Goal: Task Accomplishment & Management: Manage account settings

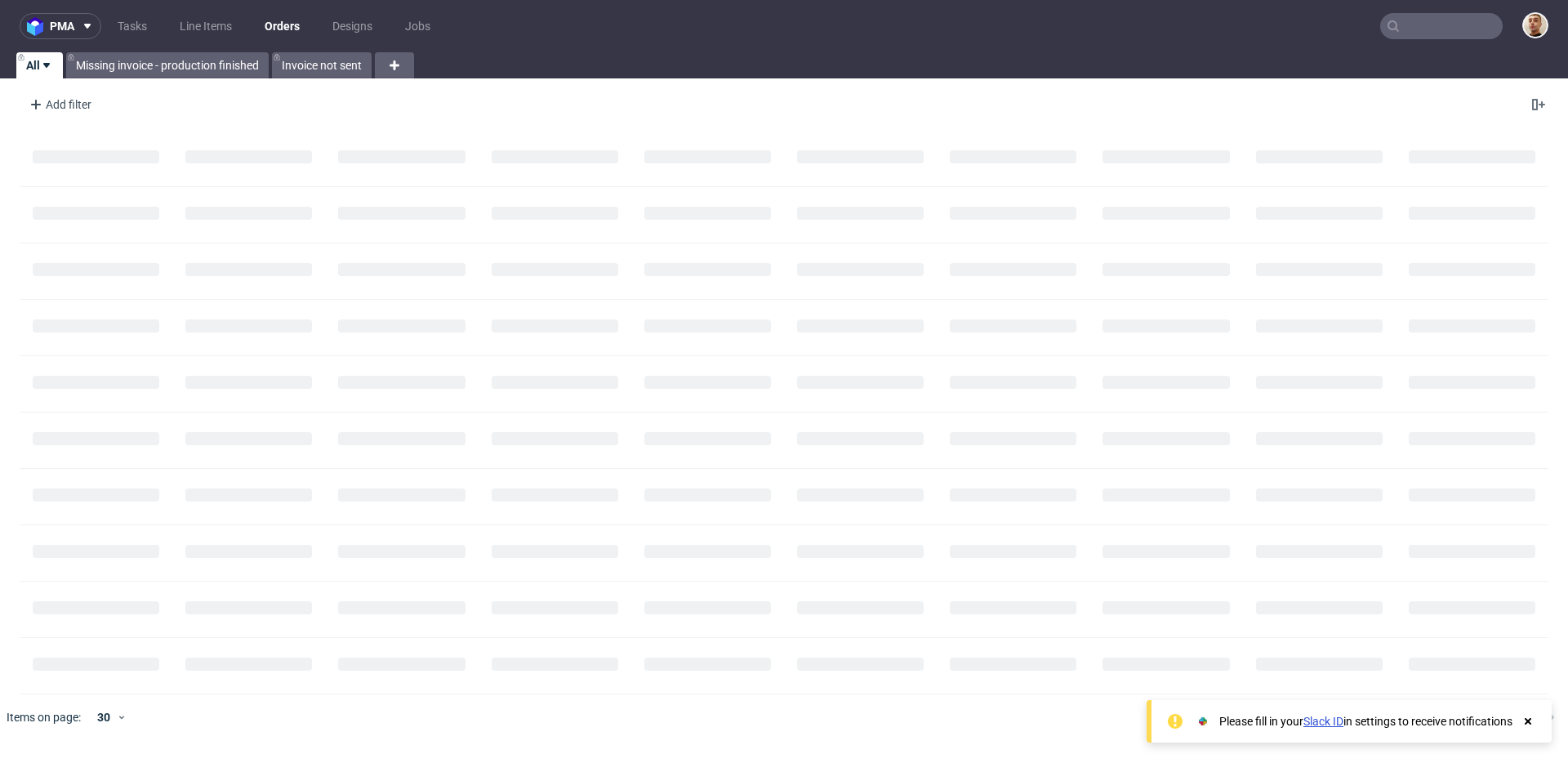
click at [1494, 14] on input "text" at bounding box center [1441, 26] width 123 height 26
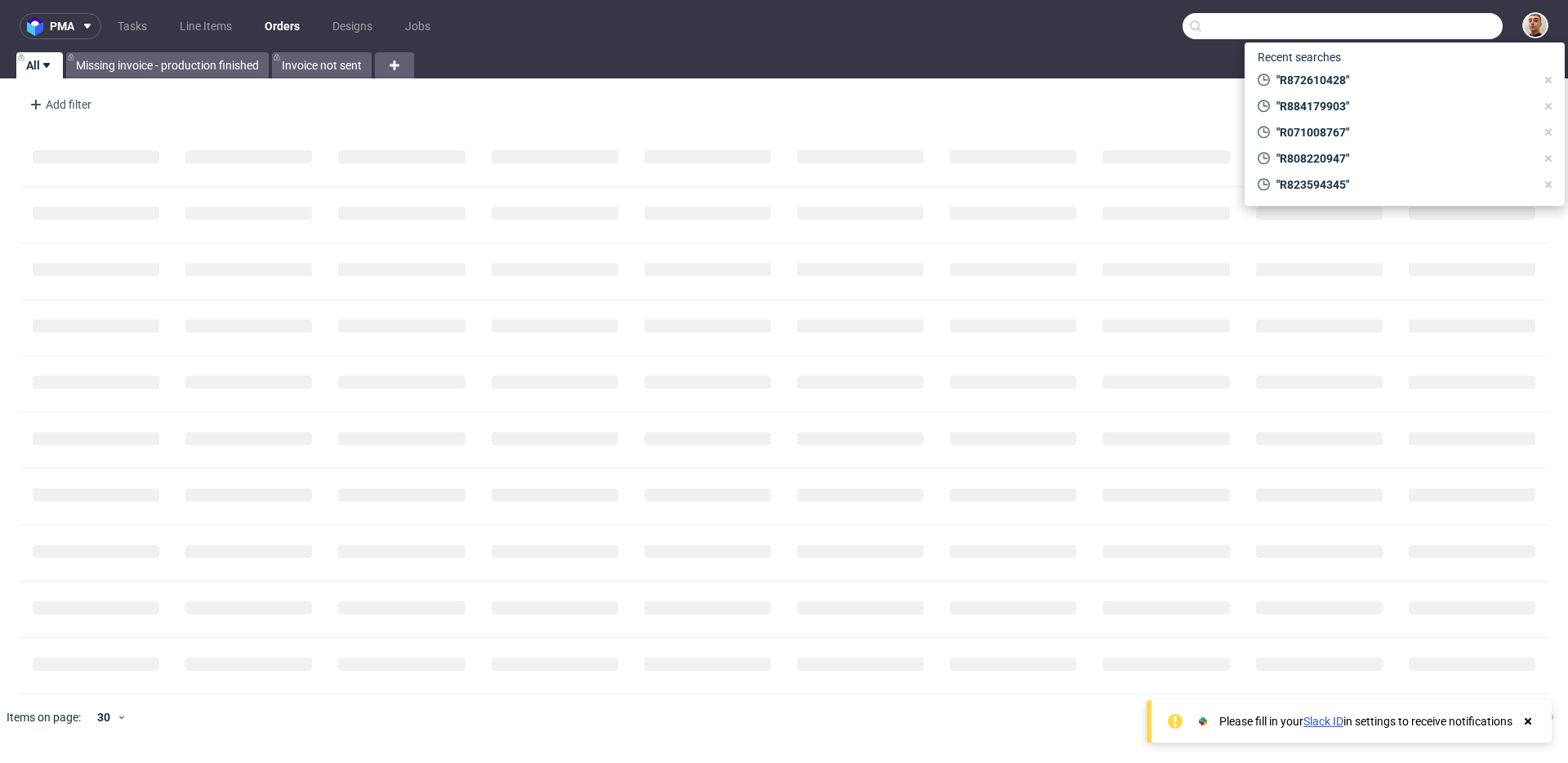
paste input "alalaouna@aol.com"
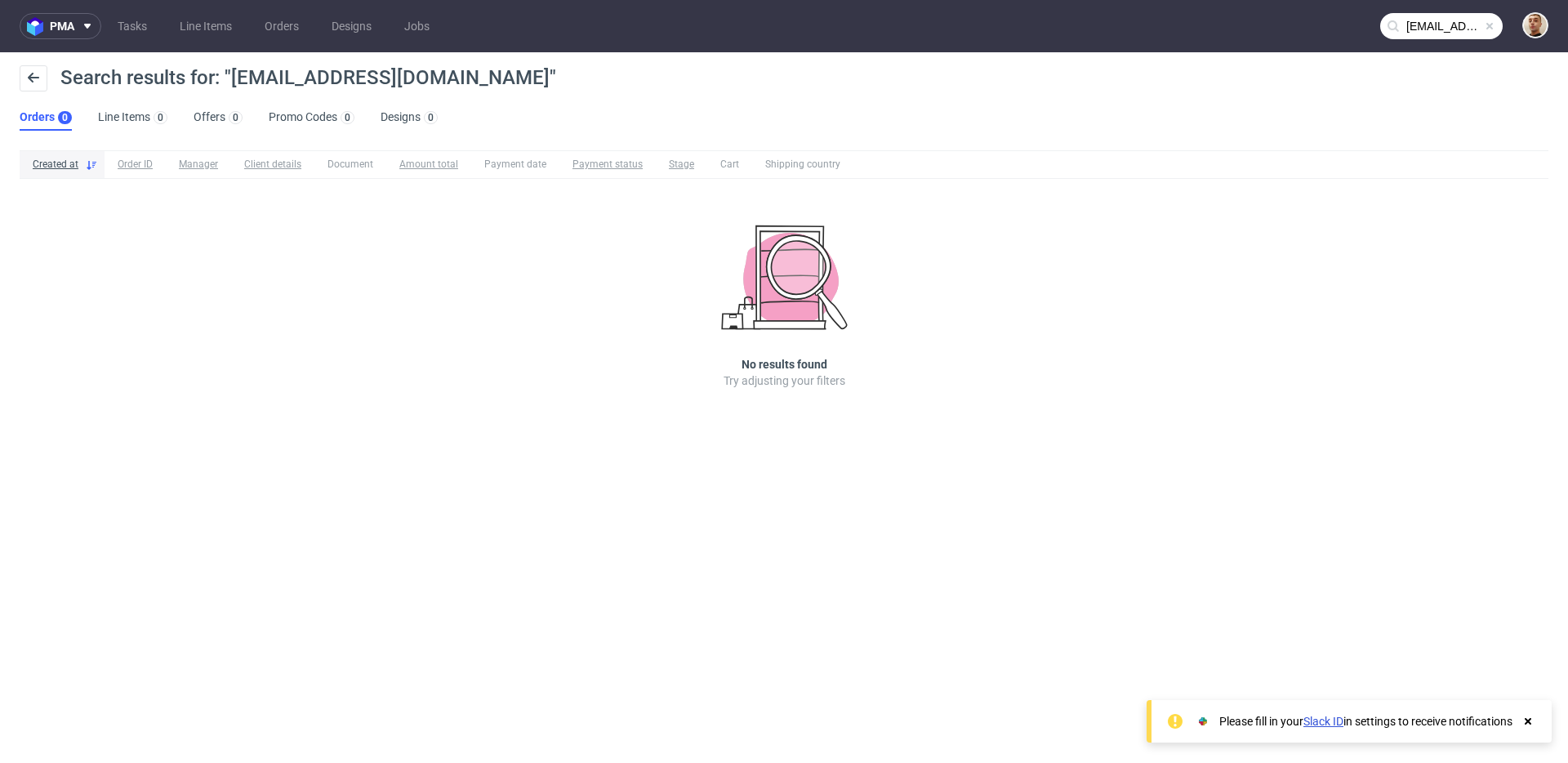
click at [1438, 29] on input "alalaouna@aol.com" at bounding box center [1441, 26] width 123 height 26
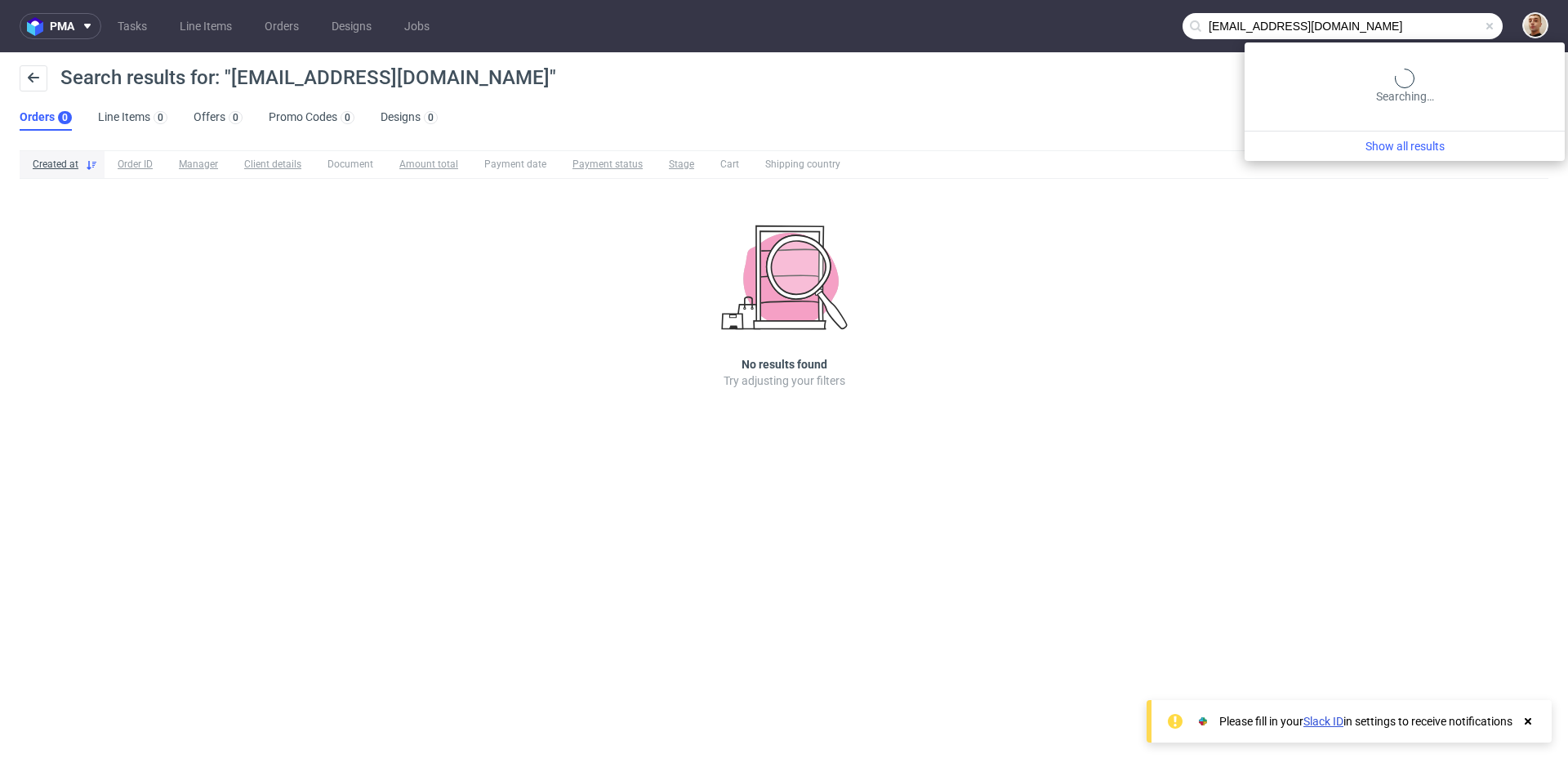
click at [1438, 29] on input "alalaouna@aol.com" at bounding box center [1343, 26] width 320 height 26
type input "a"
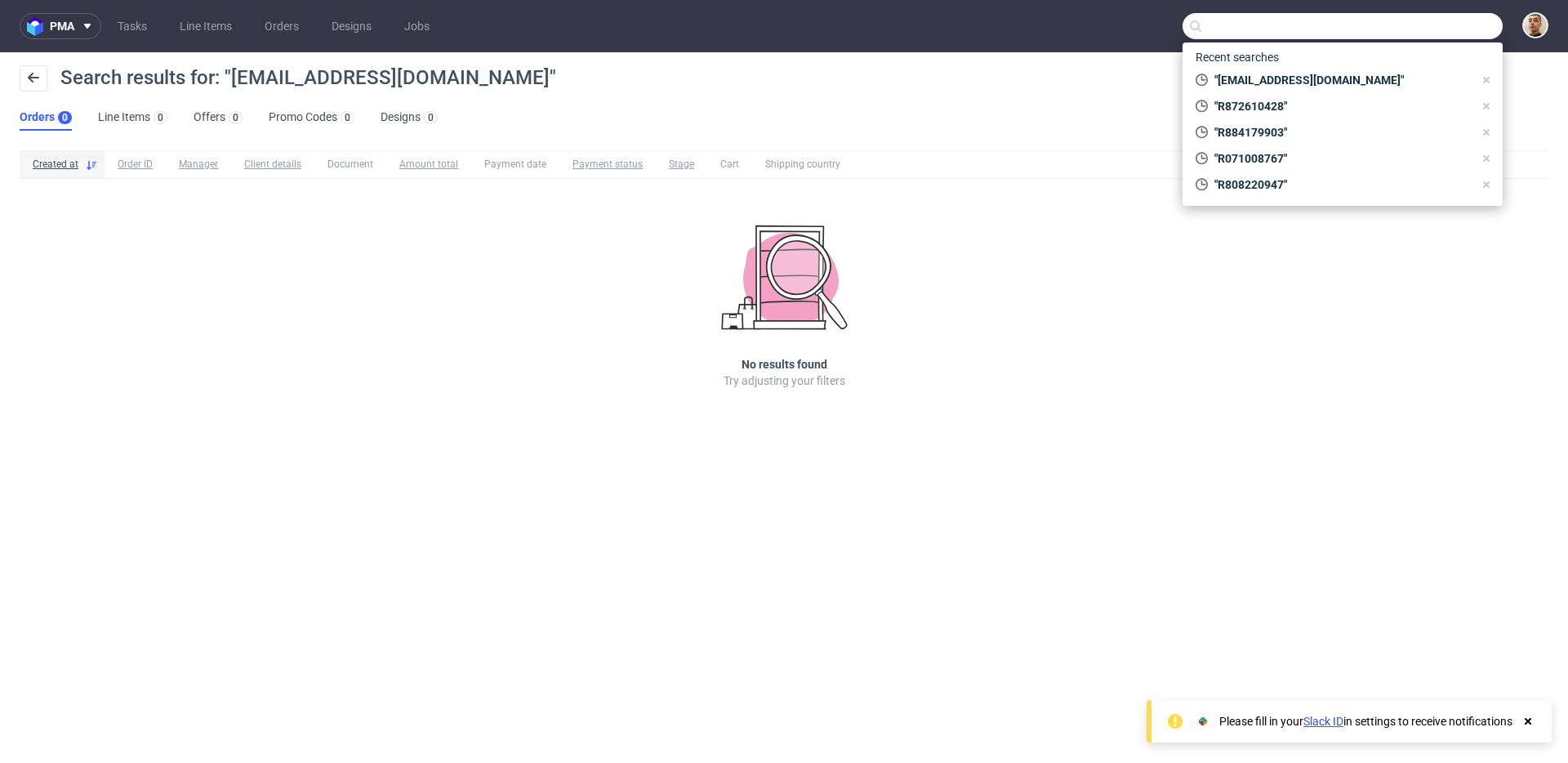
paste input "alalaouna68200@gmail.com"
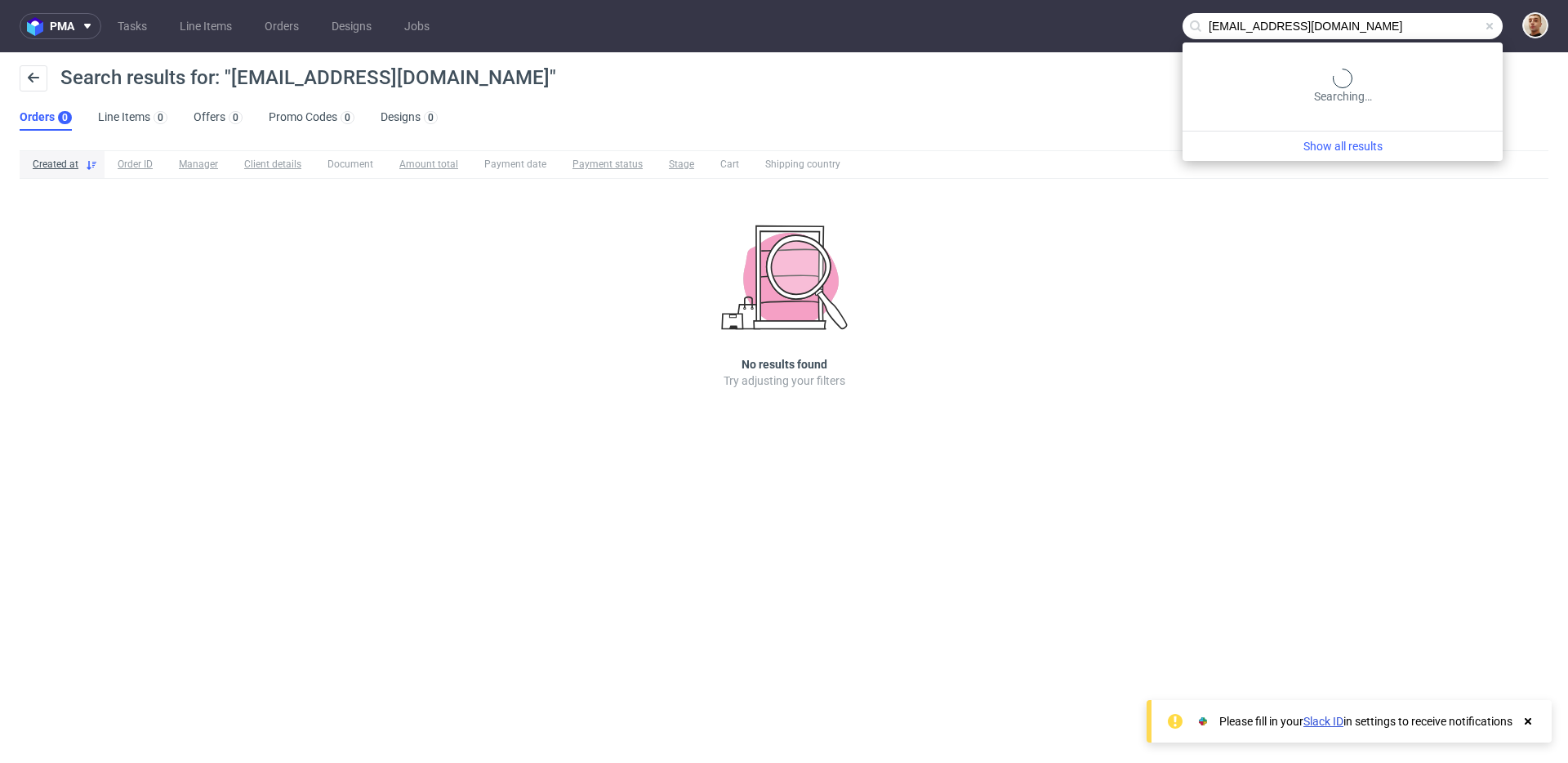
type input "alalaouna68200@gmail.com"
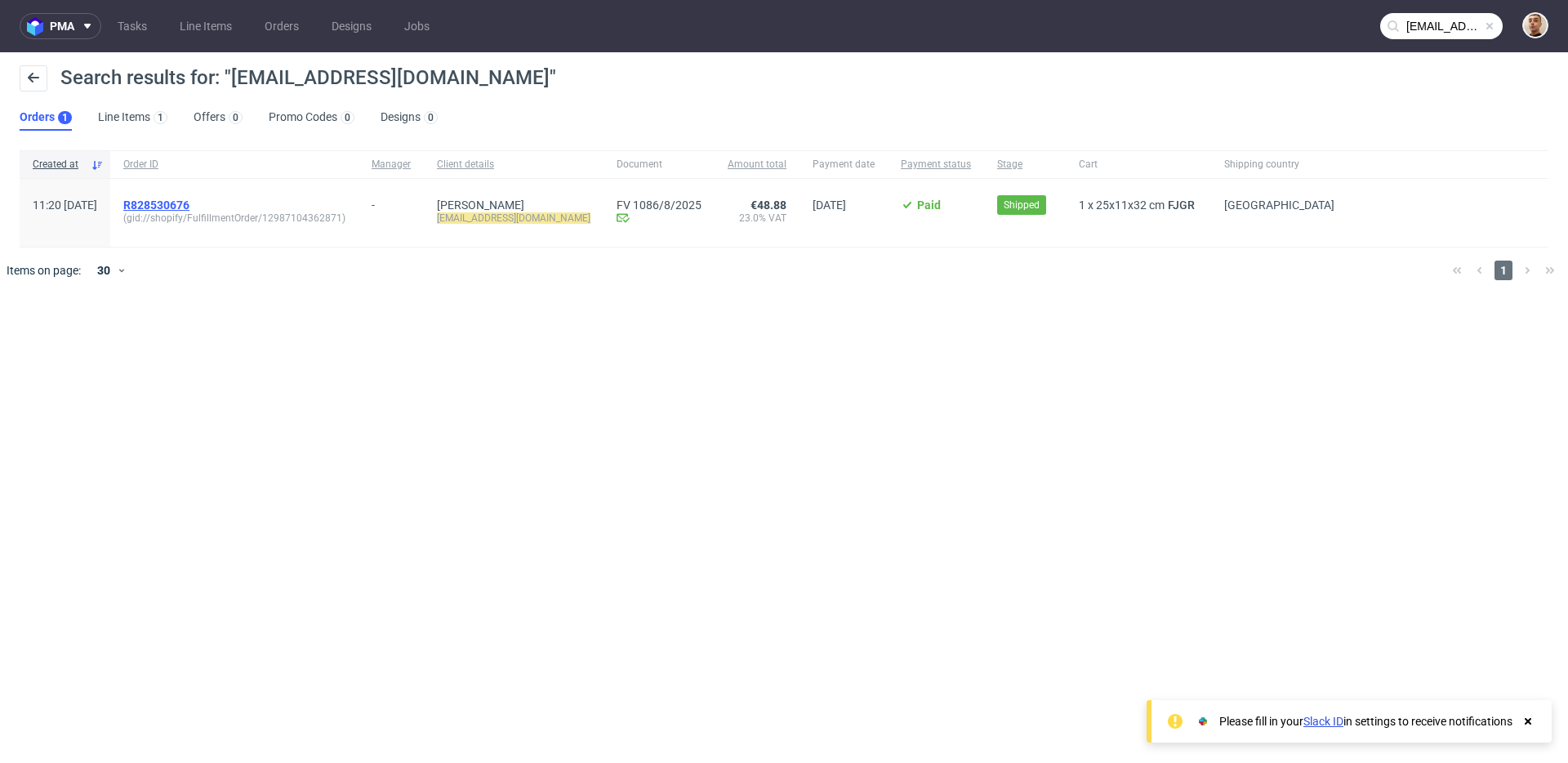
click at [190, 202] on span "R828530676" at bounding box center [157, 205] width 66 height 13
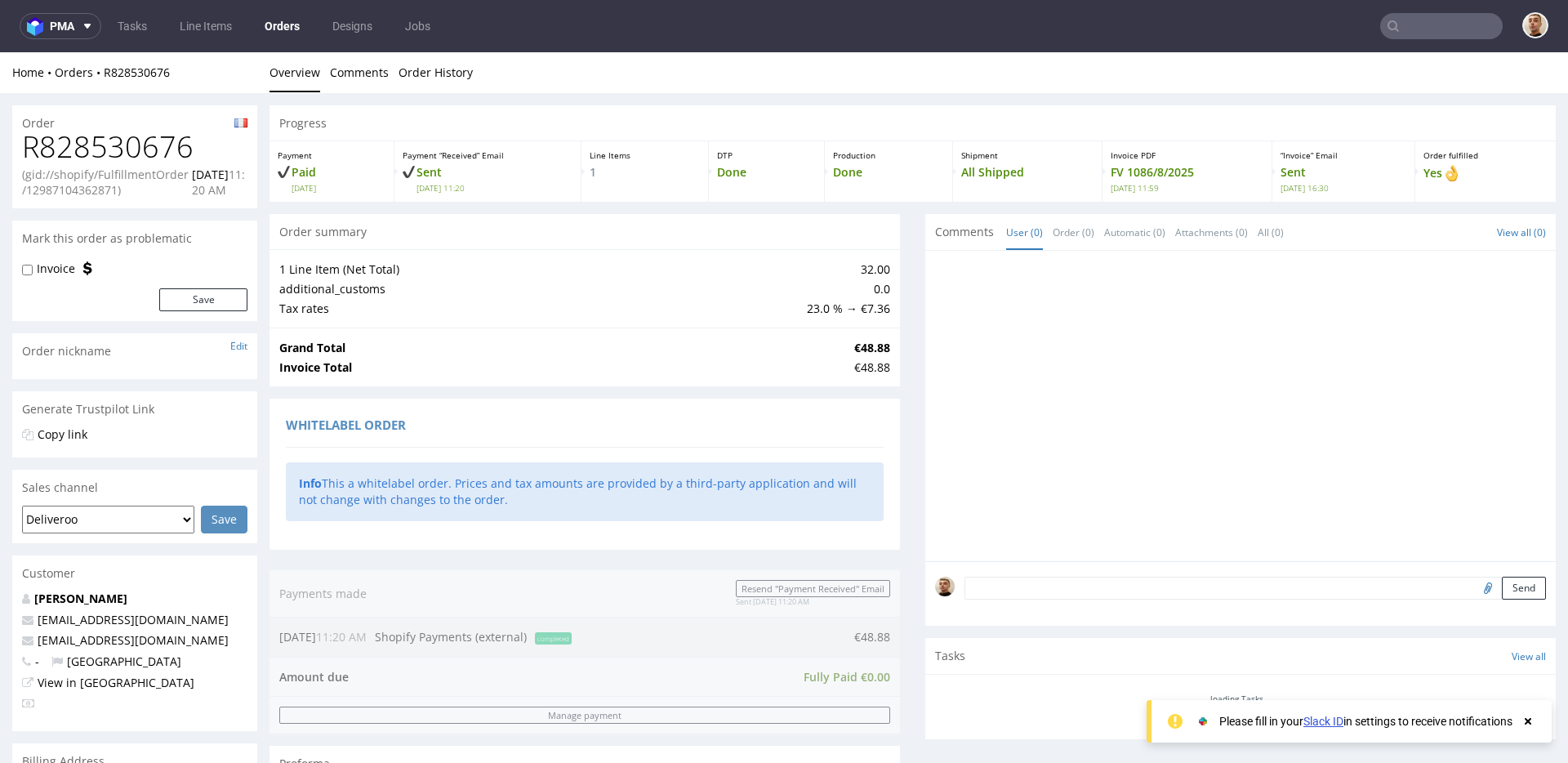
scroll to position [563, 0]
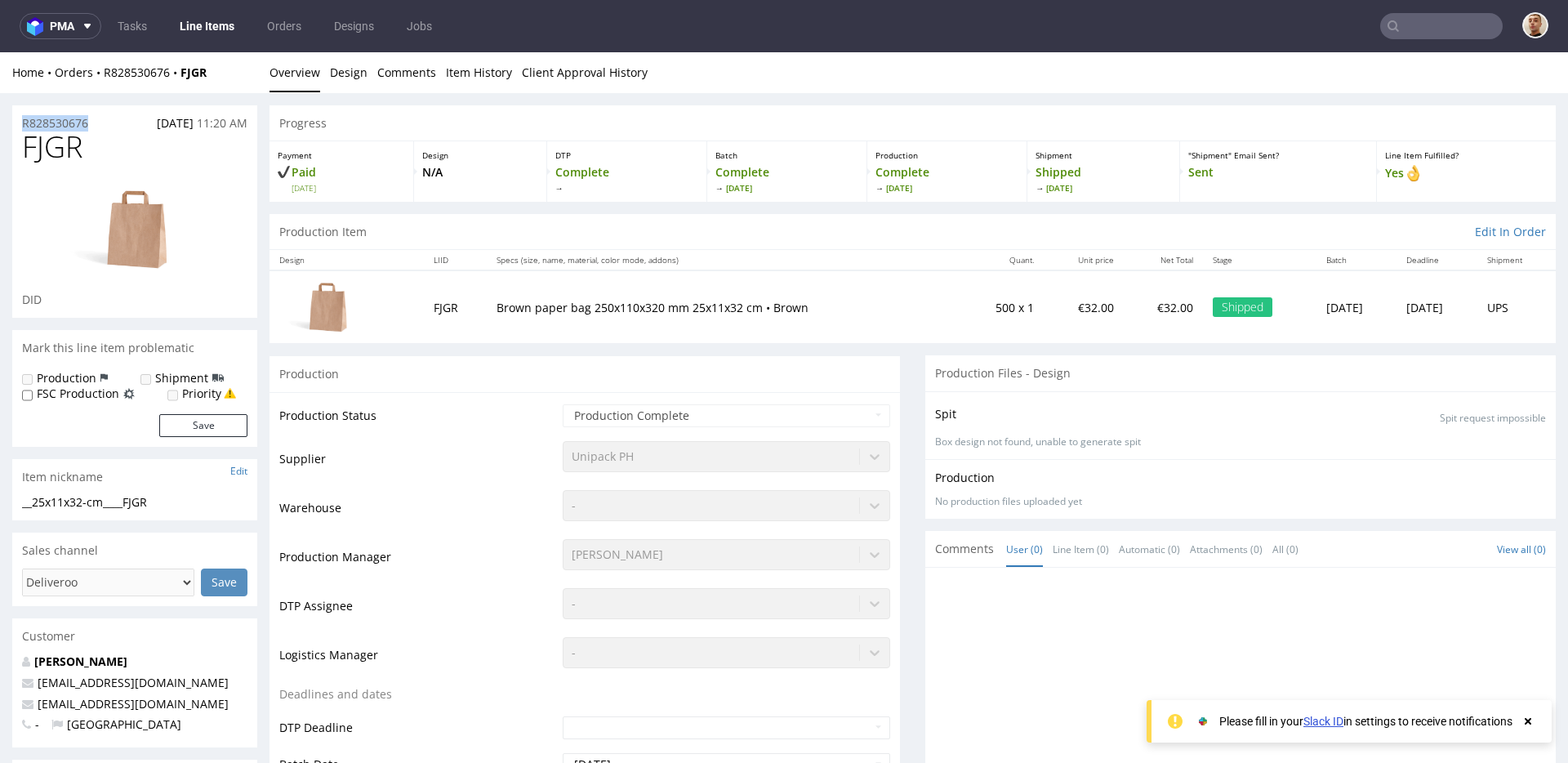
drag, startPoint x: 100, startPoint y: 118, endPoint x: 14, endPoint y: 121, distance: 86.1
click at [14, 121] on div "R828530676 21.08.2025 11:20 AM" at bounding box center [135, 118] width 245 height 26
copy p "R828530676"
click at [102, 109] on div "R828530676 21.08.2025 11:20 AM" at bounding box center [135, 118] width 245 height 26
drag, startPoint x: 101, startPoint y: 123, endPoint x: 8, endPoint y: 120, distance: 93.0
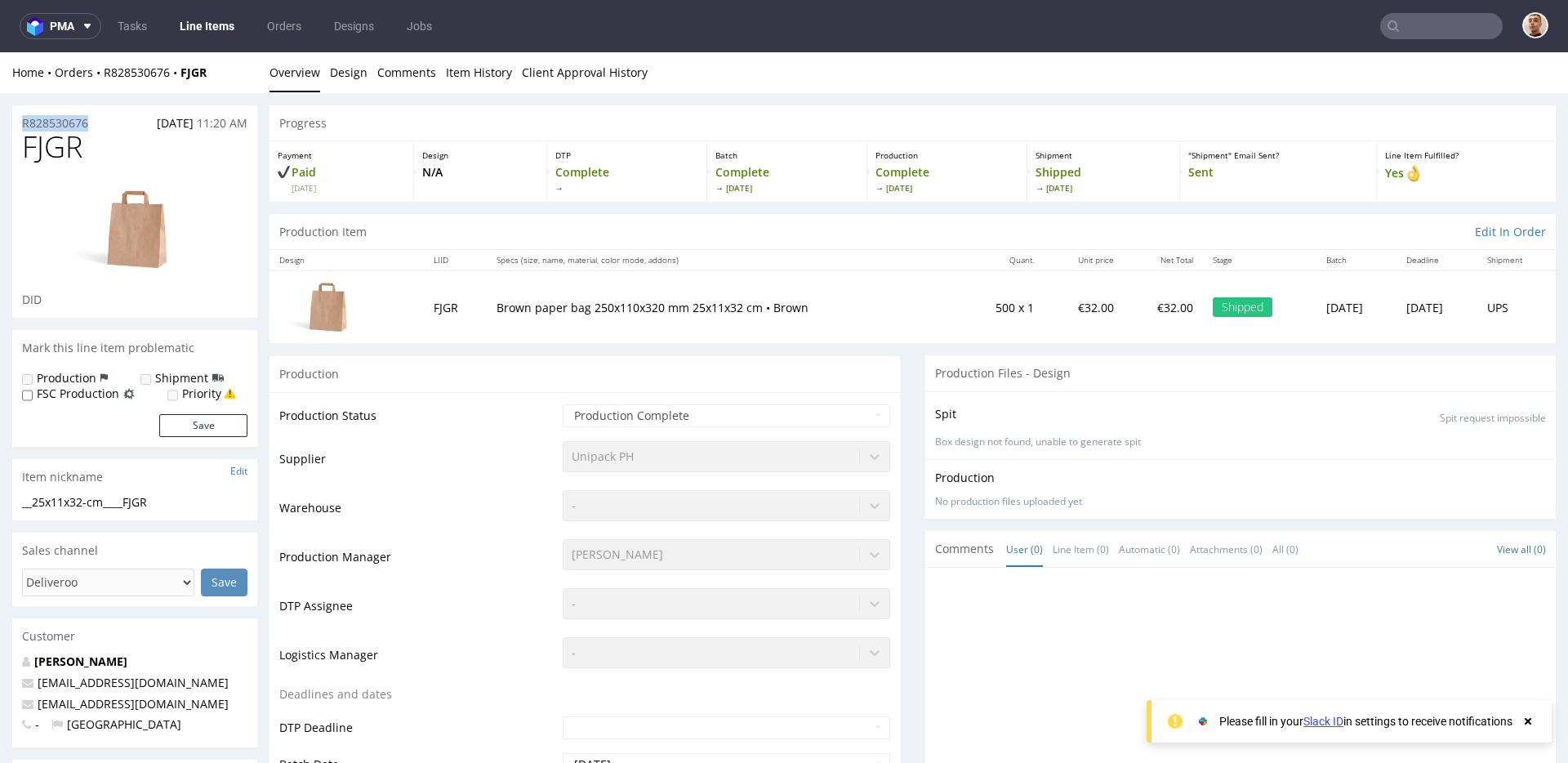
copy p "R828530676"
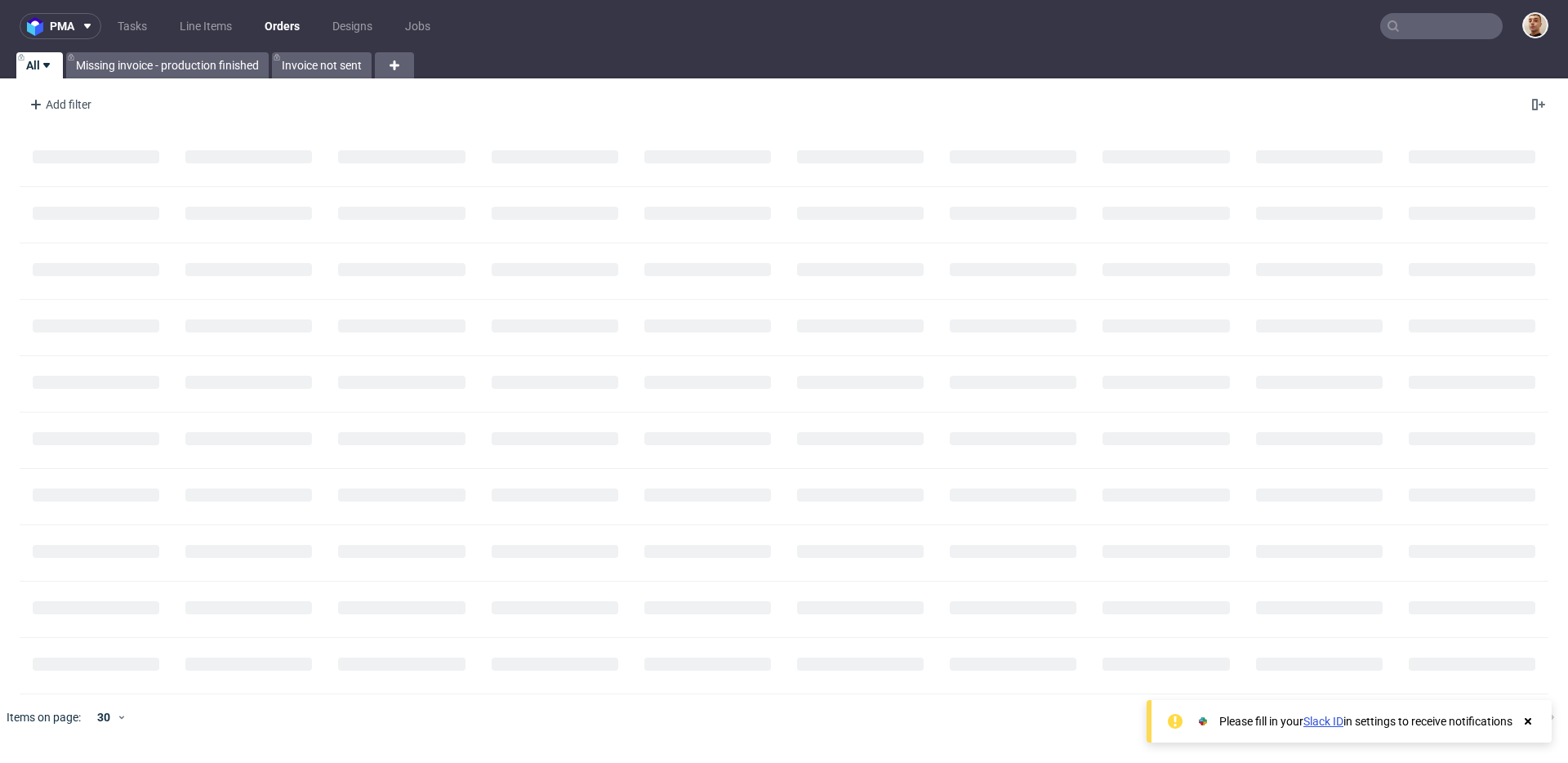
click at [158, 21] on ul "Tasks Line Items Orders Designs Jobs" at bounding box center [274, 26] width 345 height 26
click at [131, 21] on link "Tasks" at bounding box center [131, 26] width 49 height 26
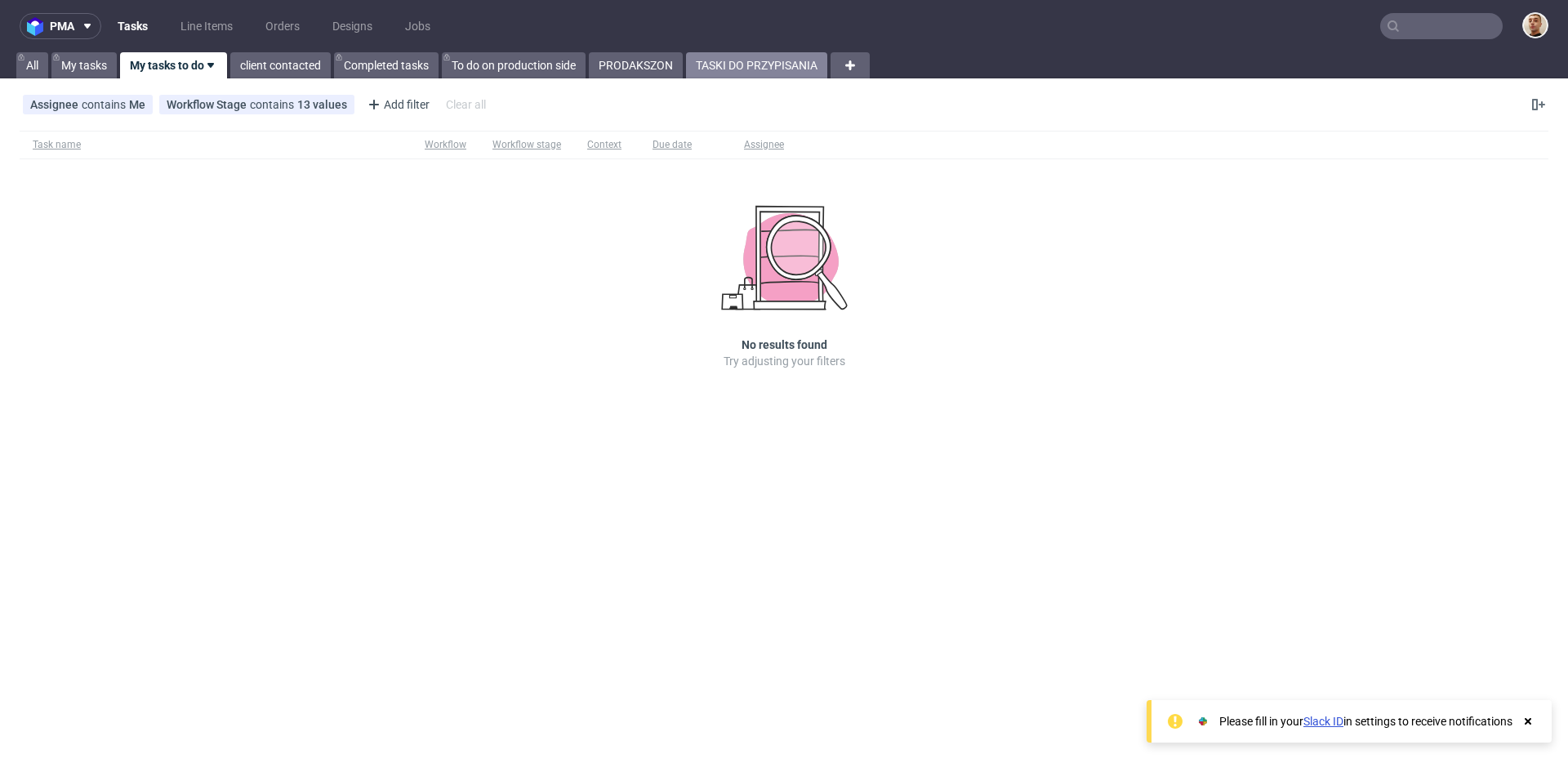
click at [764, 77] on link "TASKI DO PRZYPISANIA" at bounding box center [757, 64] width 141 height 26
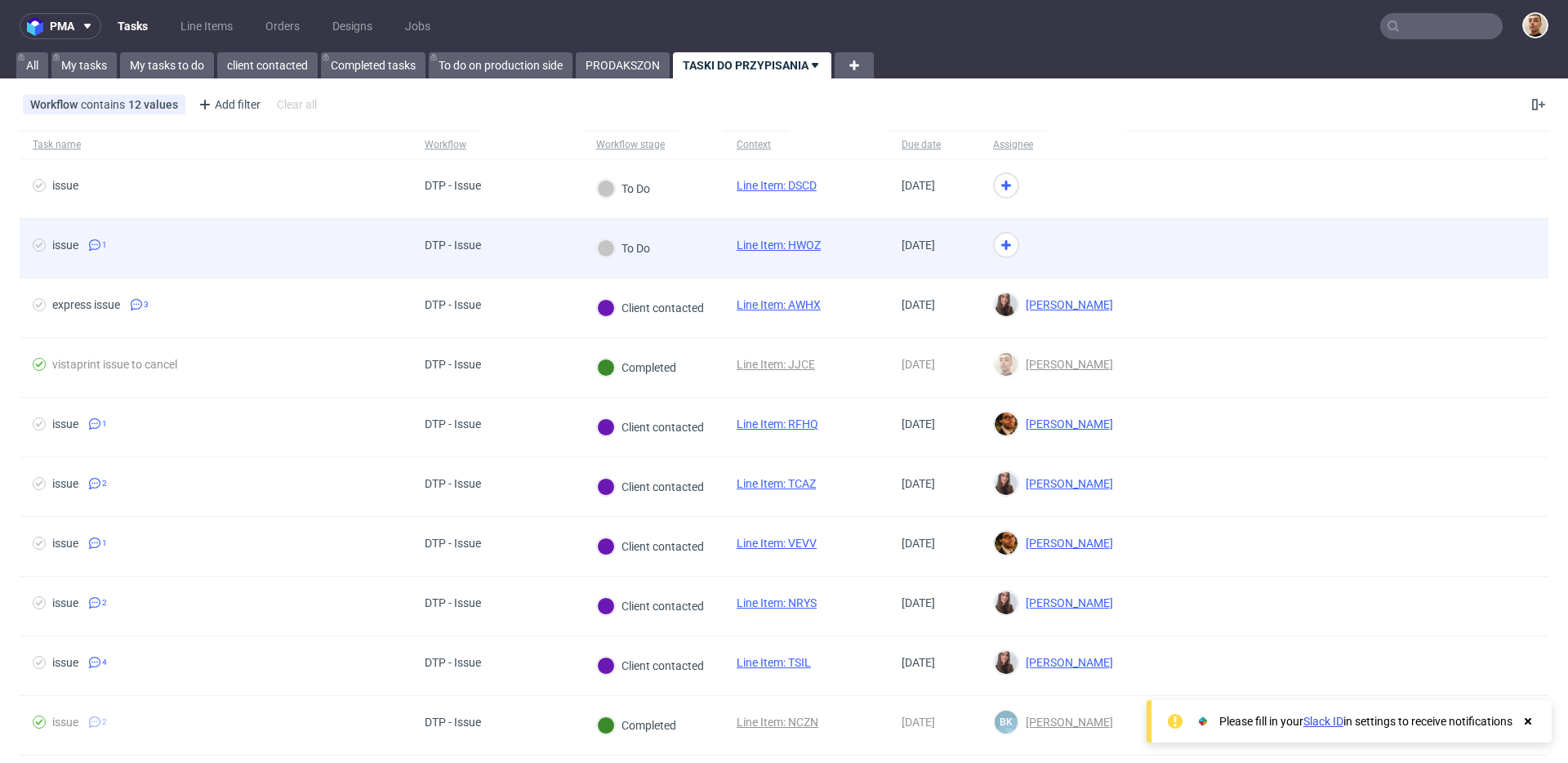
click at [548, 245] on div "DTP - Issue" at bounding box center [497, 249] width 172 height 60
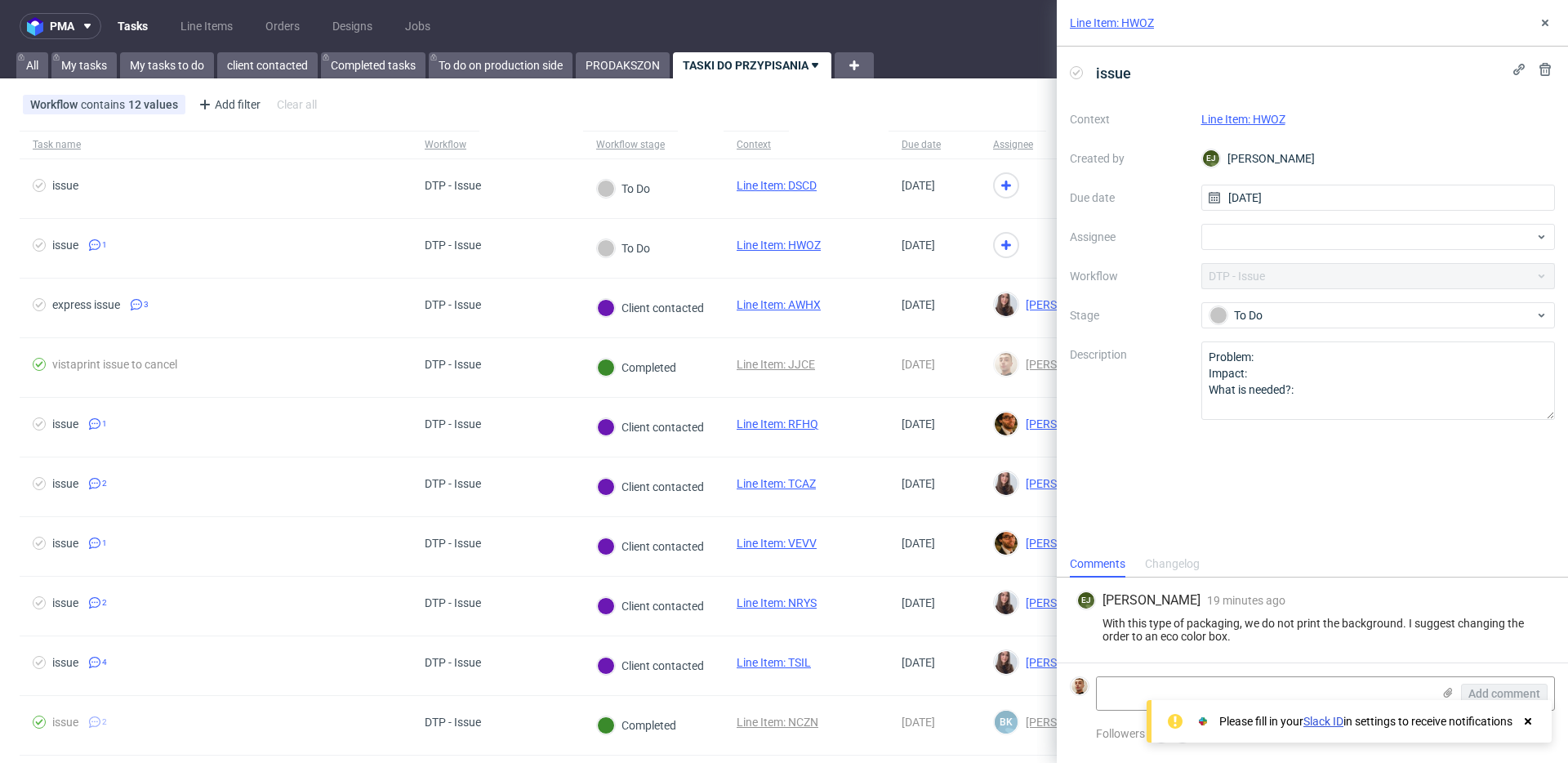
click at [1253, 123] on link "Line Item: HWOZ" at bounding box center [1243, 119] width 84 height 13
click at [1289, 239] on div at bounding box center [1378, 236] width 354 height 26
type input "bart"
click at [1284, 271] on span "[PERSON_NAME]" at bounding box center [1281, 273] width 88 height 16
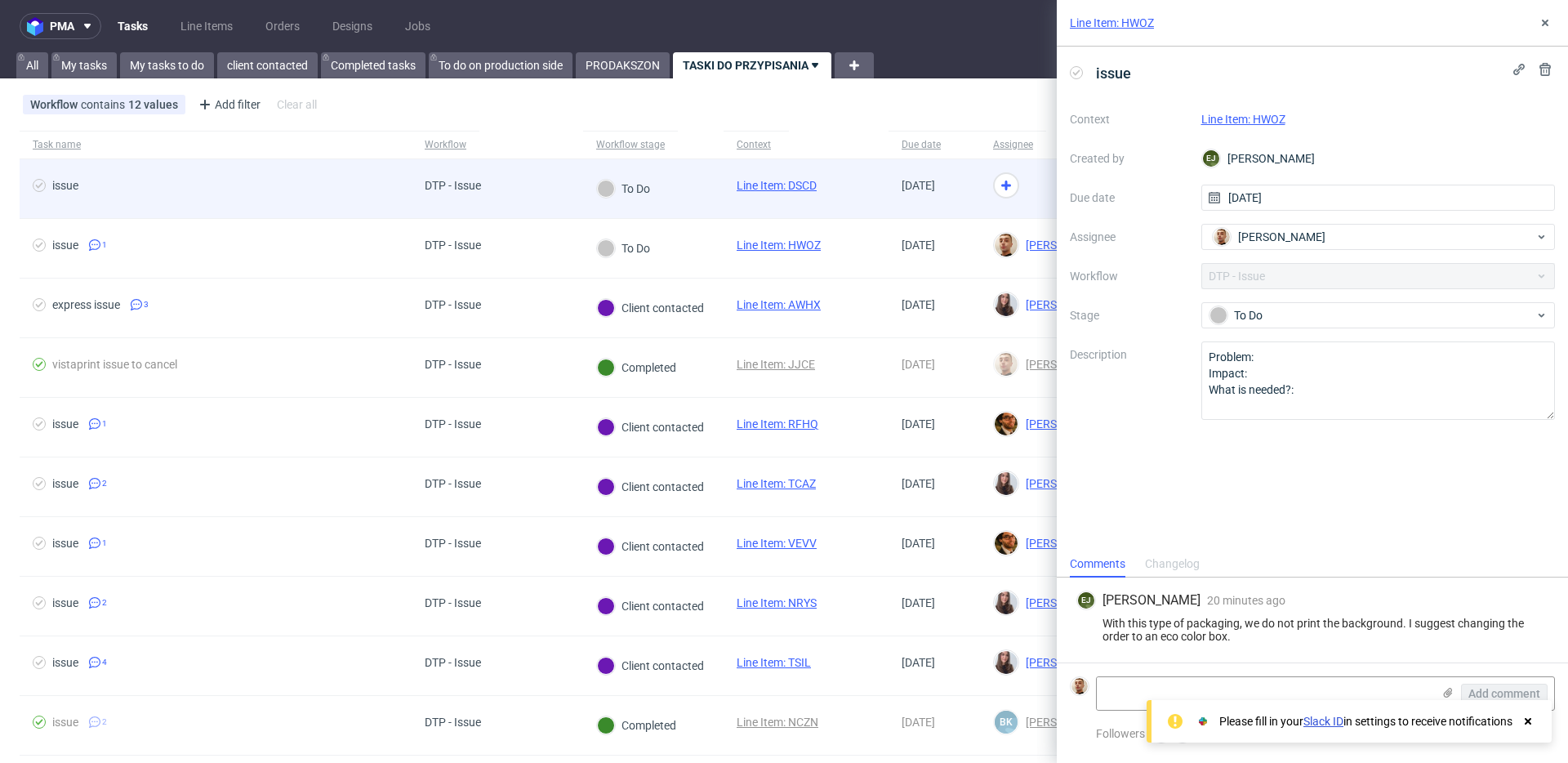
click at [1014, 172] on div at bounding box center [1052, 189] width 146 height 60
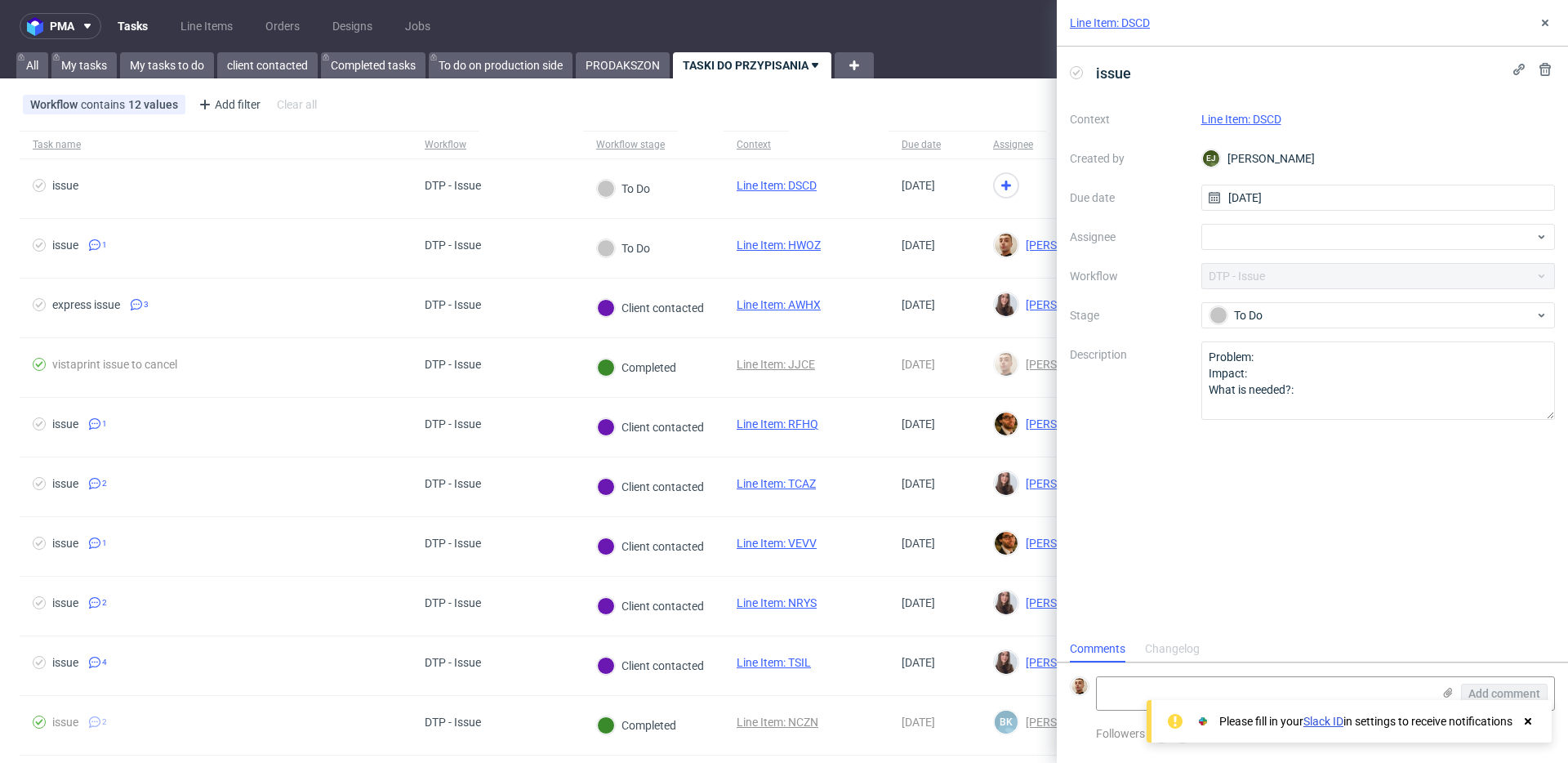
scroll to position [13, 0]
click at [1232, 121] on link "Line Item: DSCD" at bounding box center [1241, 119] width 80 height 13
click at [1193, 641] on div "Changelog" at bounding box center [1172, 649] width 55 height 26
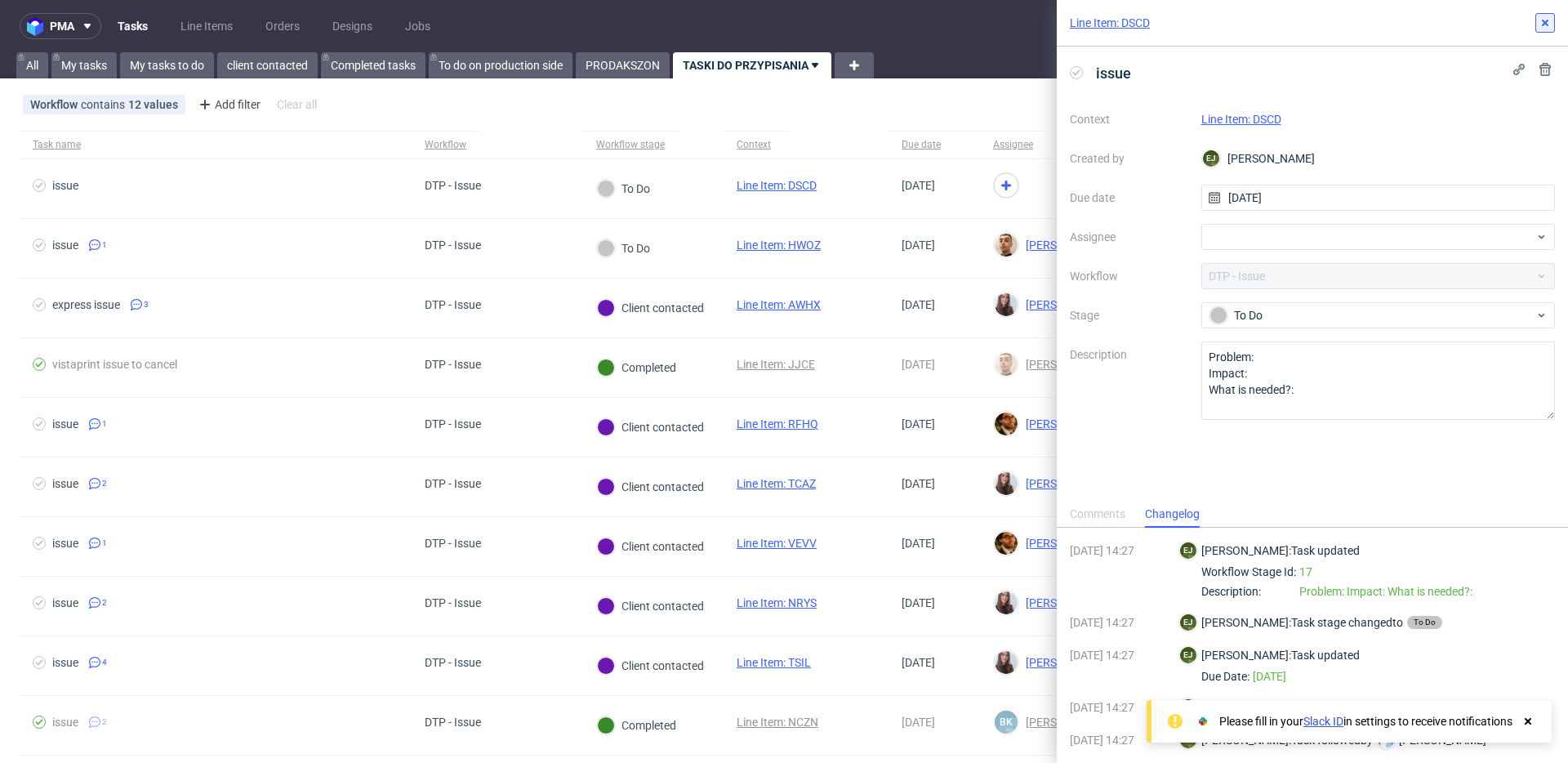
click at [1541, 23] on icon at bounding box center [1545, 22] width 13 height 13
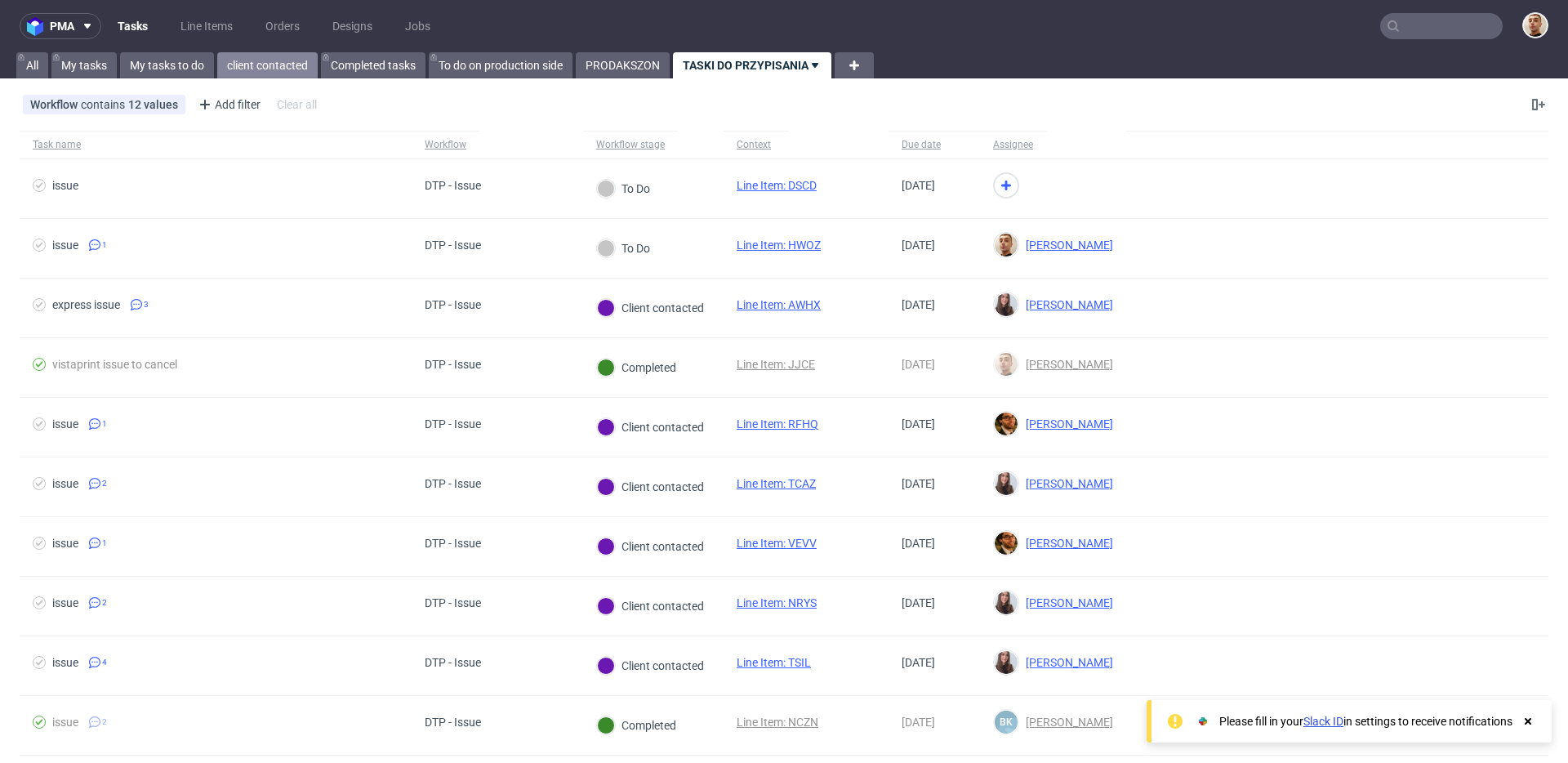
click at [254, 69] on link "client contacted" at bounding box center [267, 64] width 100 height 26
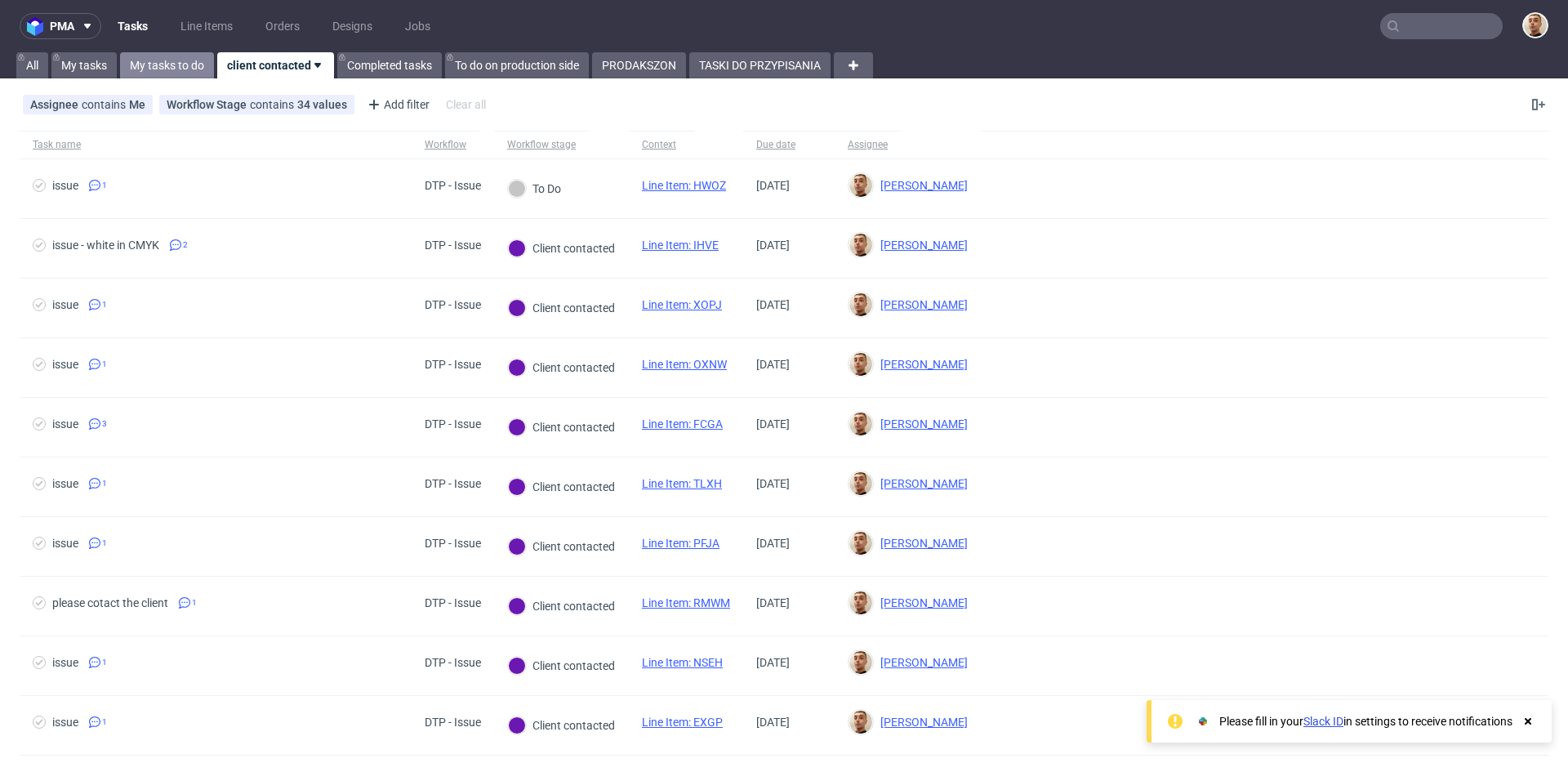
click at [170, 54] on link "My tasks to do" at bounding box center [166, 64] width 94 height 26
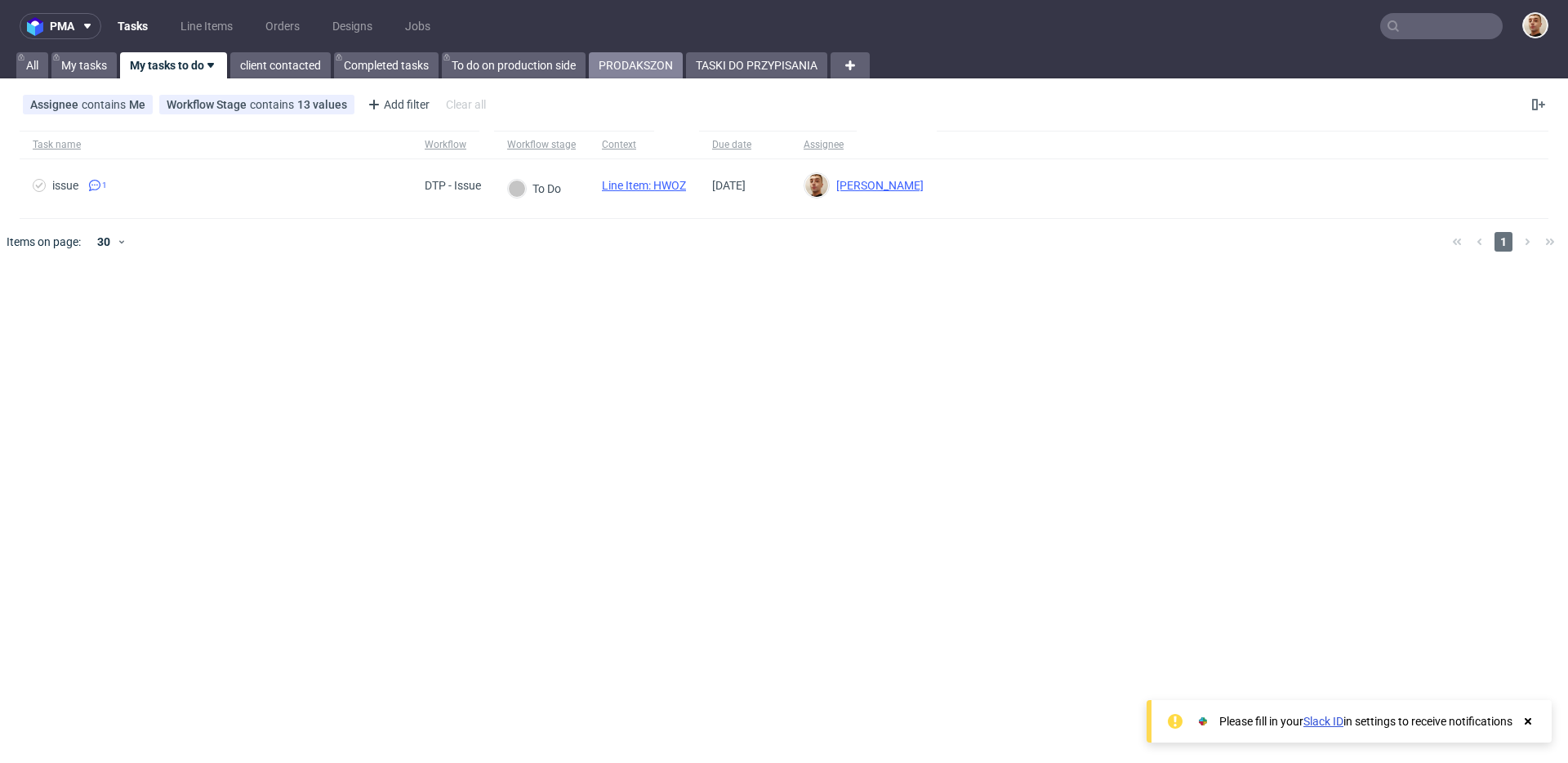
click at [607, 76] on link "PRODAKSZON" at bounding box center [635, 64] width 94 height 26
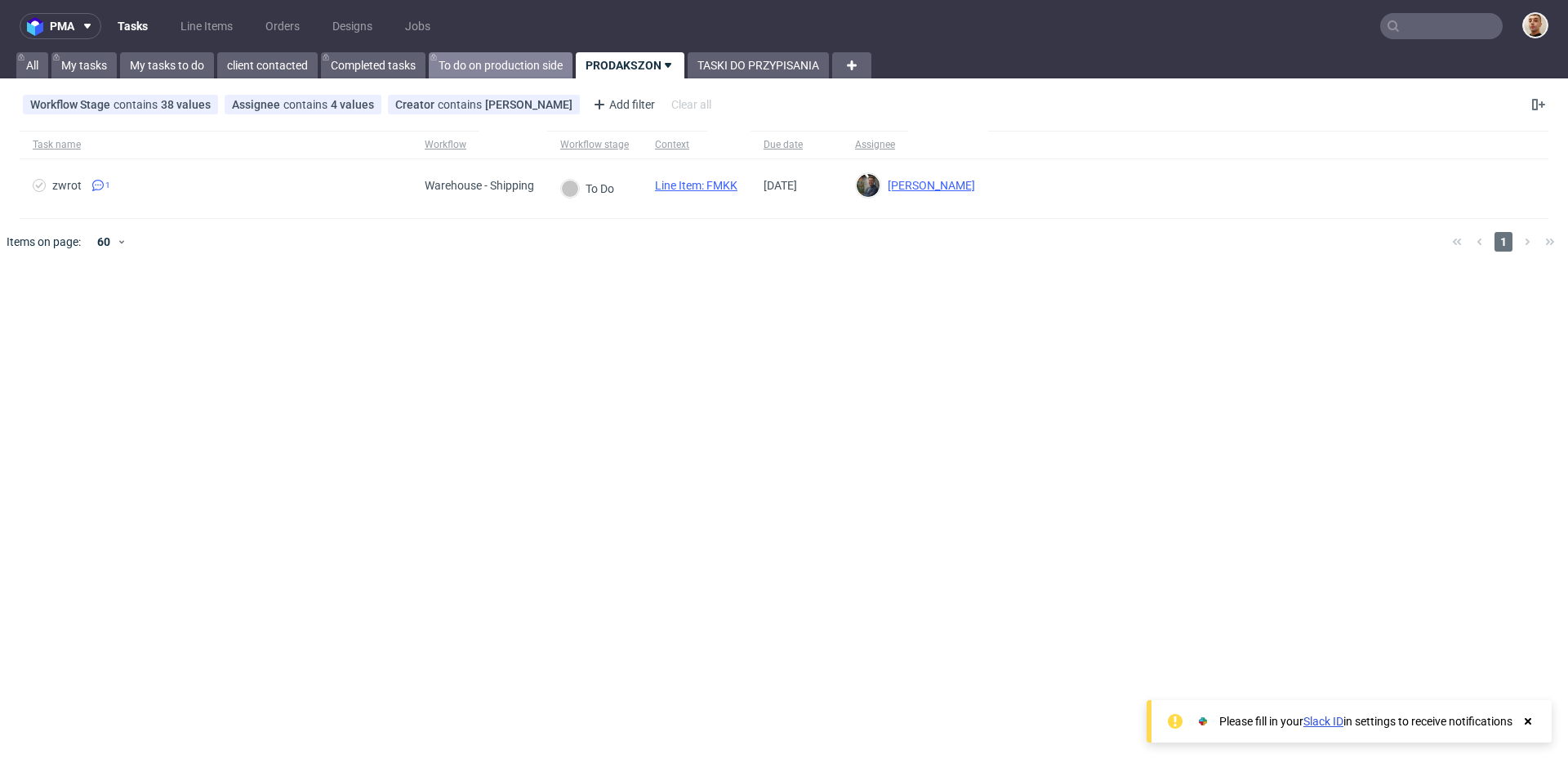
click at [549, 63] on link "To do on production side" at bounding box center [500, 64] width 144 height 26
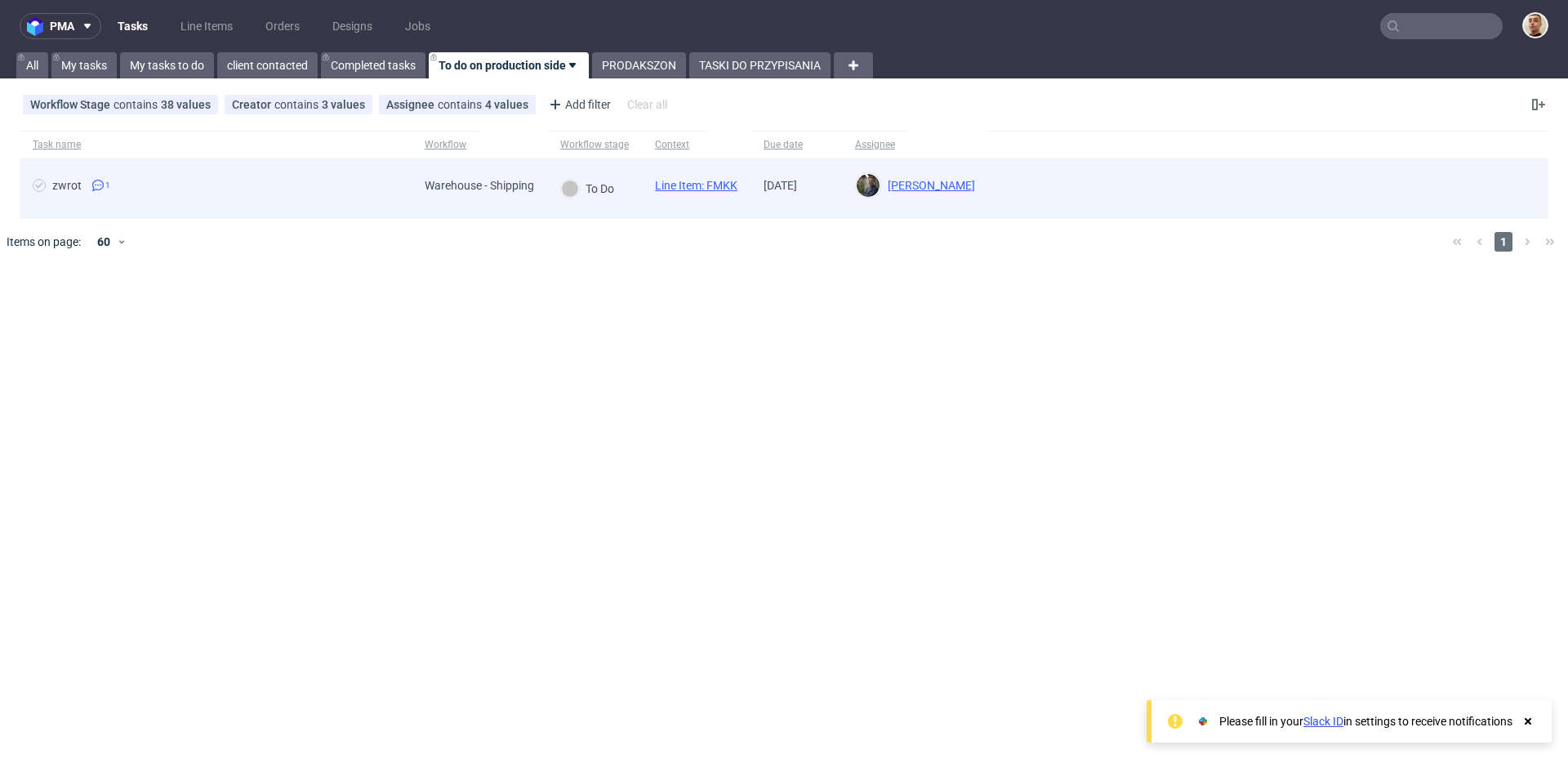
click at [344, 182] on span "zwrot 1" at bounding box center [216, 189] width 366 height 20
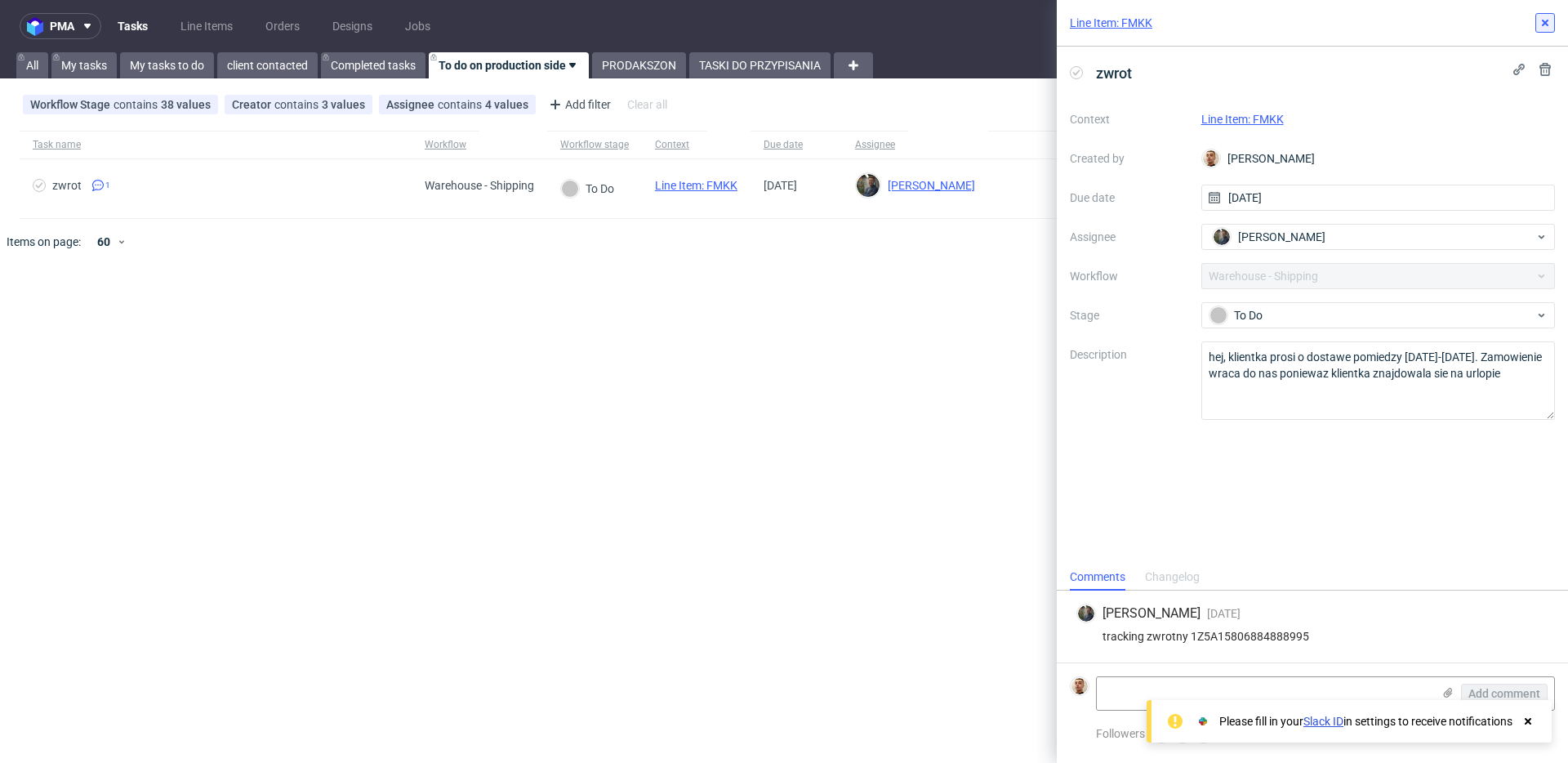
click at [1538, 26] on icon at bounding box center [1545, 22] width 13 height 13
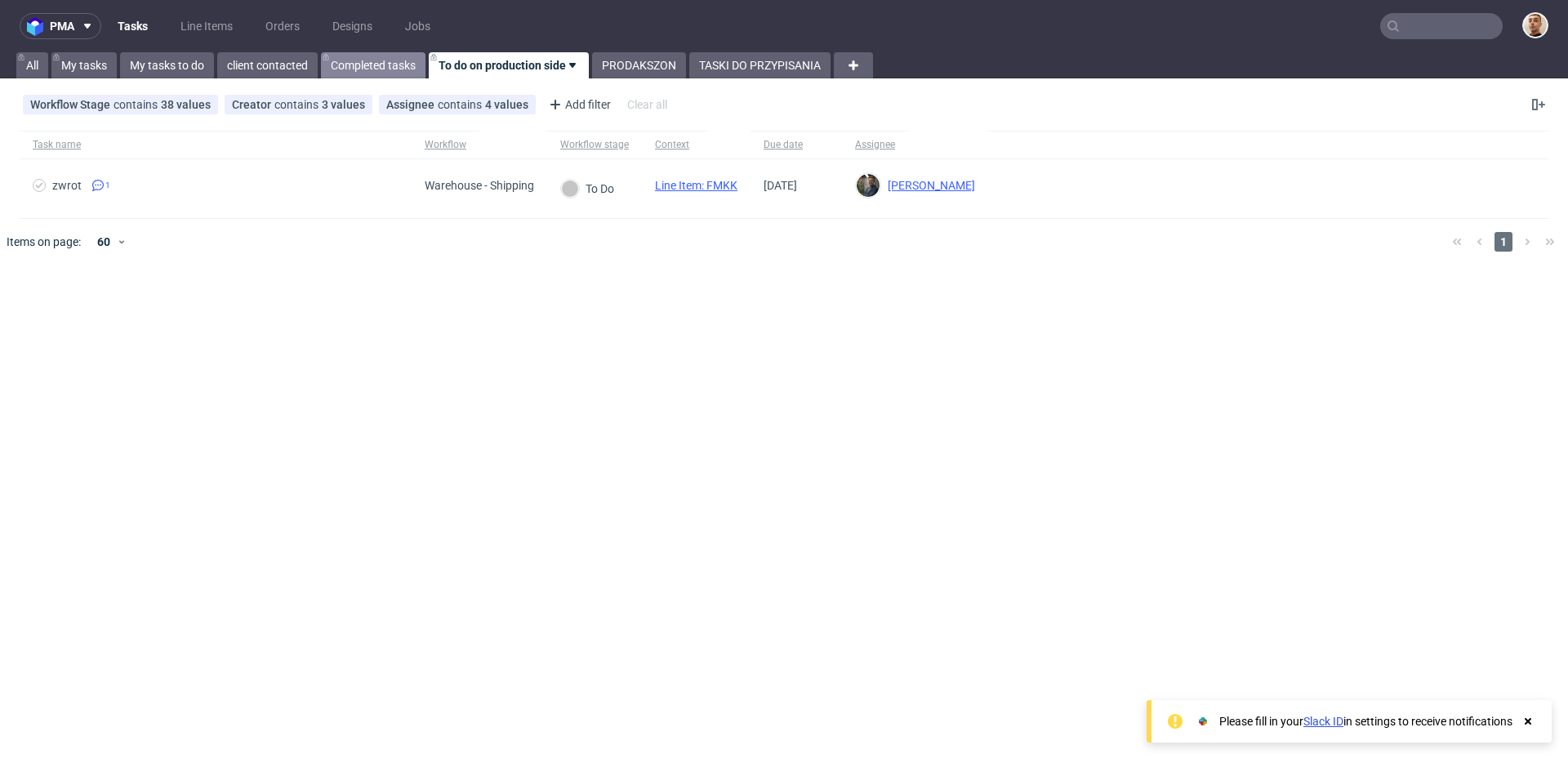
click at [355, 73] on link "Completed tasks" at bounding box center [373, 64] width 105 height 26
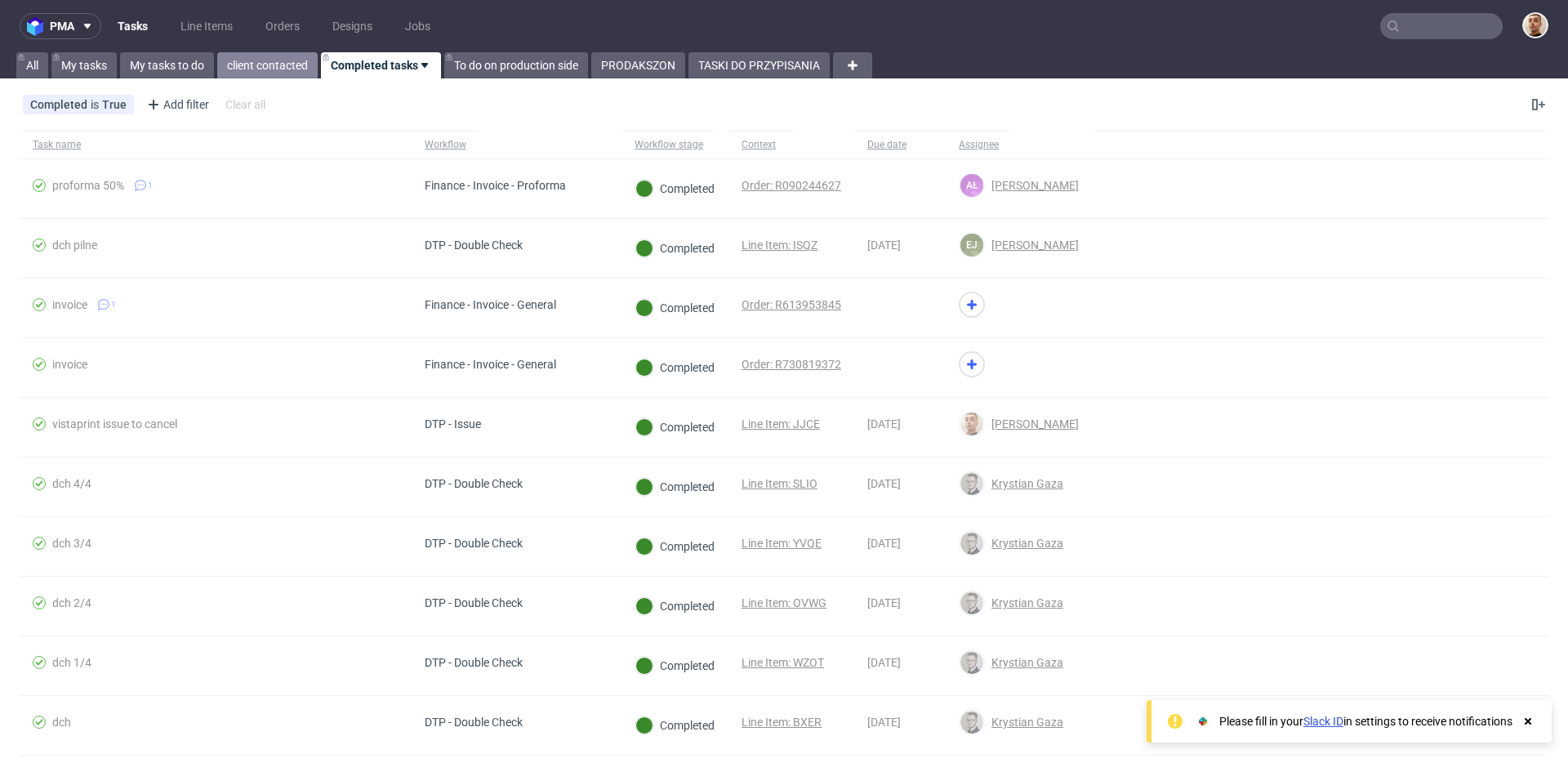
click at [279, 62] on link "client contacted" at bounding box center [267, 64] width 100 height 26
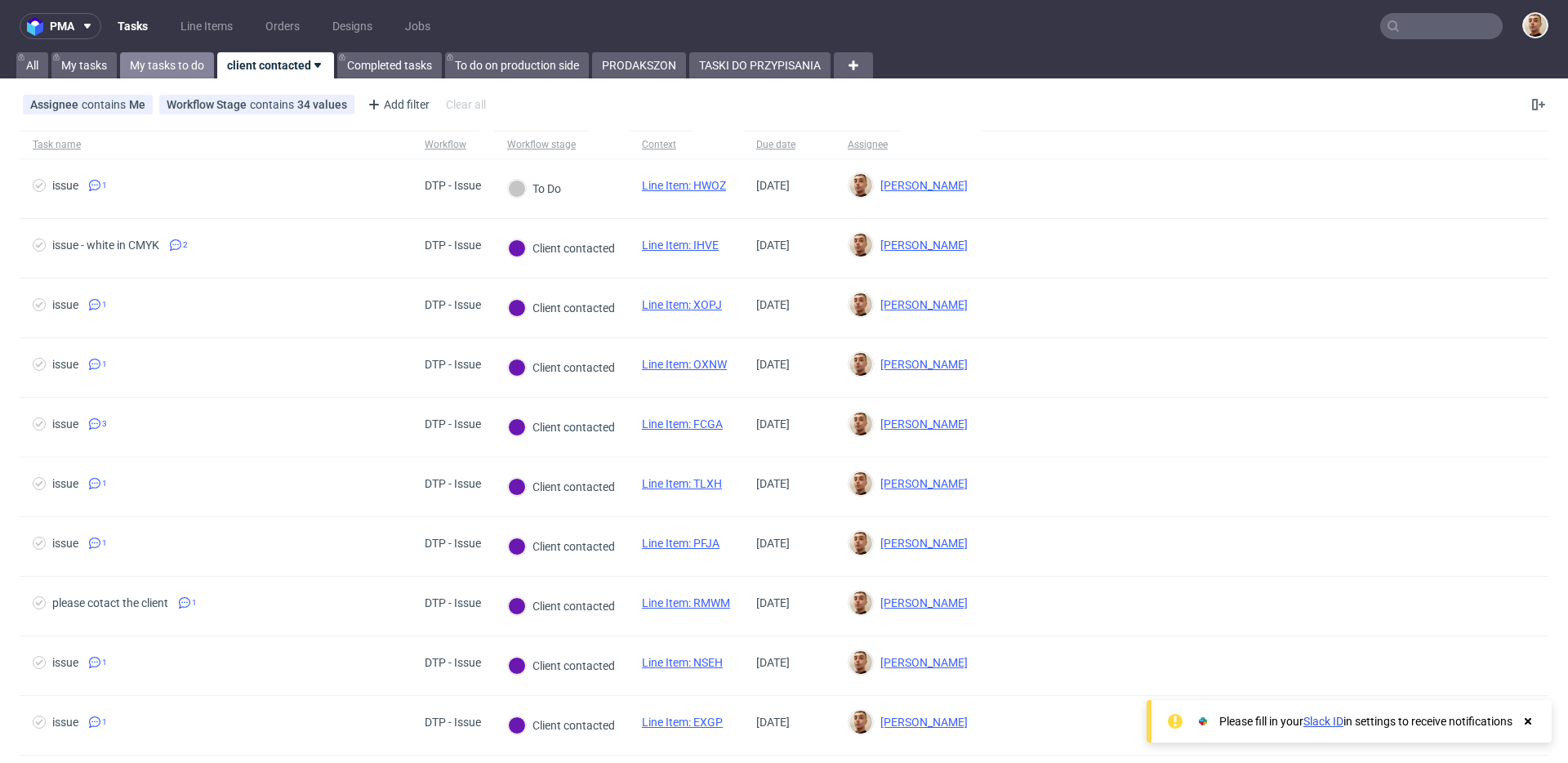
click at [174, 68] on link "My tasks to do" at bounding box center [166, 64] width 94 height 26
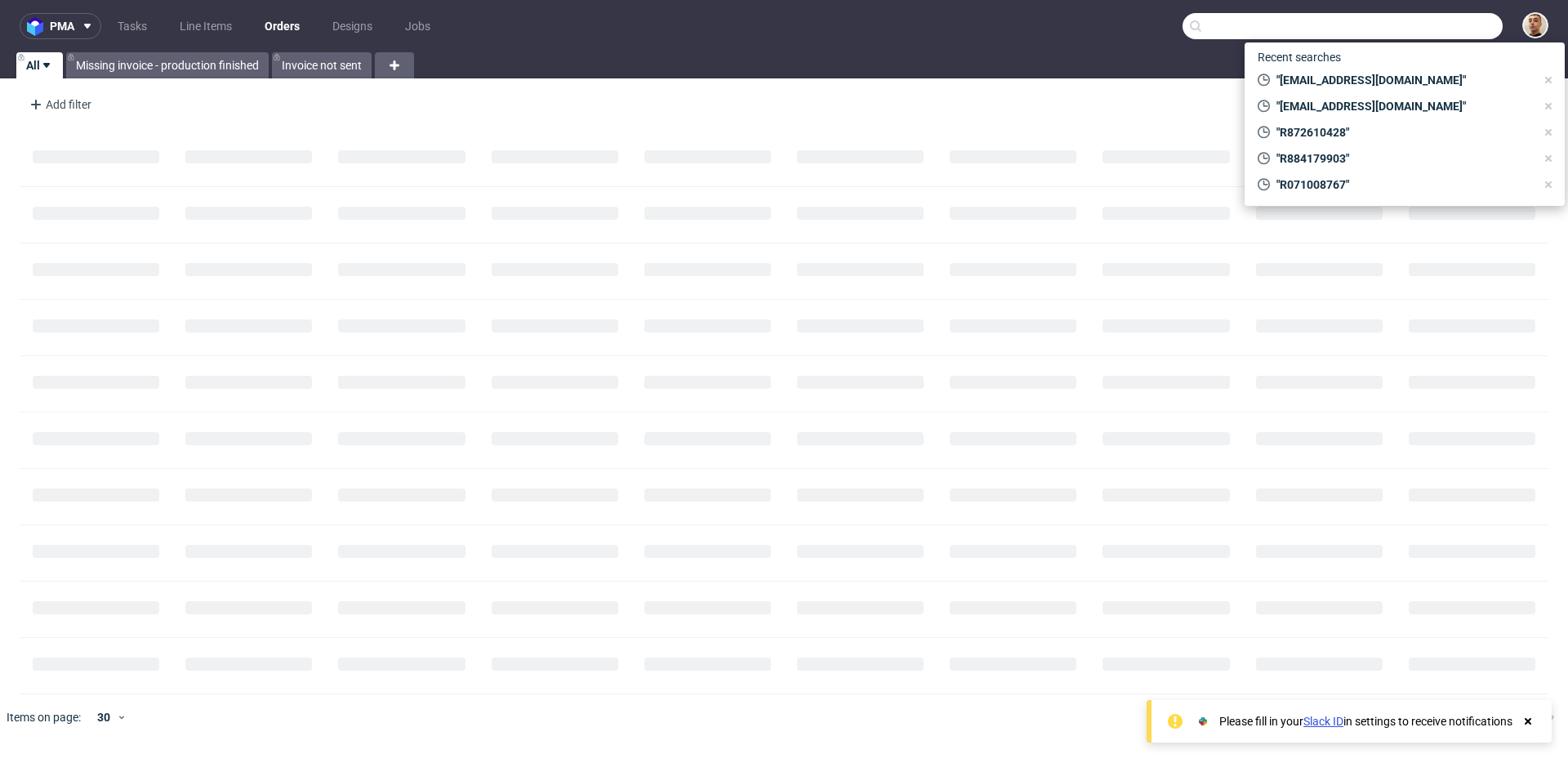
click at [1437, 30] on input "text" at bounding box center [1343, 26] width 320 height 26
paste input "R812585805"
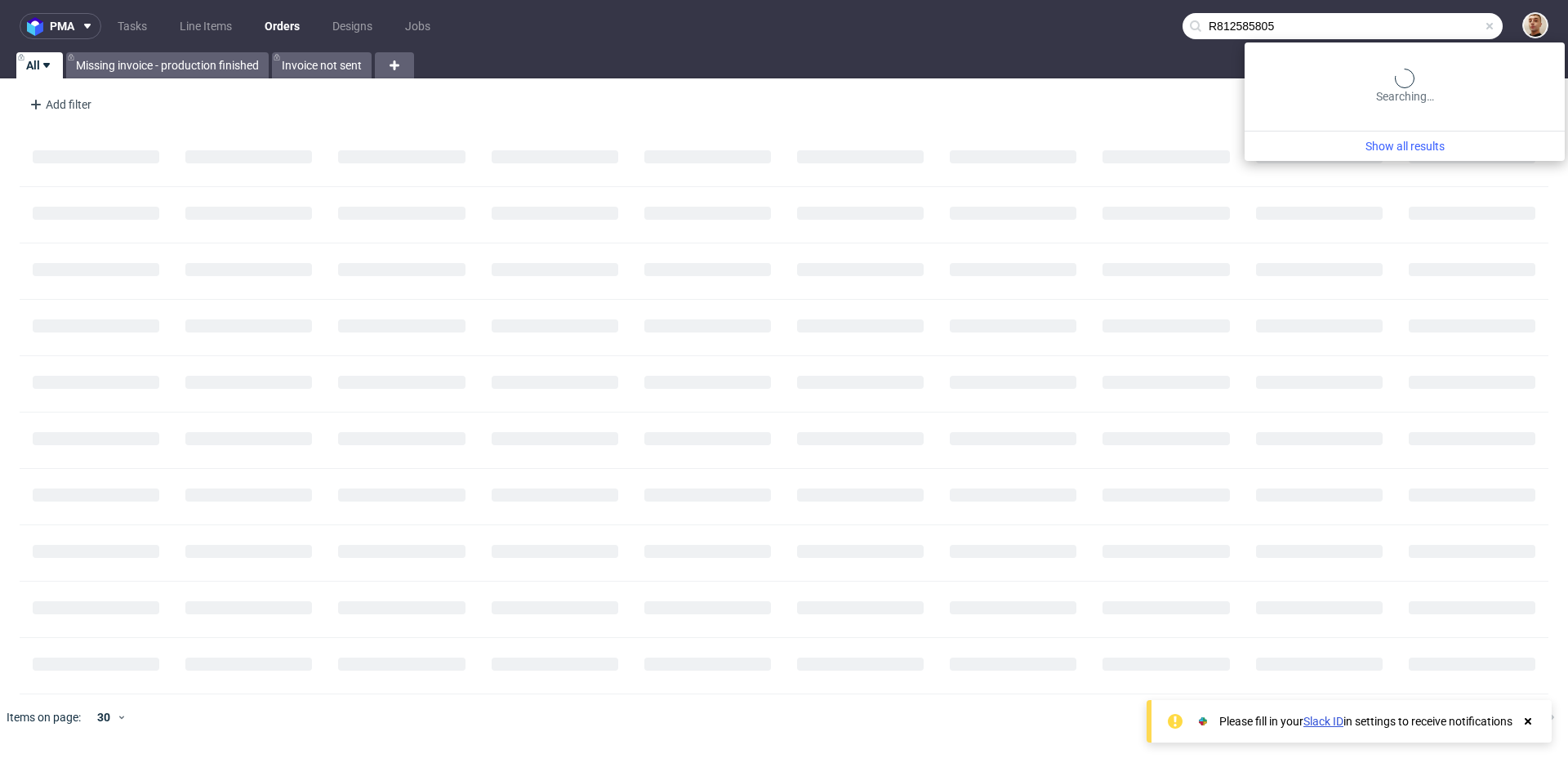
type input "R812585805"
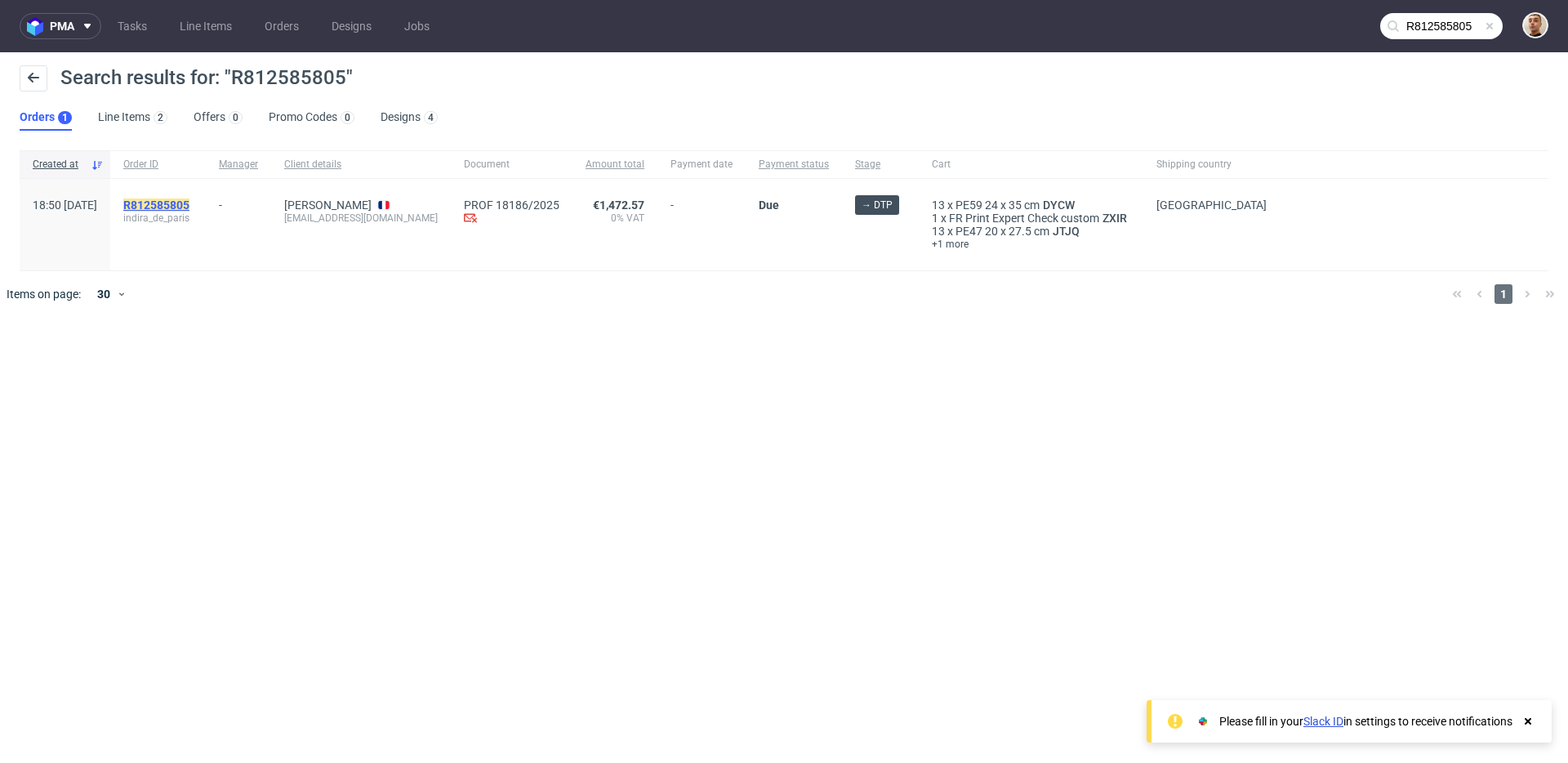
click at [190, 204] on mark "R812585805" at bounding box center [157, 205] width 66 height 13
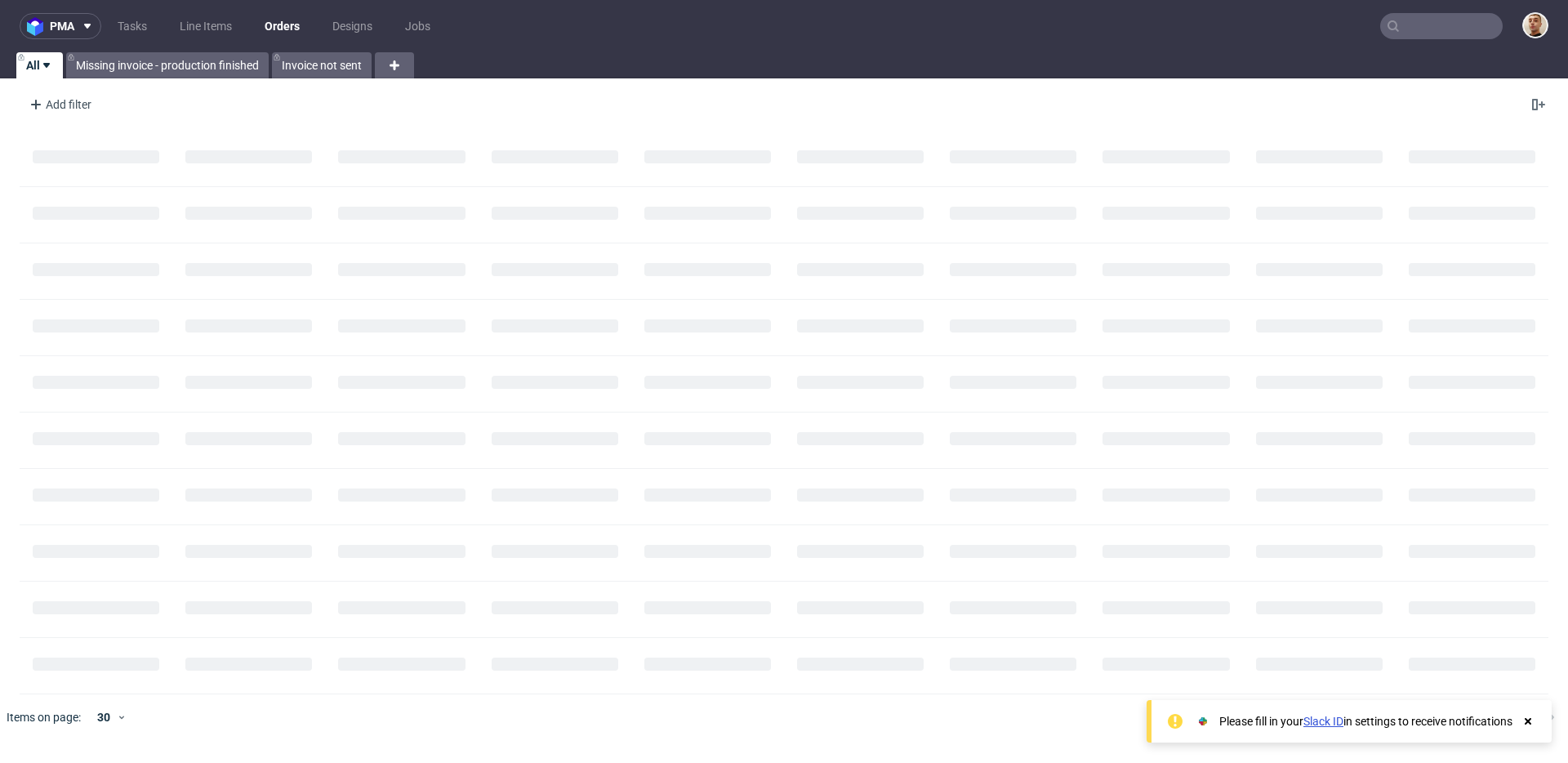
click at [1466, 16] on input "text" at bounding box center [1441, 26] width 123 height 26
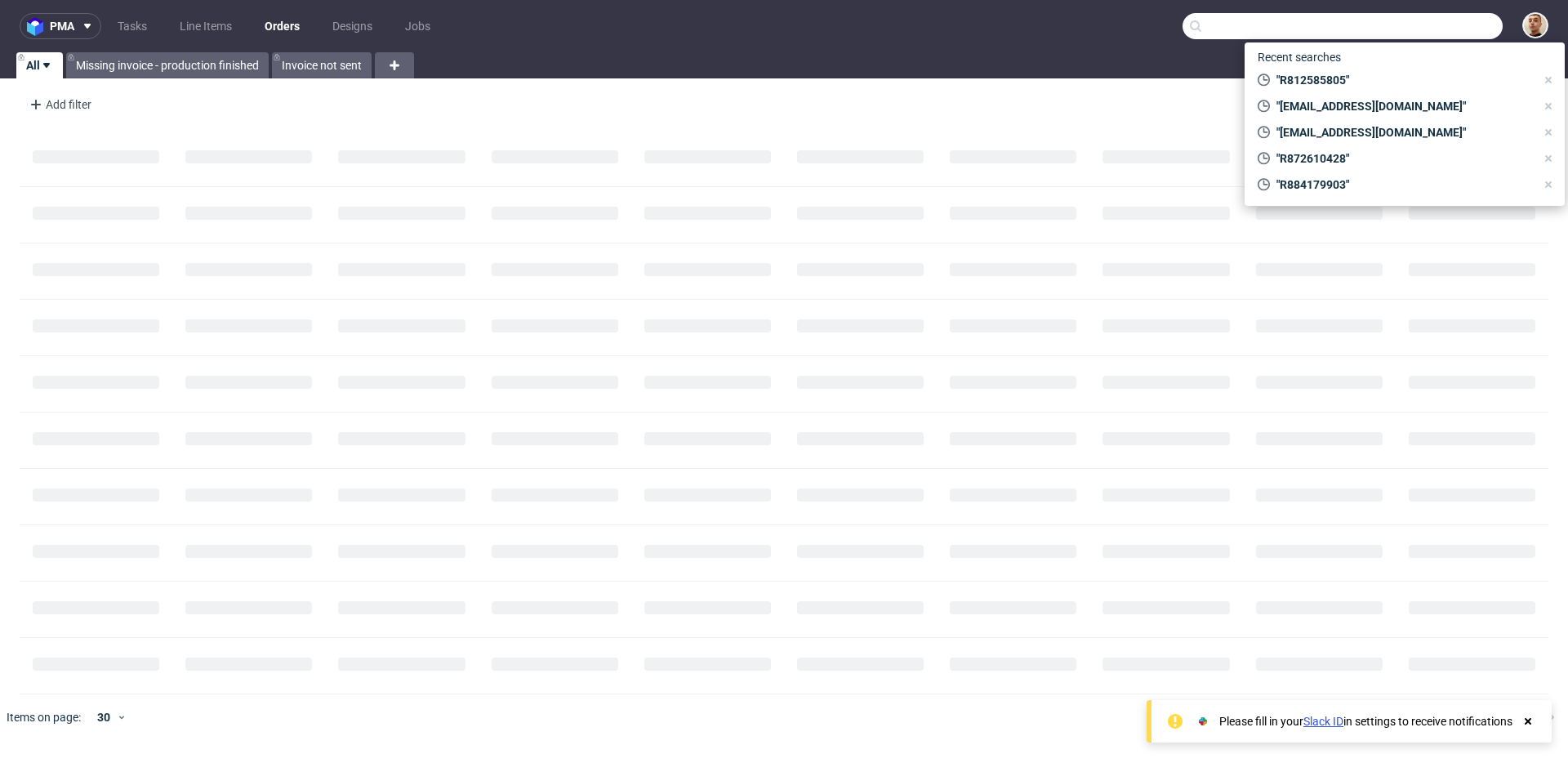
paste input "R257286528"
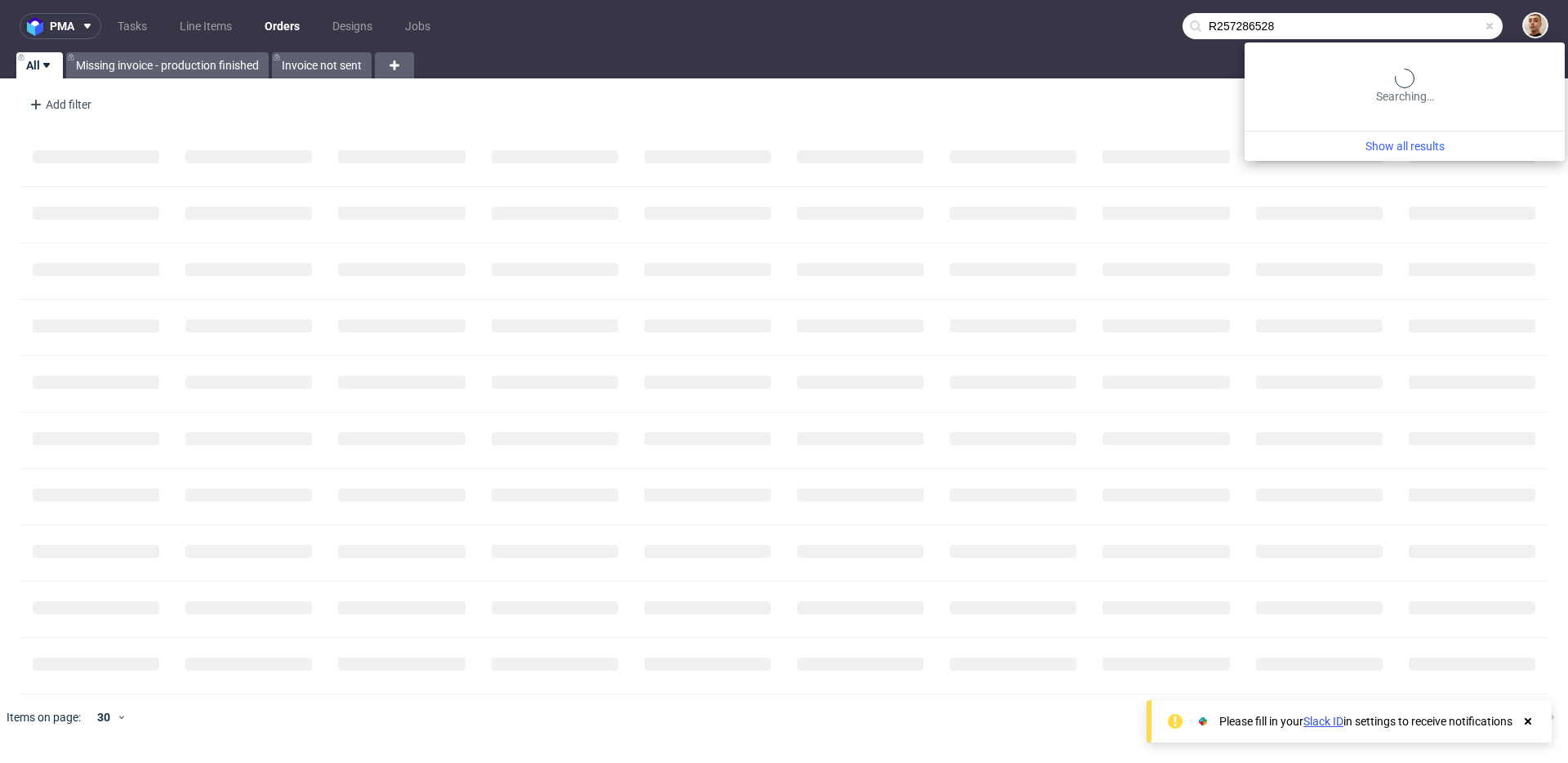
type input "R257286528"
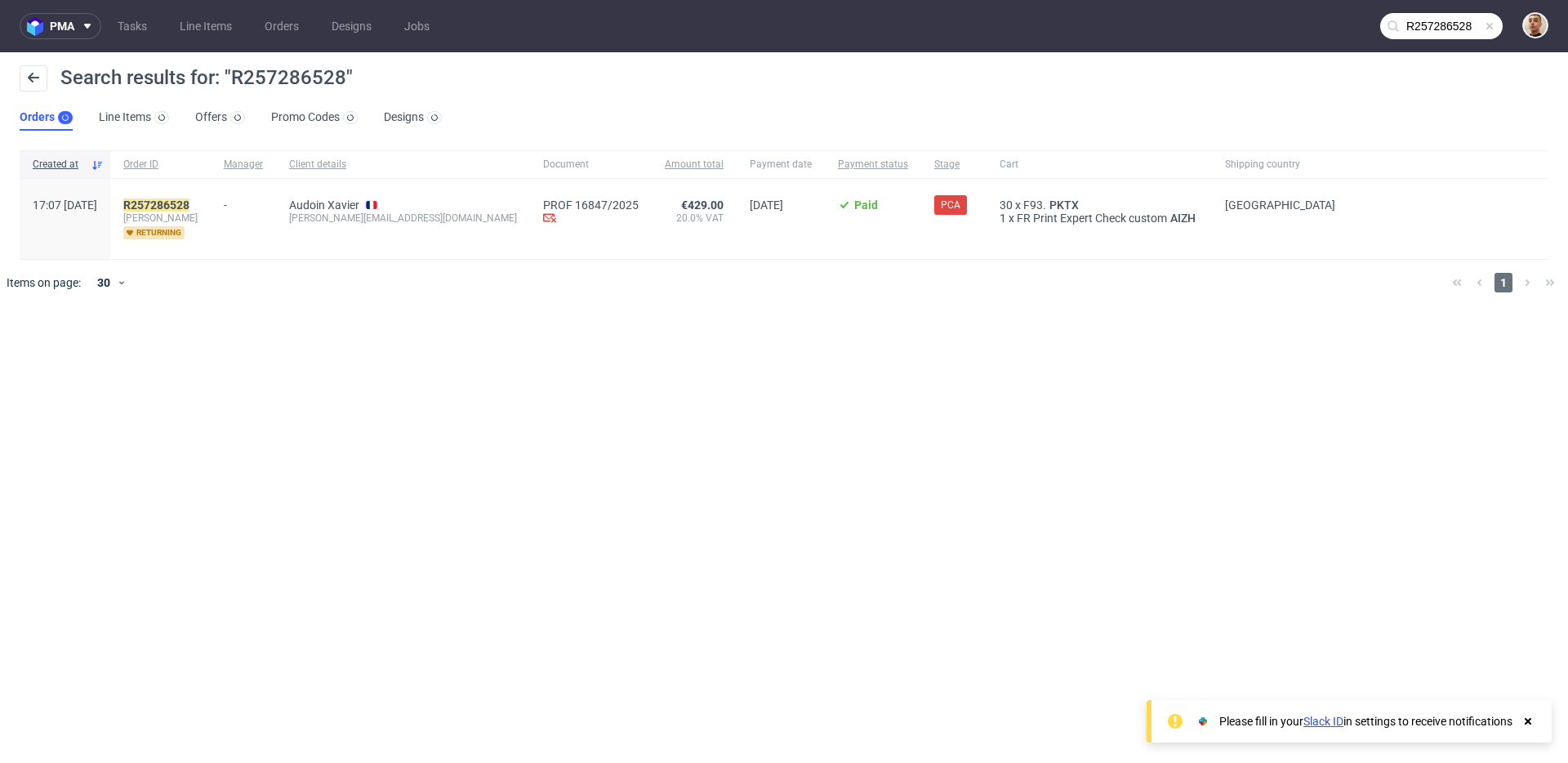
click at [198, 211] on span "[PERSON_NAME]" at bounding box center [160, 217] width 74 height 13
click at [190, 203] on mark "R257286528" at bounding box center [157, 205] width 66 height 13
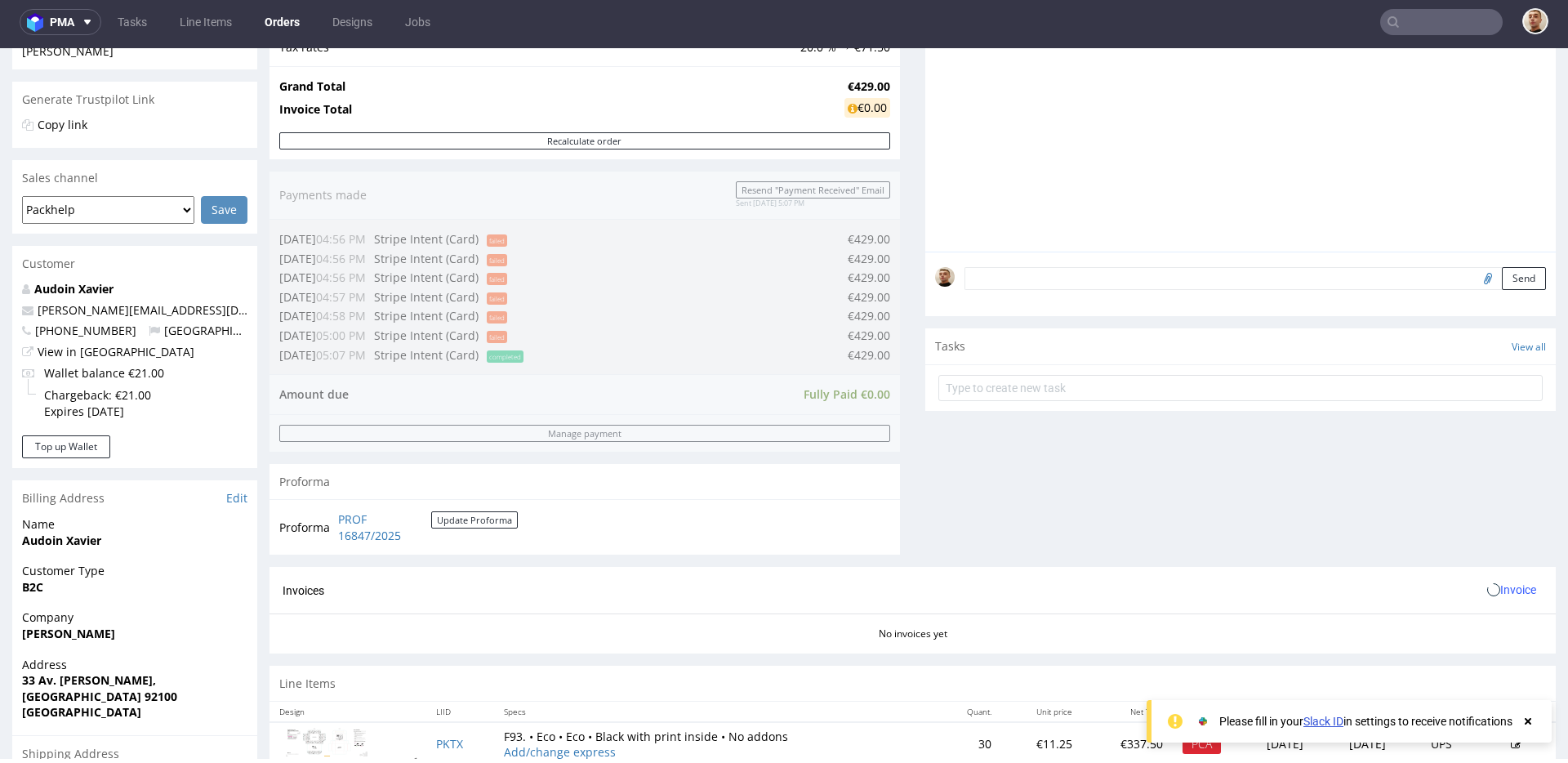
scroll to position [584, 0]
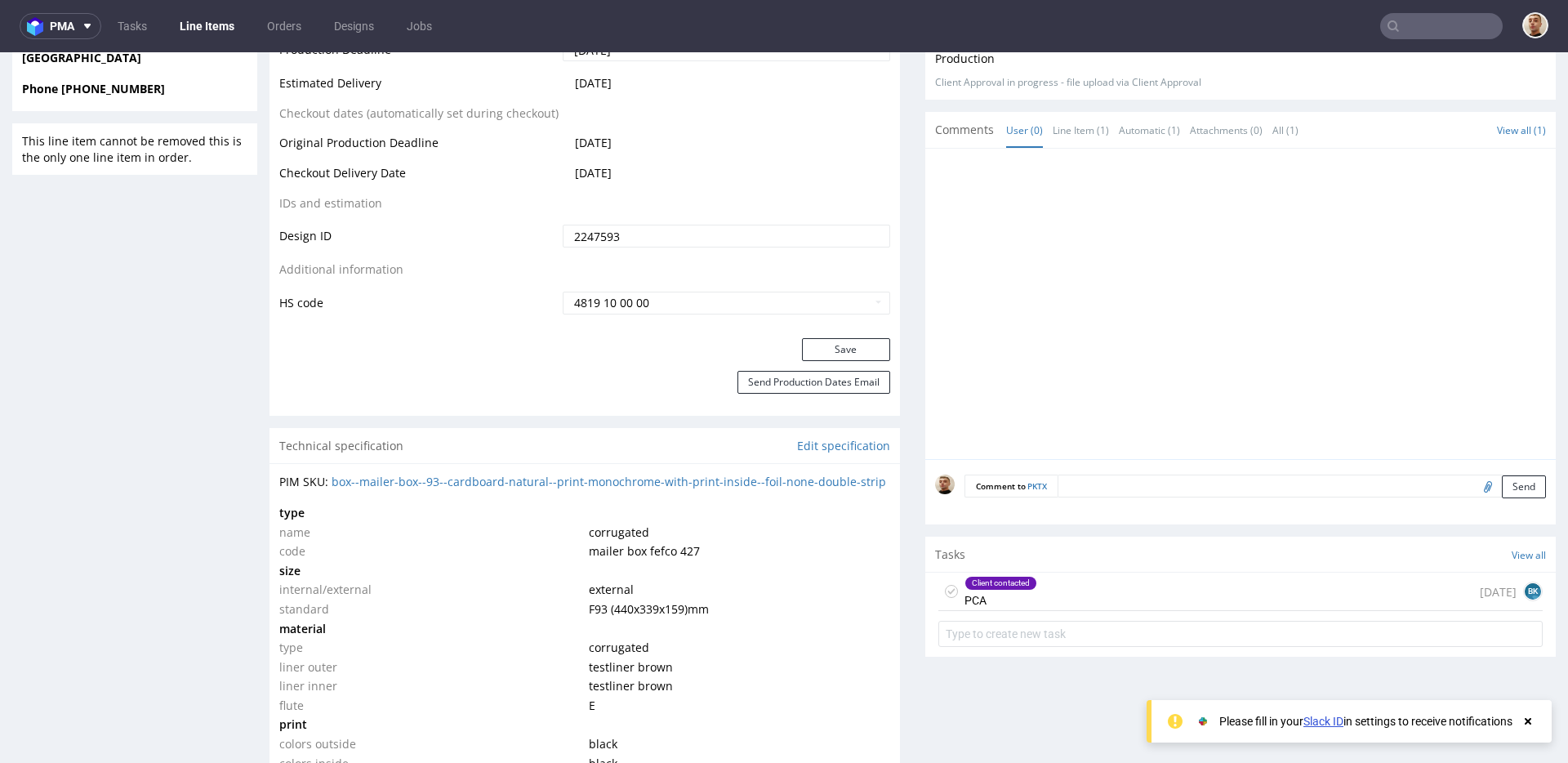
scroll to position [844, 0]
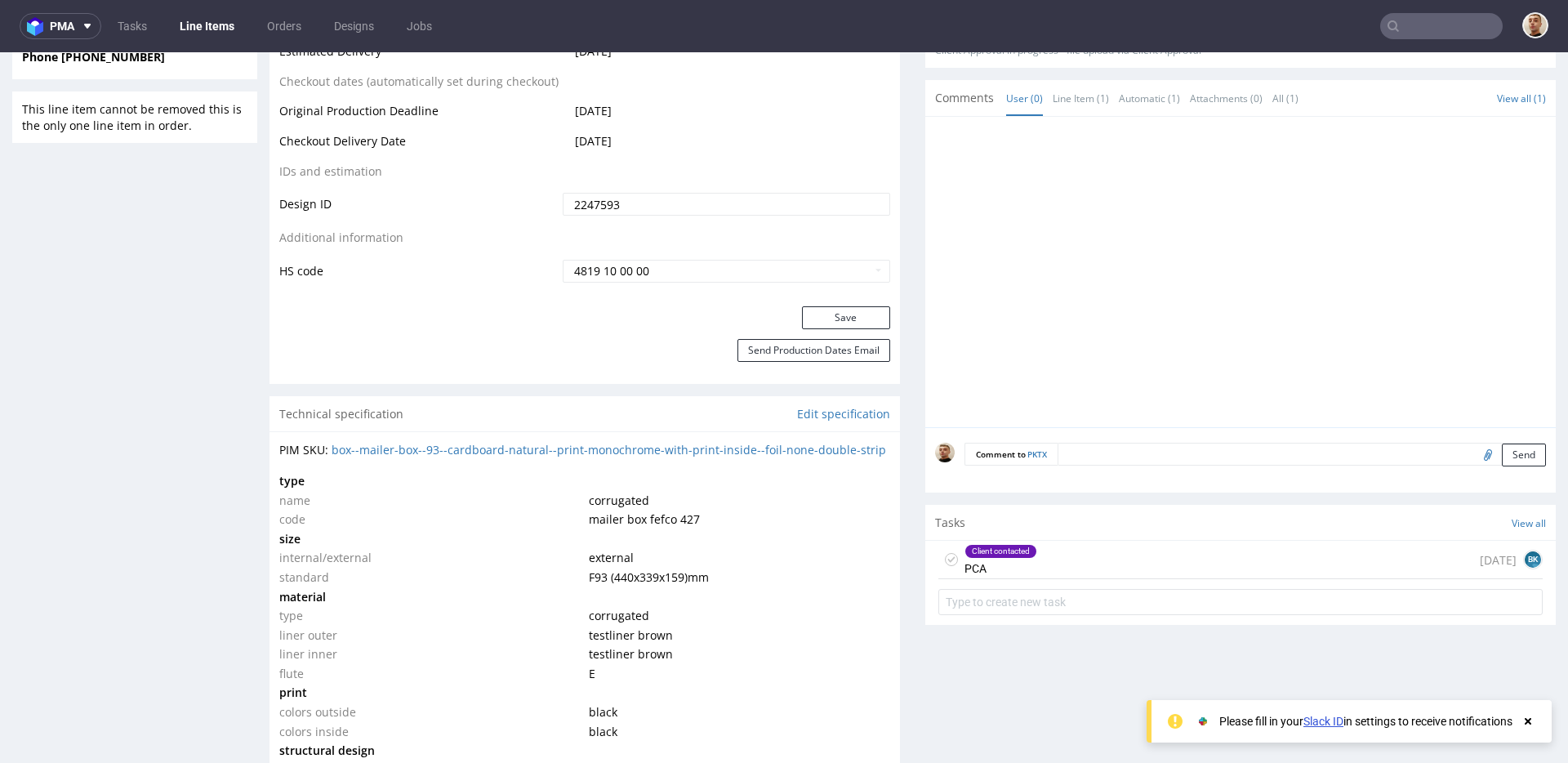
click at [1058, 561] on div "Client contacted PCA 3 days ago BK" at bounding box center [1241, 559] width 605 height 38
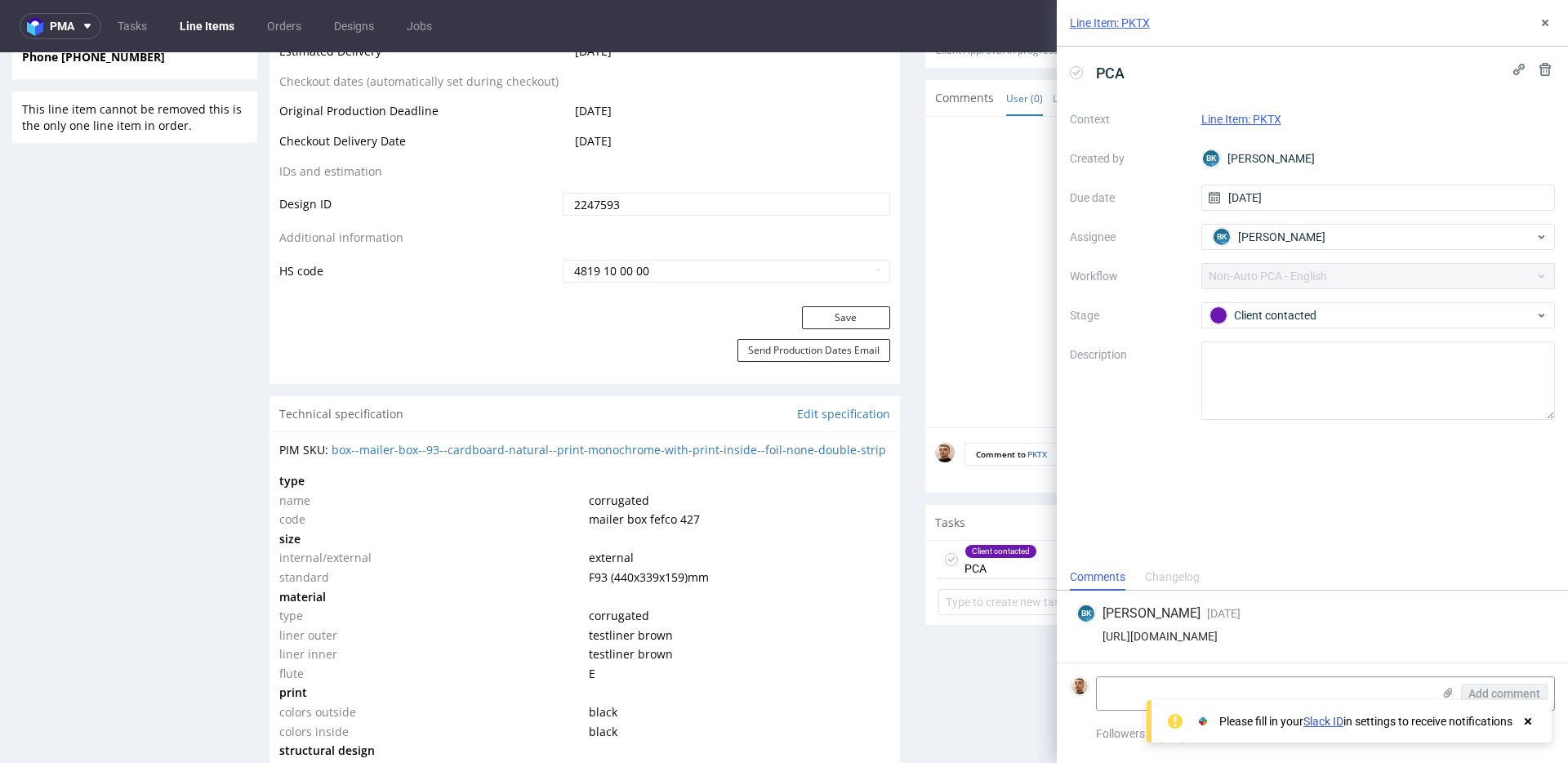
click at [1532, 729] on div "Please fill in your Slack ID in settings to receive notifications" at bounding box center [1364, 721] width 341 height 23
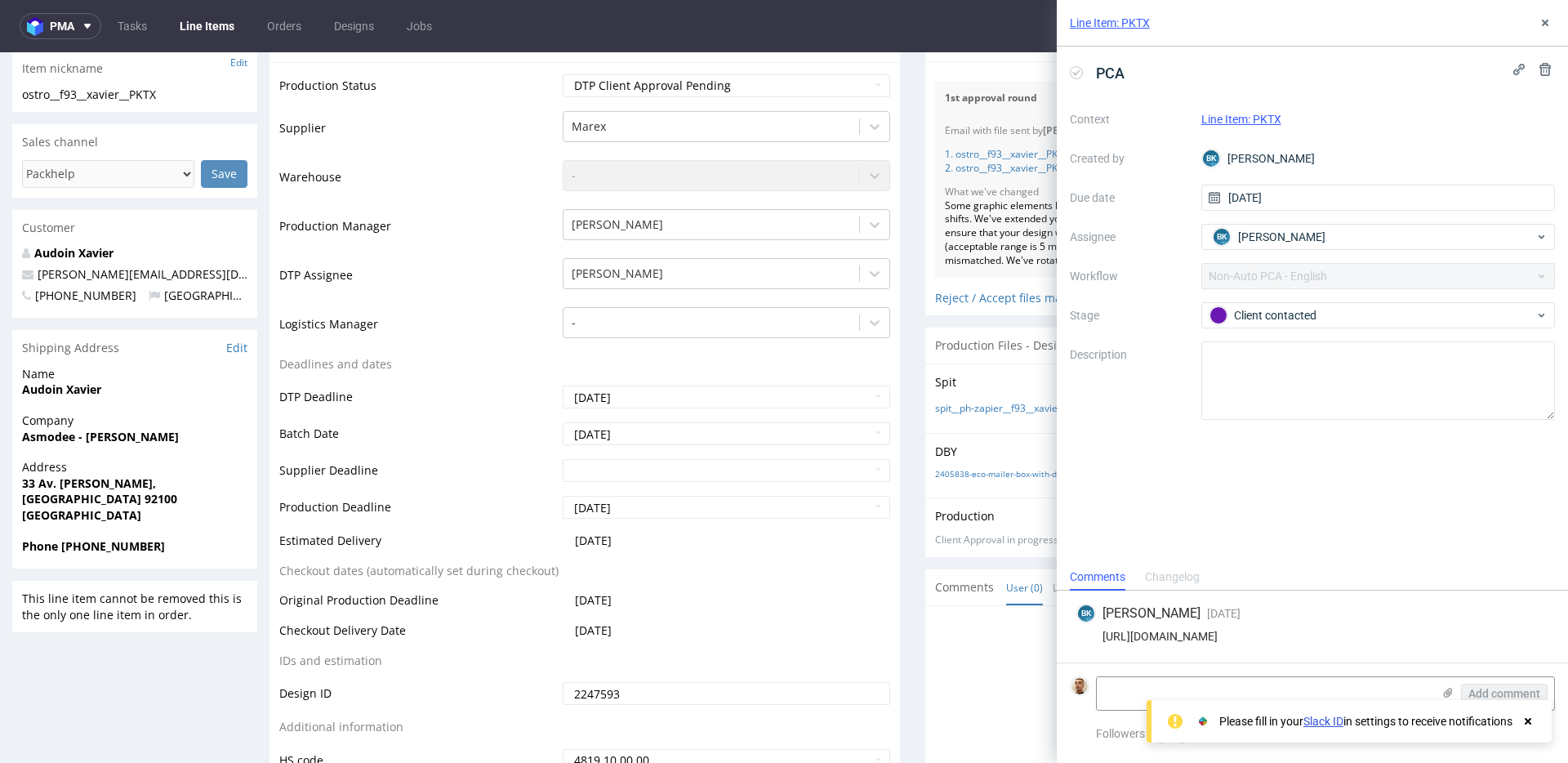
scroll to position [894, 0]
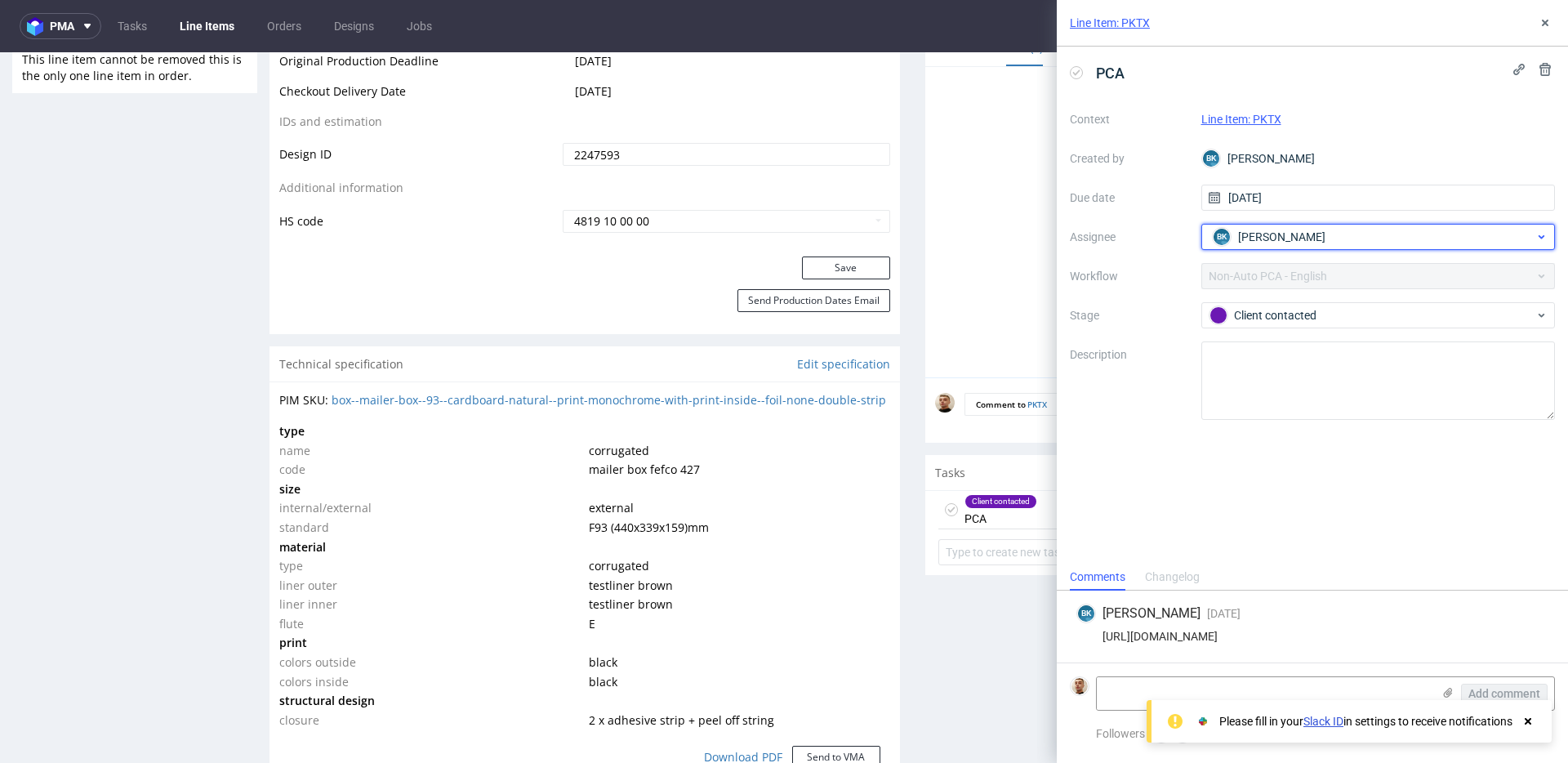
click at [1247, 249] on div "BK Bogna Krystian" at bounding box center [1371, 236] width 326 height 26
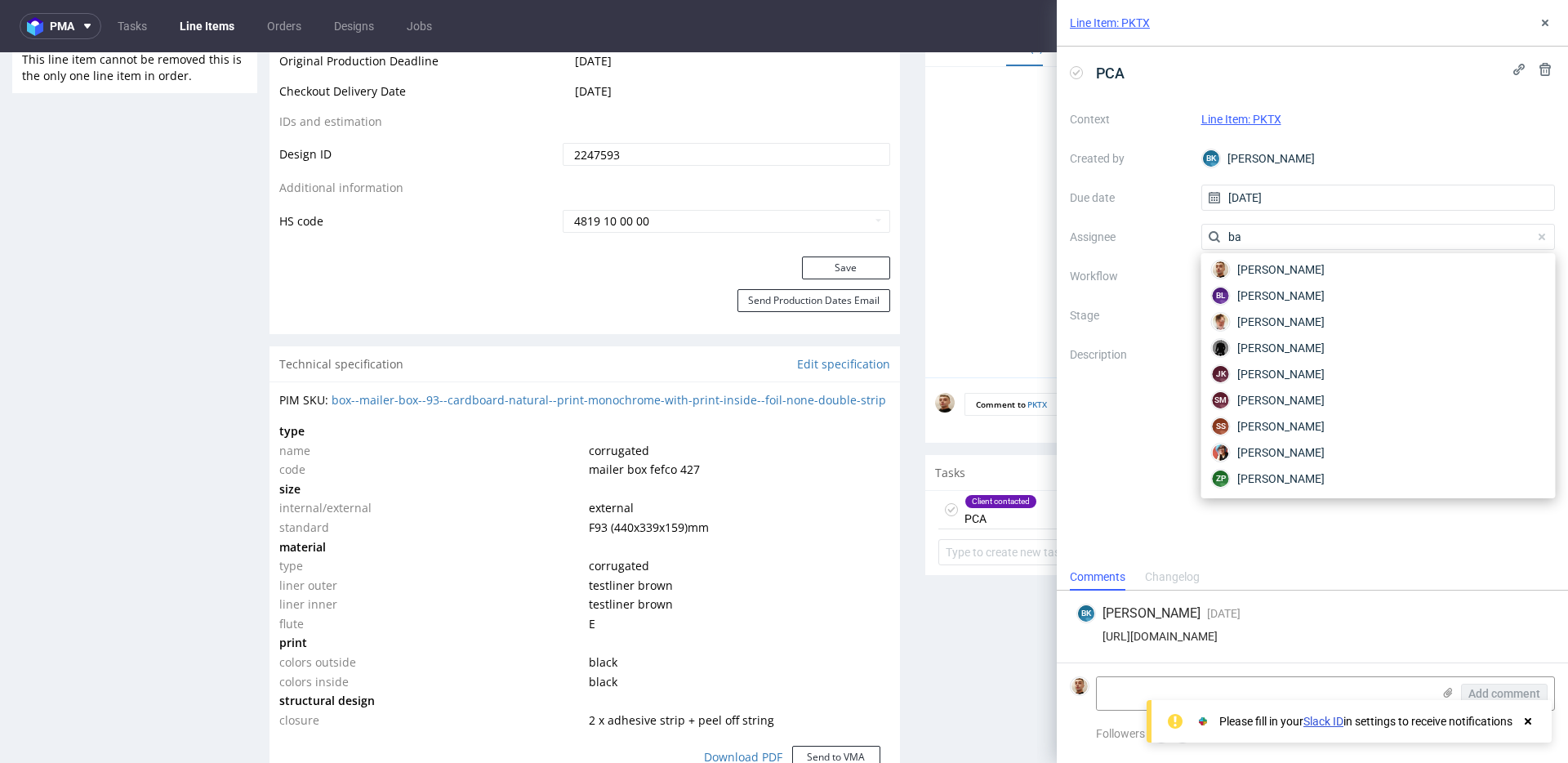
scroll to position [0, 0]
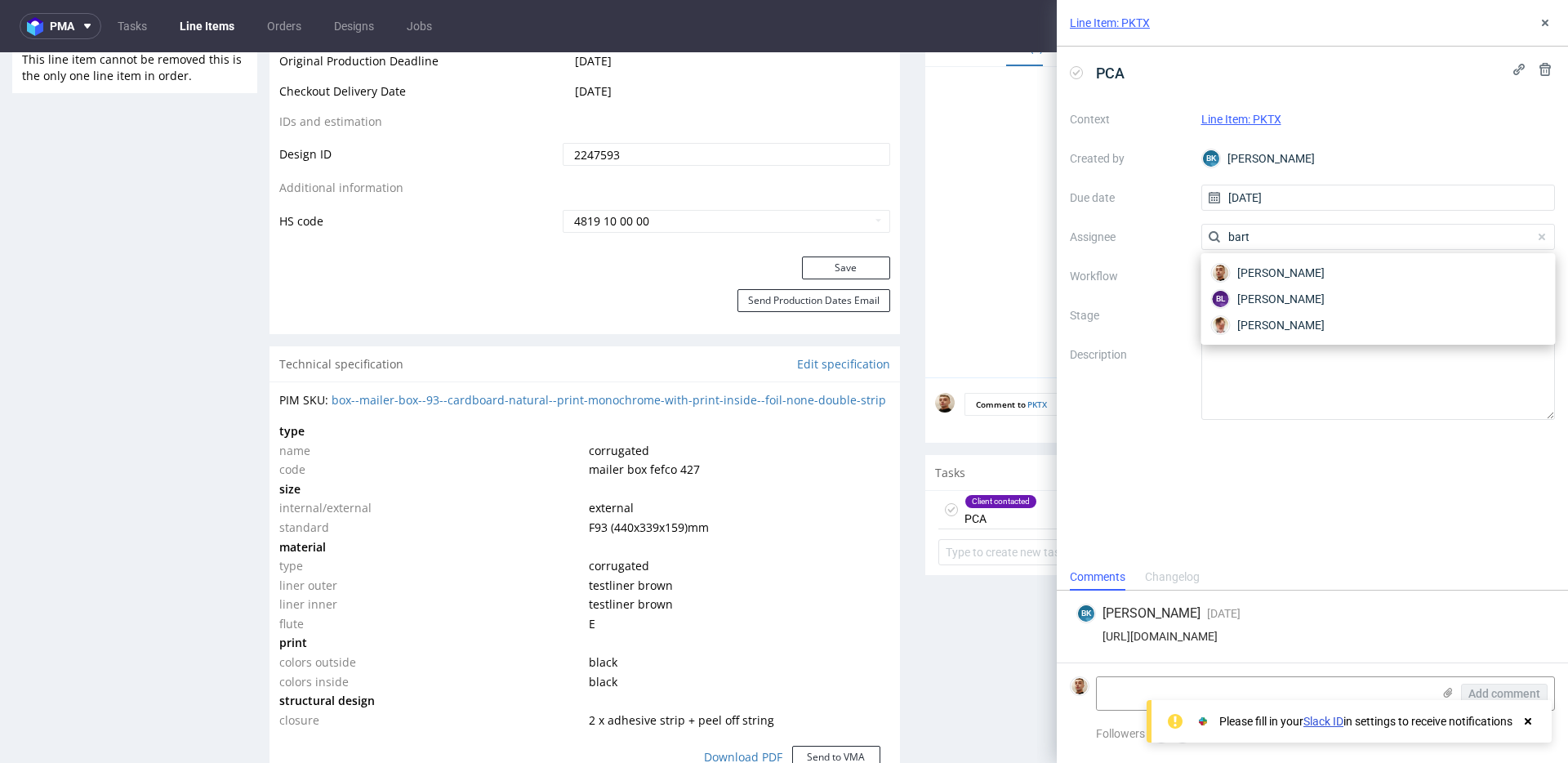
type input "bart"
click at [1498, 58] on div "PCA Context Line Item: PKTX Created by BK Bogna Krystian Due date 25/08/2025 As…" at bounding box center [1311, 305] width 511 height 517
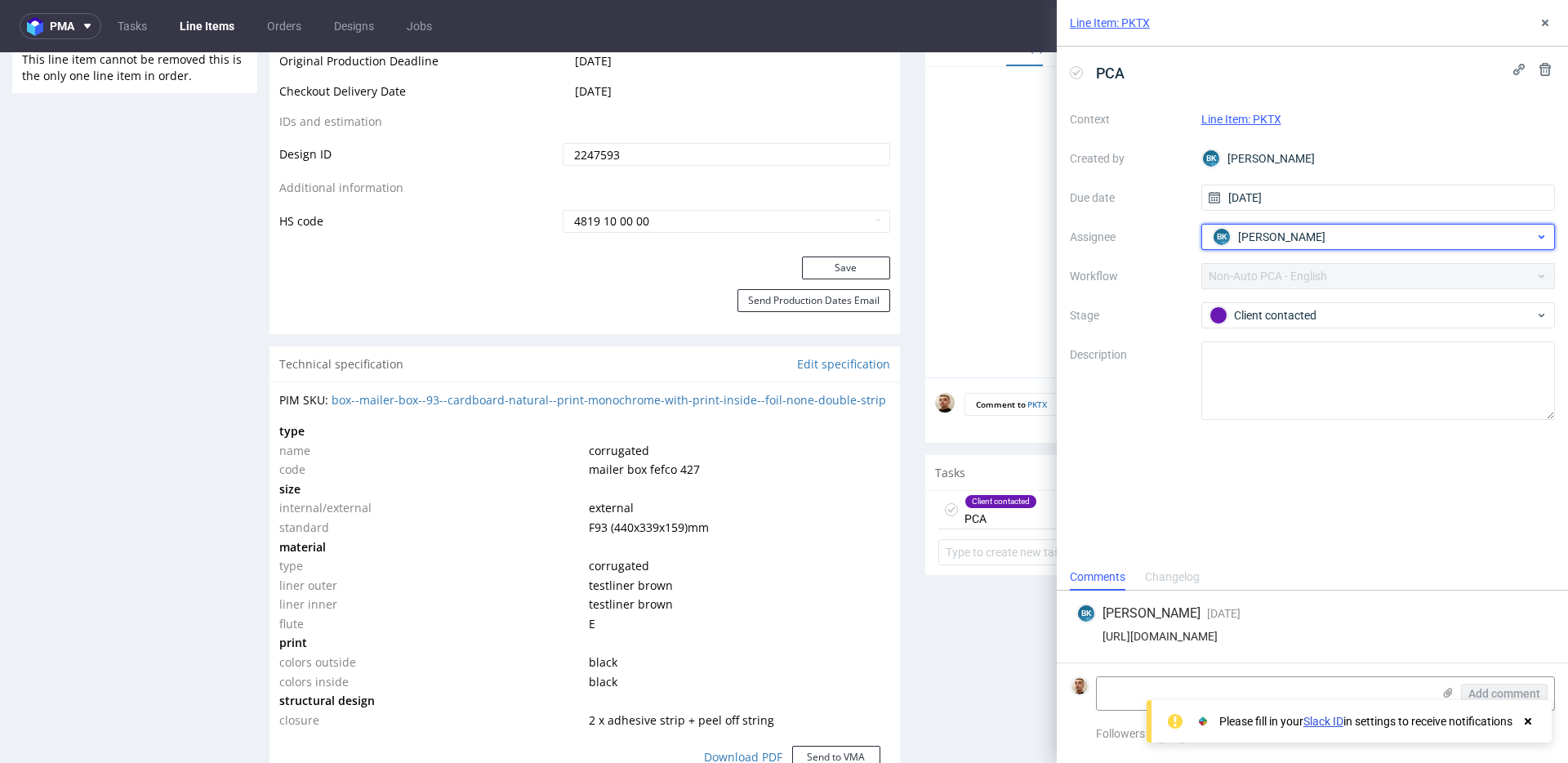
click at [1260, 242] on span "Bogna Krystian" at bounding box center [1282, 237] width 88 height 16
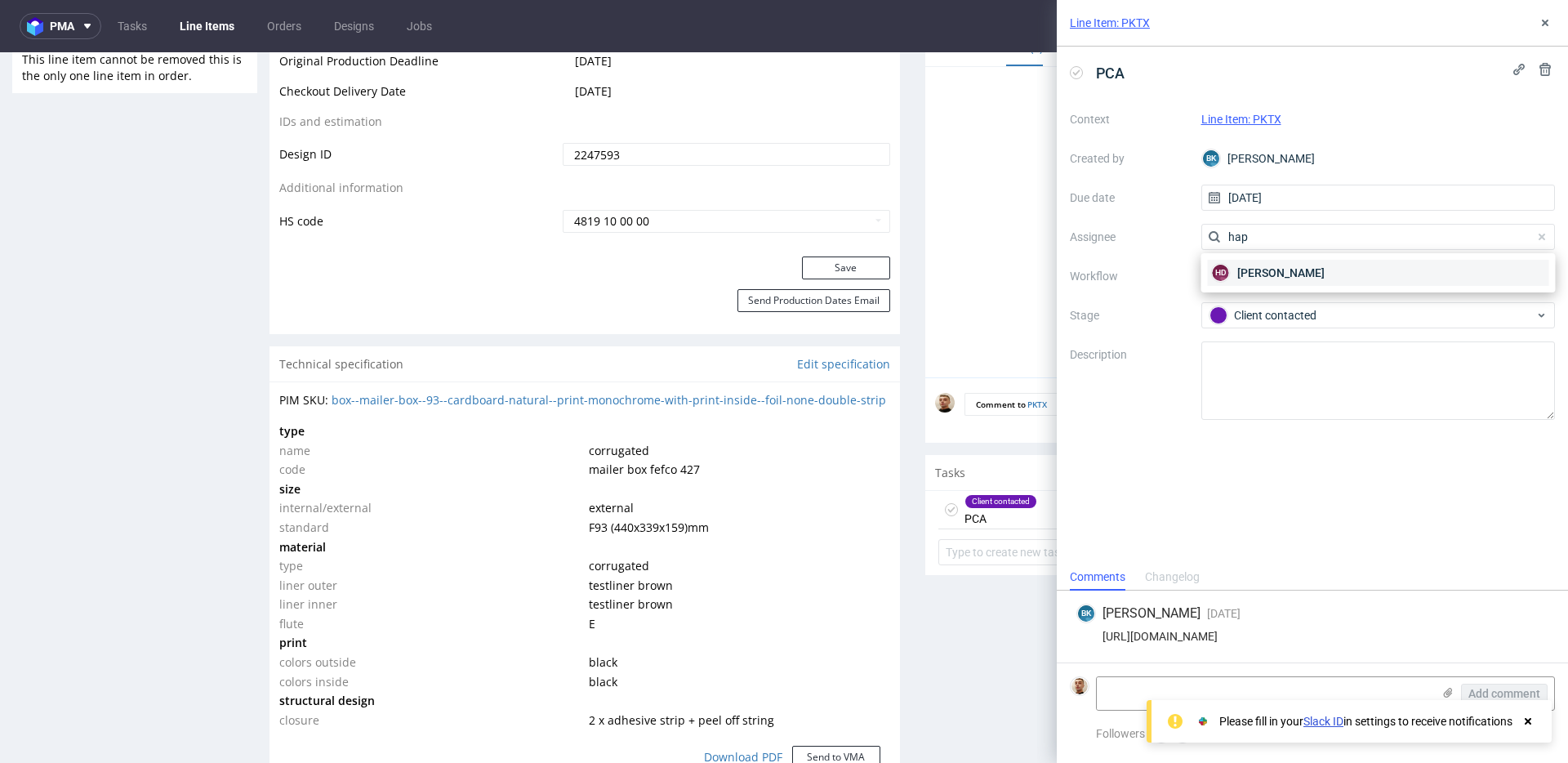
type input "hap"
click at [1277, 267] on span "[PERSON_NAME]" at bounding box center [1281, 273] width 88 height 16
click at [1258, 331] on div "Context Line Item: PKTX Created by BK Bogna Krystian Due date 25/08/2025 Assign…" at bounding box center [1312, 263] width 485 height 314
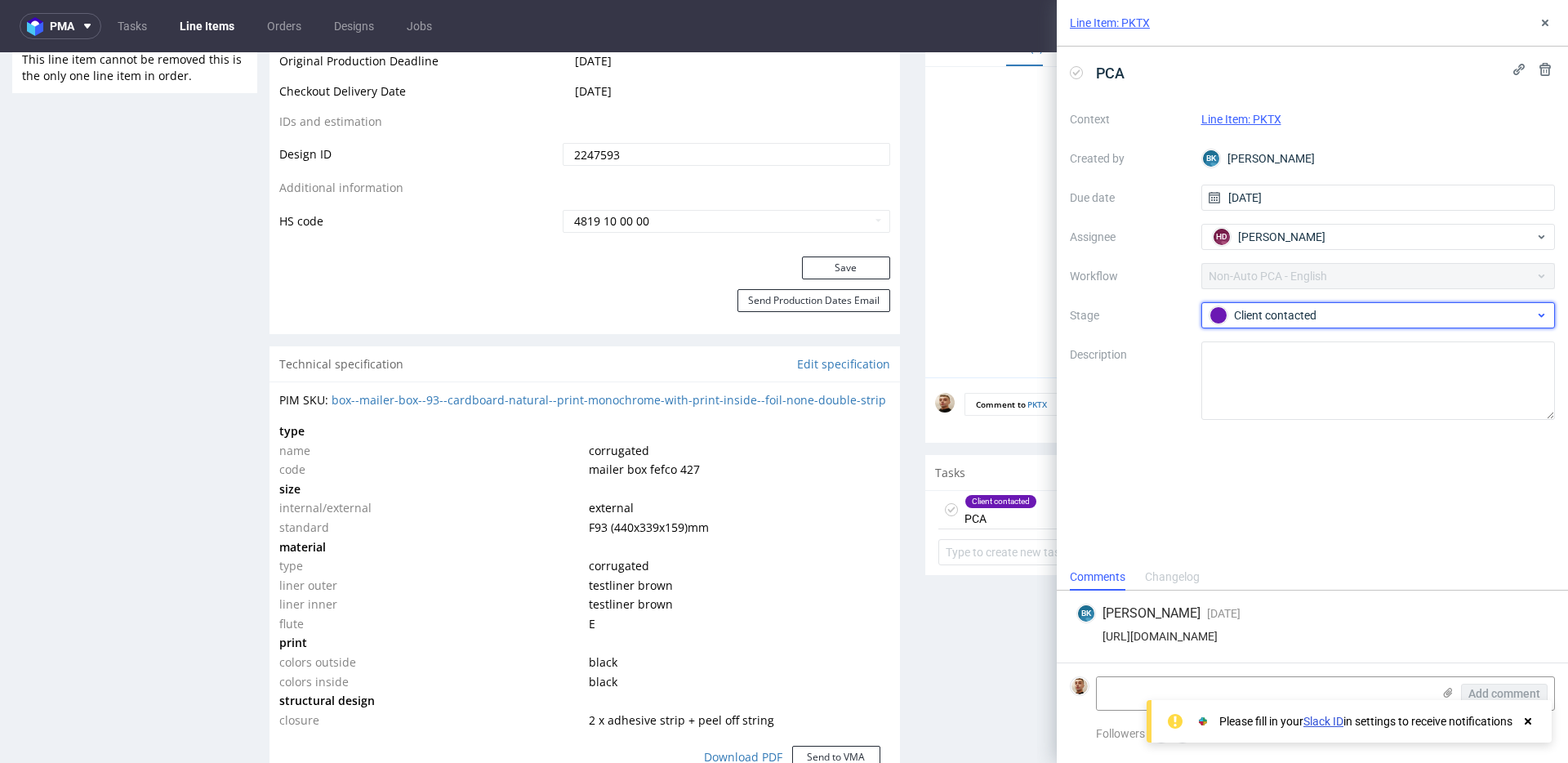
click at [1262, 308] on div "Client contacted" at bounding box center [1371, 315] width 325 height 18
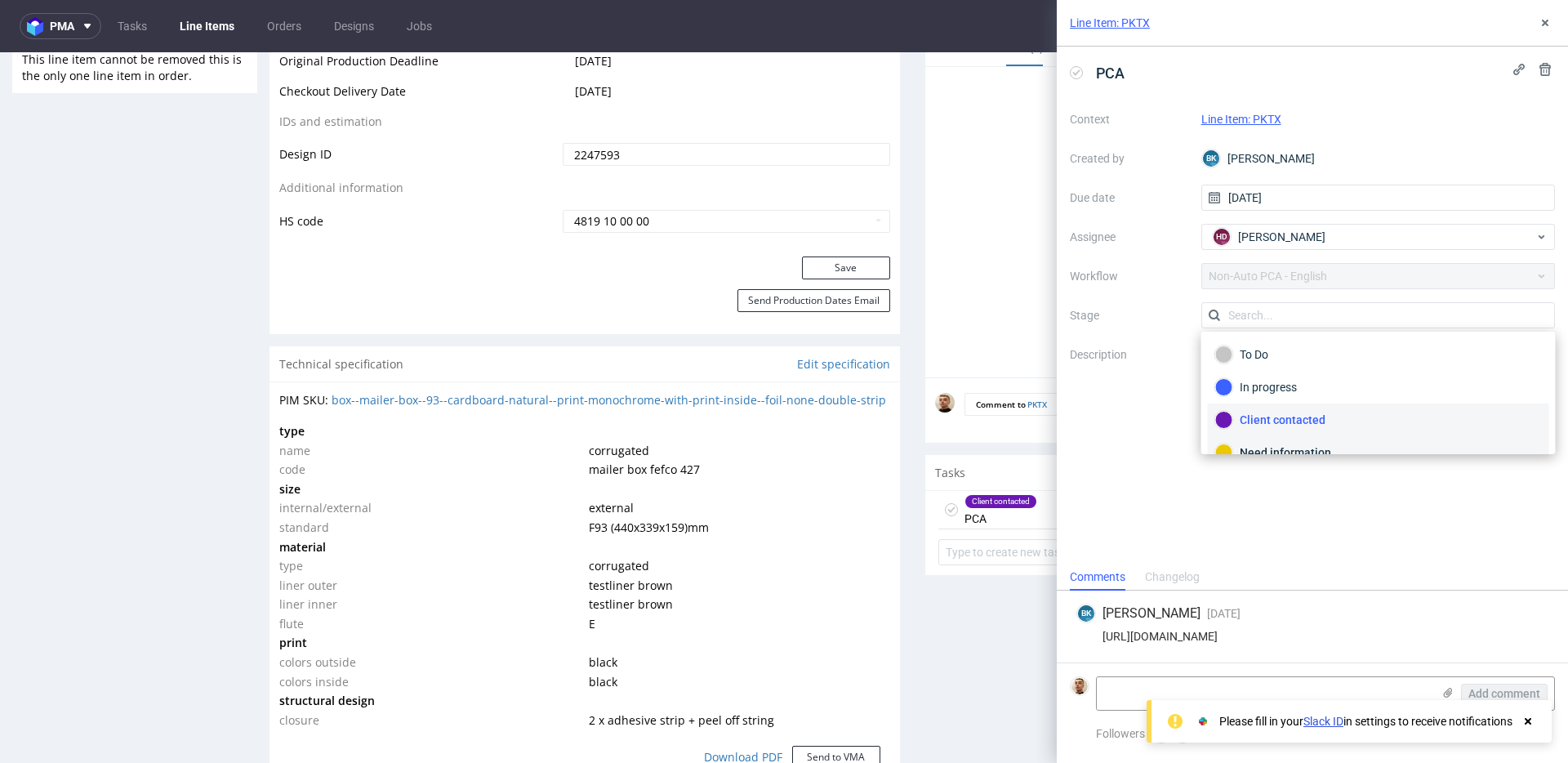
click at [1258, 445] on div "Need information" at bounding box center [1377, 453] width 326 height 18
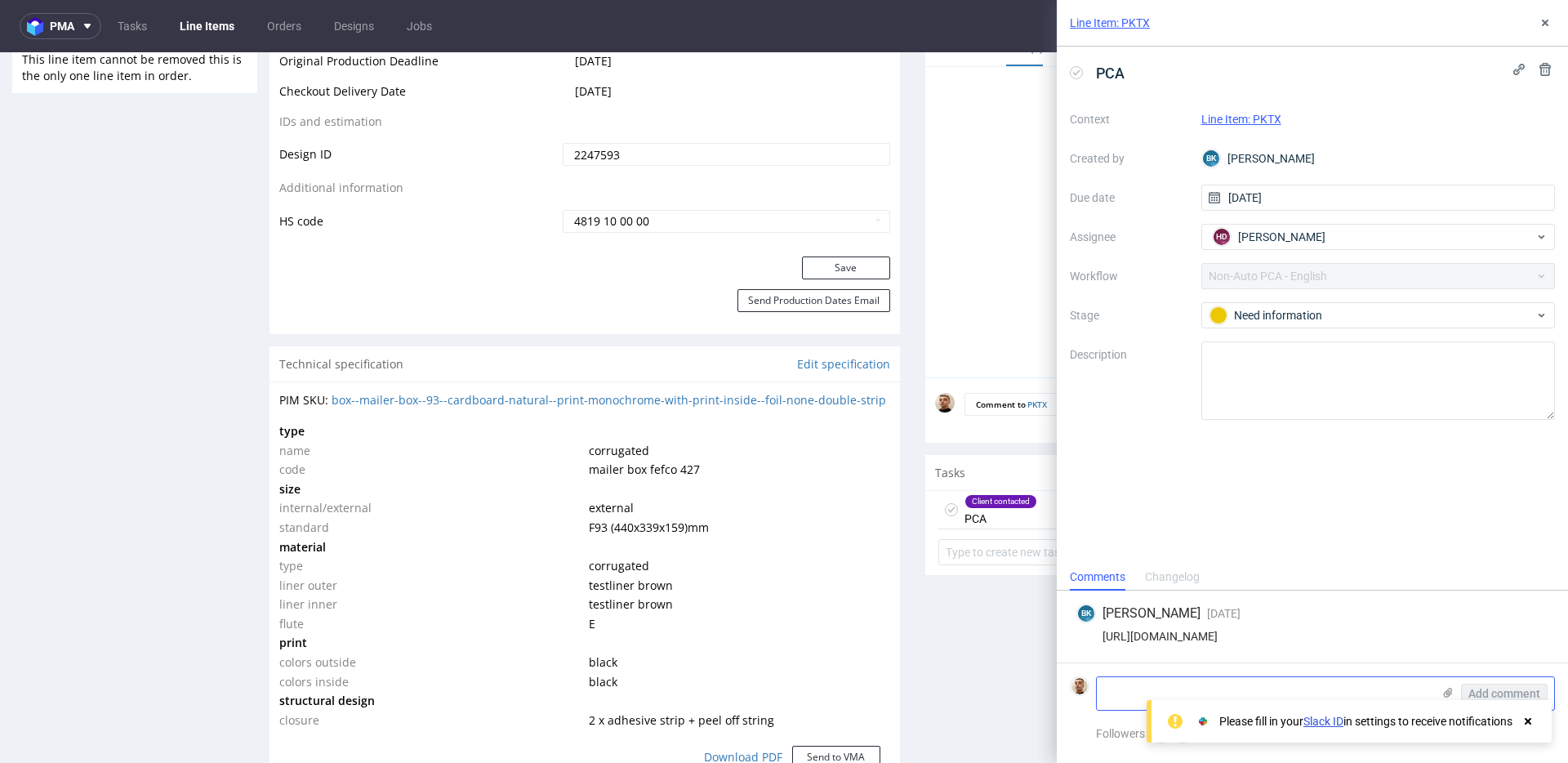
click at [1250, 694] on textarea at bounding box center [1264, 693] width 335 height 33
paste textarea "Regarding your design changes (attached), I just need to inform you about the e…"
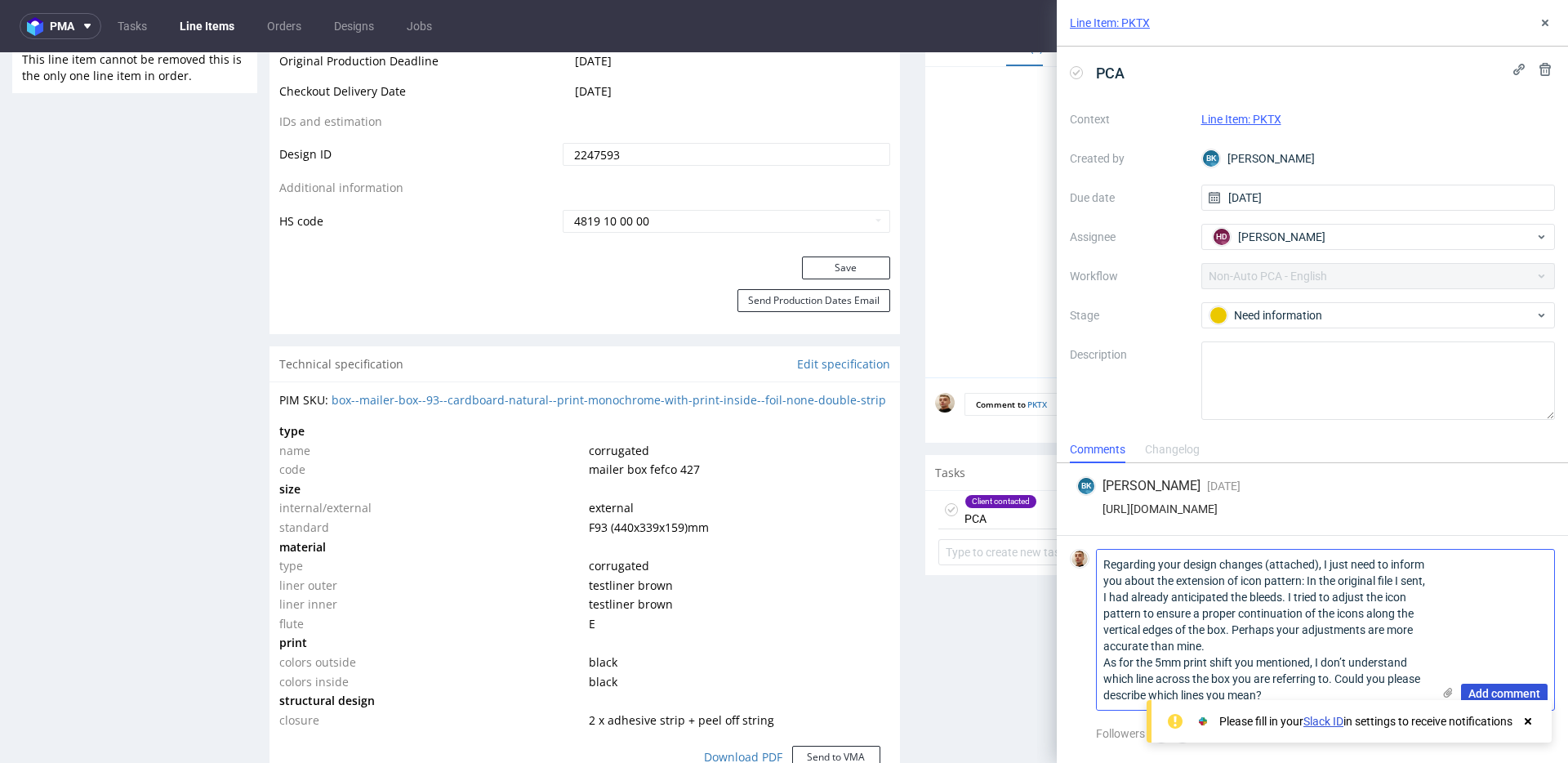
type textarea "Regarding your design changes (attached), I just need to inform you about the e…"
click at [1497, 692] on span "Add comment" at bounding box center [1504, 693] width 72 height 12
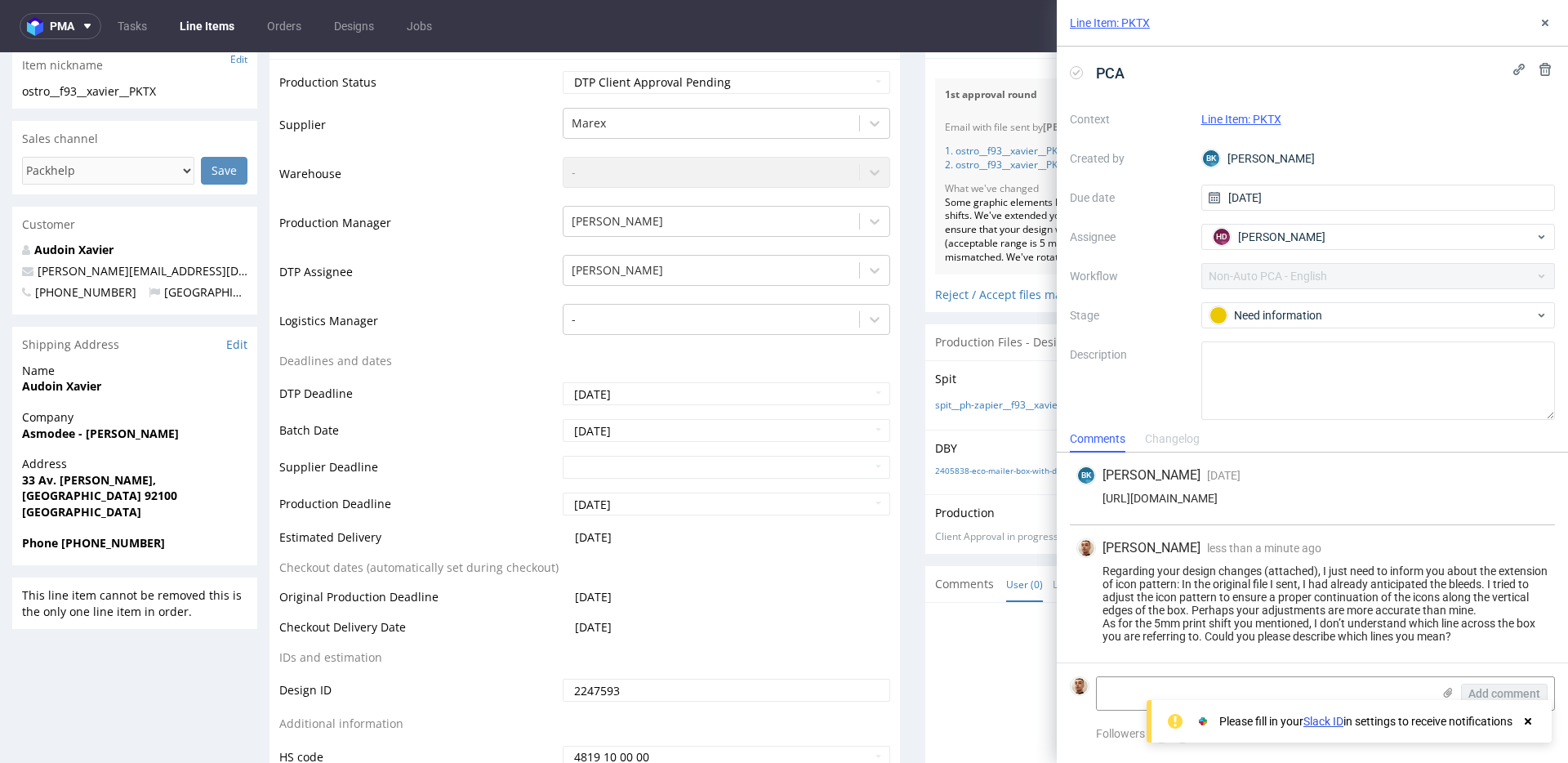
scroll to position [112, 0]
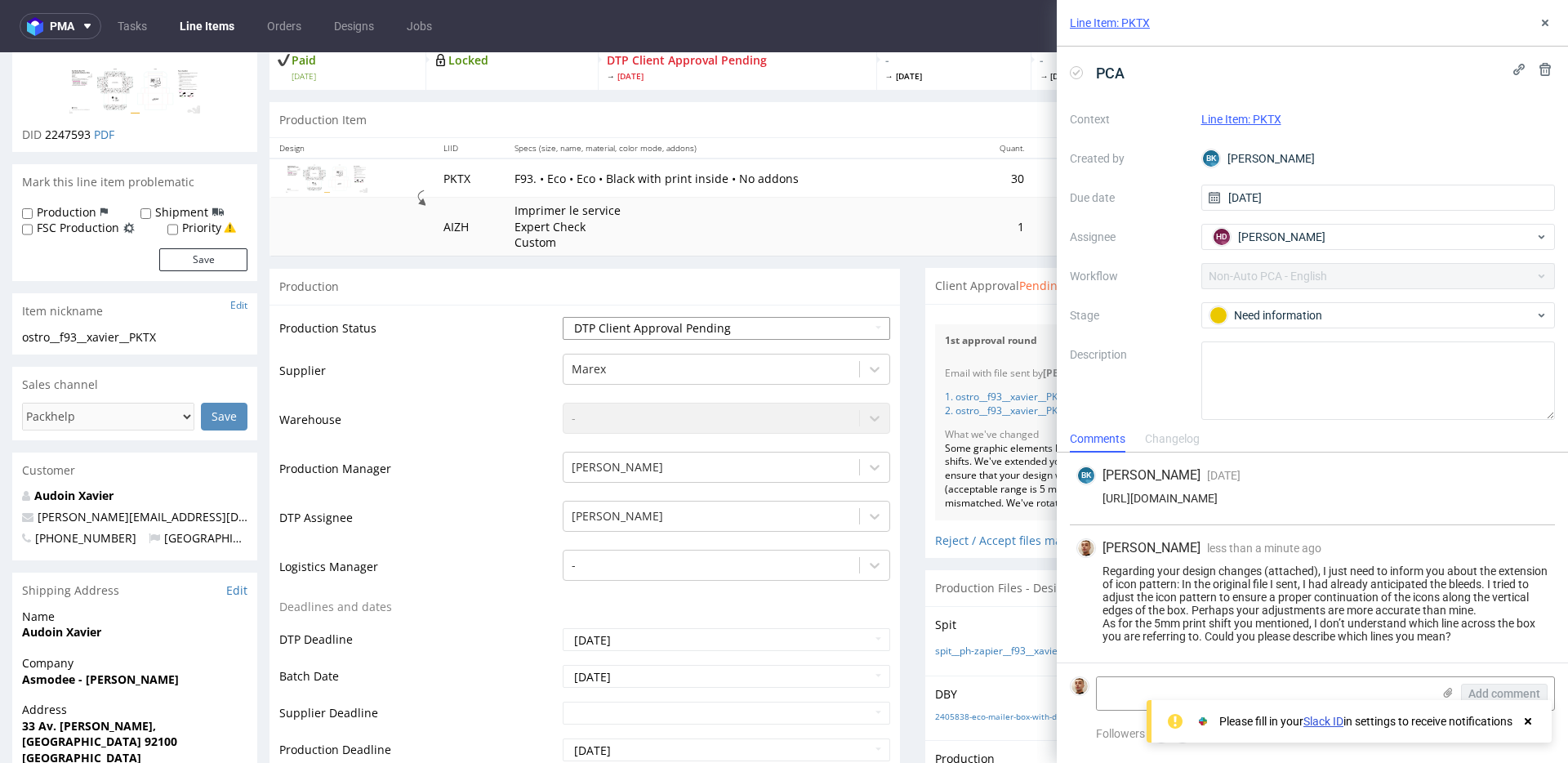
click at [661, 329] on select "Waiting for Artwork Waiting for Diecut Waiting for Mockup Waiting for DTP Waiti…" at bounding box center [726, 328] width 327 height 23
select select "back_for_dtp"
click at [563, 317] on select "Waiting for Artwork Waiting for Diecut Waiting for Mockup Waiting for DTP Waiti…" at bounding box center [726, 328] width 327 height 23
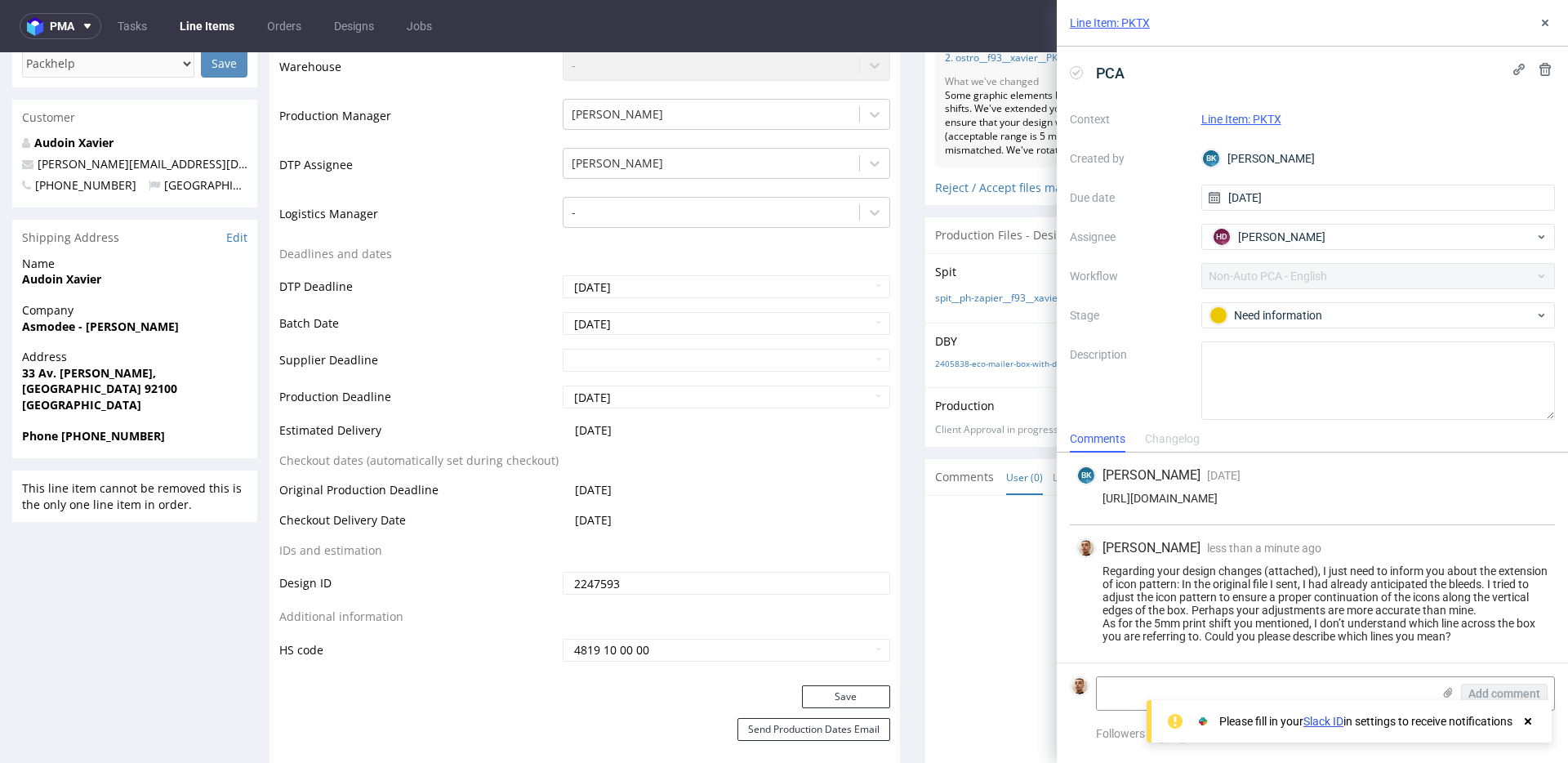
scroll to position [535, 0]
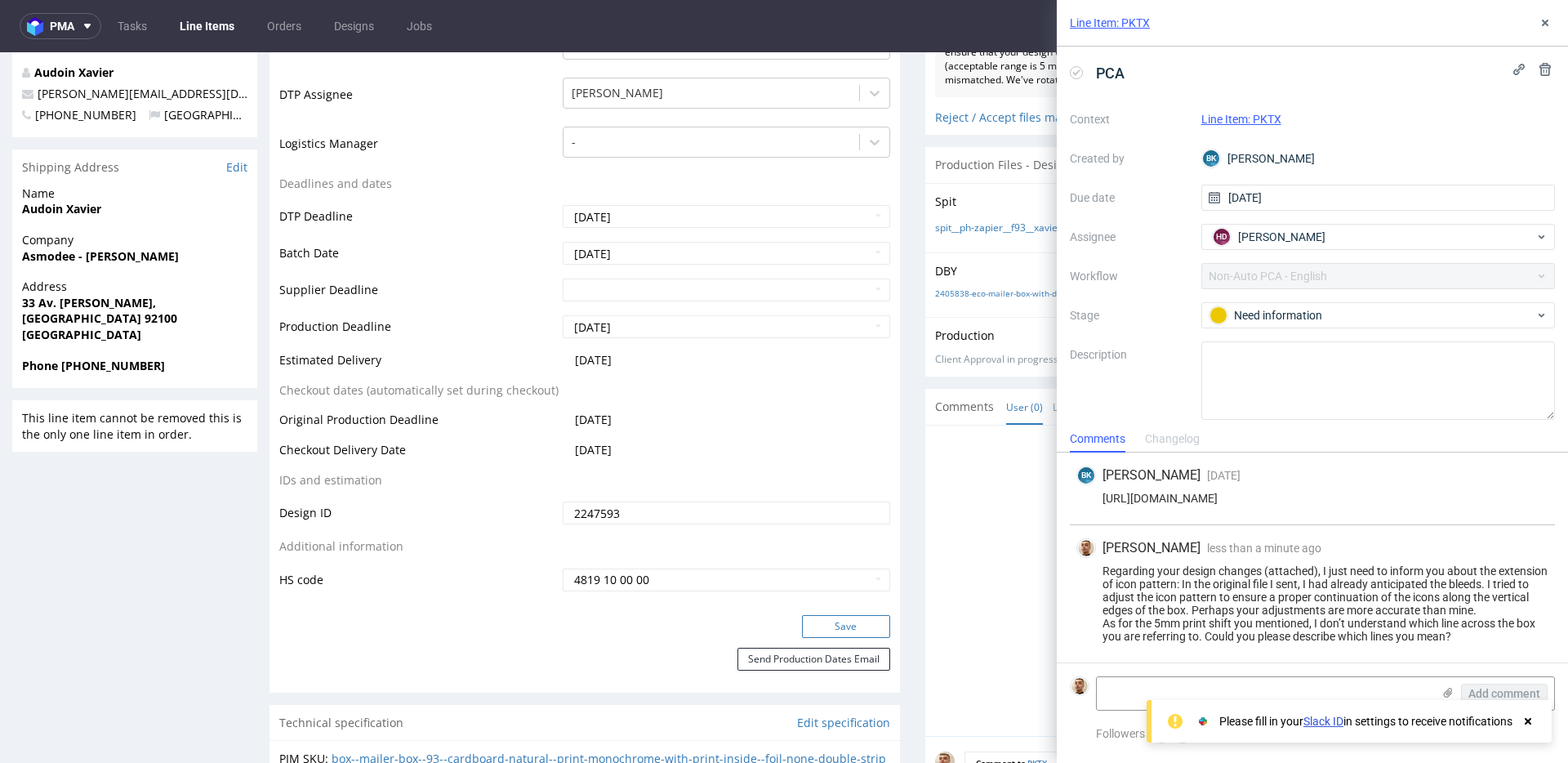
click at [817, 619] on button "Save" at bounding box center [845, 626] width 89 height 23
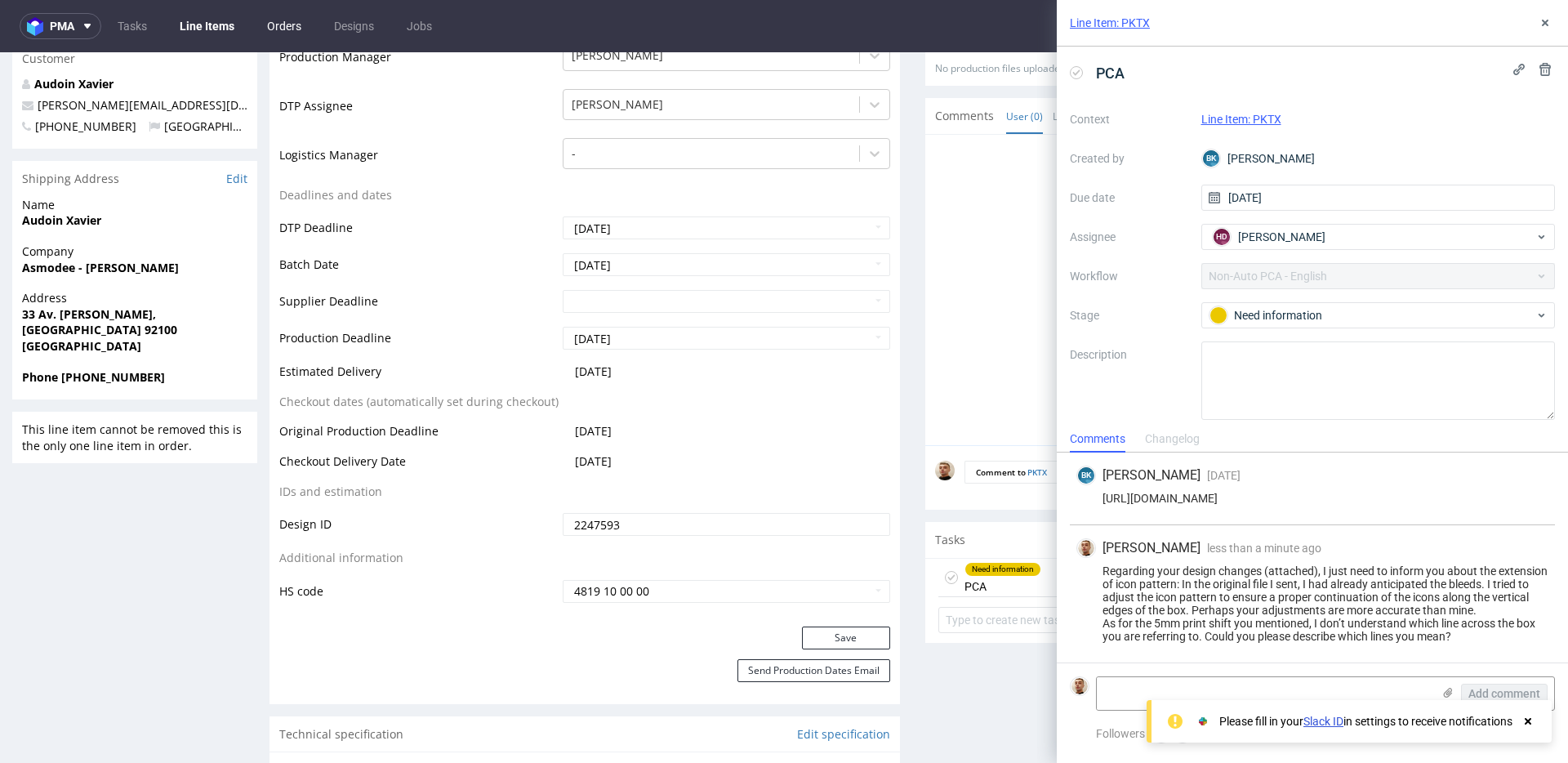
scroll to position [523, 0]
click at [1441, 689] on icon at bounding box center [1447, 692] width 13 height 13
click at [0, 0] on input "file" at bounding box center [0, 0] width 0 height 0
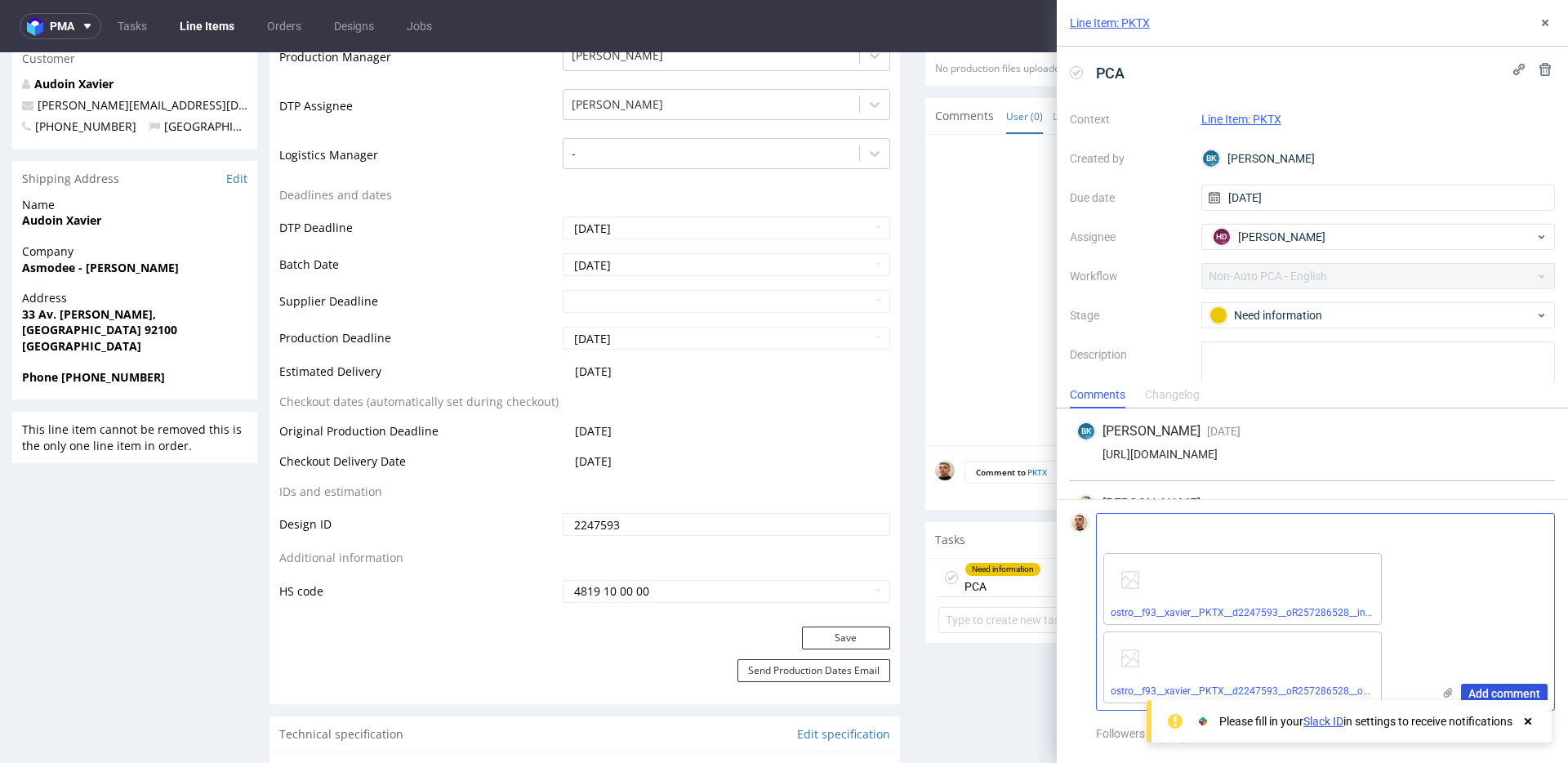
click at [1508, 684] on button "Add comment" at bounding box center [1504, 693] width 87 height 20
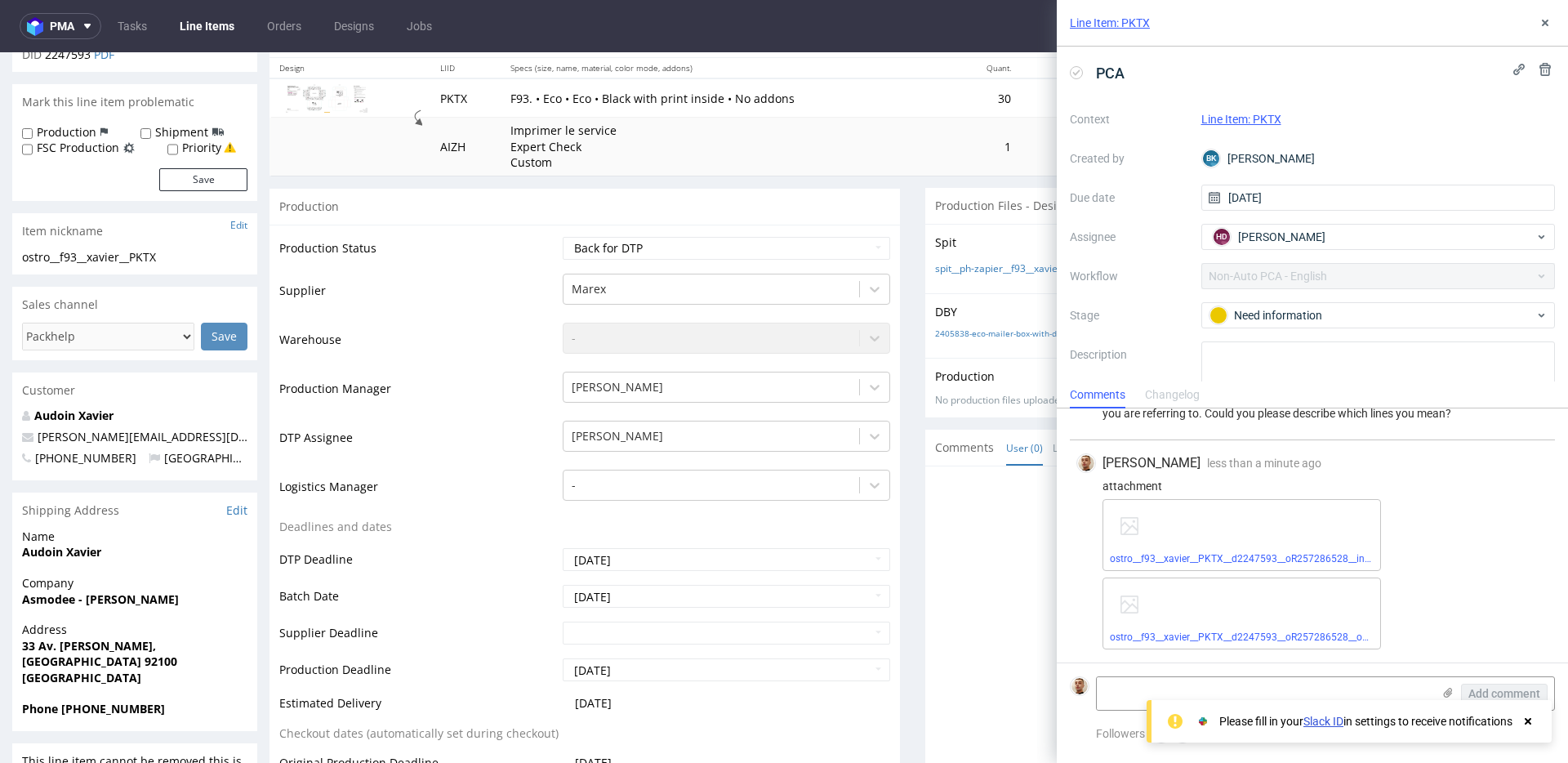
scroll to position [0, 0]
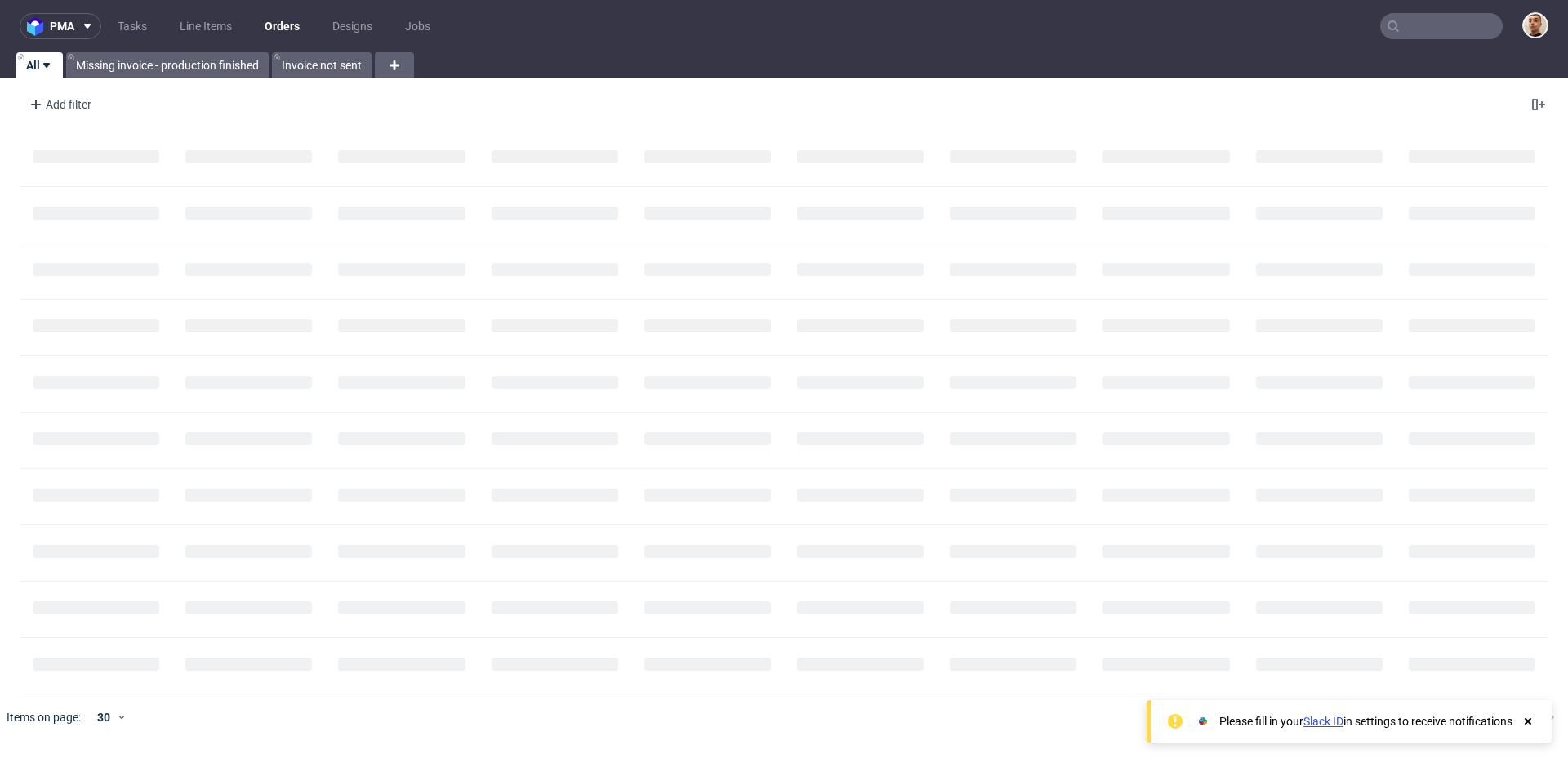
click at [1447, 21] on input "text" at bounding box center [1441, 26] width 123 height 26
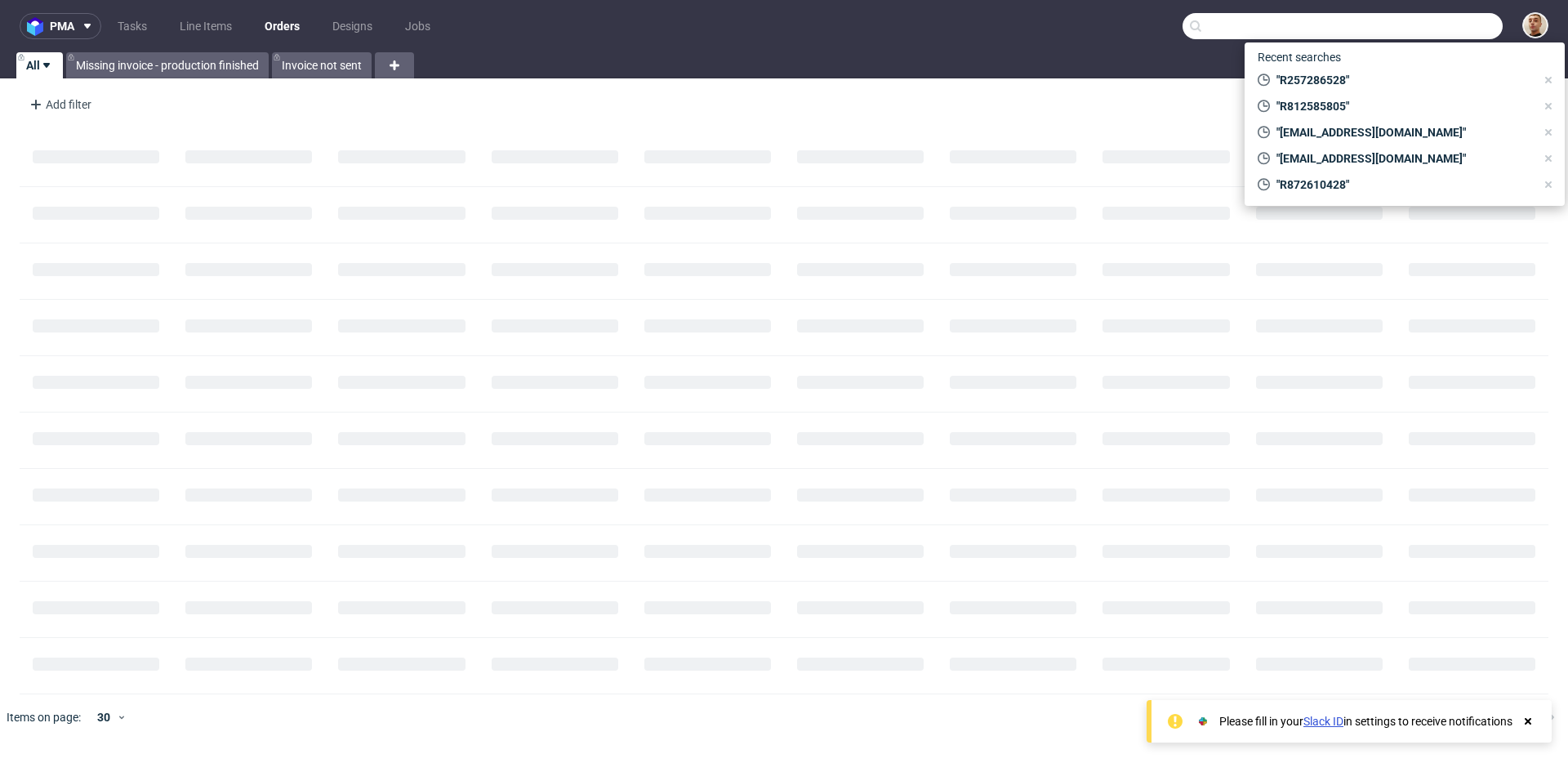
paste input "R737942717"
type input "R737942717"
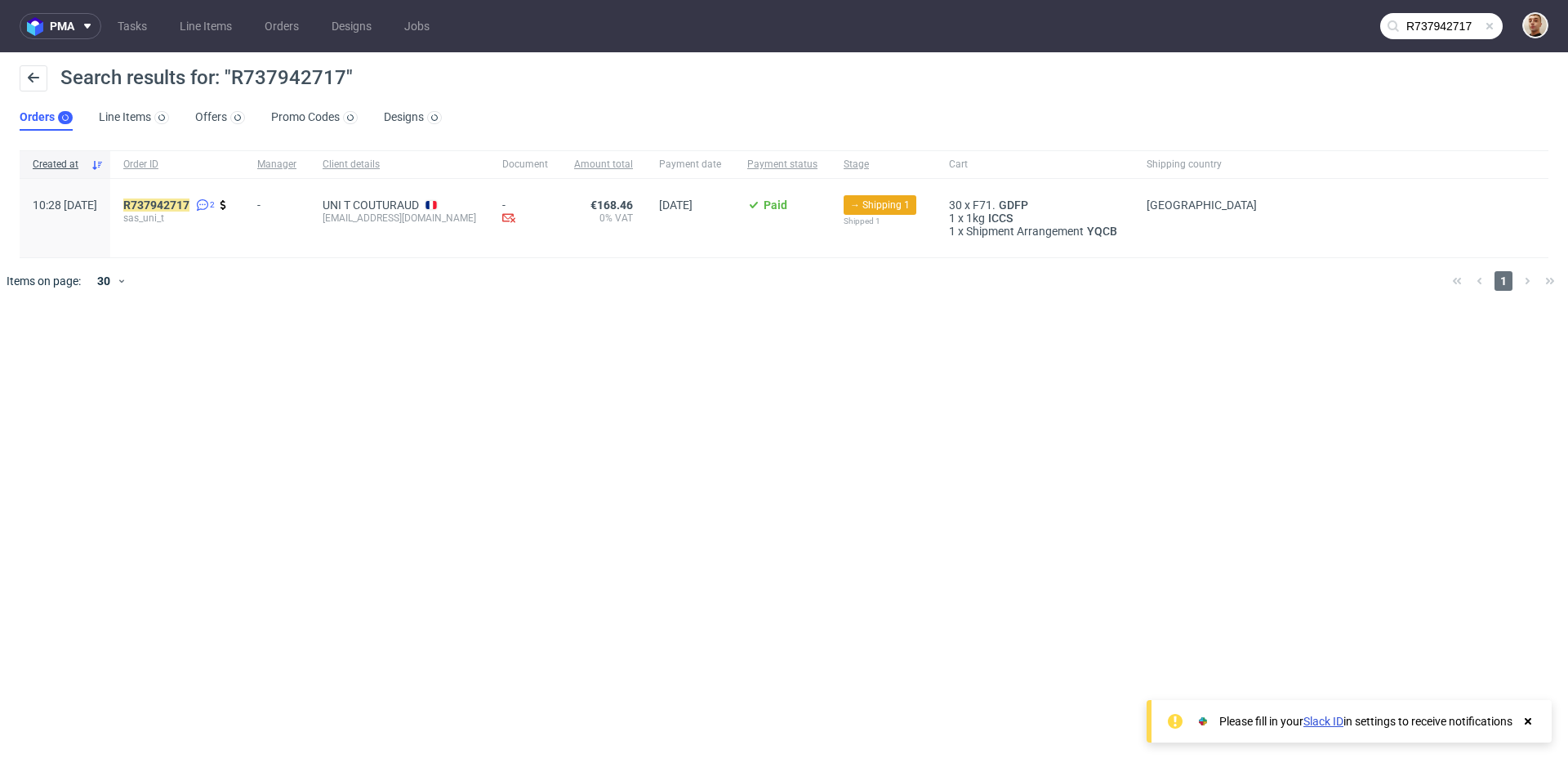
click at [218, 195] on div "R737942717 2 sas_uni_t" at bounding box center [177, 218] width 134 height 79
click at [218, 197] on div "R737942717 2 sas_uni_t" at bounding box center [177, 218] width 134 height 79
click at [190, 199] on mark "R737942717" at bounding box center [157, 205] width 66 height 13
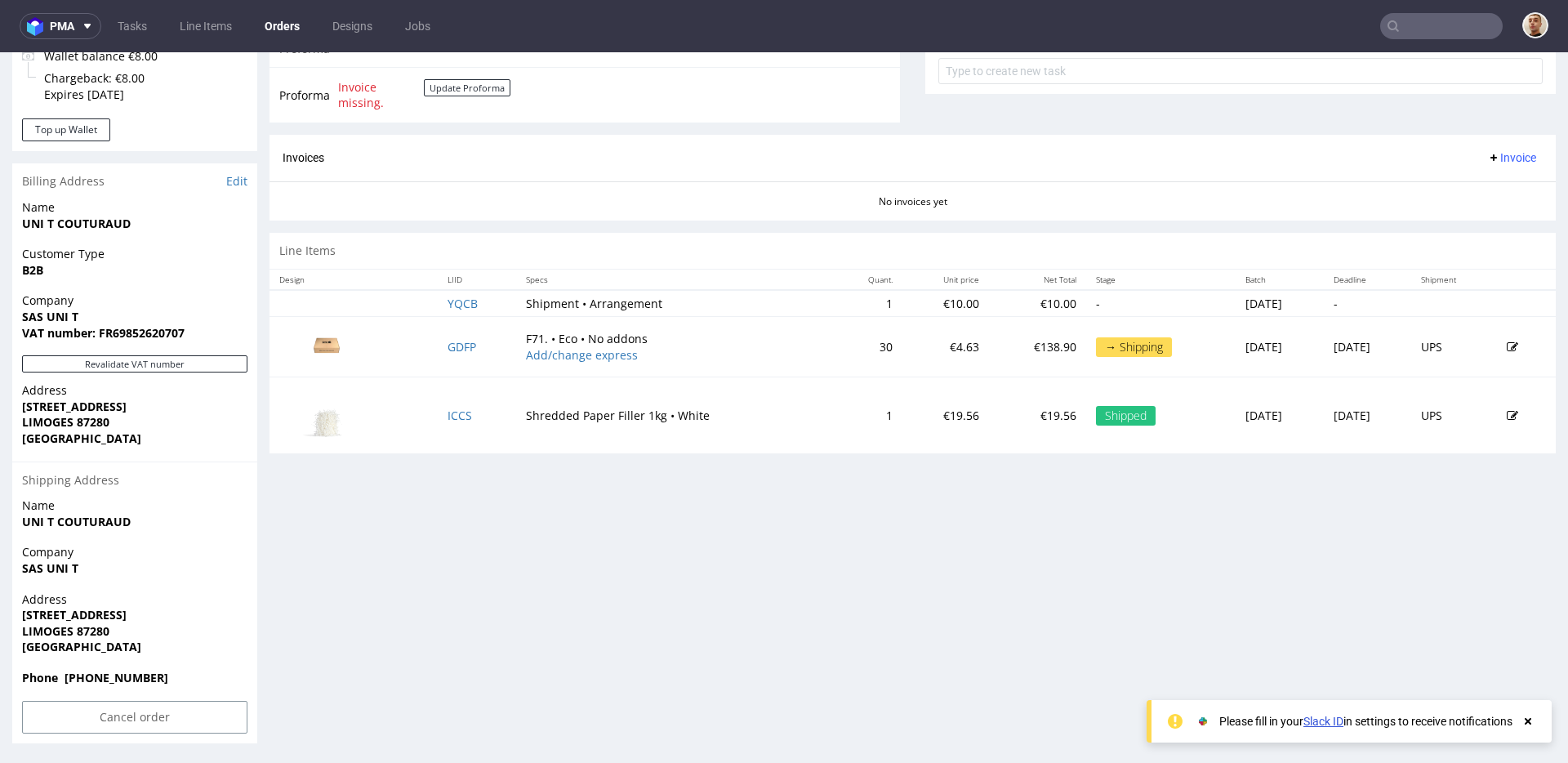
scroll to position [531, 0]
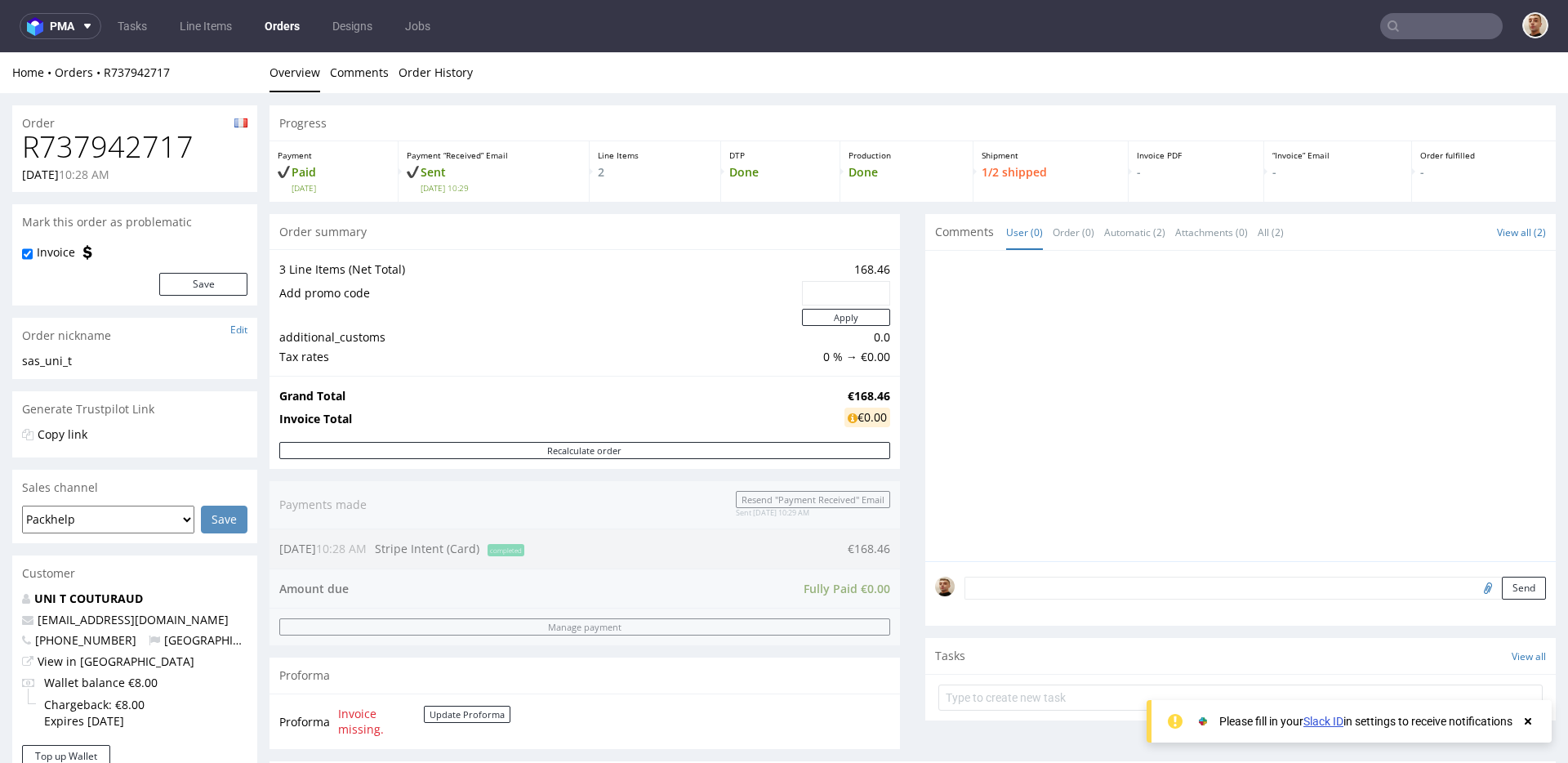
click at [85, 136] on h1 "R737942717" at bounding box center [135, 147] width 225 height 33
copy h1 "R737942717"
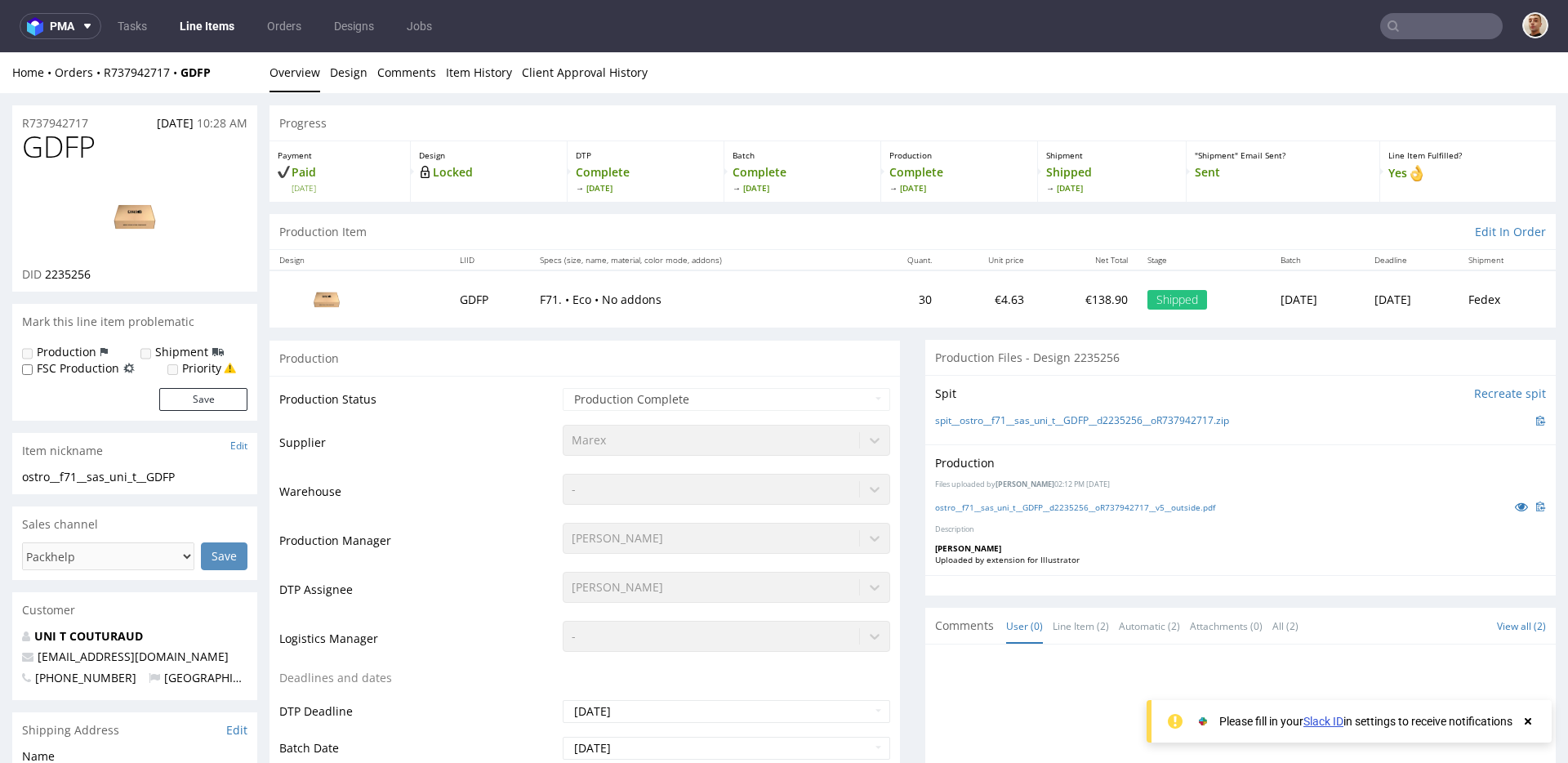
click at [148, 80] on div "Home Orders R737942717 GDFP" at bounding box center [135, 72] width 245 height 16
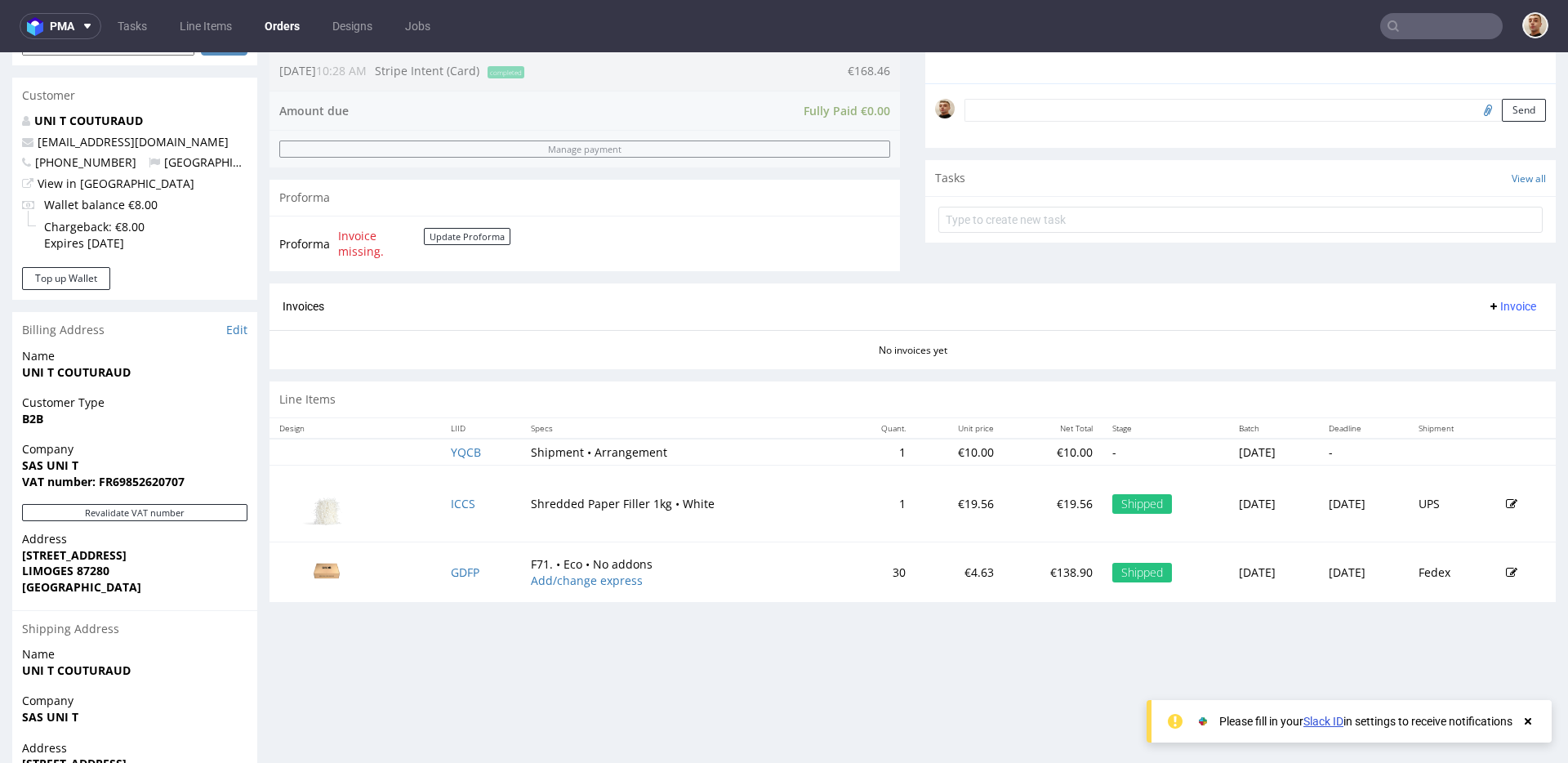
scroll to position [224, 0]
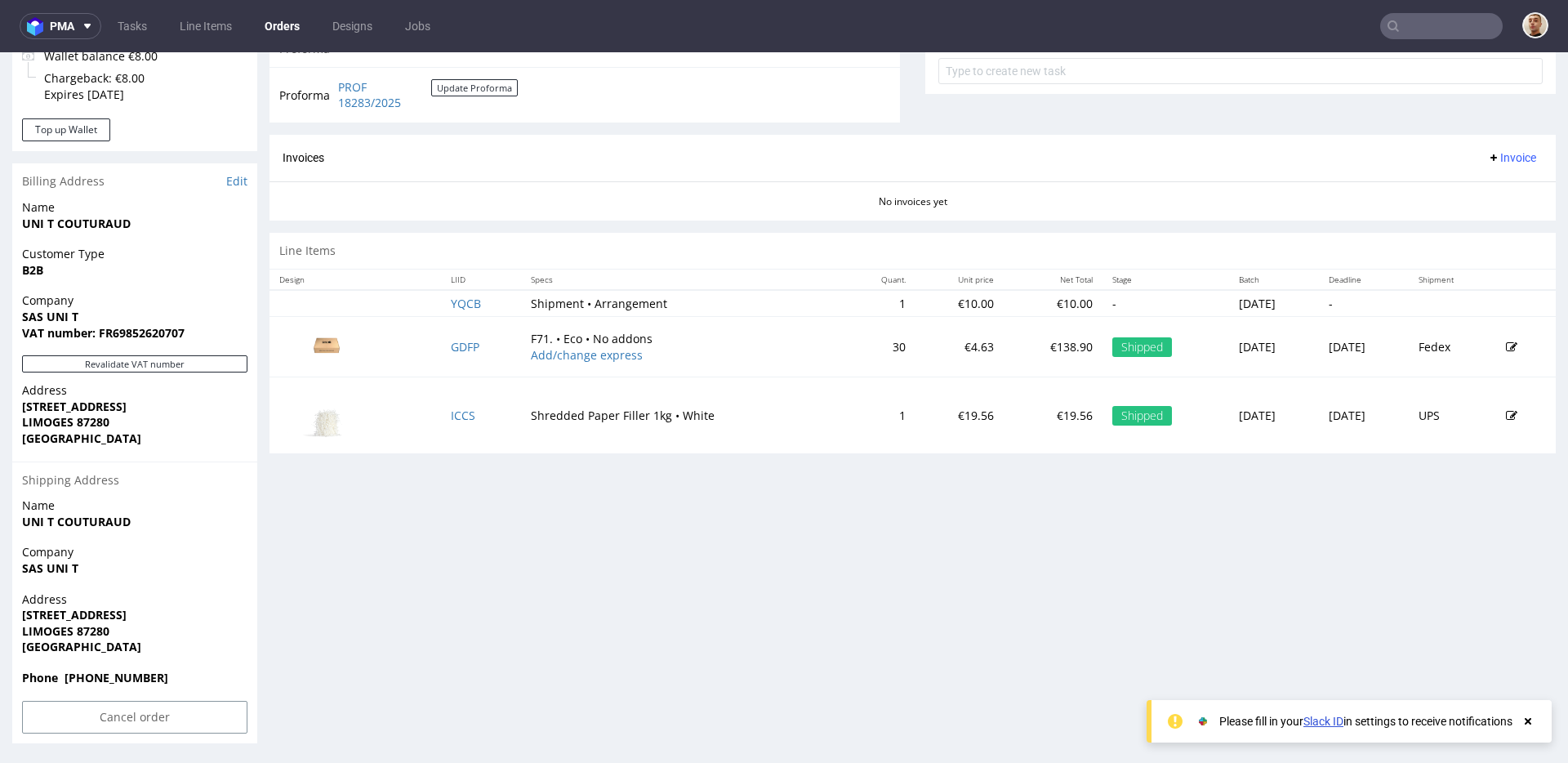
scroll to position [4, 0]
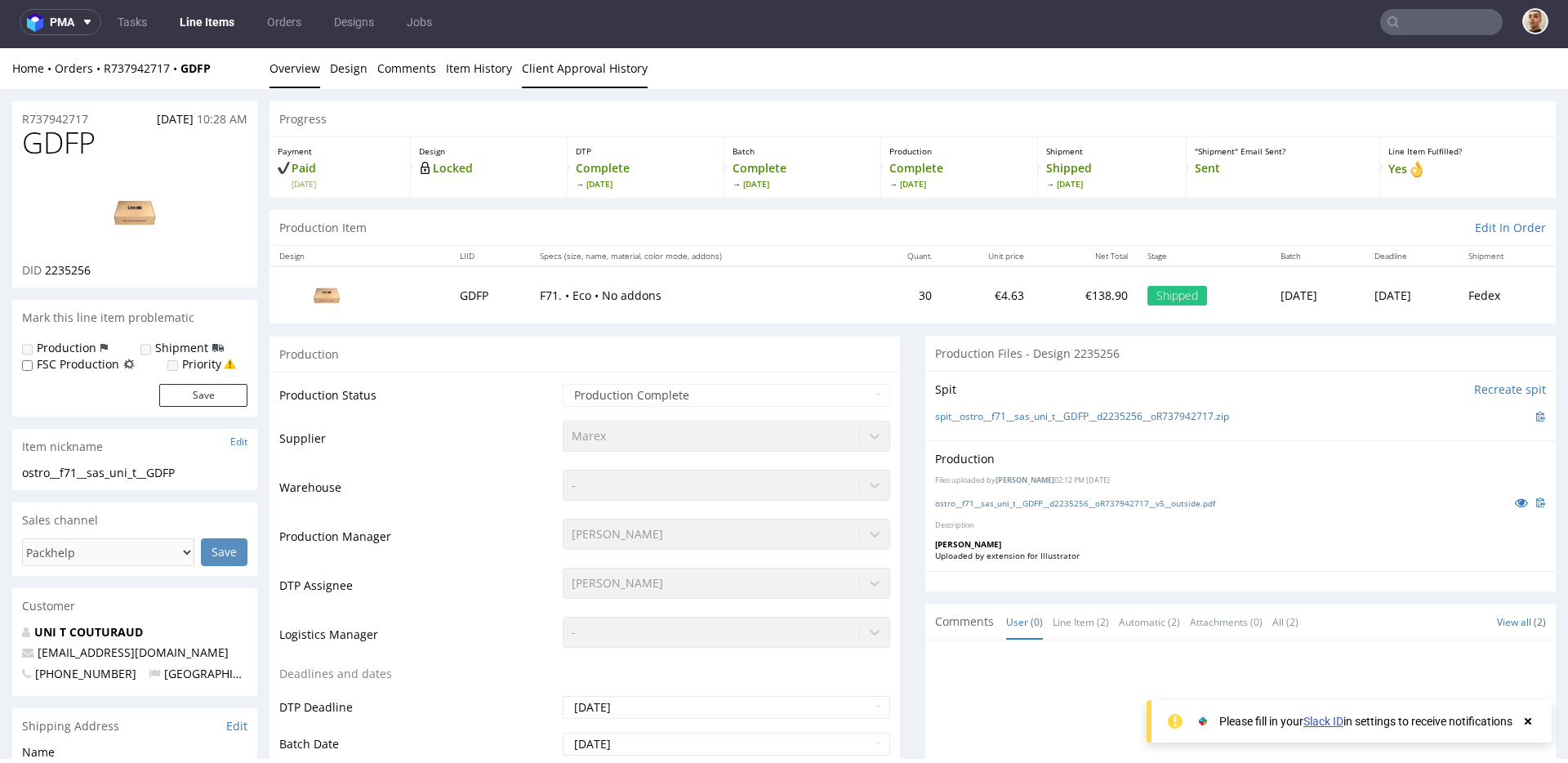
click at [569, 74] on link "Client Approval History" at bounding box center [584, 68] width 126 height 40
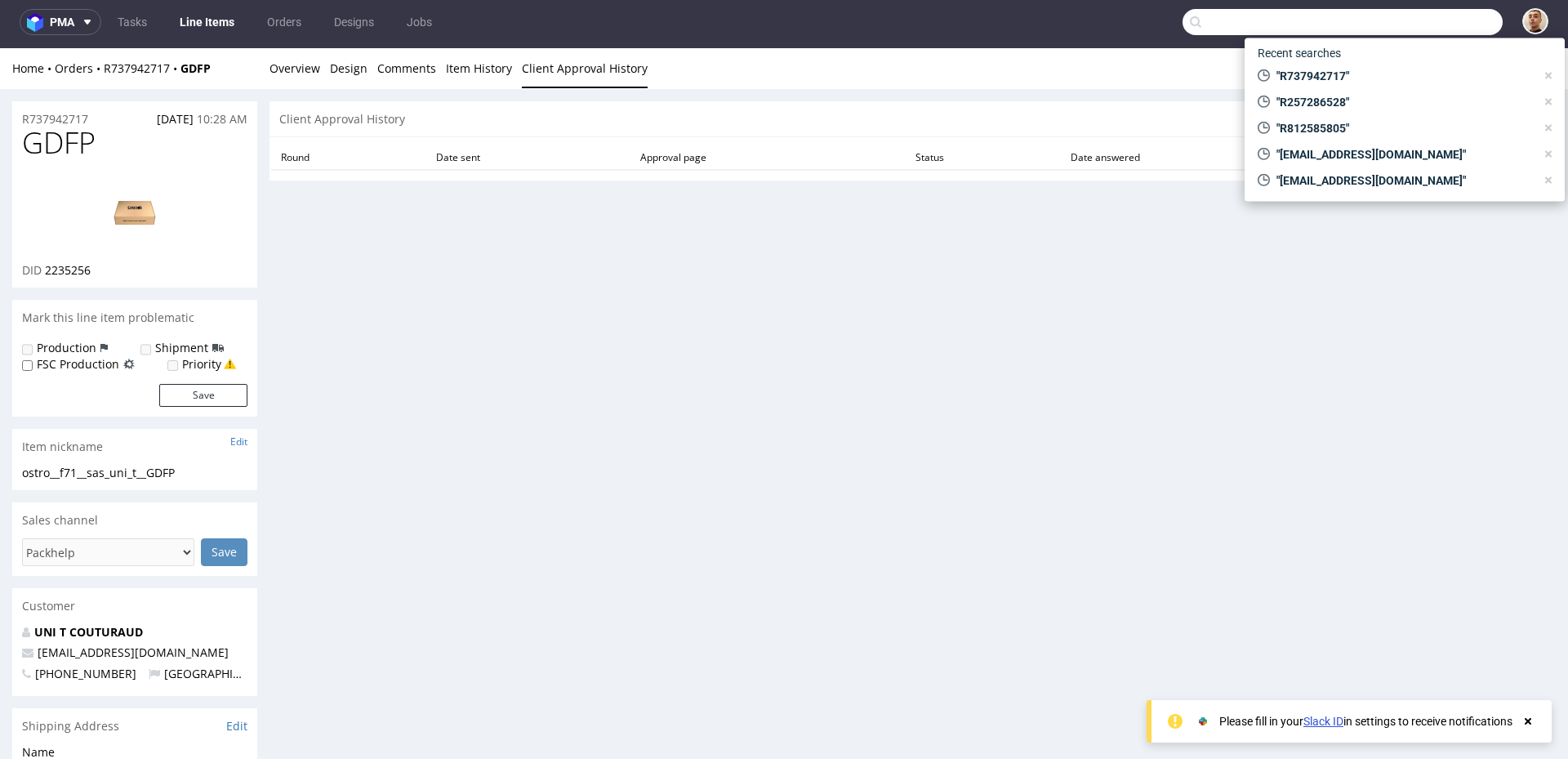
click at [1435, 29] on input "text" at bounding box center [1343, 21] width 320 height 26
paste input "R823594345"
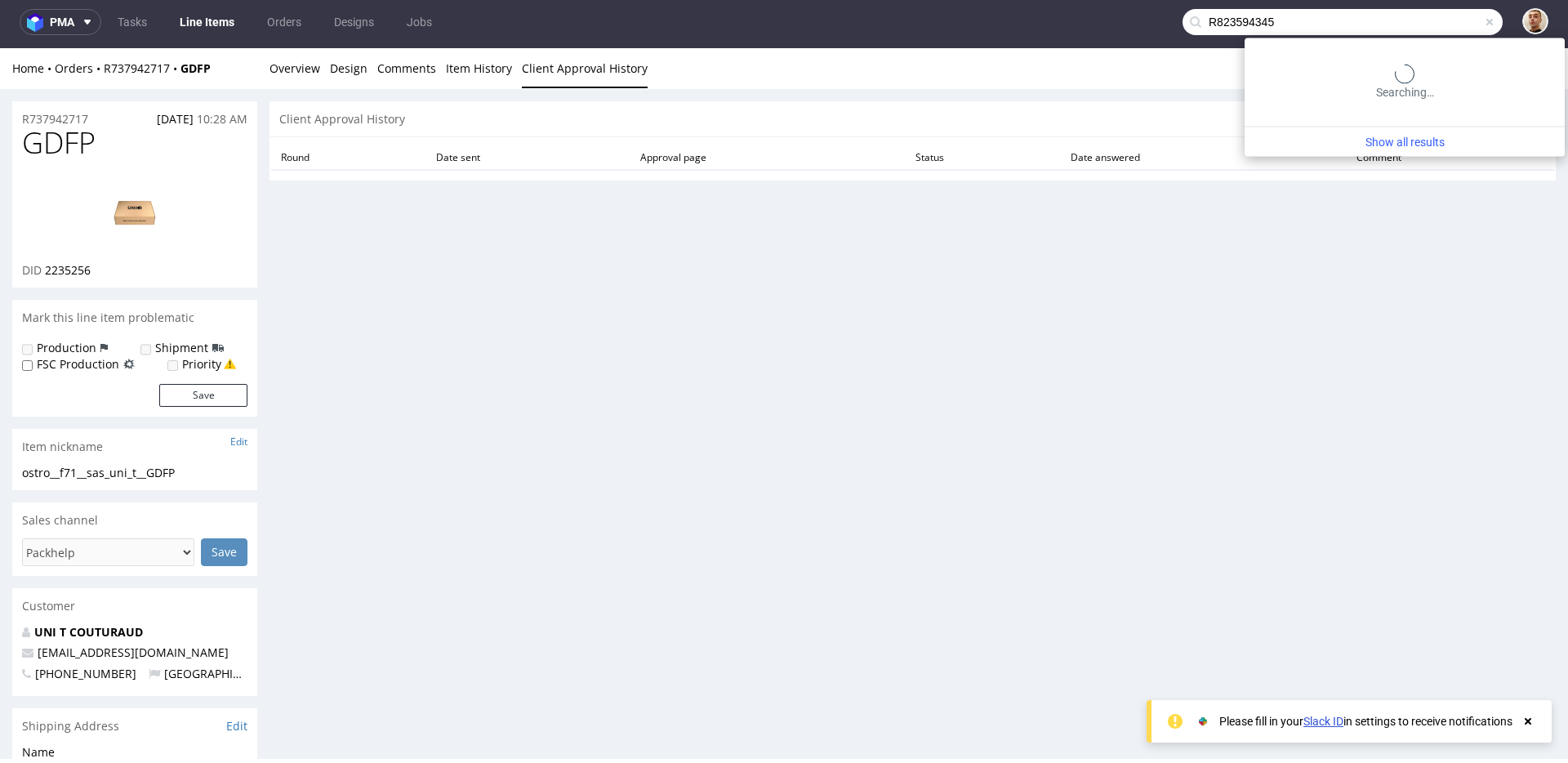
type input "R823594345"
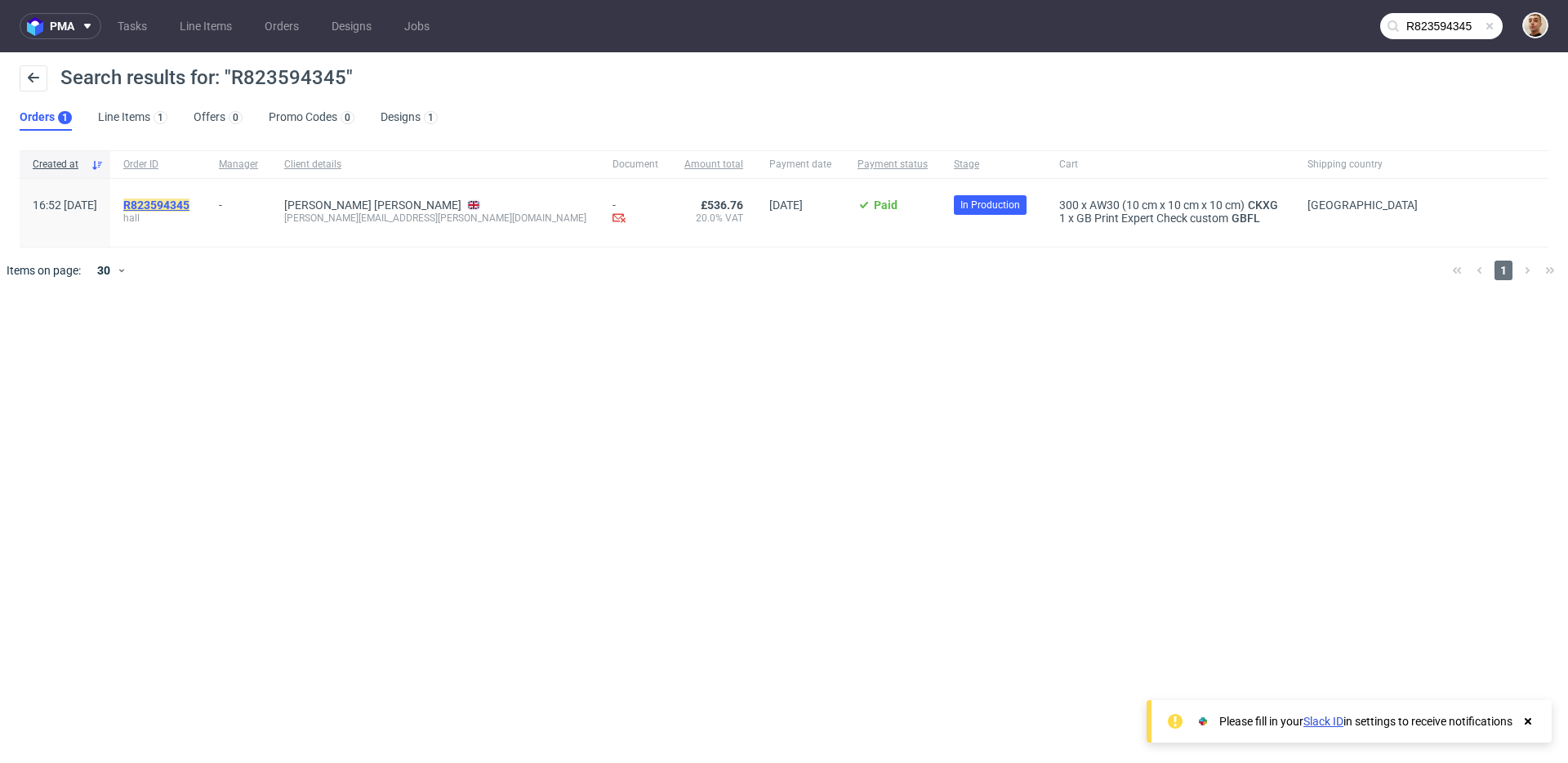
click at [190, 201] on mark "R823594345" at bounding box center [157, 205] width 66 height 13
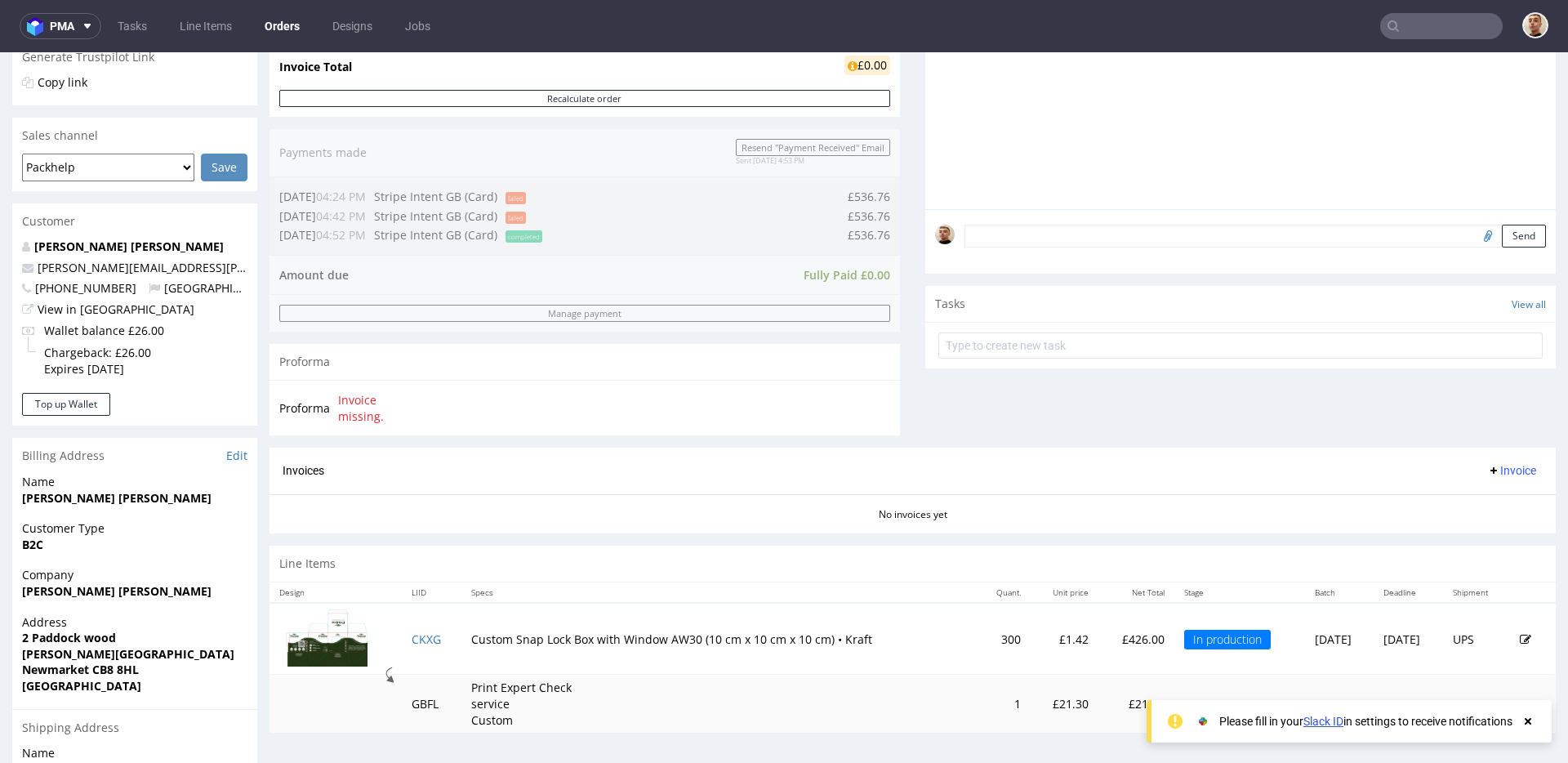
scroll to position [358, 0]
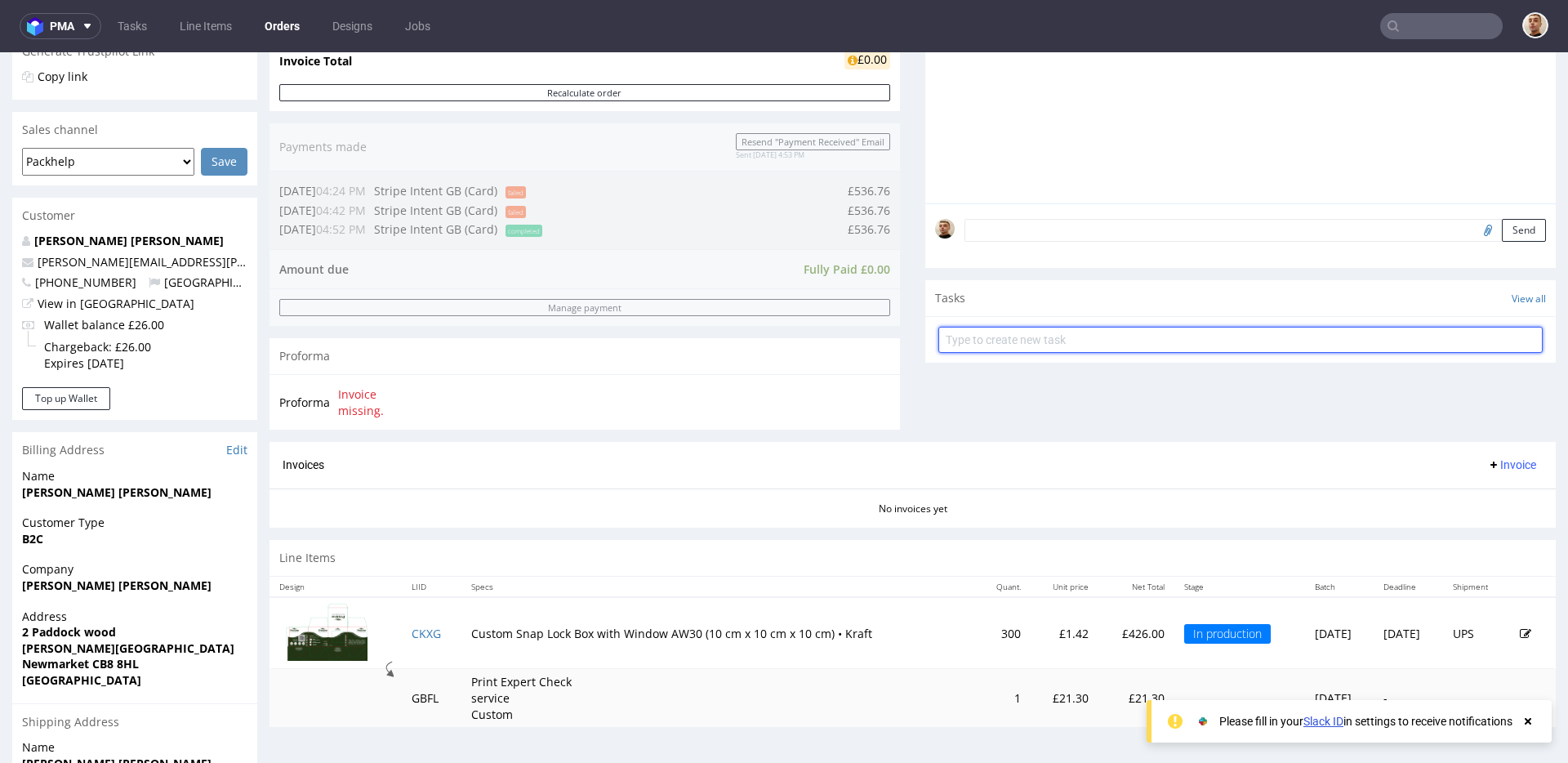
click at [988, 341] on input "text" at bounding box center [1241, 339] width 605 height 26
type input "payment link"
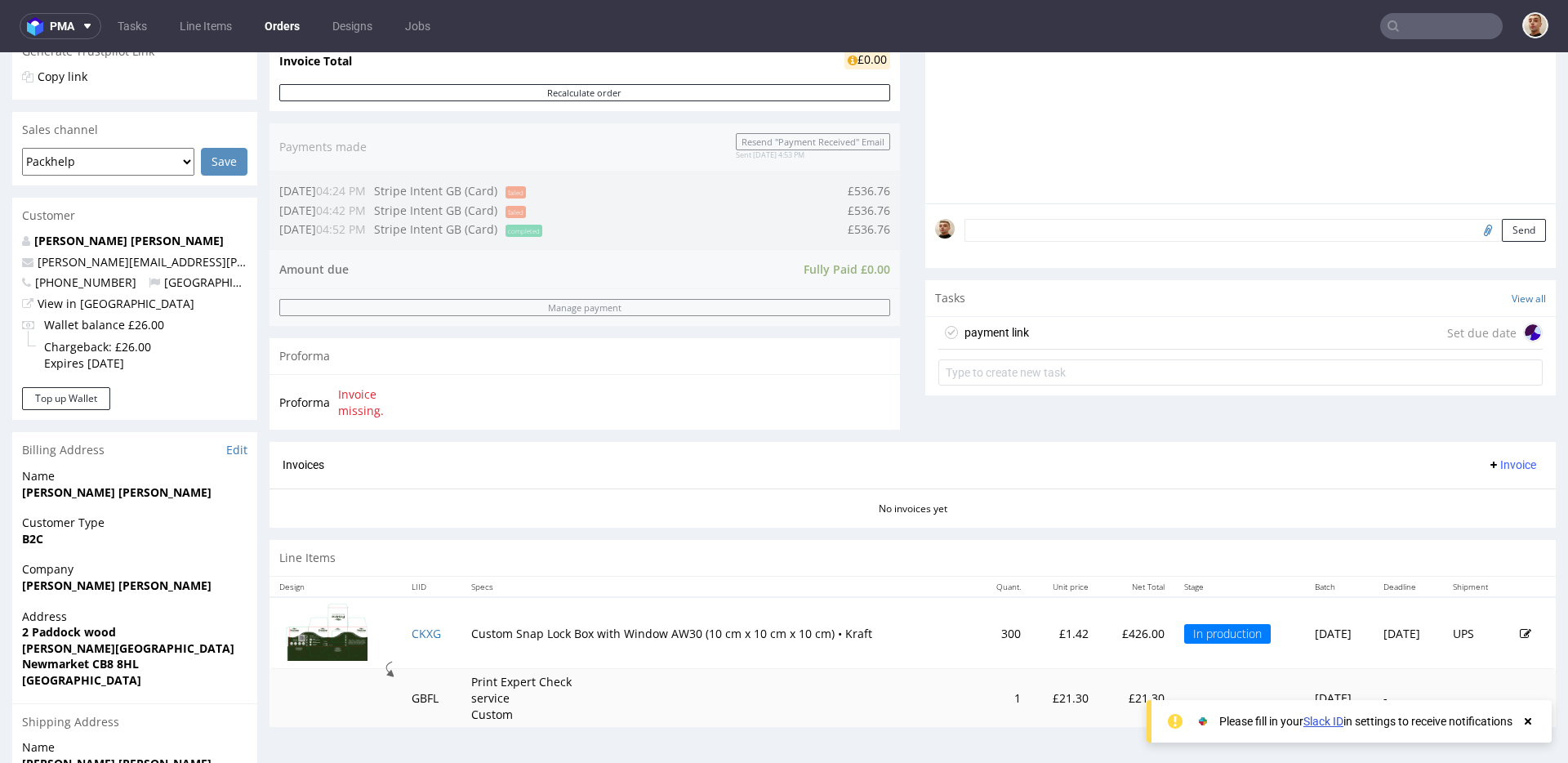
click at [1027, 342] on div "payment link Set due date" at bounding box center [1241, 333] width 605 height 33
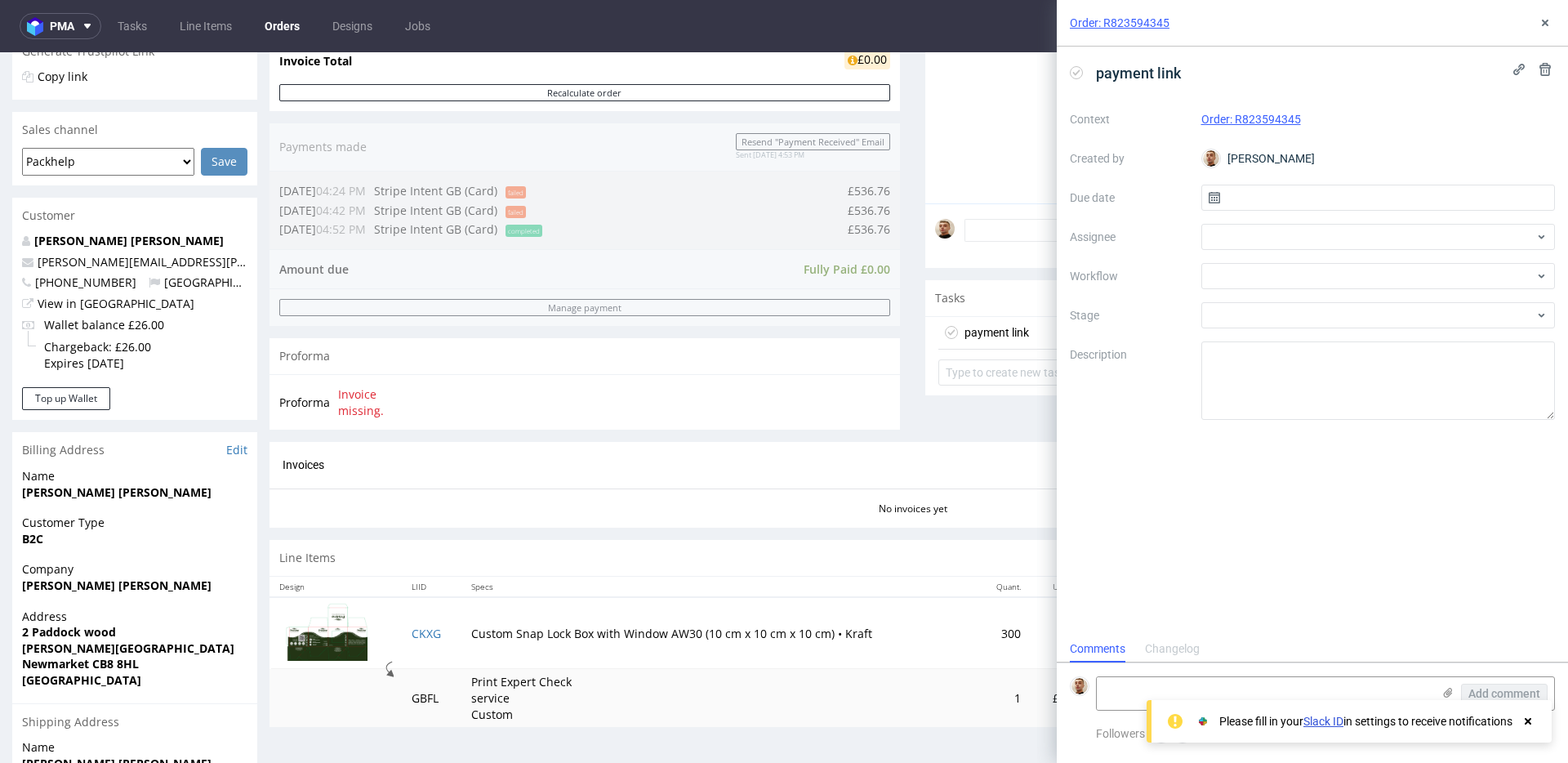
scroll to position [13, 0]
click at [1245, 197] on input "text" at bounding box center [1378, 197] width 354 height 26
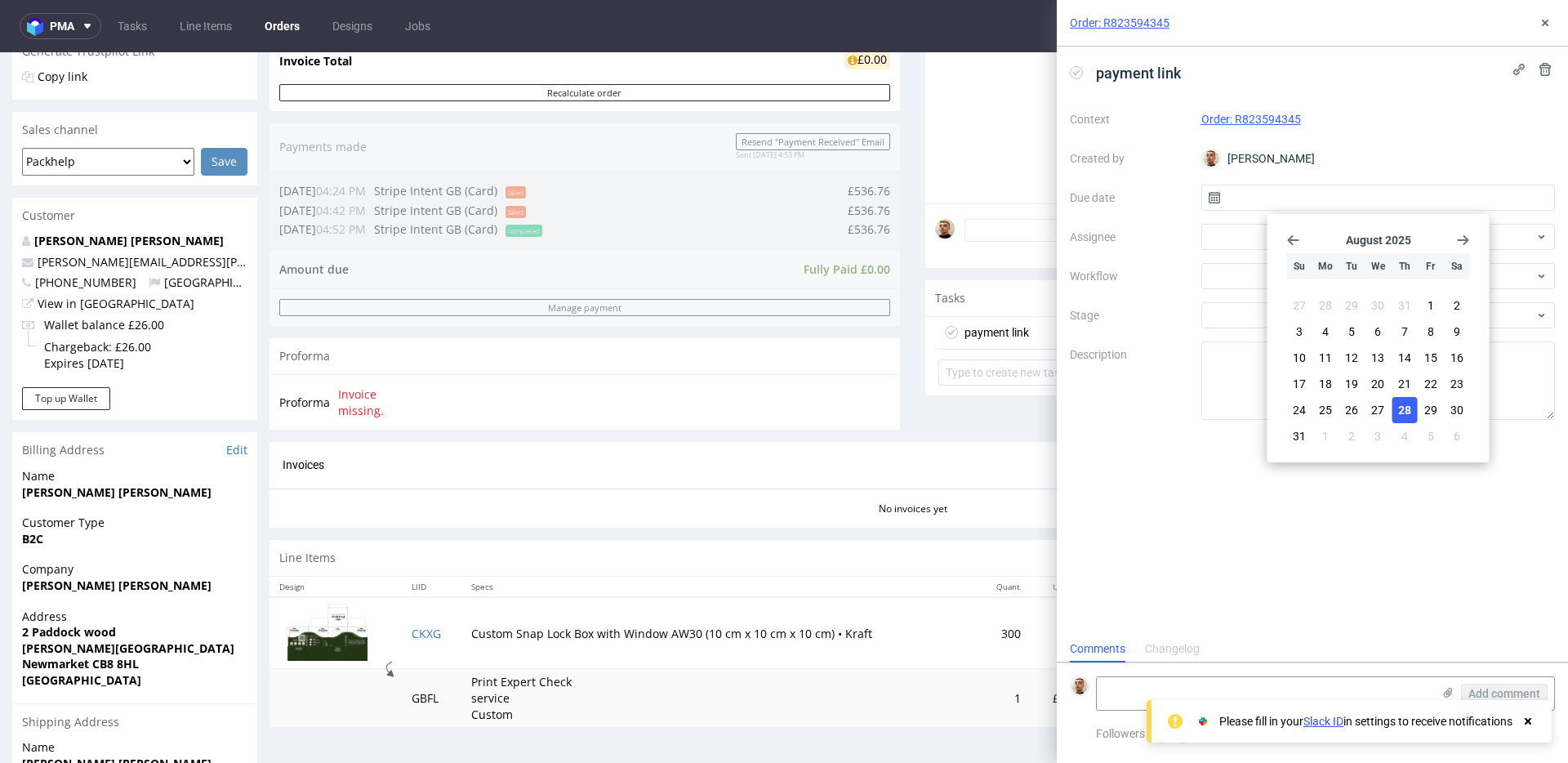
click at [1411, 420] on button "28" at bounding box center [1403, 410] width 25 height 26
type input "28/08/2025"
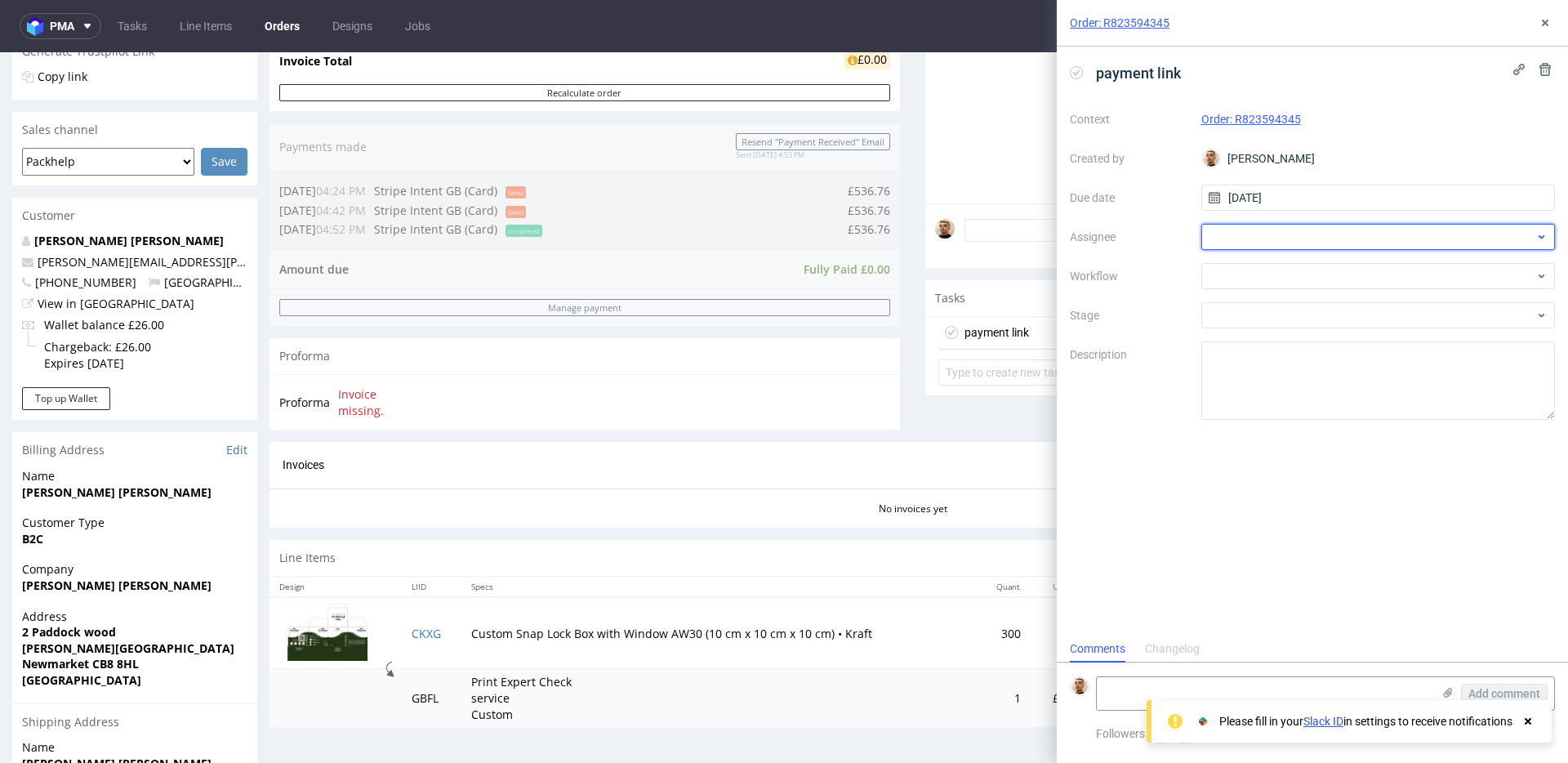
click at [1286, 239] on div at bounding box center [1378, 236] width 354 height 26
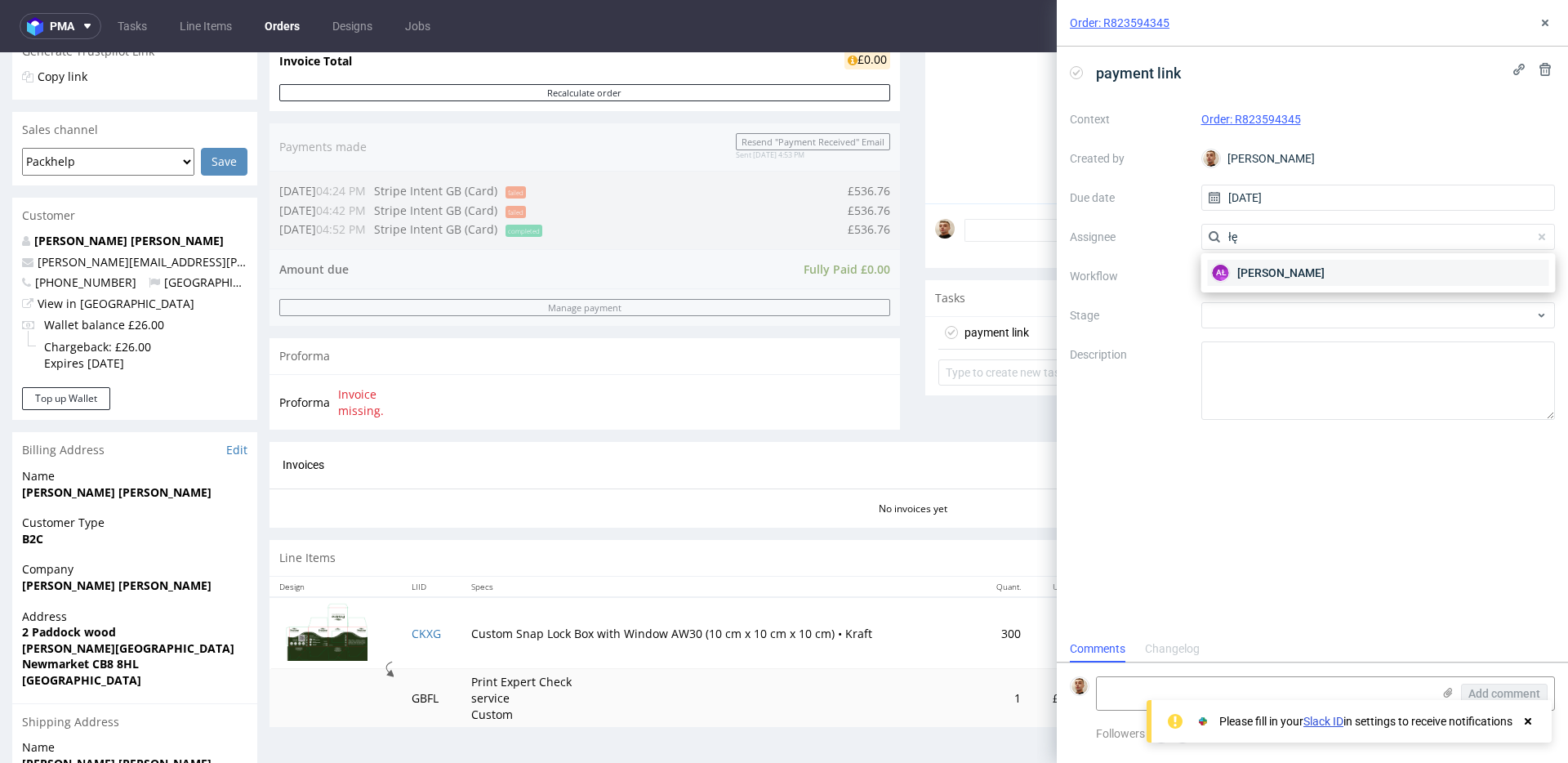
type input "łę"
click at [1280, 265] on span "[PERSON_NAME]" at bounding box center [1281, 273] width 88 height 16
click at [1280, 276] on div at bounding box center [1378, 276] width 354 height 26
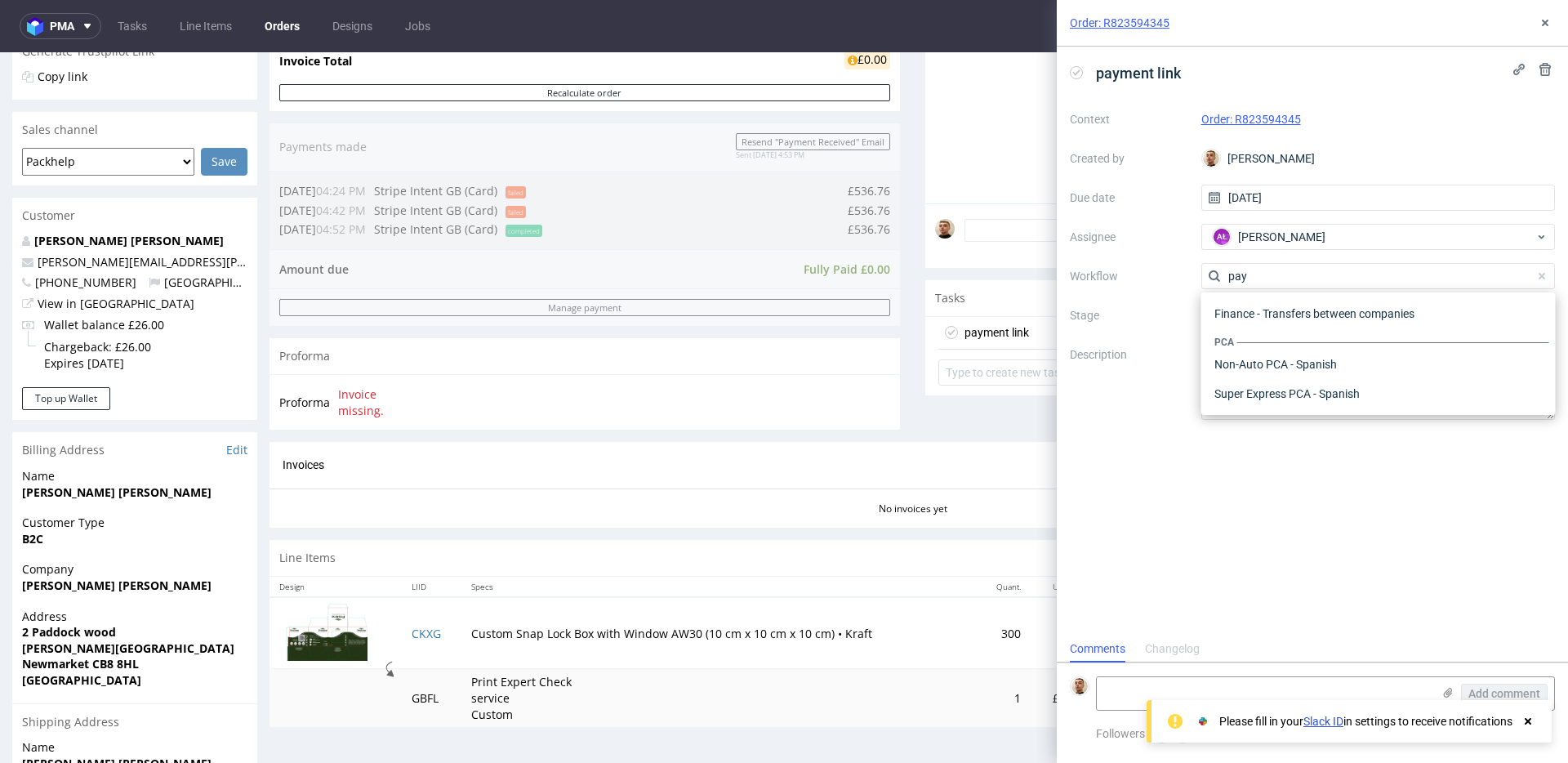
scroll to position [30, 0]
type input "paym"
click at [1301, 383] on div "Finance - Payment links - Stripe GB" at bounding box center [1378, 394] width 342 height 30
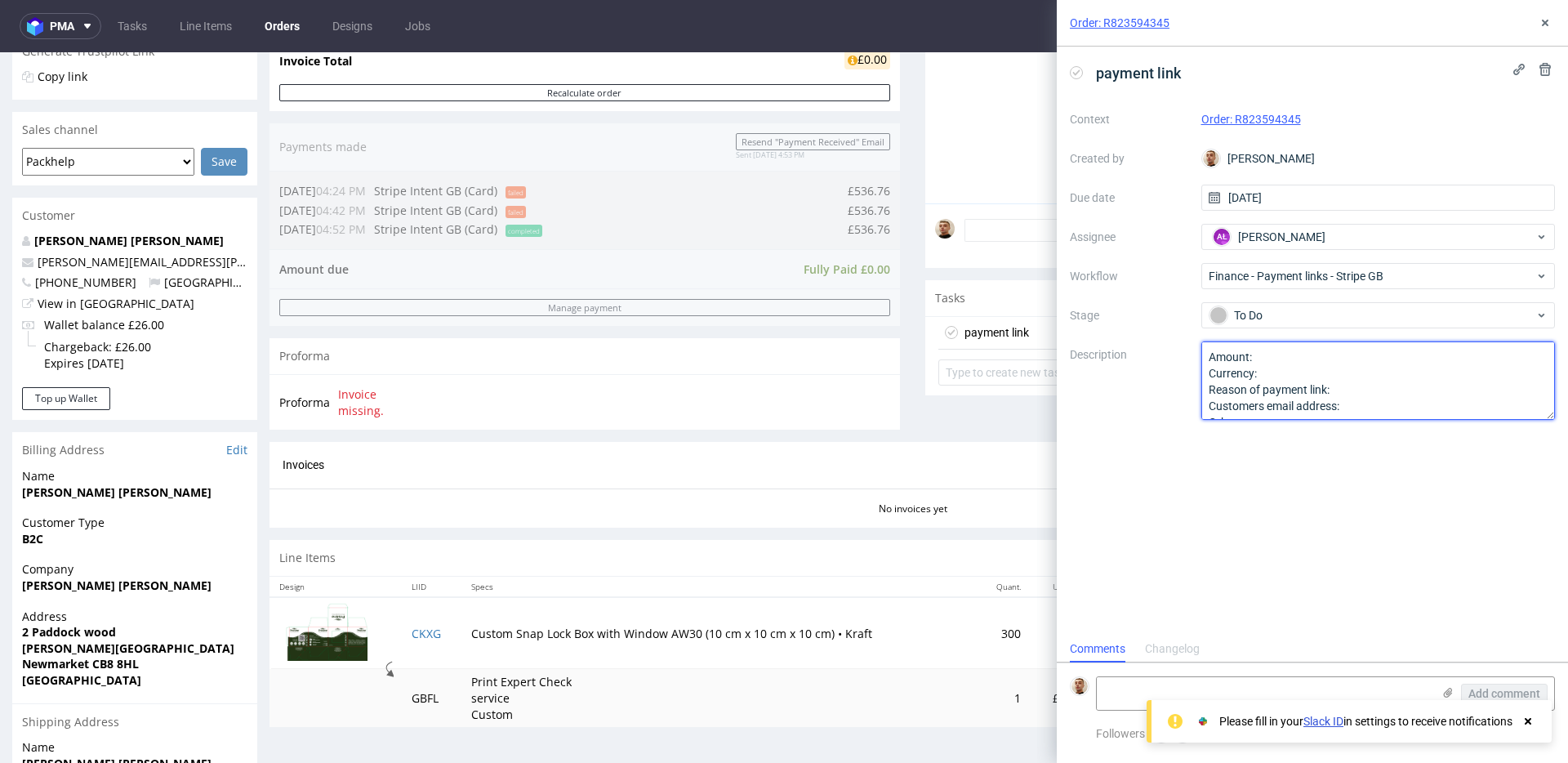
click at [1337, 346] on textarea "Amount: Currency: Reason of payment link: Customers email address: Other:" at bounding box center [1378, 381] width 354 height 79
click at [1339, 356] on textarea "Amount: Currency: Reason of payment link: Customers email address: Other:" at bounding box center [1378, 381] width 354 height 79
paste textarea "115,22 GBP."
click at [1352, 401] on textarea "Amount: Currency: Reason of payment link: Customers email address: Other:" at bounding box center [1378, 381] width 354 height 79
click at [1350, 386] on textarea "Amount: Currency: Reason of payment link: Customers email address: Other:" at bounding box center [1378, 381] width 354 height 79
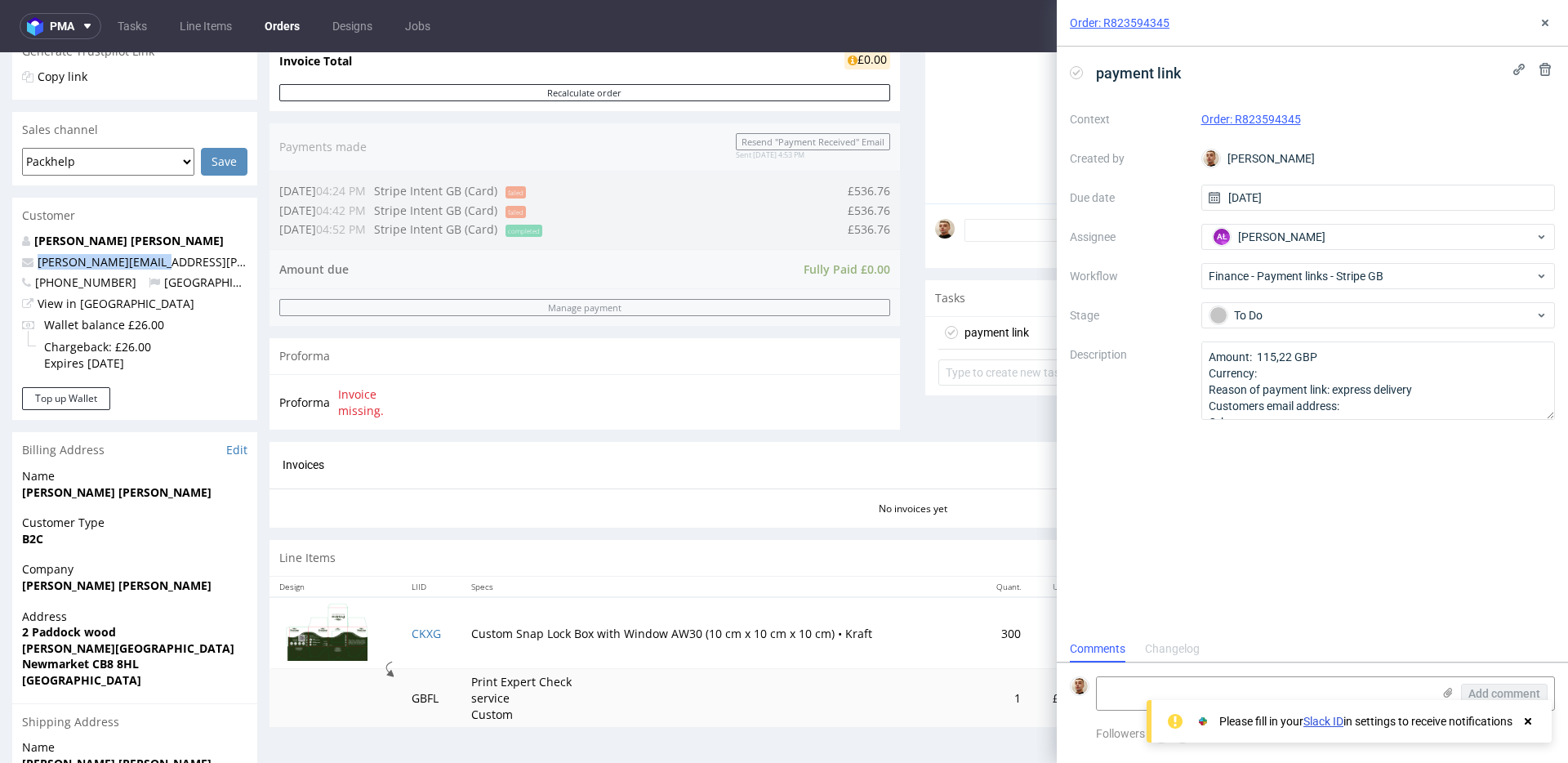
drag, startPoint x: 164, startPoint y: 263, endPoint x: 36, endPoint y: 263, distance: 128.0
click at [36, 263] on p "[PERSON_NAME][EMAIL_ADDRESS][PERSON_NAME][DOMAIN_NAME]" at bounding box center [135, 262] width 225 height 16
copy link "[PERSON_NAME][EMAIL_ADDRESS][PERSON_NAME][DOMAIN_NAME]"
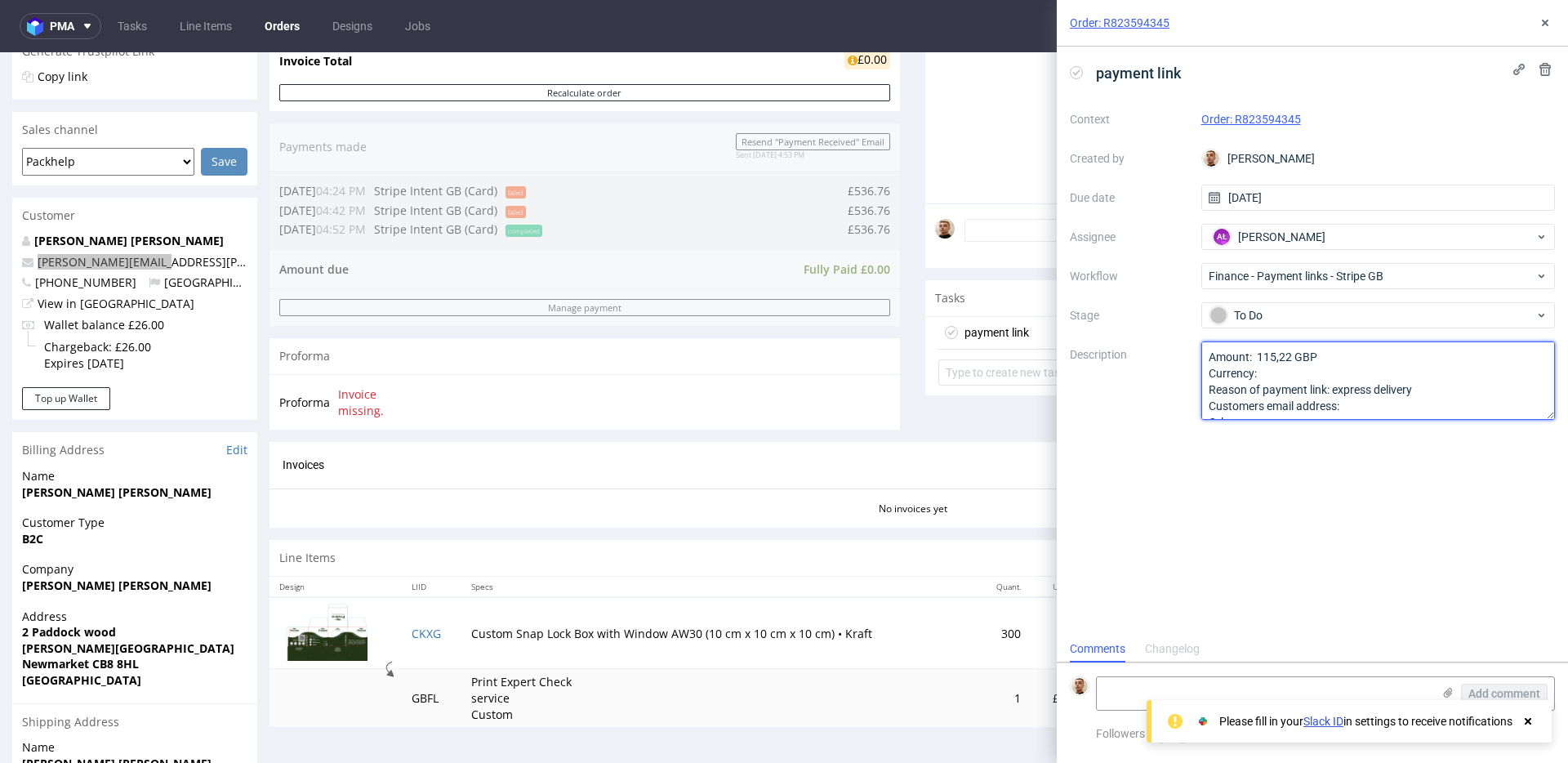
click at [1382, 415] on textarea "Amount: 115,22 GBP Currency: Reason of payment link: express delivery Customers…" at bounding box center [1378, 381] width 354 height 79
click at [1383, 413] on textarea "Amount: 115,22 GBP Currency: Reason of payment link: express delivery Customers…" at bounding box center [1378, 381] width 354 height 79
paste textarea "[PERSON_NAME][EMAIL_ADDRESS][PERSON_NAME][DOMAIN_NAME]"
type textarea "Amount: 115,22 GBP Currency: Reason of payment link: express delivery Customers…"
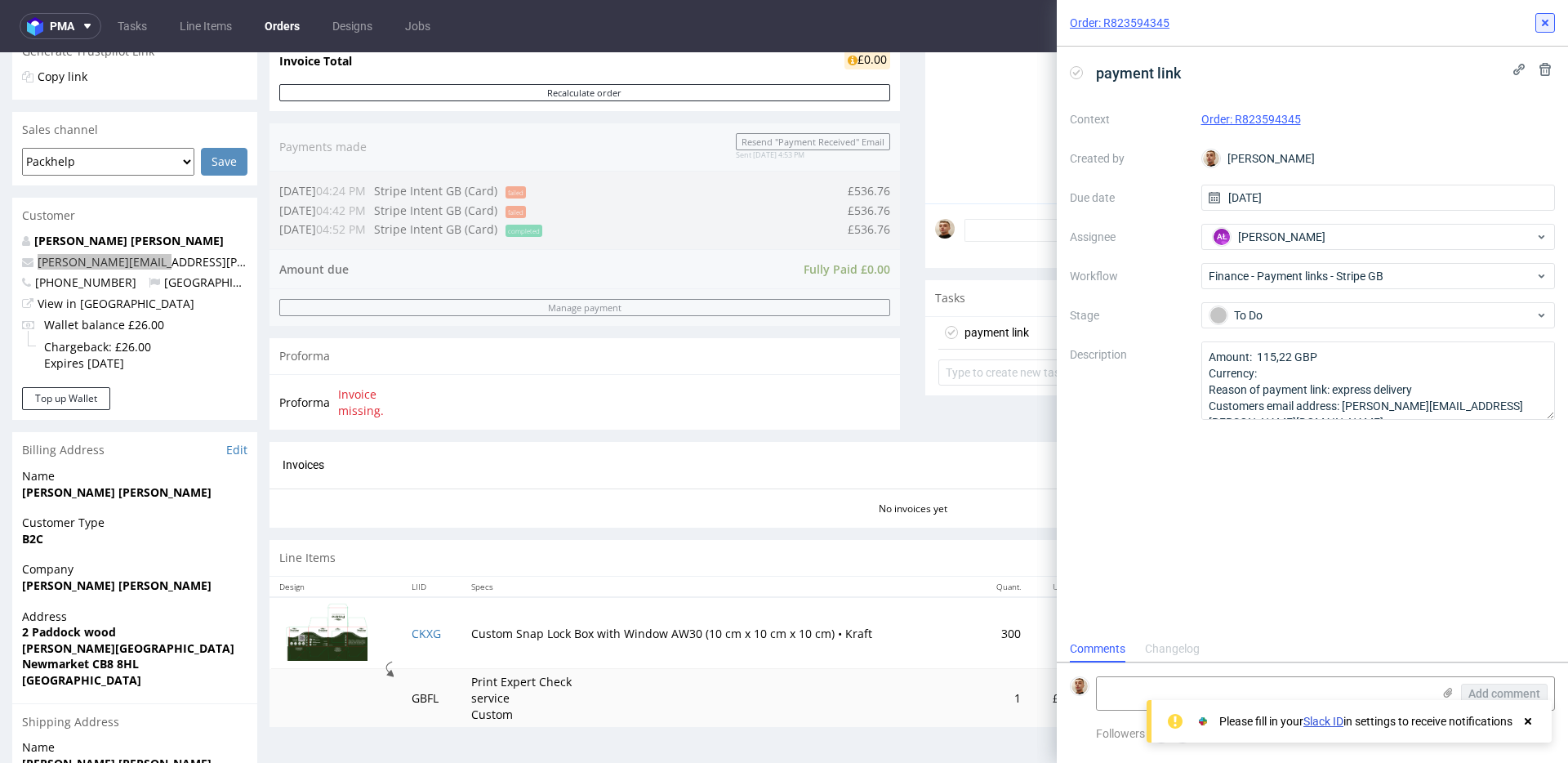
click at [1546, 21] on use at bounding box center [1544, 22] width 6 height 6
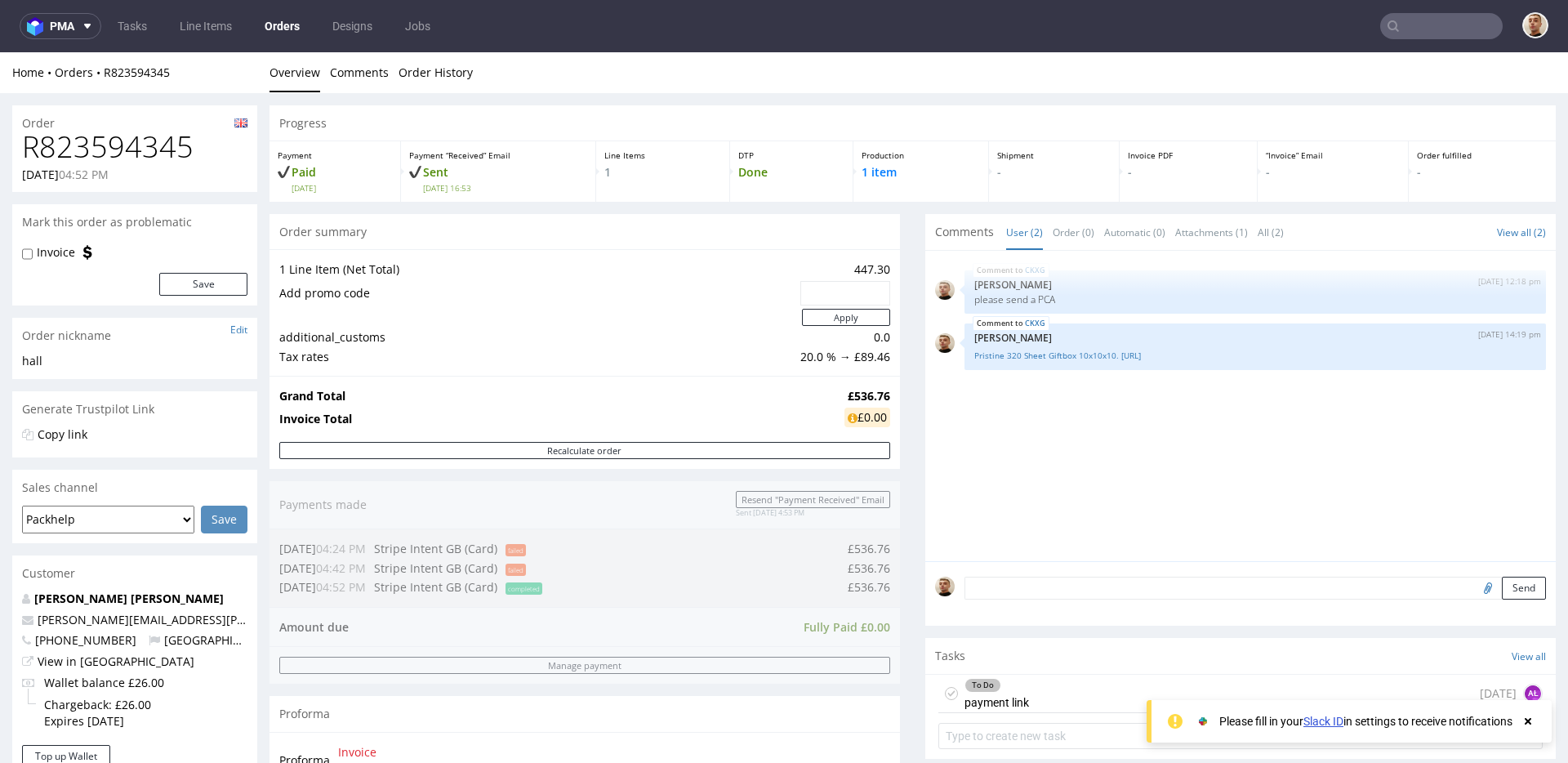
click at [148, 139] on h1 "R823594345" at bounding box center [135, 147] width 225 height 33
copy h1 "R823594345"
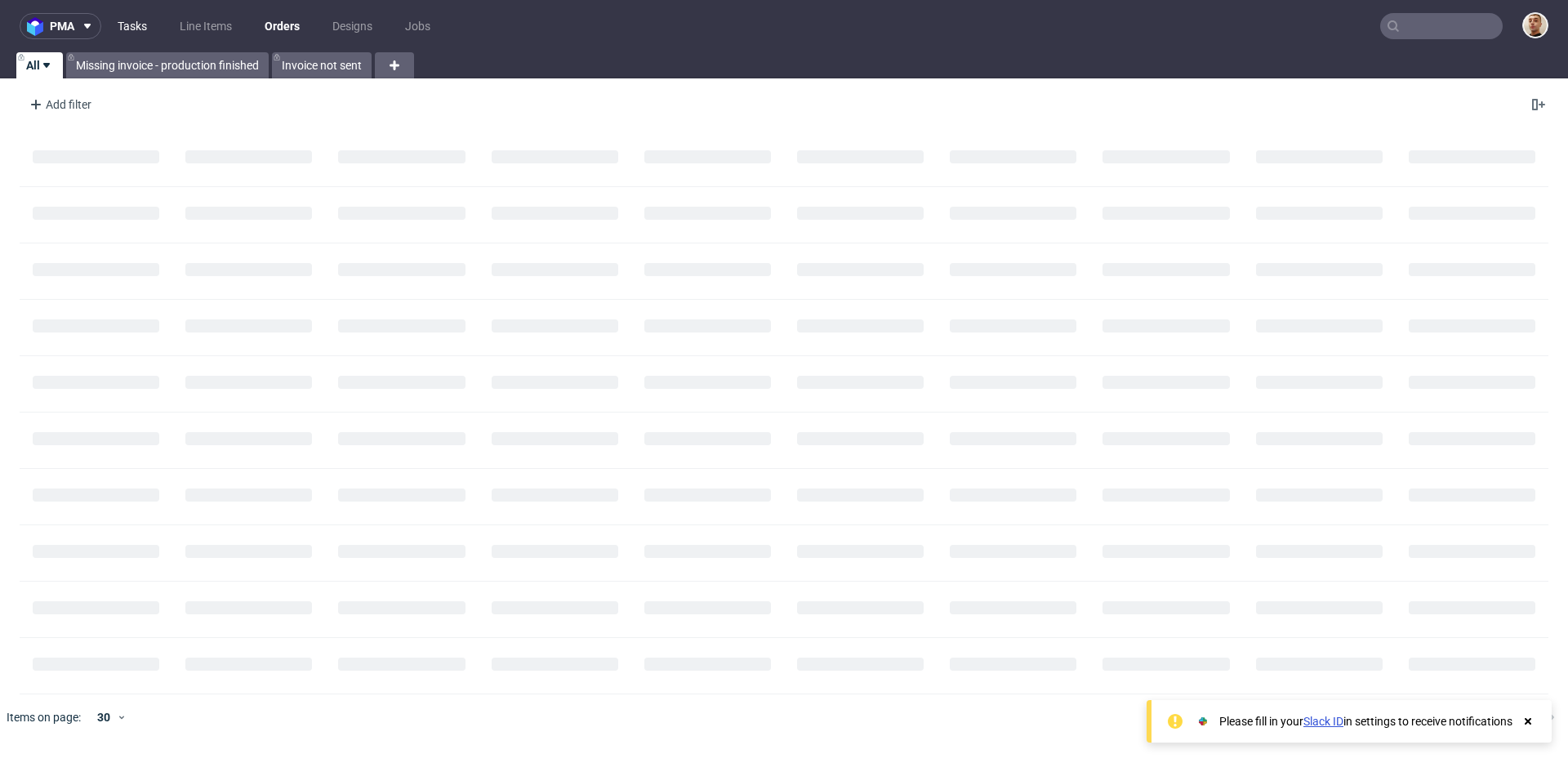
click at [136, 25] on link "Tasks" at bounding box center [131, 26] width 49 height 26
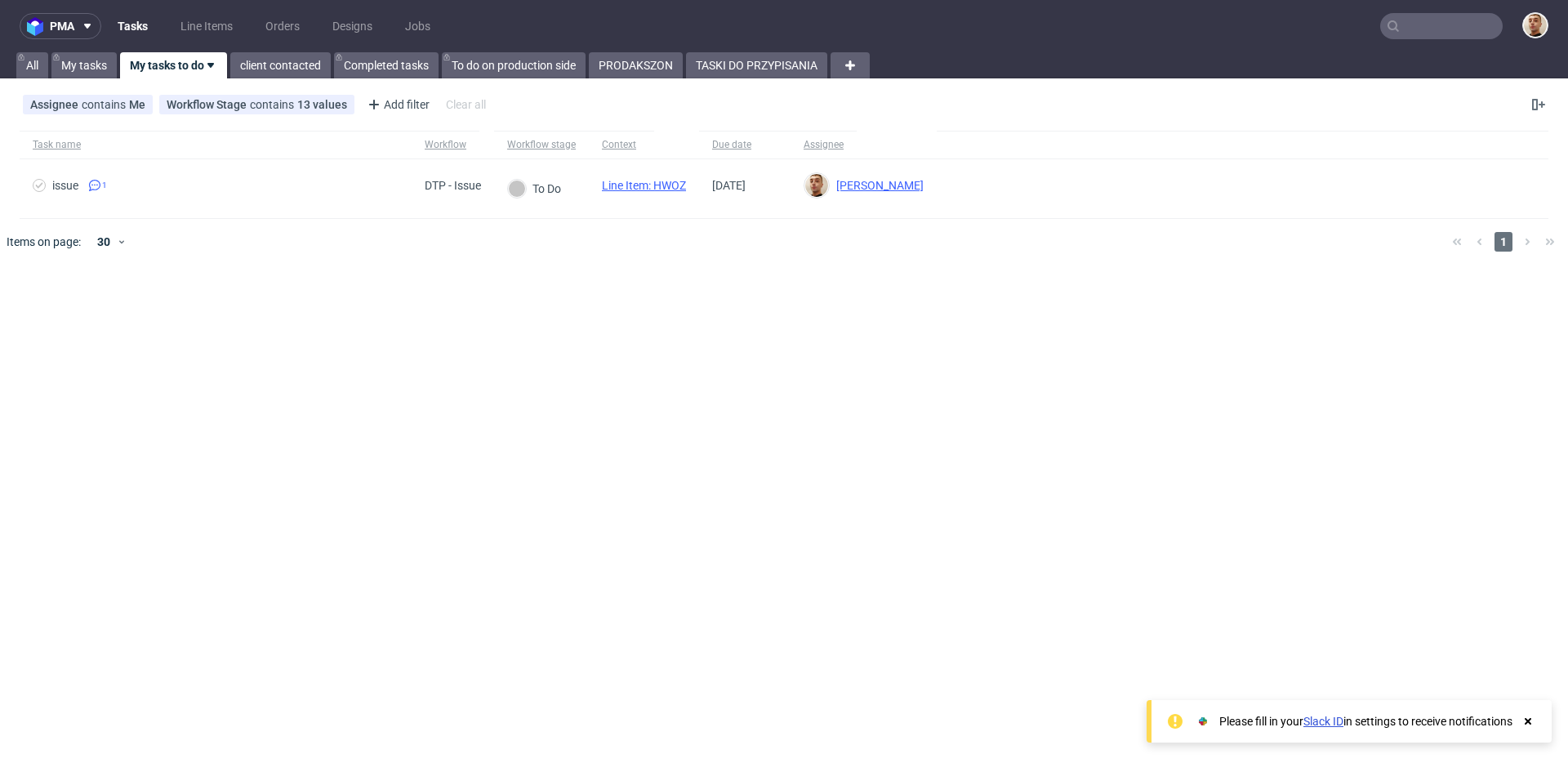
click at [386, 27] on ul "Tasks Line Items Orders Designs Jobs" at bounding box center [274, 26] width 345 height 26
click at [742, 68] on link "TASKI DO PRZYPISANIA" at bounding box center [757, 64] width 141 height 26
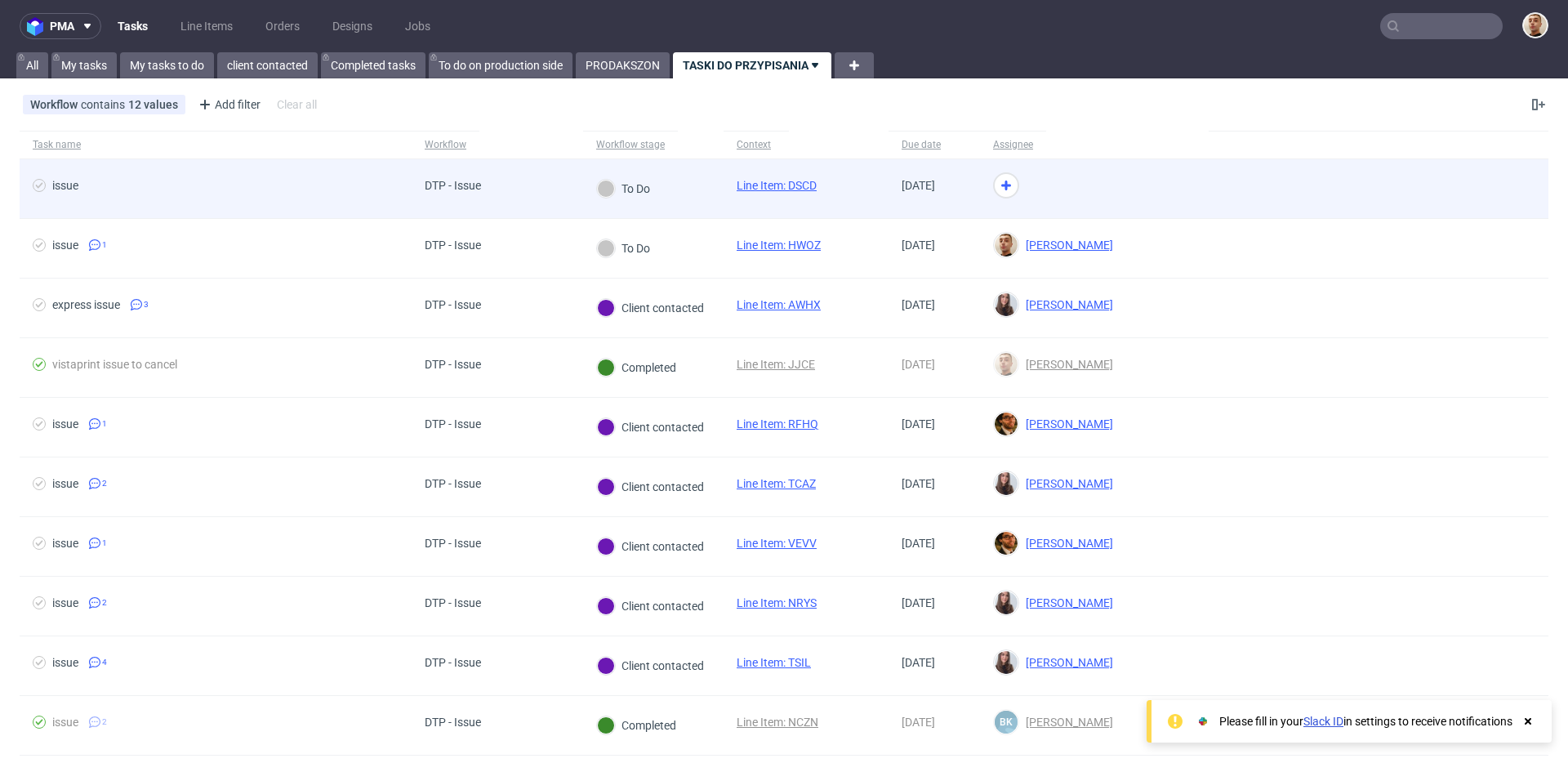
click at [694, 181] on div "To Do" at bounding box center [653, 189] width 140 height 60
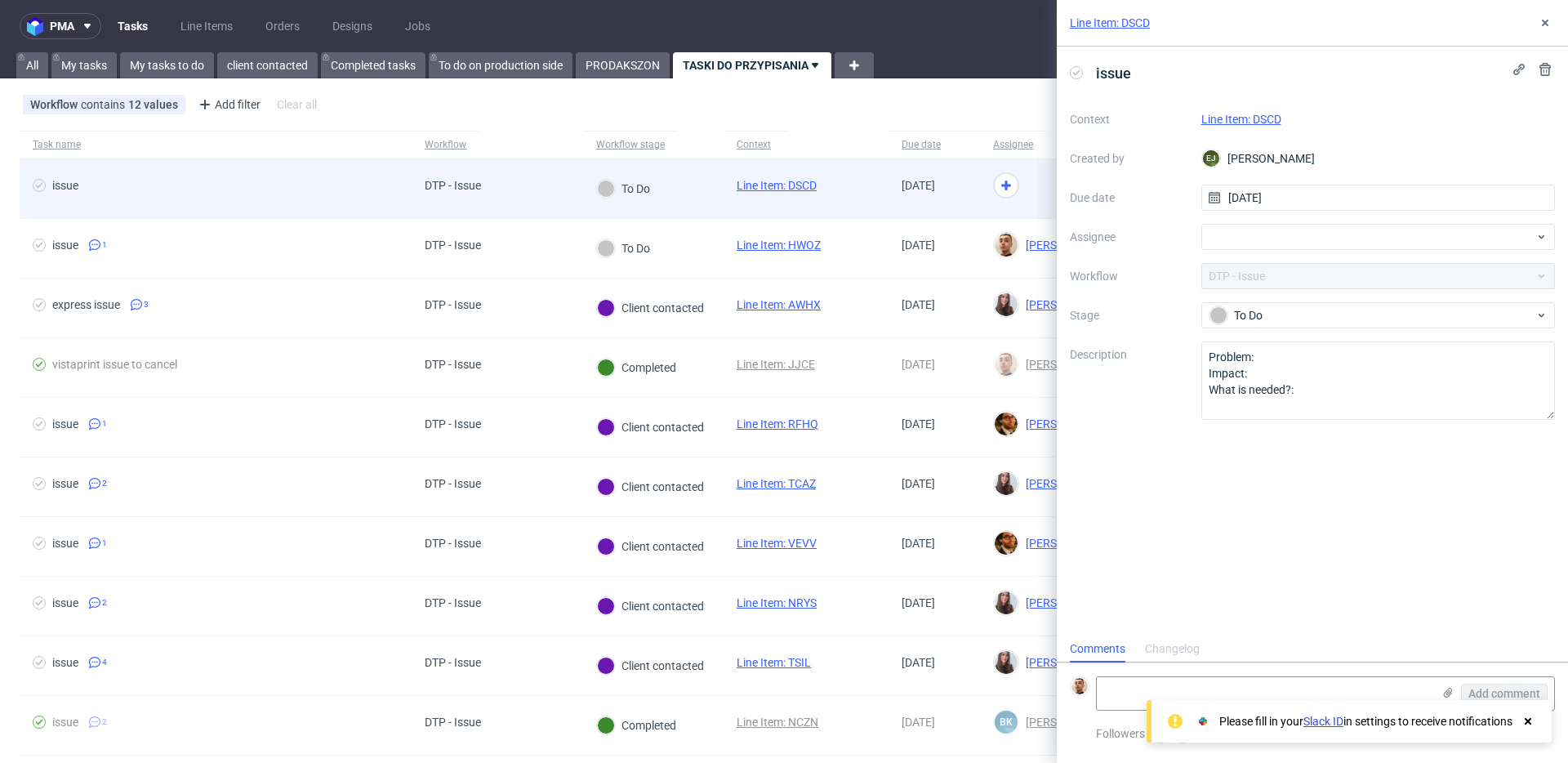
scroll to position [13, 0]
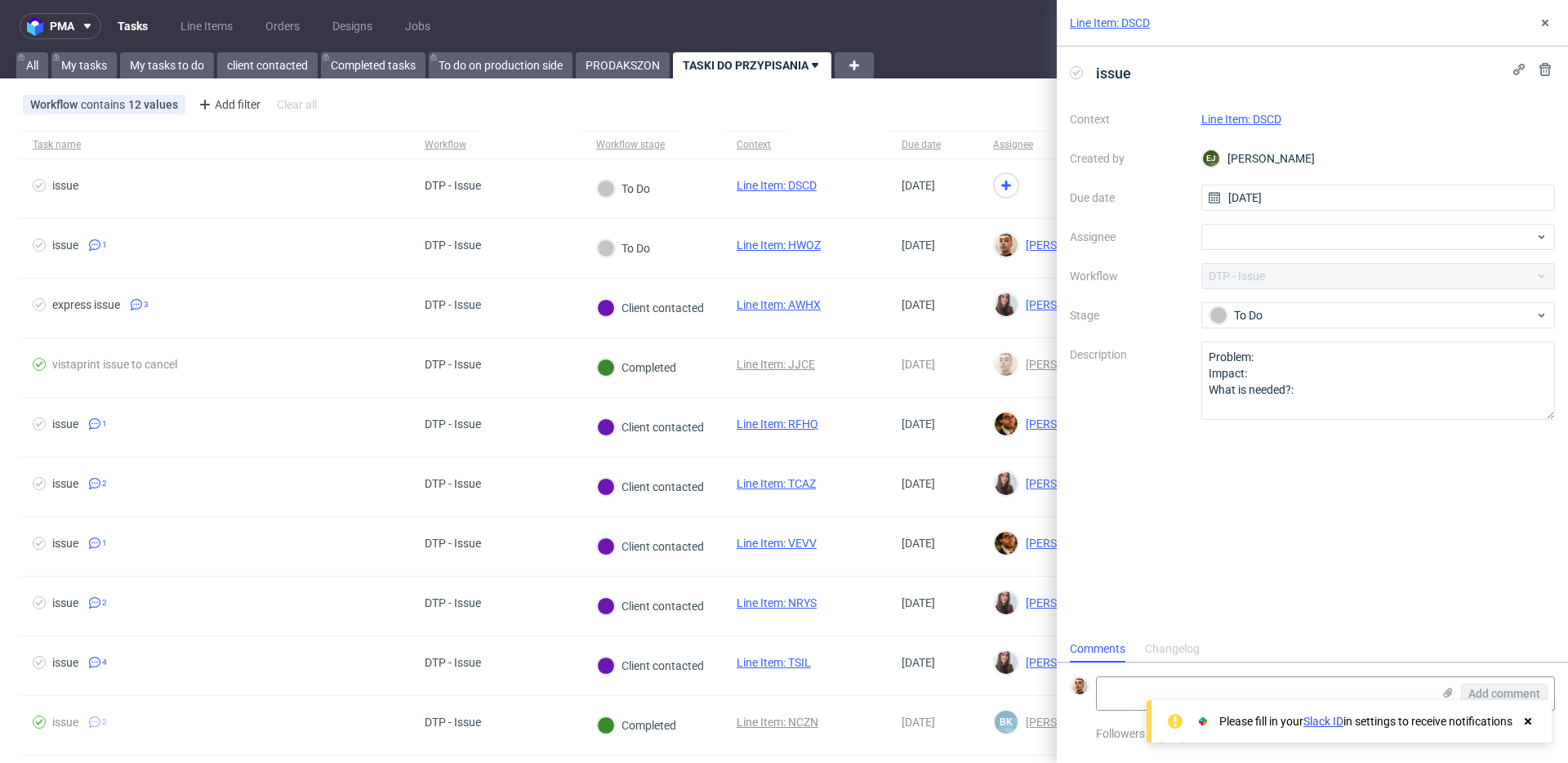
click at [1257, 122] on link "Line Item: DSCD" at bounding box center [1241, 119] width 80 height 13
click at [201, 69] on link "My tasks to do" at bounding box center [166, 64] width 94 height 26
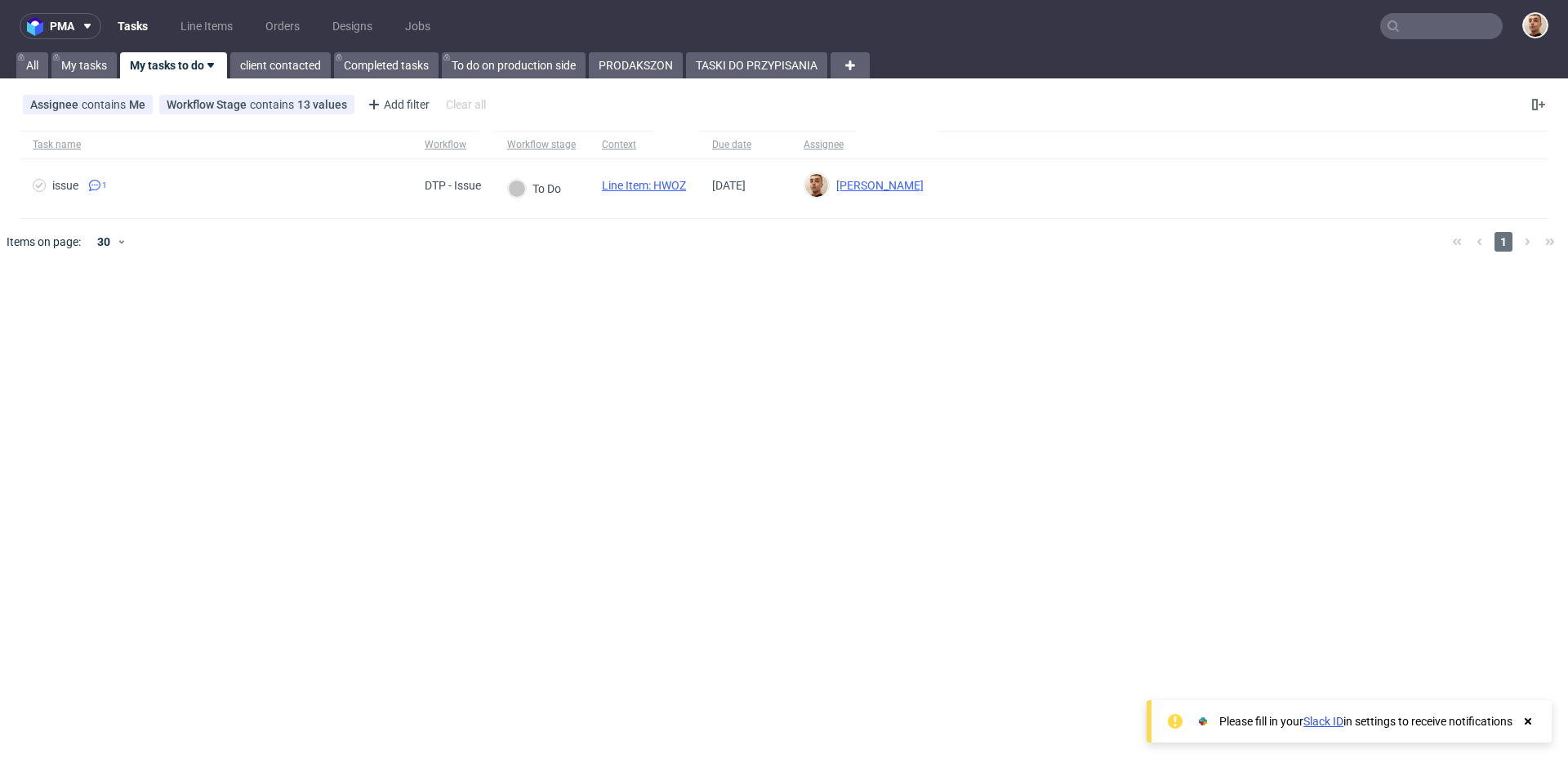
click at [1417, 28] on input "text" at bounding box center [1441, 26] width 123 height 26
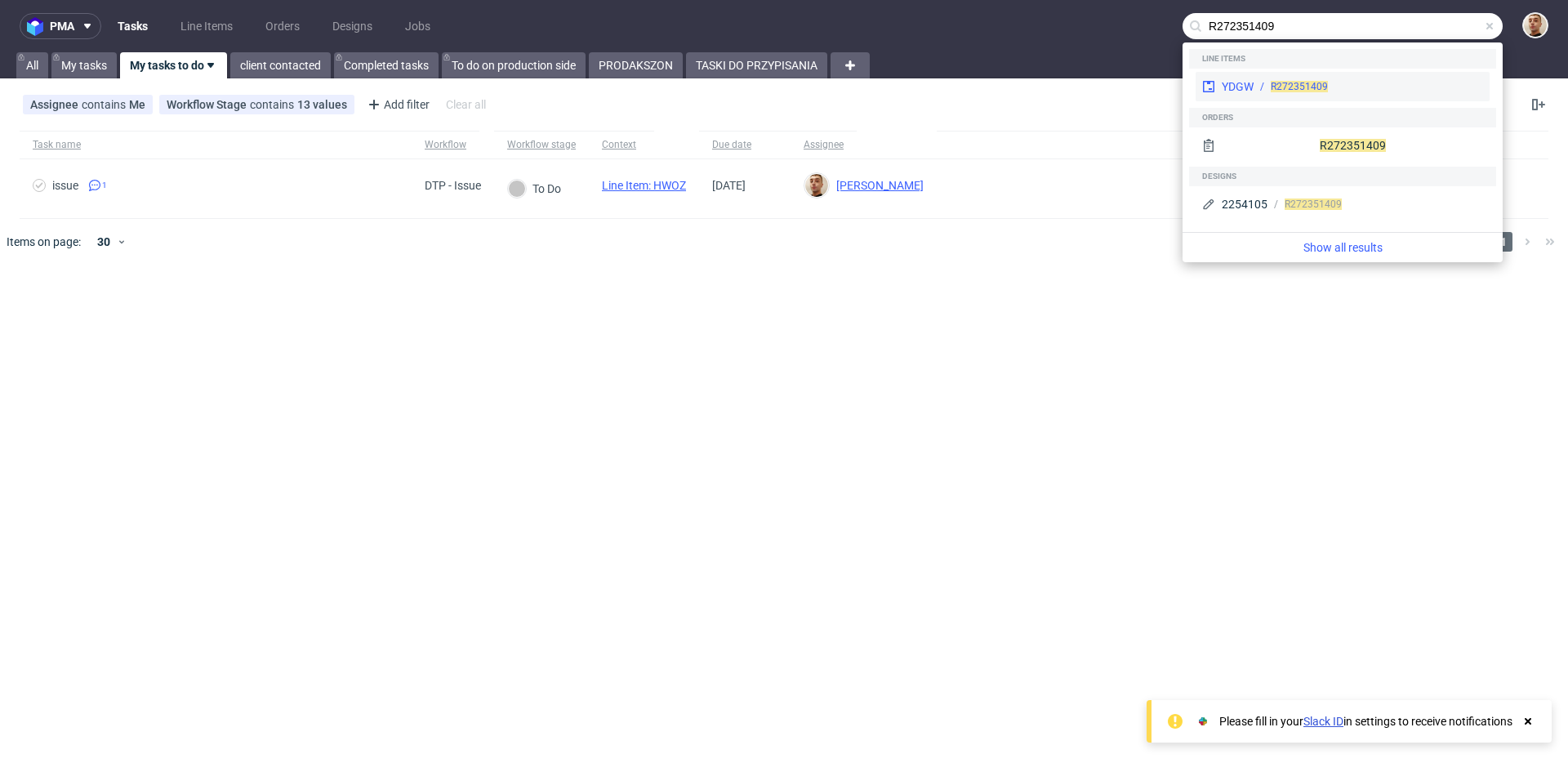
type input "R272351409"
click at [1392, 96] on div "YDGW R272351409" at bounding box center [1342, 86] width 294 height 30
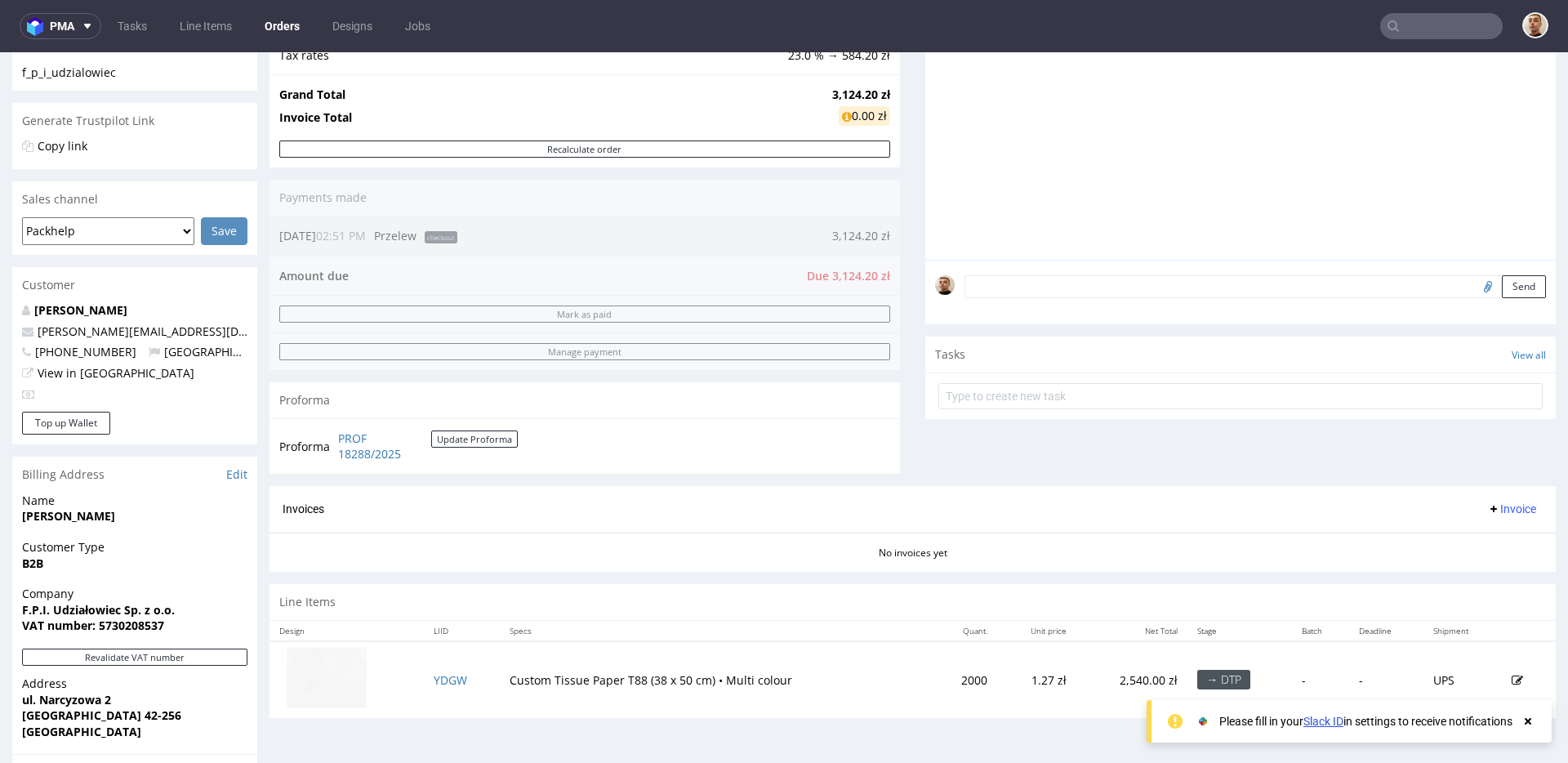
scroll to position [581, 0]
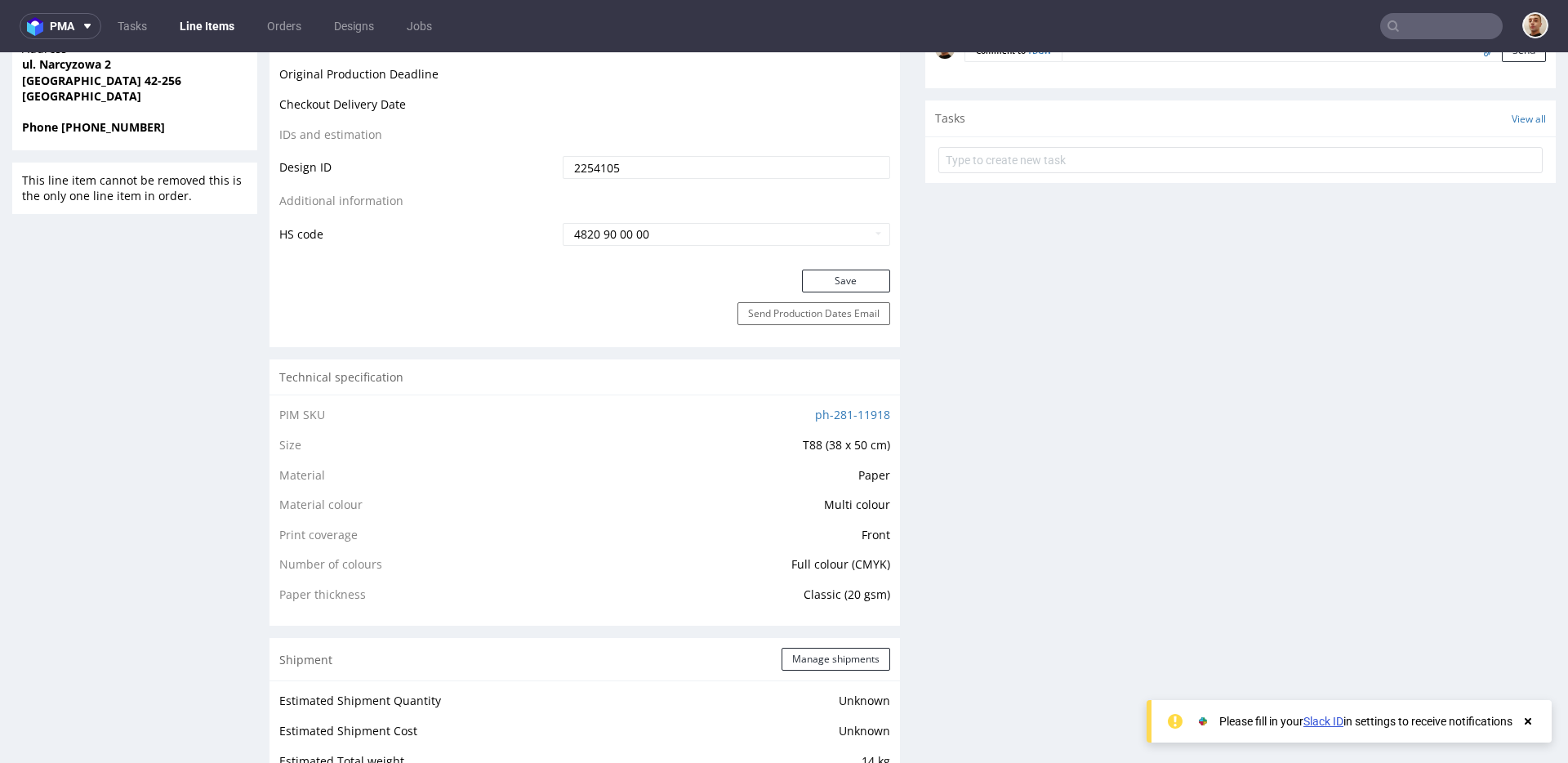
scroll to position [876, 0]
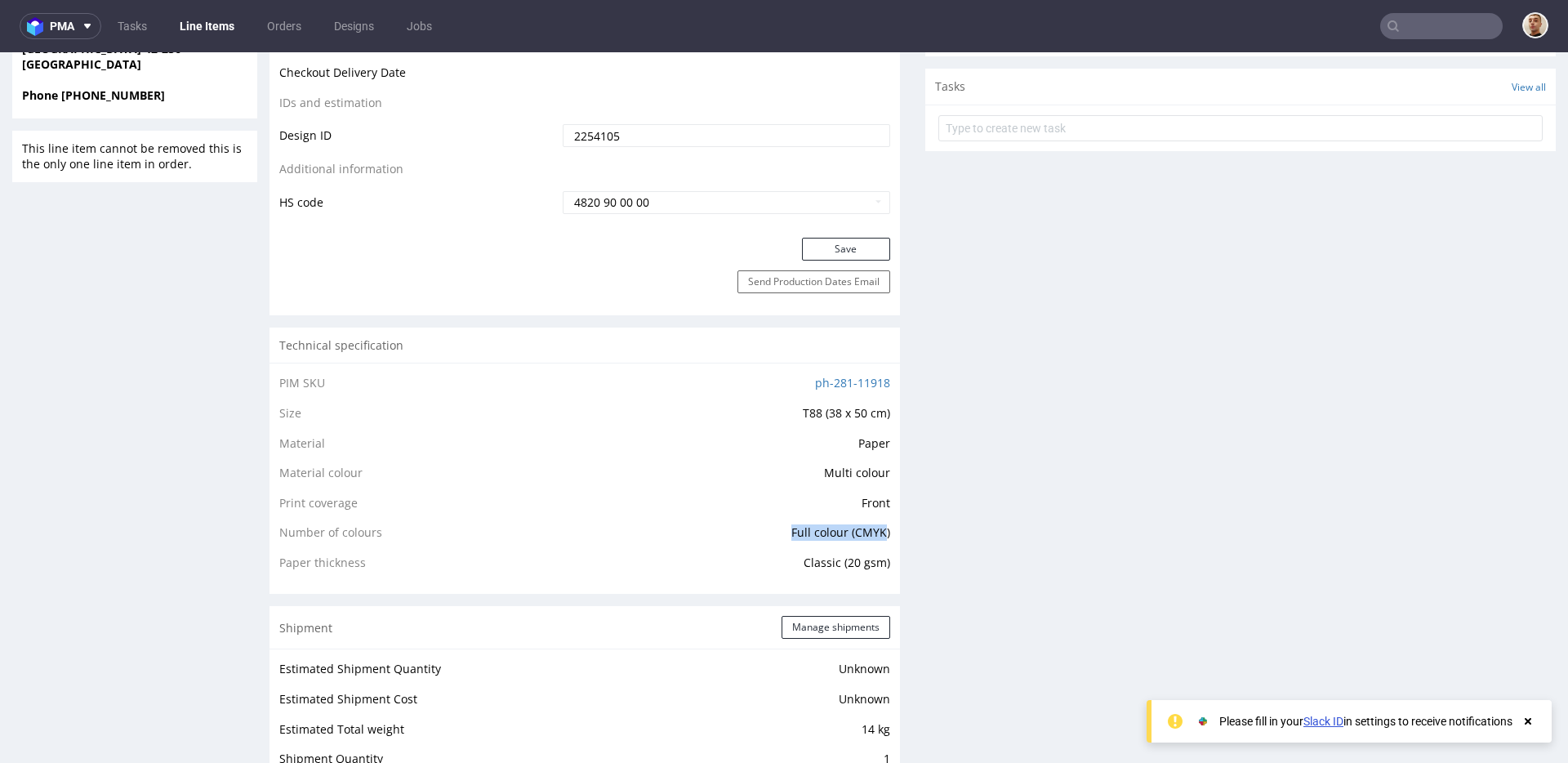
drag, startPoint x: 776, startPoint y: 536, endPoint x: 877, endPoint y: 534, distance: 101.0
click at [877, 534] on td "Full colour (CMYK)" at bounding box center [707, 538] width 367 height 30
click at [877, 534] on span "Full colour (CMYK)" at bounding box center [841, 531] width 98 height 15
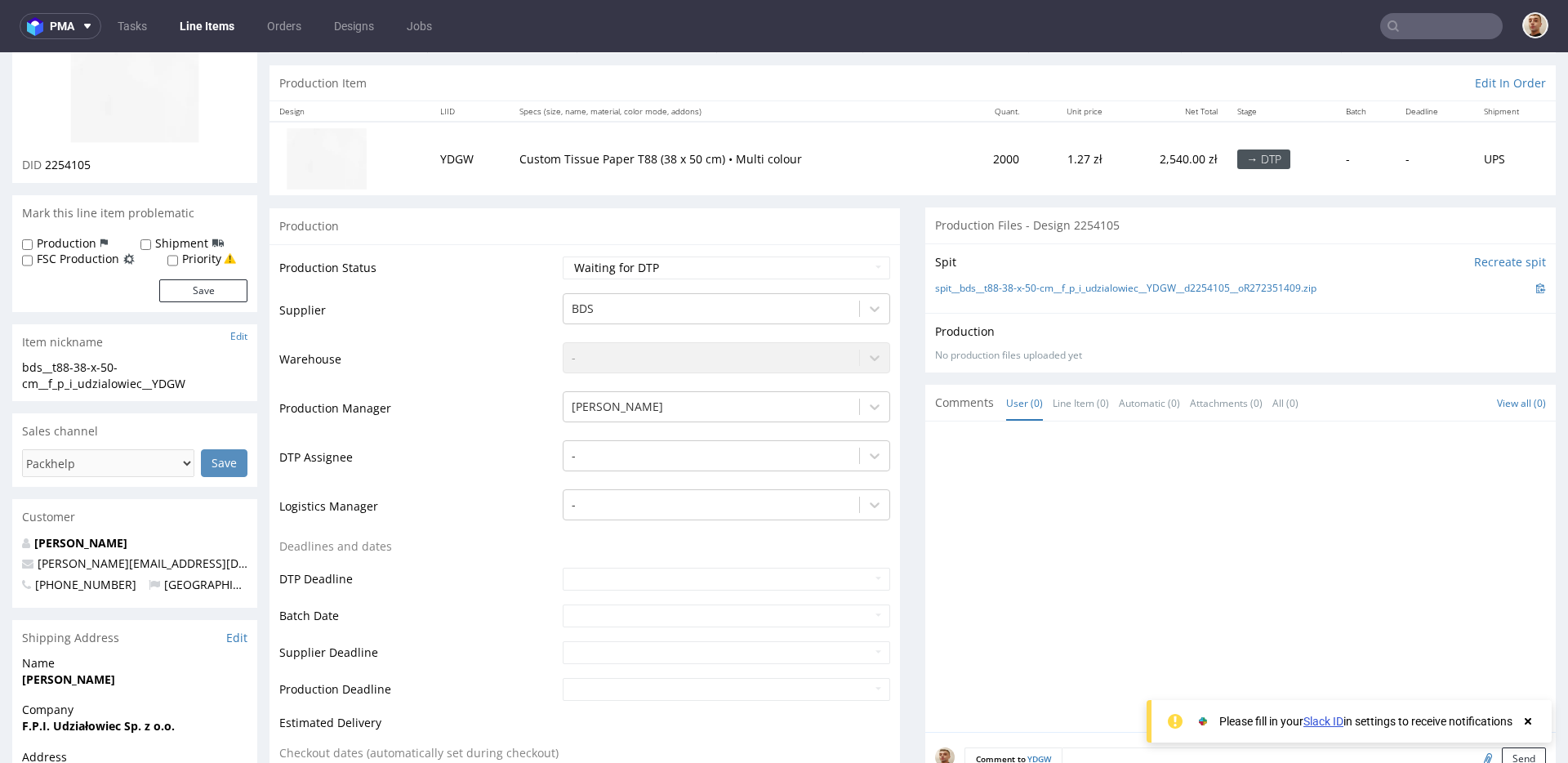
scroll to position [15, 0]
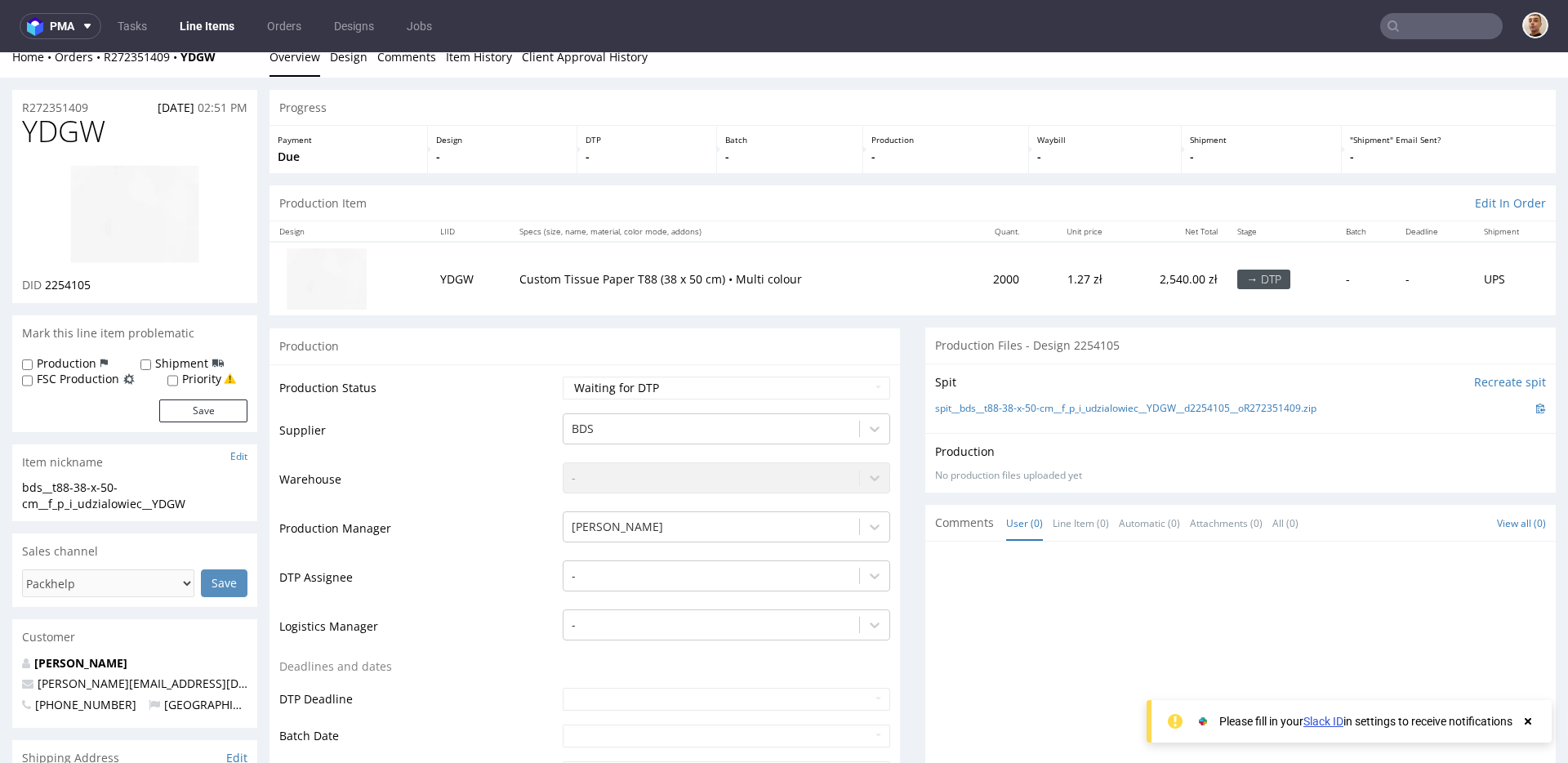
click at [270, 309] on td at bounding box center [350, 278] width 161 height 73
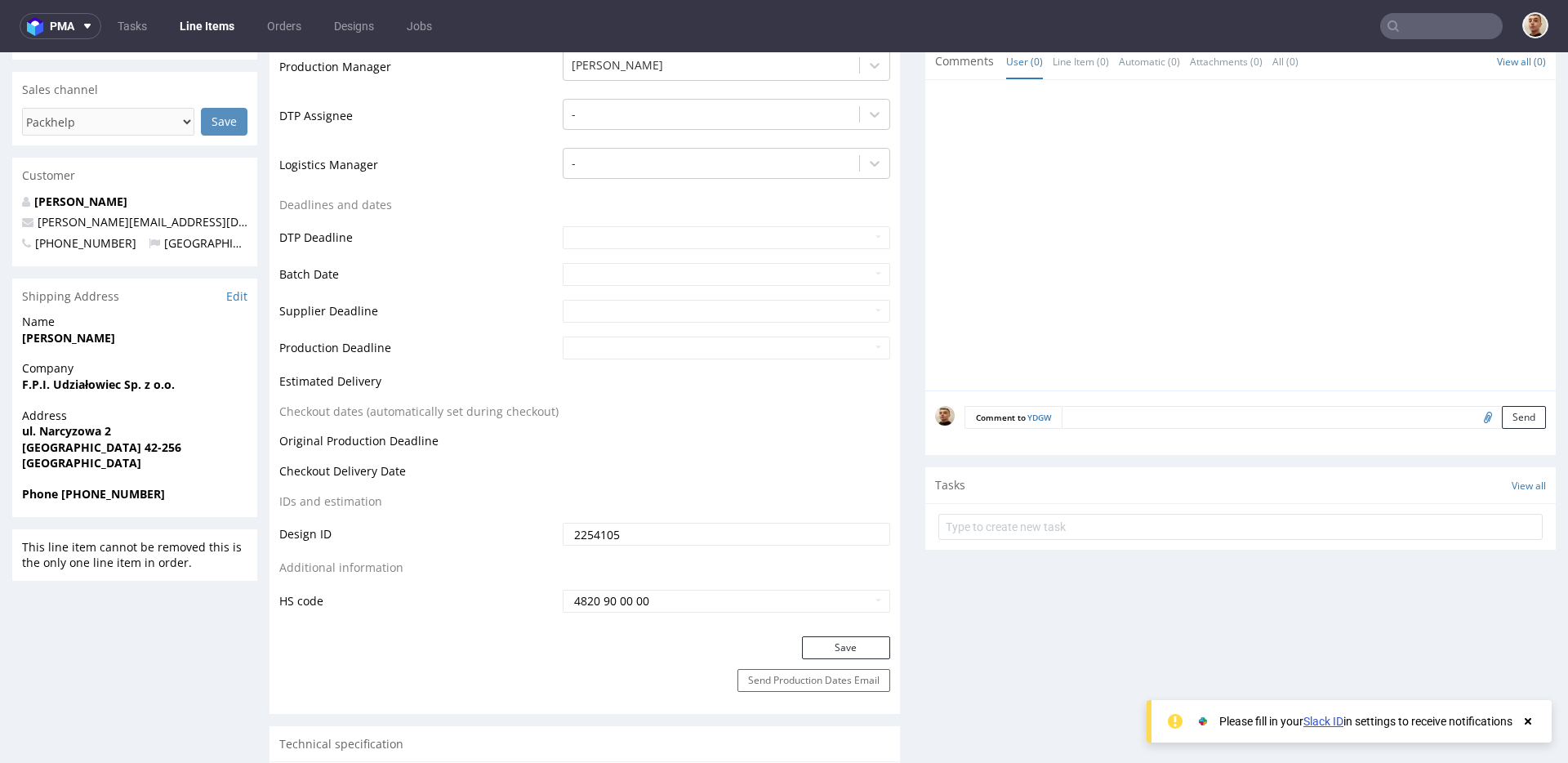
scroll to position [483, 0]
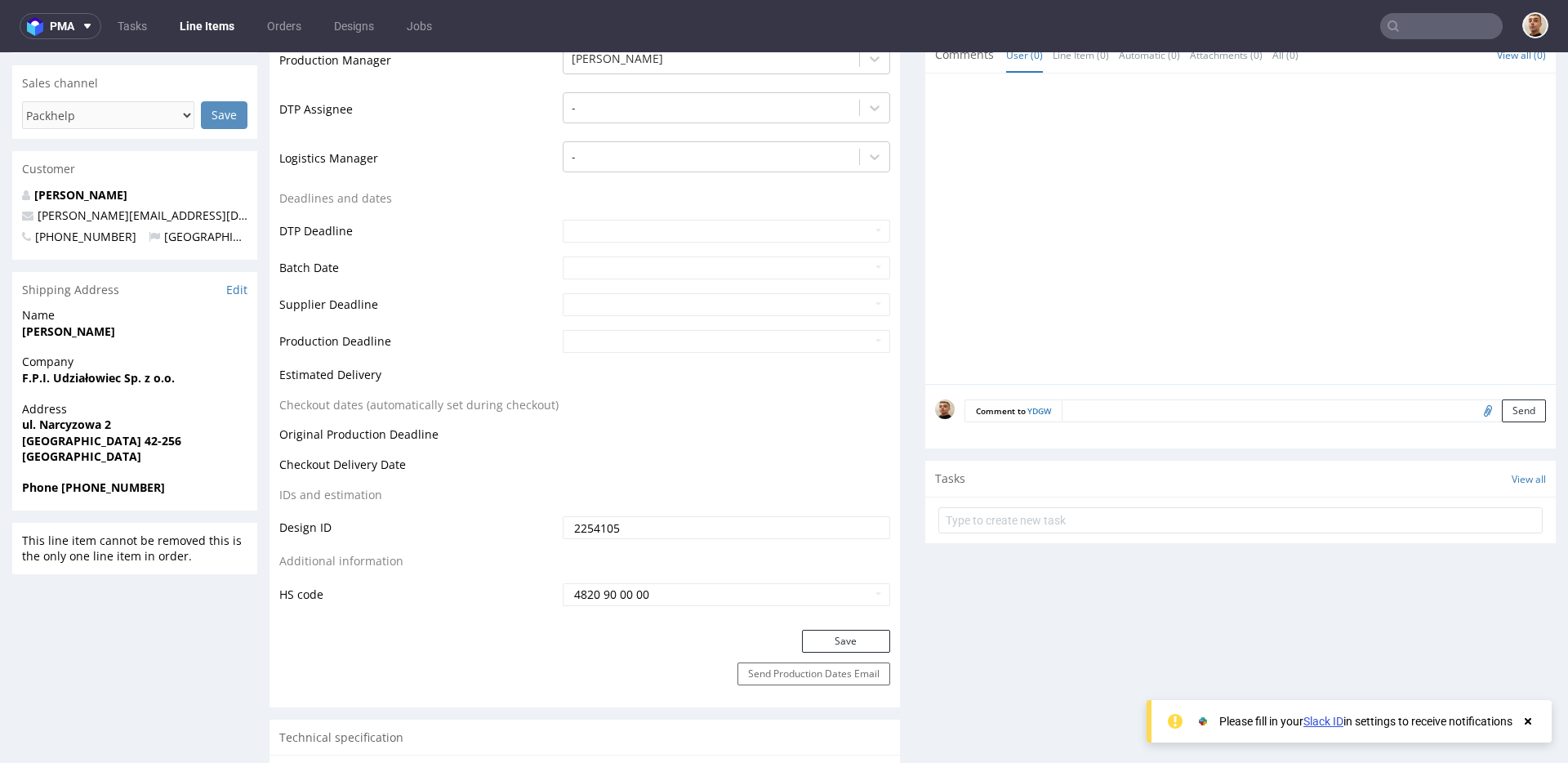
click at [295, 594] on td "HS code" at bounding box center [419, 594] width 279 height 26
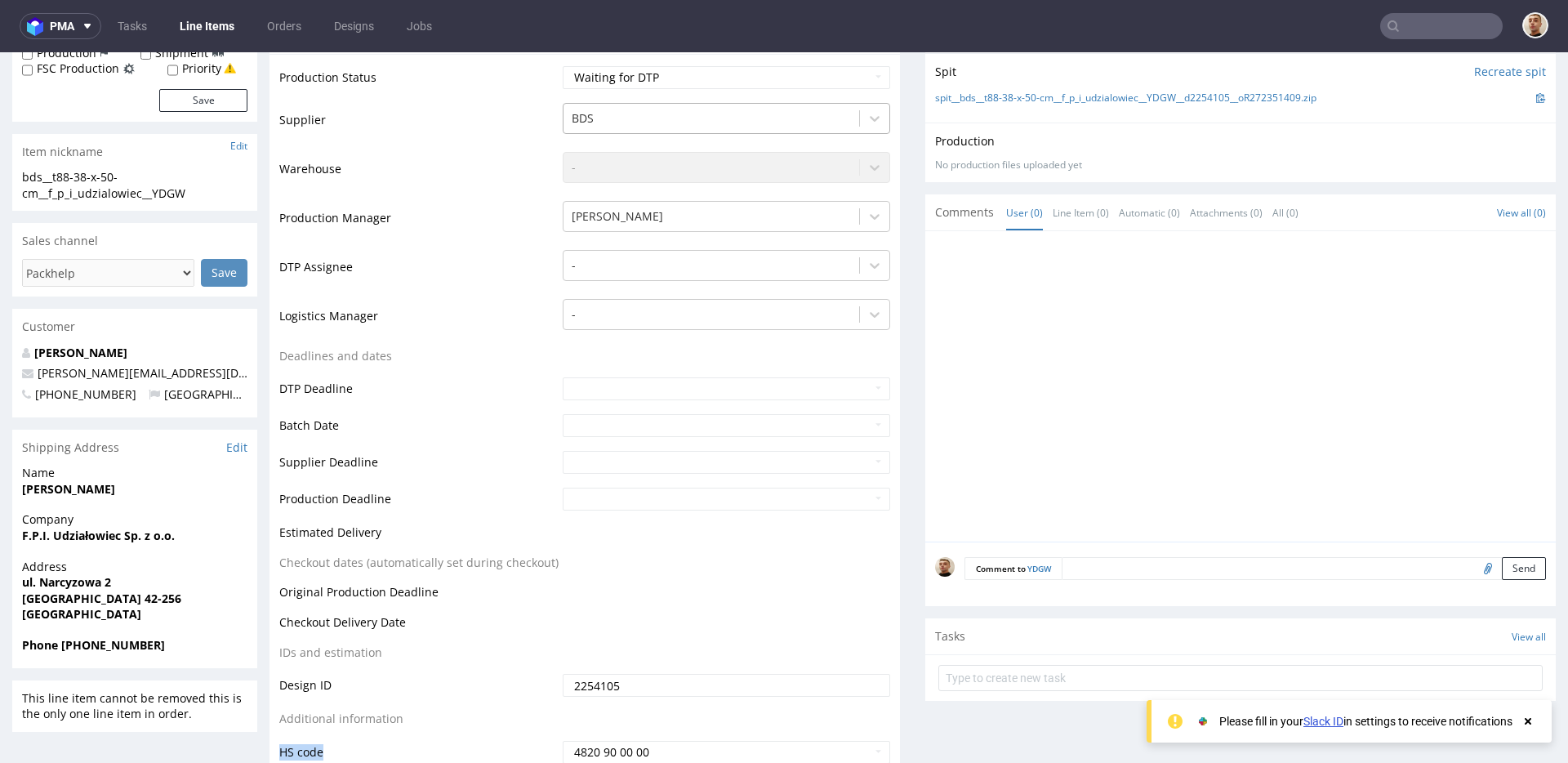
scroll to position [327, 0]
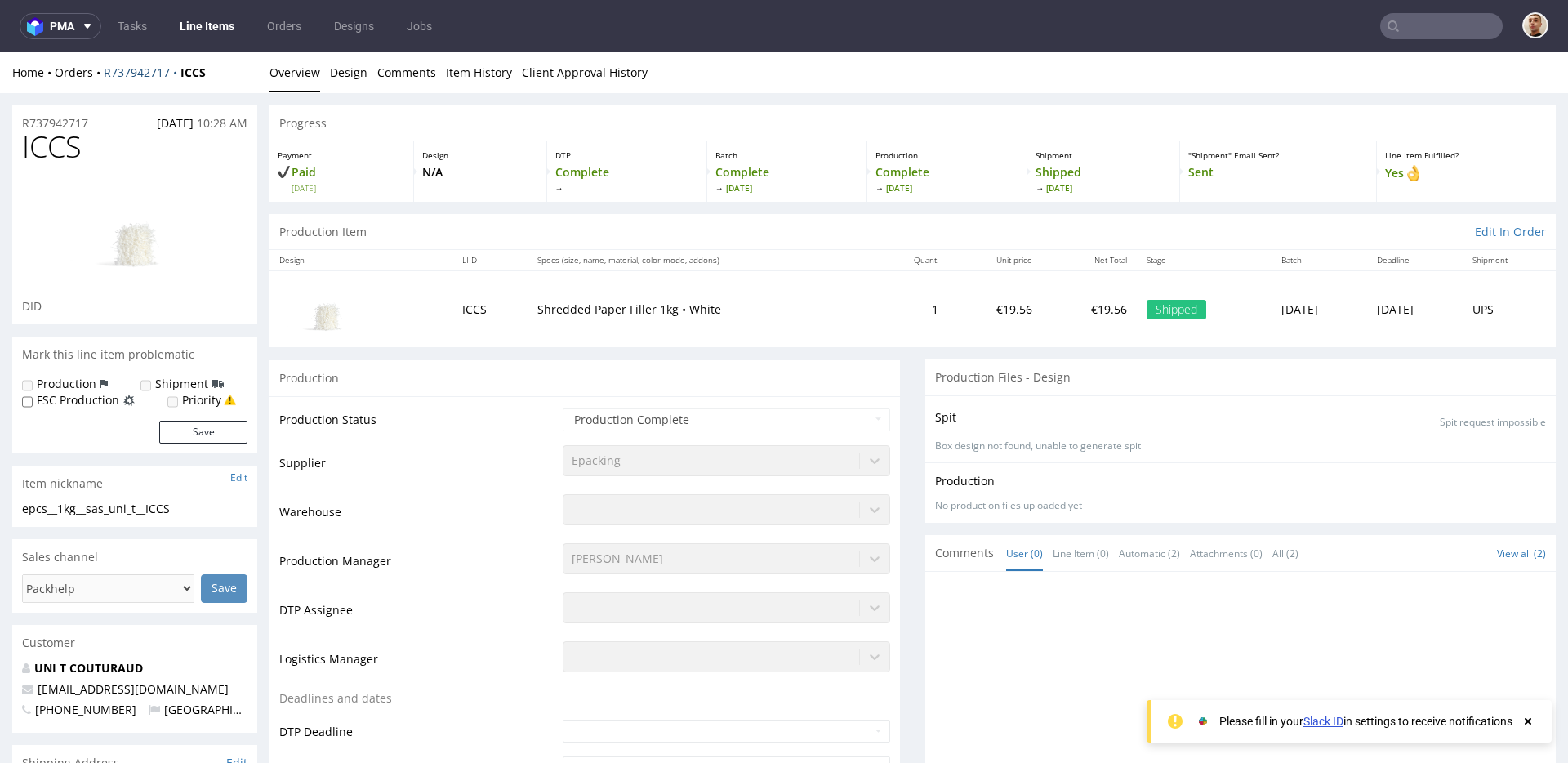
click at [116, 68] on link "R737942717" at bounding box center [142, 72] width 77 height 15
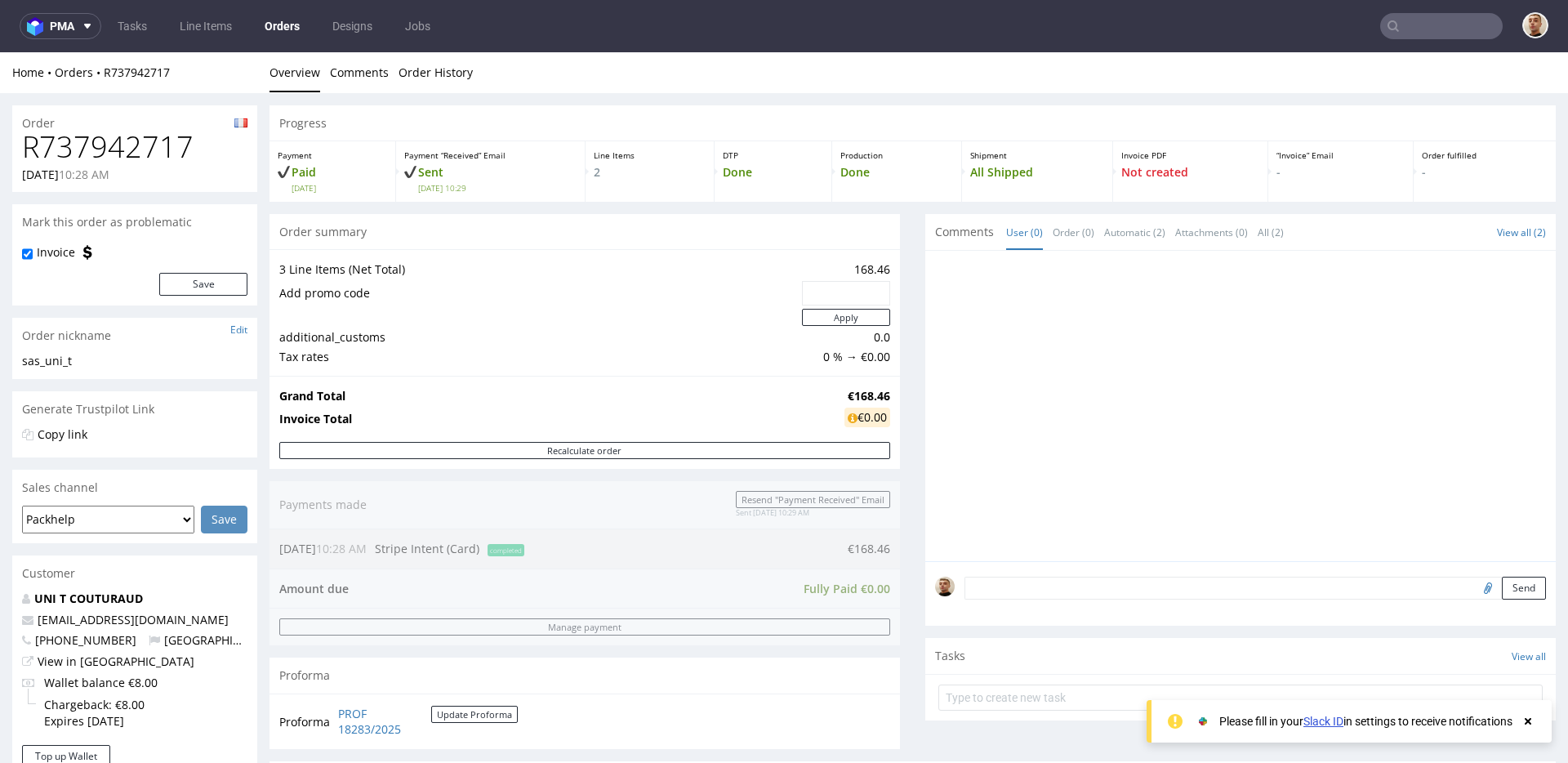
click at [1428, 27] on input "text" at bounding box center [1441, 26] width 123 height 26
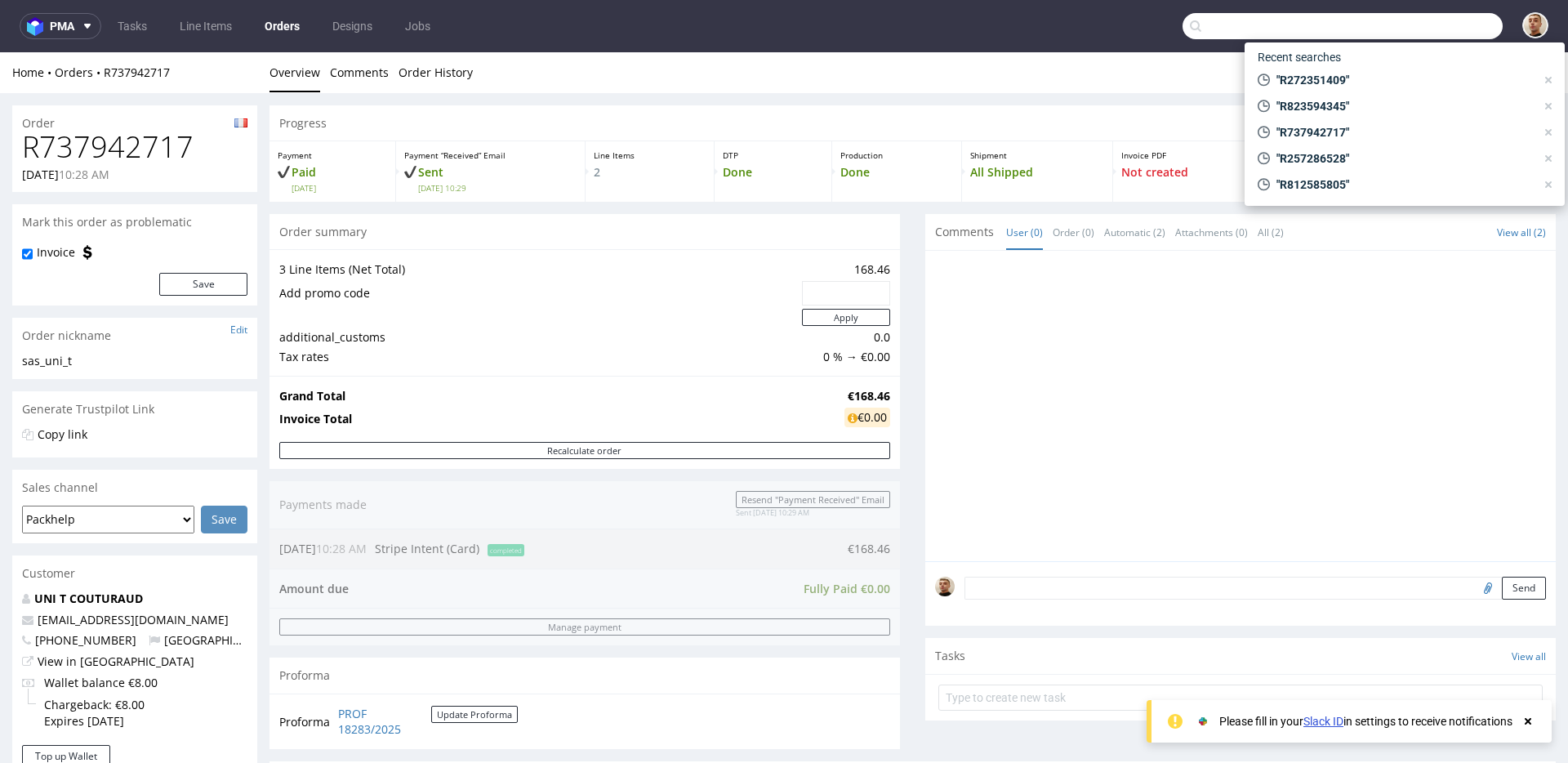
paste input "R823594345"
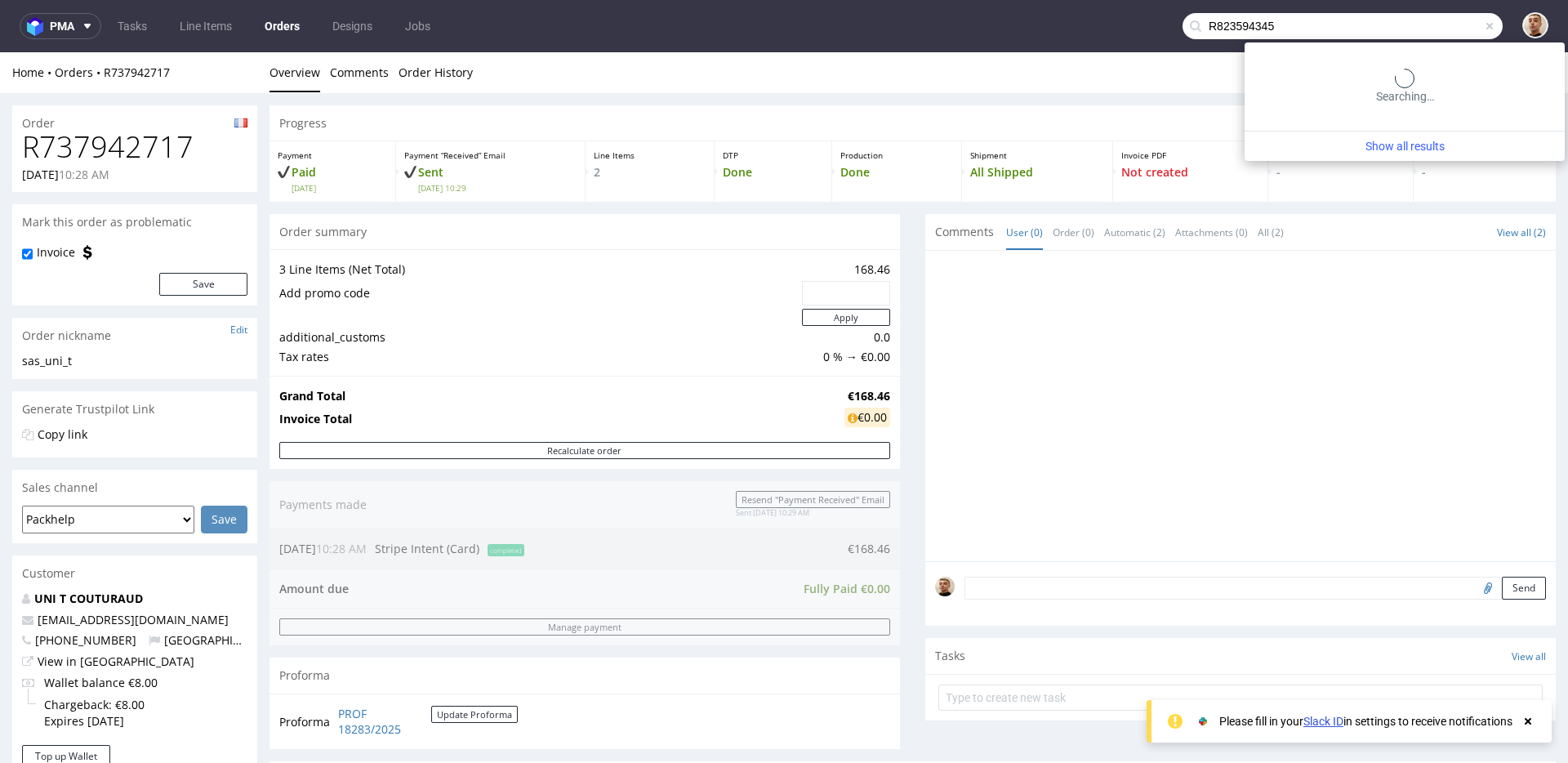
type input "R823594345"
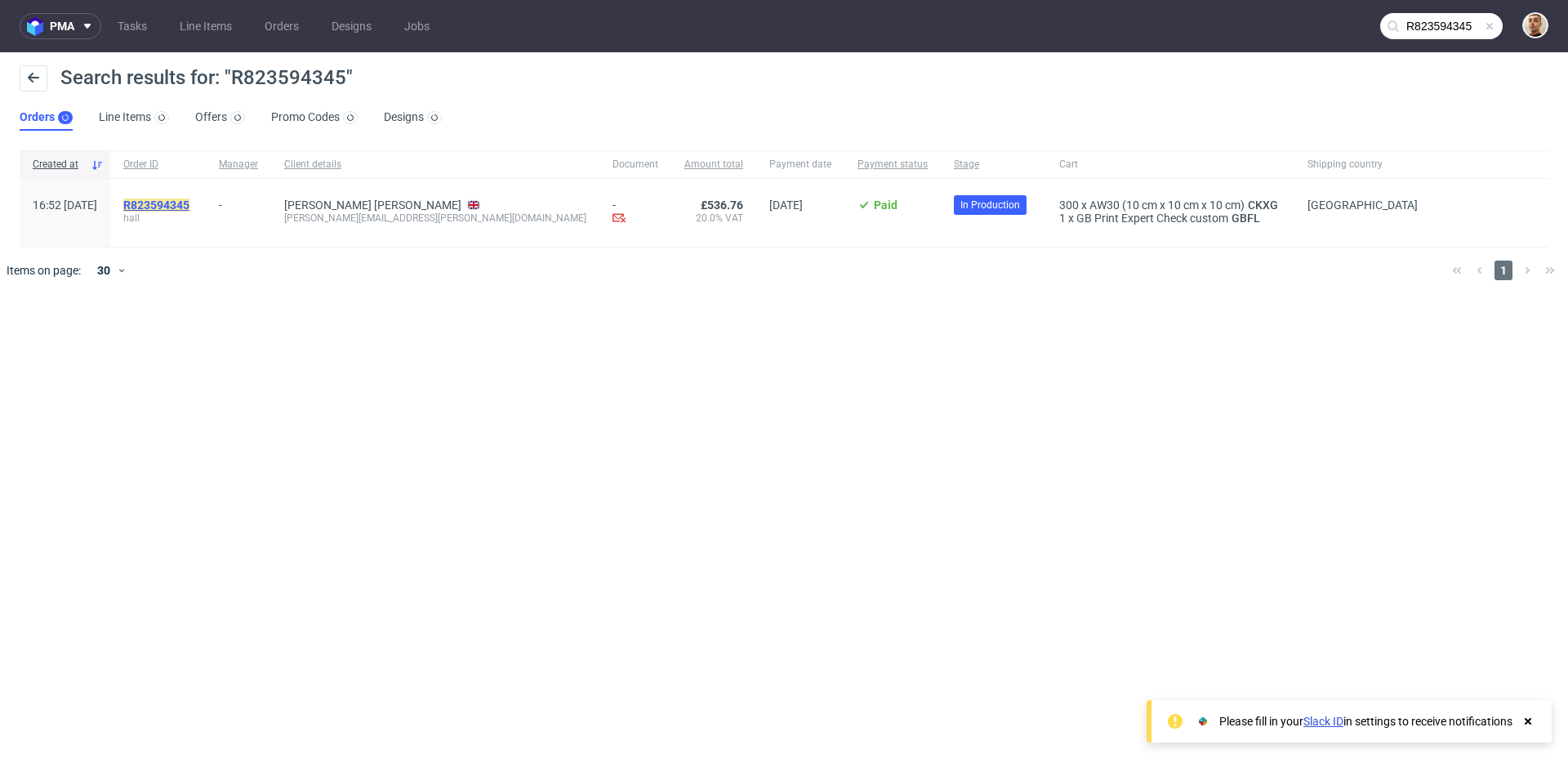
click at [190, 205] on mark "R823594345" at bounding box center [157, 205] width 66 height 13
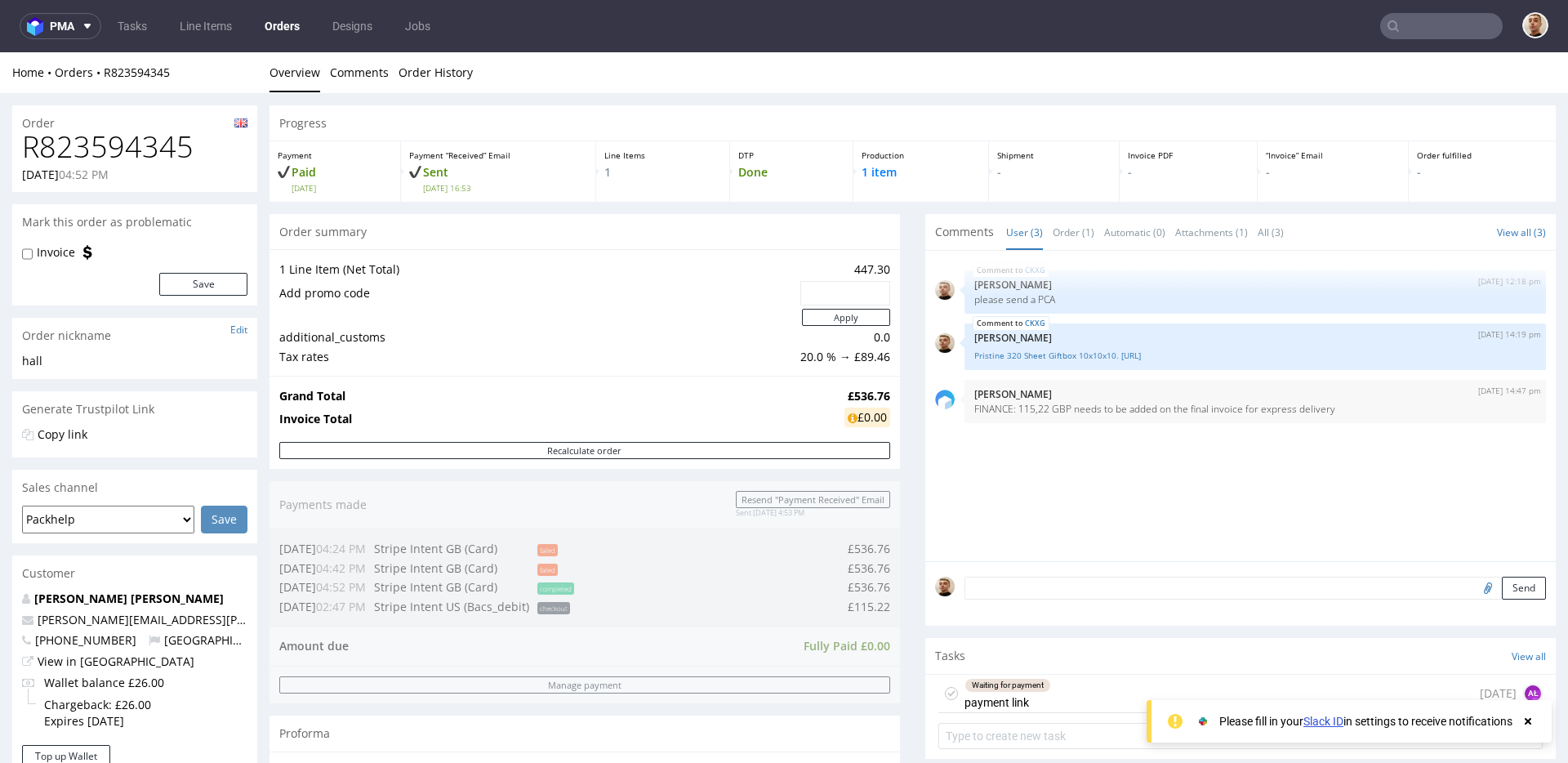
scroll to position [249, 0]
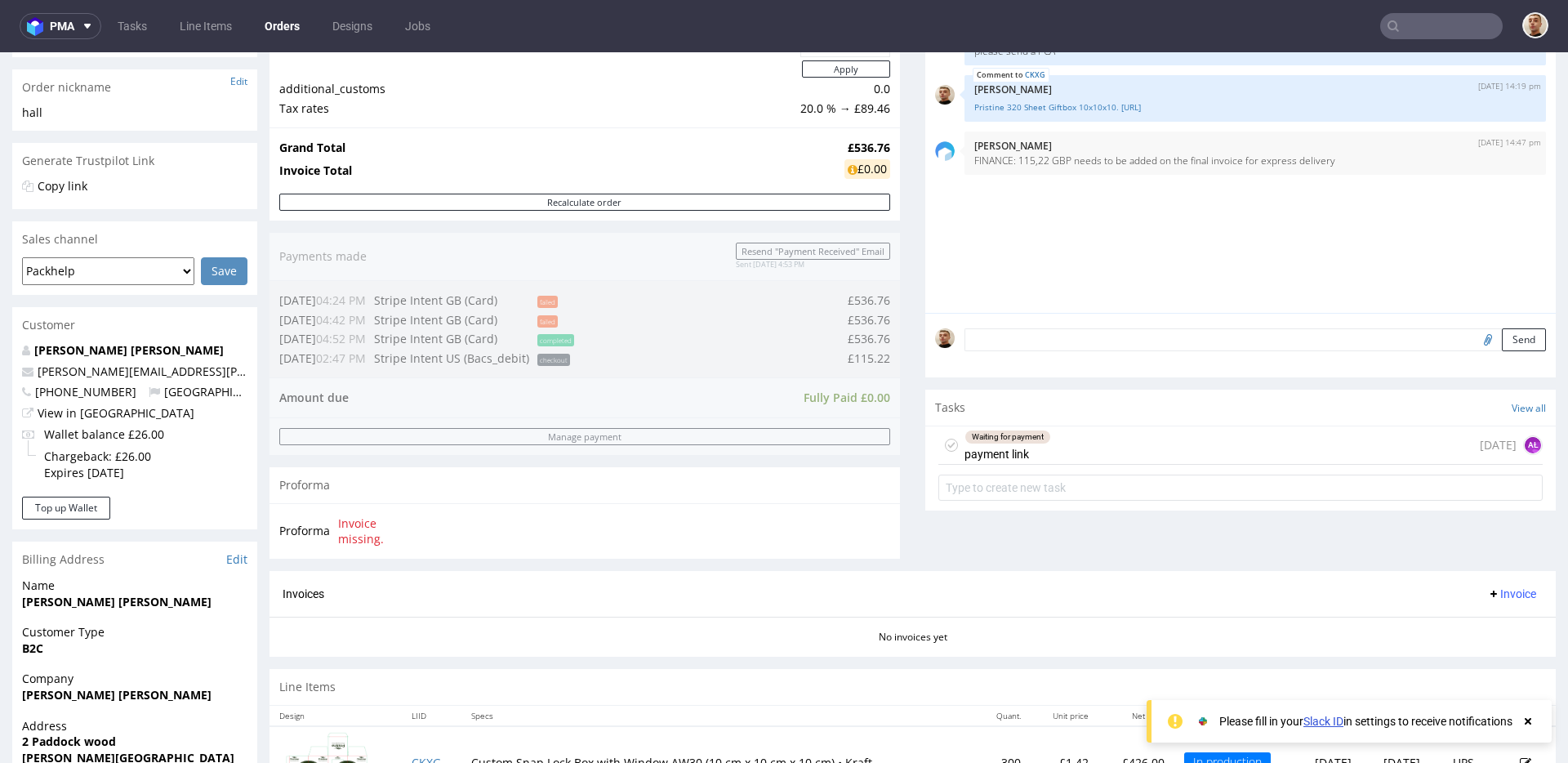
click at [1014, 442] on div "Waiting for payment" at bounding box center [1007, 437] width 85 height 13
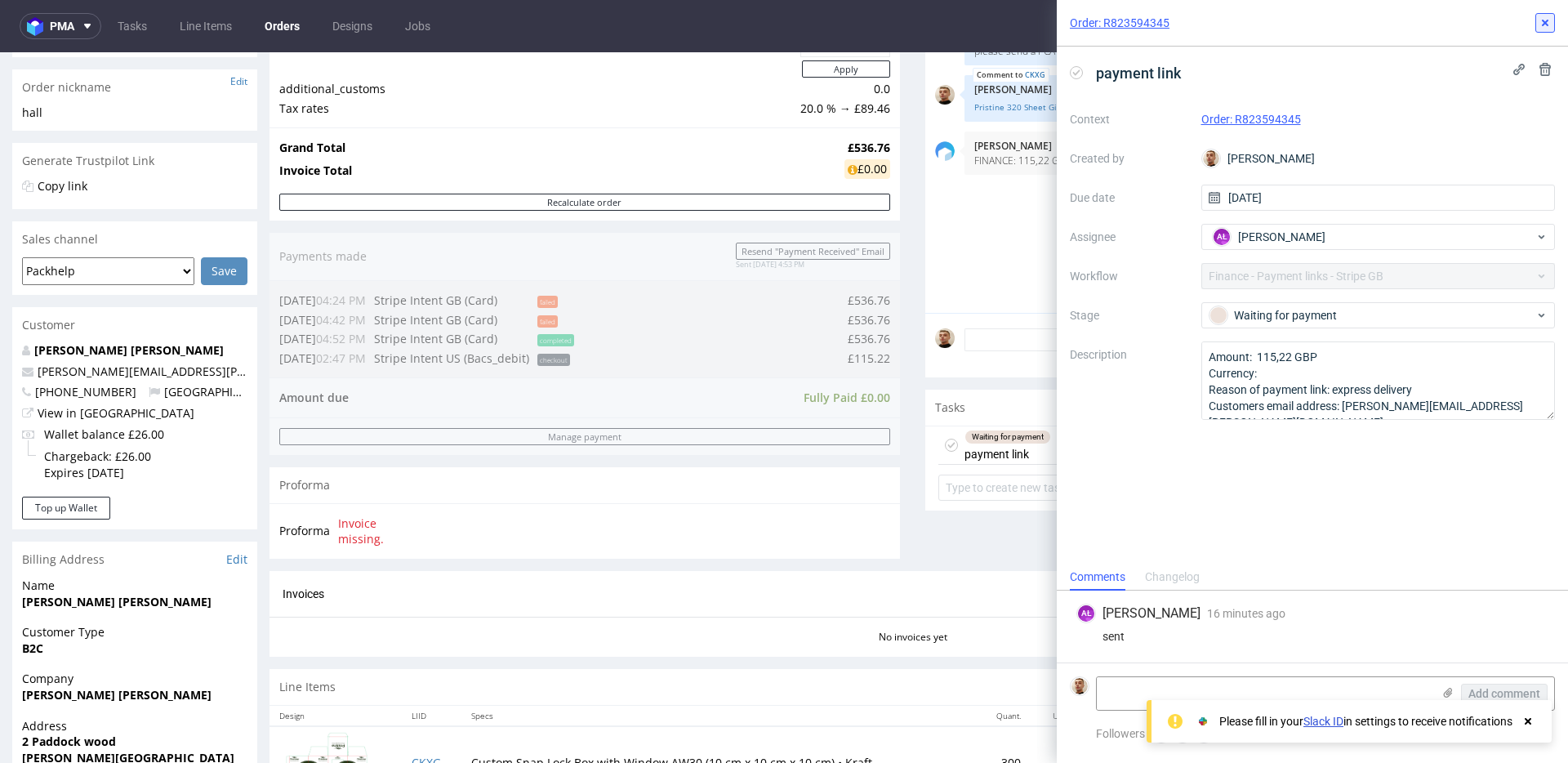
click at [1547, 30] on button at bounding box center [1545, 23] width 20 height 20
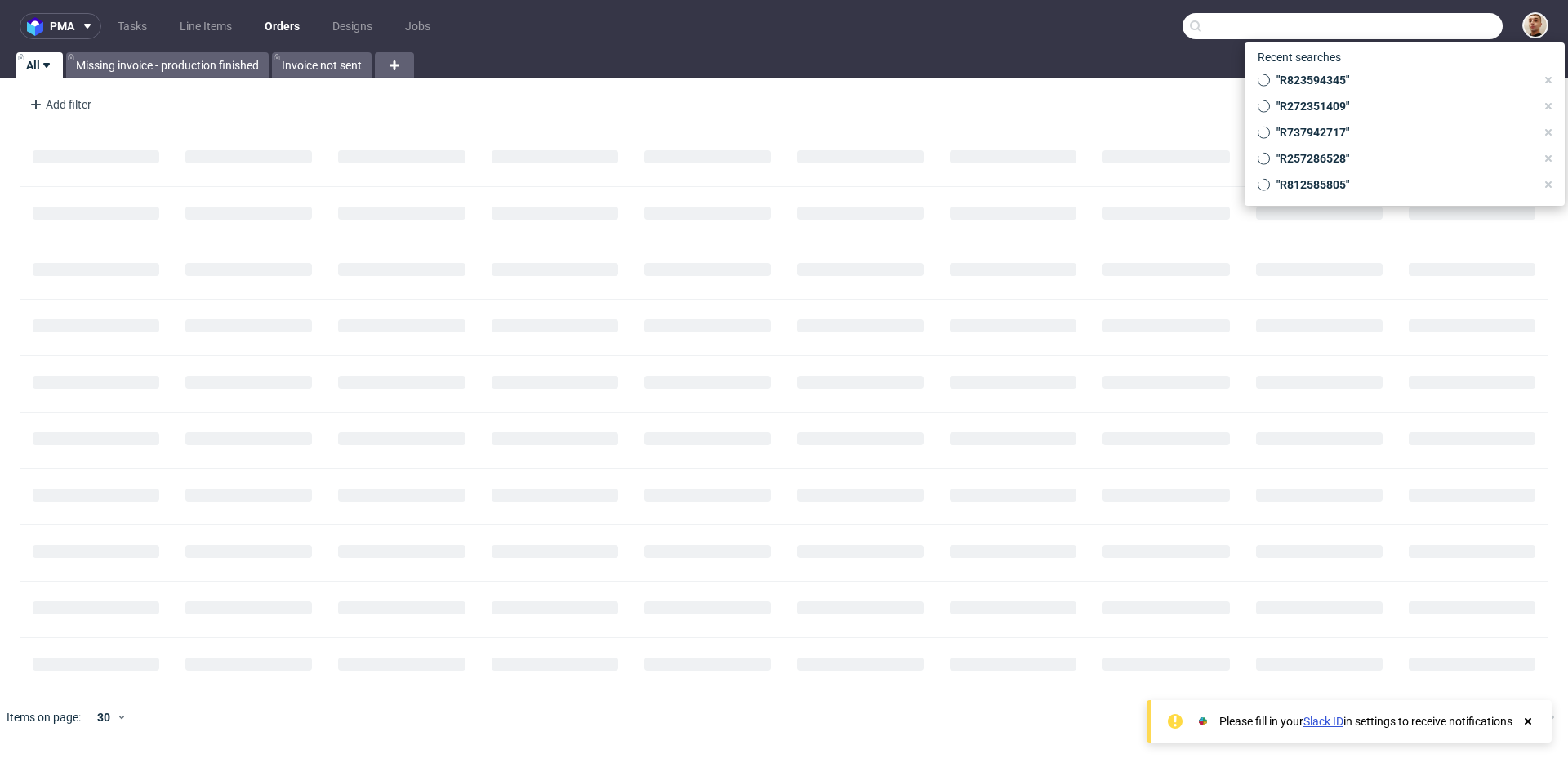
click at [1486, 25] on input "text" at bounding box center [1343, 26] width 320 height 26
paste input "R272351409"
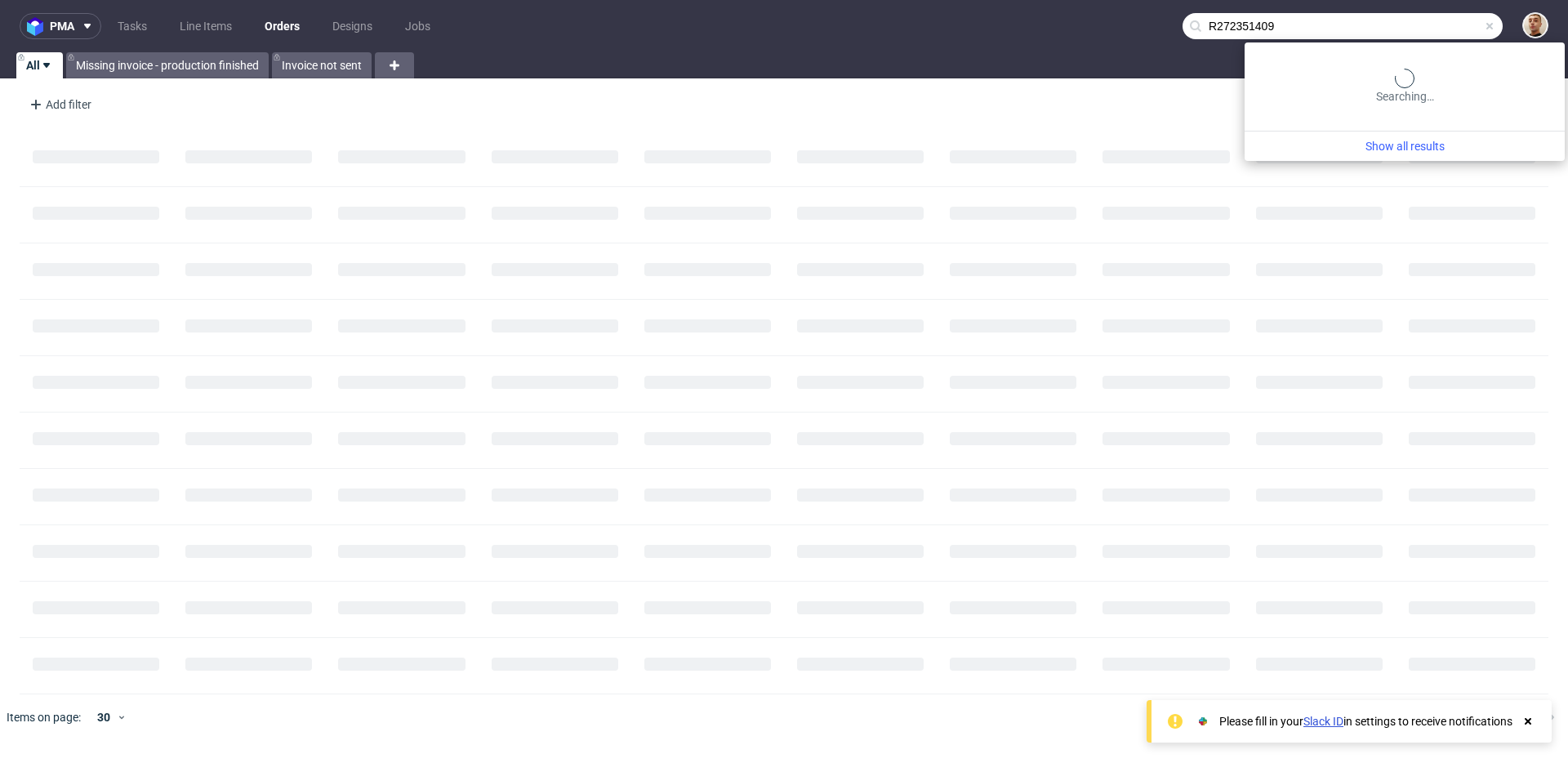
type input "R272351409"
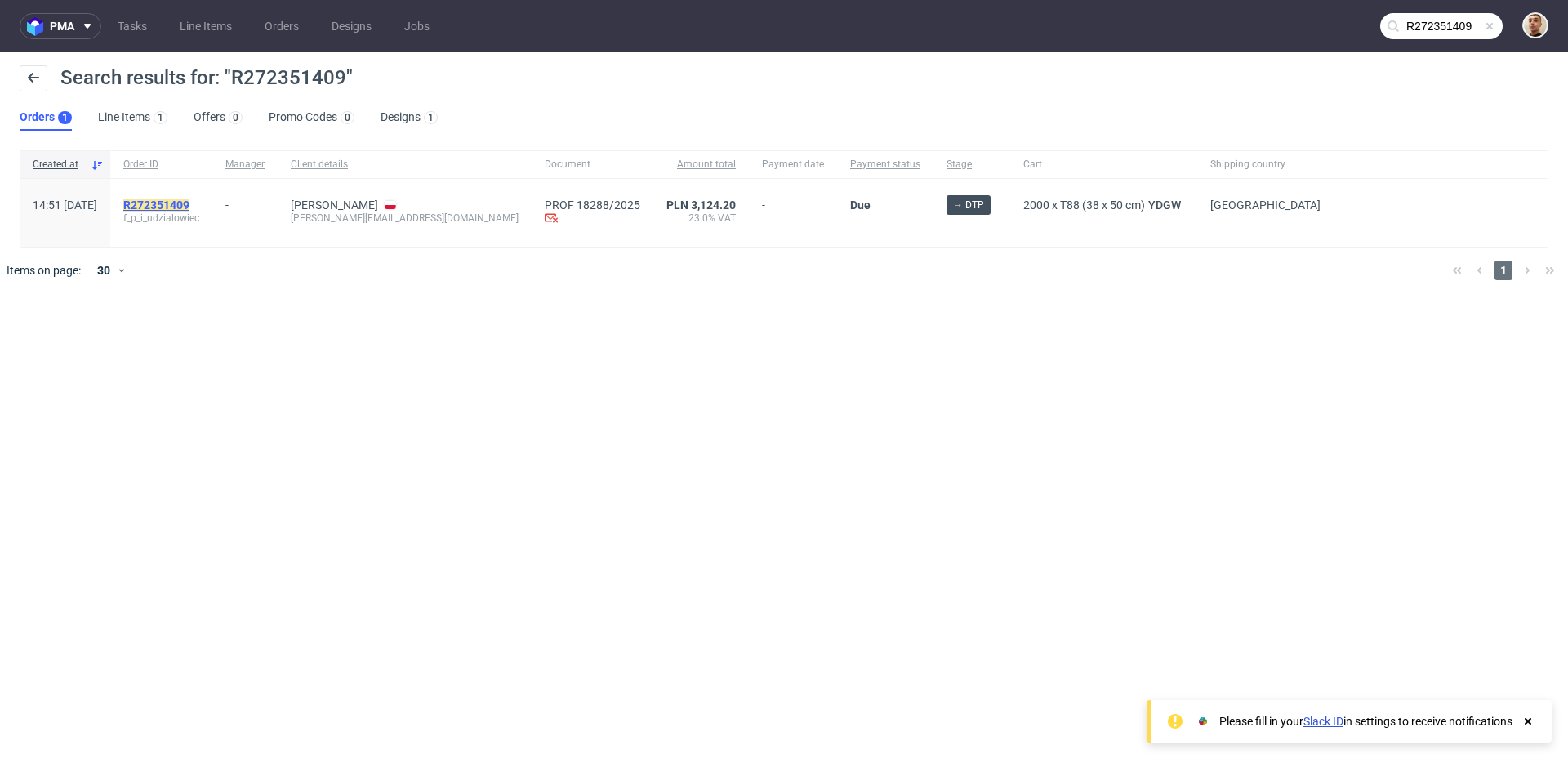
click at [190, 201] on mark "R272351409" at bounding box center [157, 205] width 66 height 13
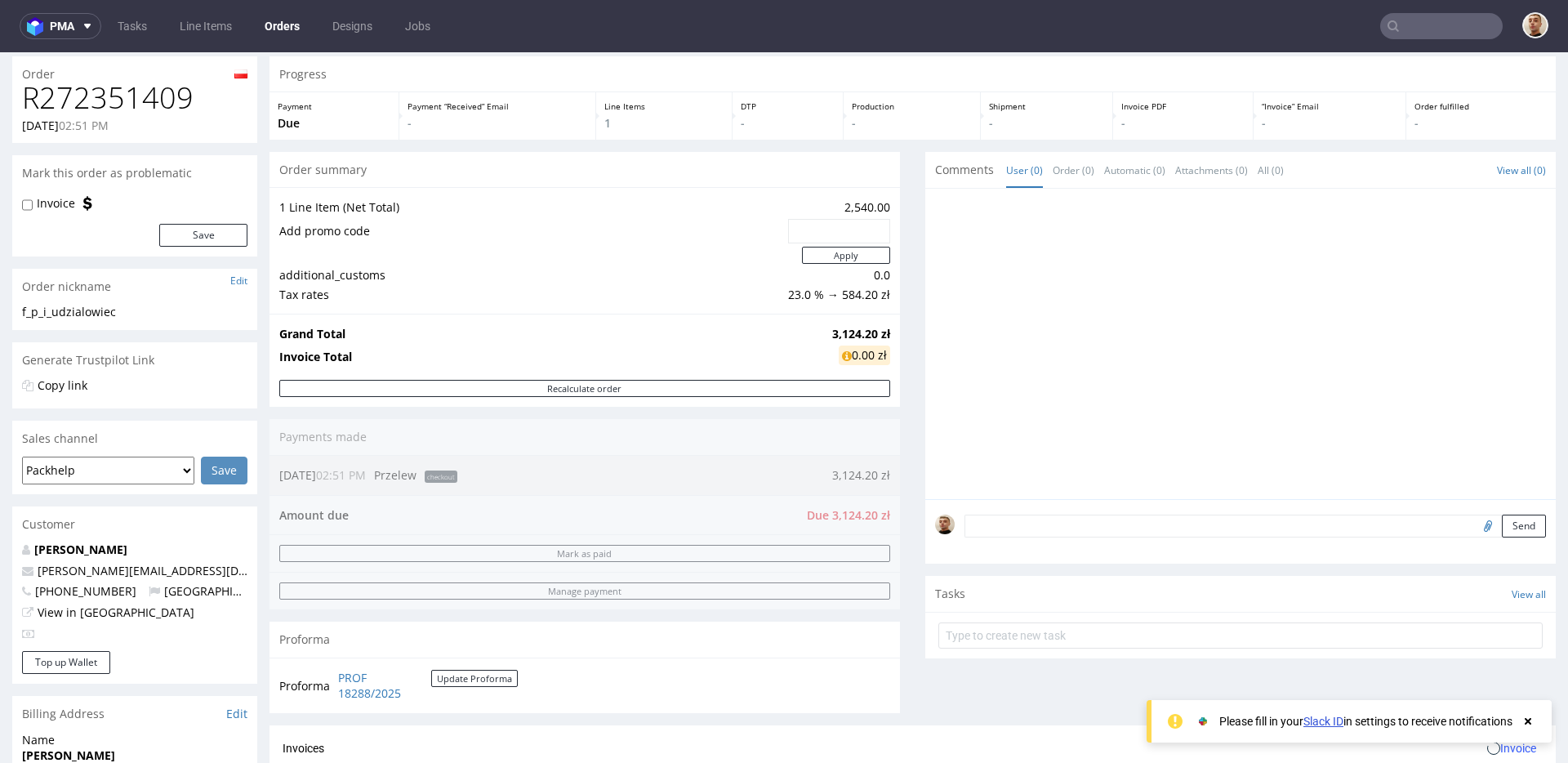
scroll to position [99, 0]
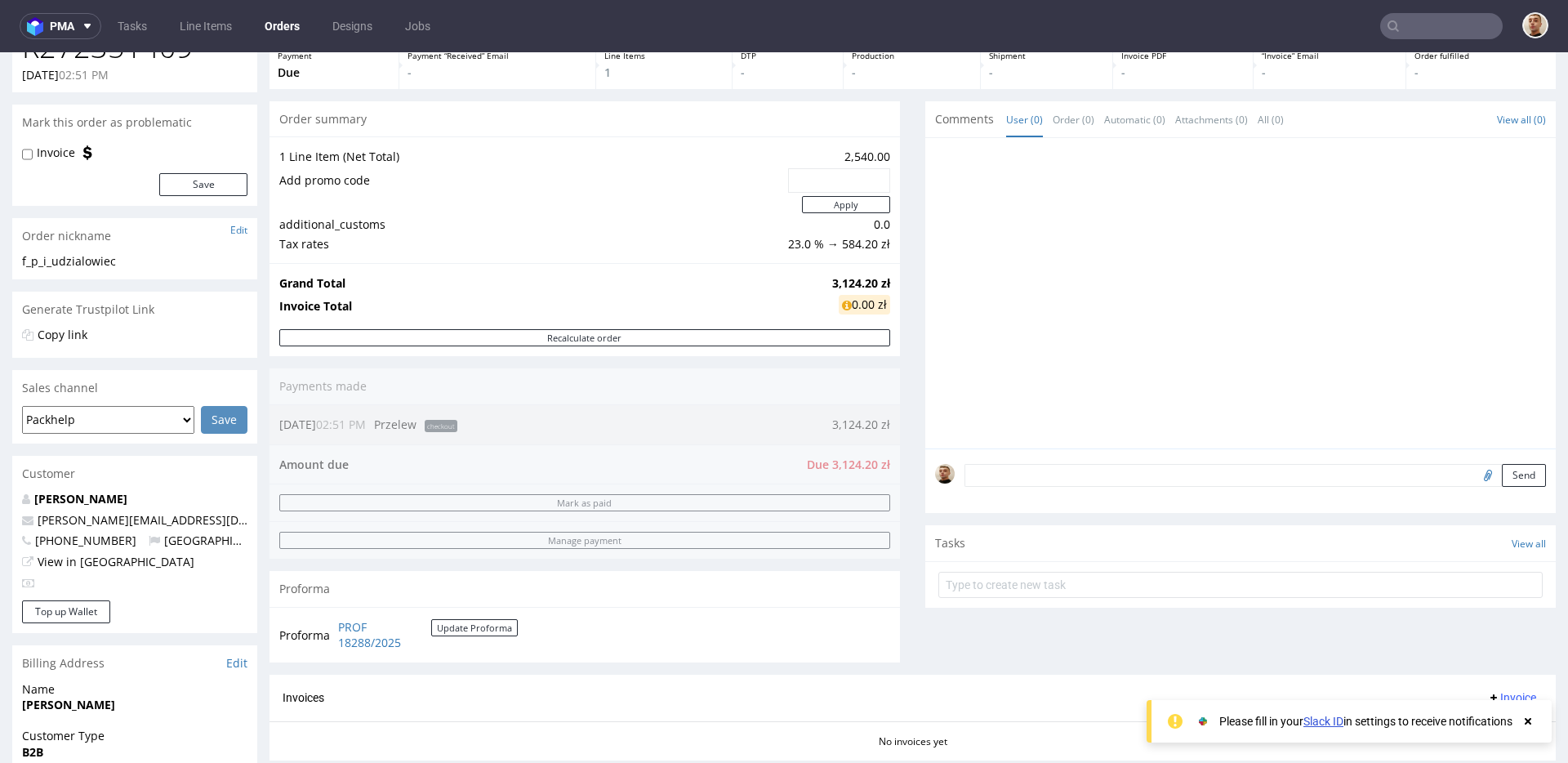
click at [1474, 478] on input "file" at bounding box center [1486, 474] width 23 height 21
type input "C:\fakepath\2.5 PAPIER pakowy 380x500mm_druk.pdf"
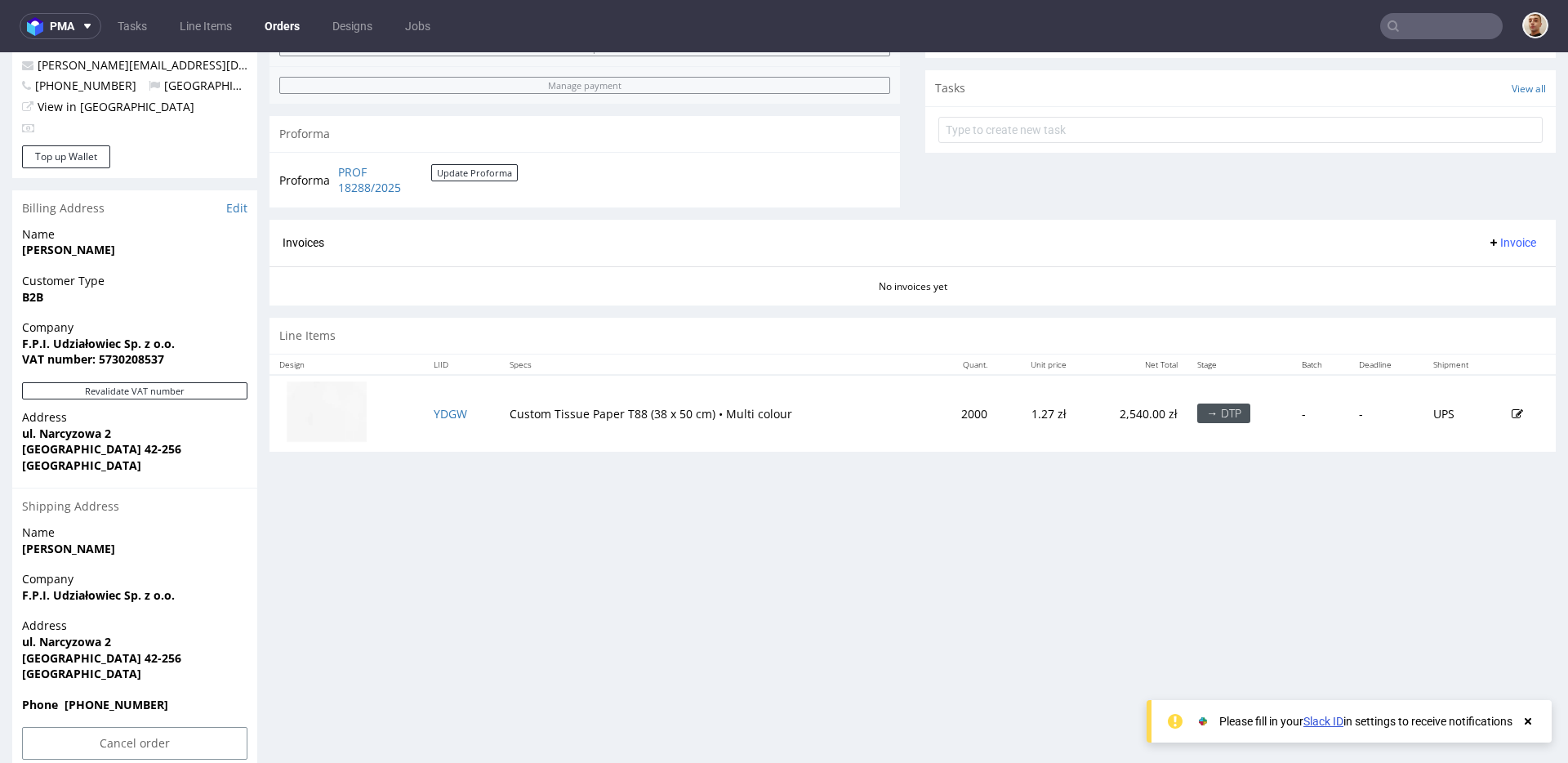
scroll to position [581, 0]
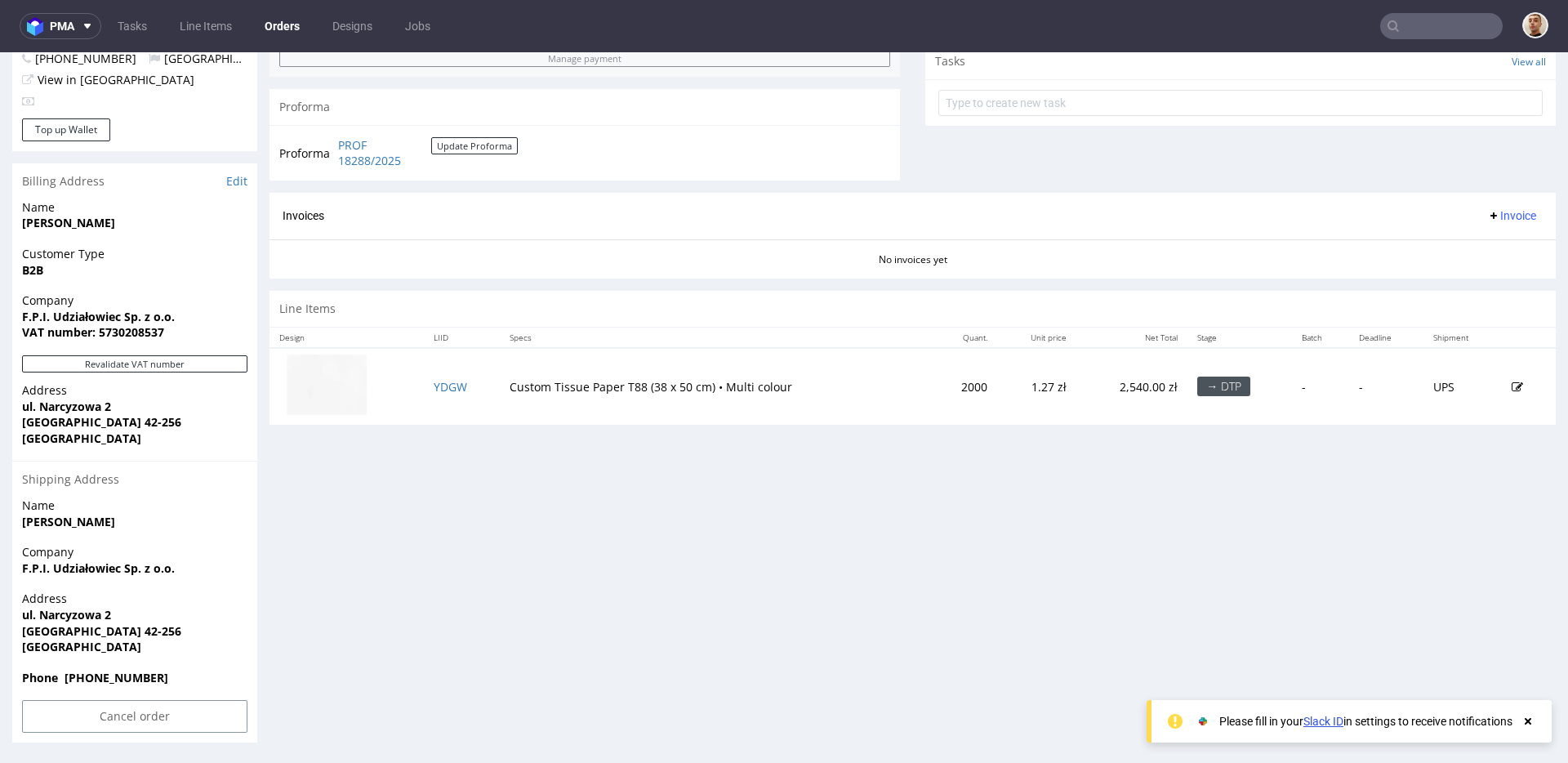
click at [450, 377] on td "YDGW" at bounding box center [462, 386] width 76 height 77
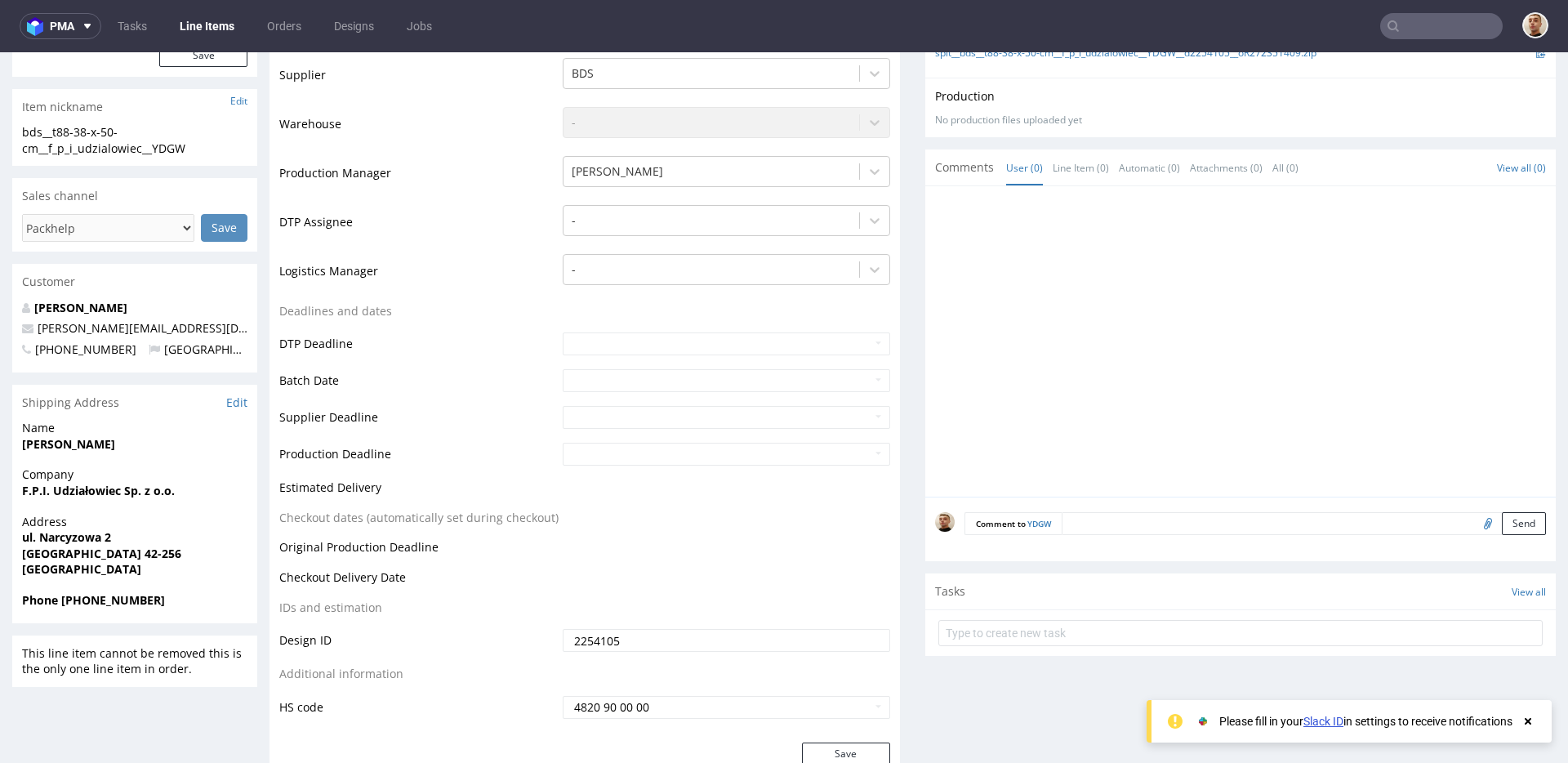
scroll to position [436, 0]
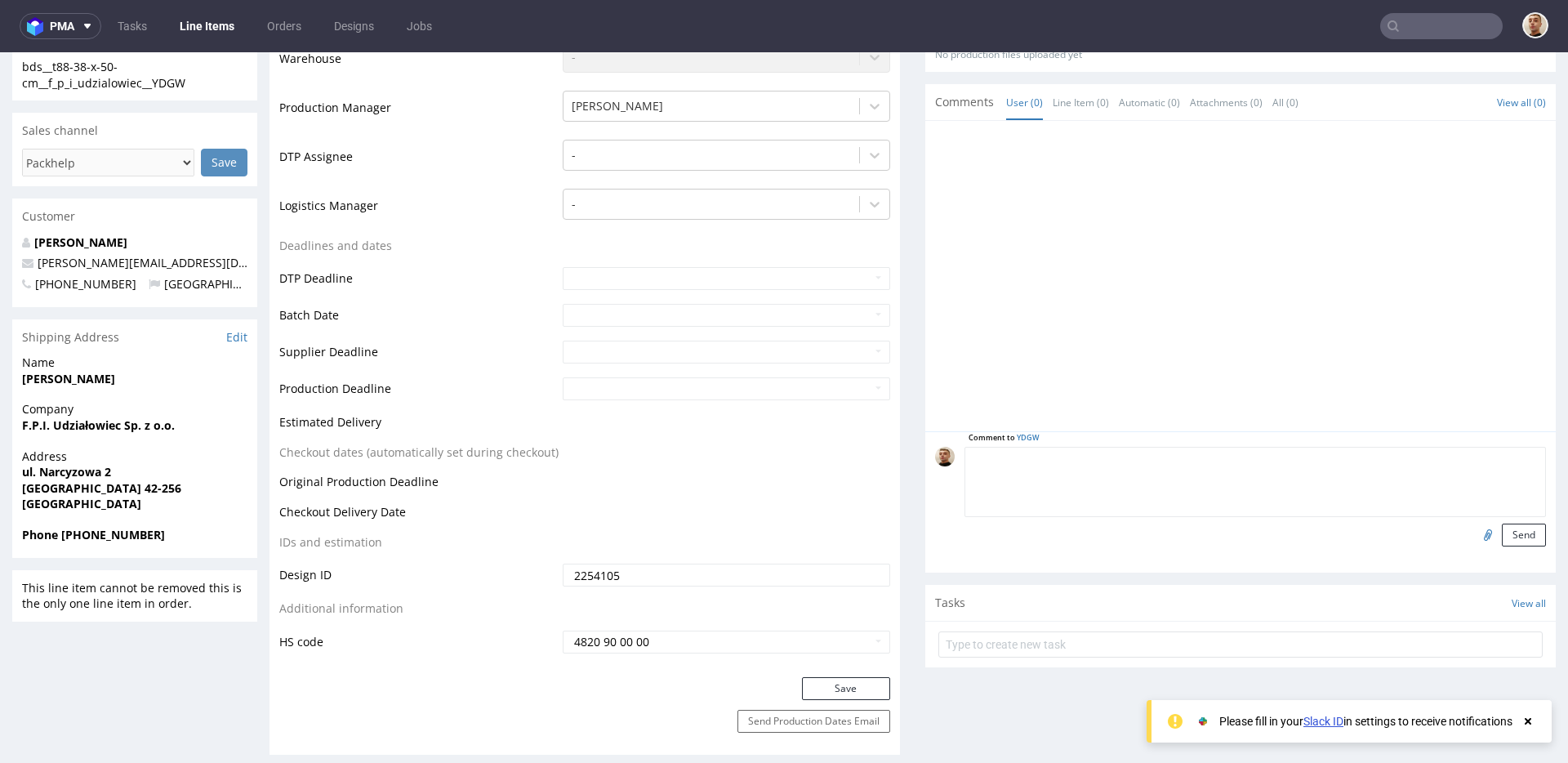
click at [1089, 456] on textarea at bounding box center [1255, 481] width 581 height 71
type textarea "design :"
click at [1474, 533] on input "file" at bounding box center [1486, 534] width 23 height 21
type input "C:\fakepath\2.5 PAPIER pakowy 380x500mm_druk.pdf"
click at [1474, 531] on input "file" at bounding box center [1486, 534] width 23 height 21
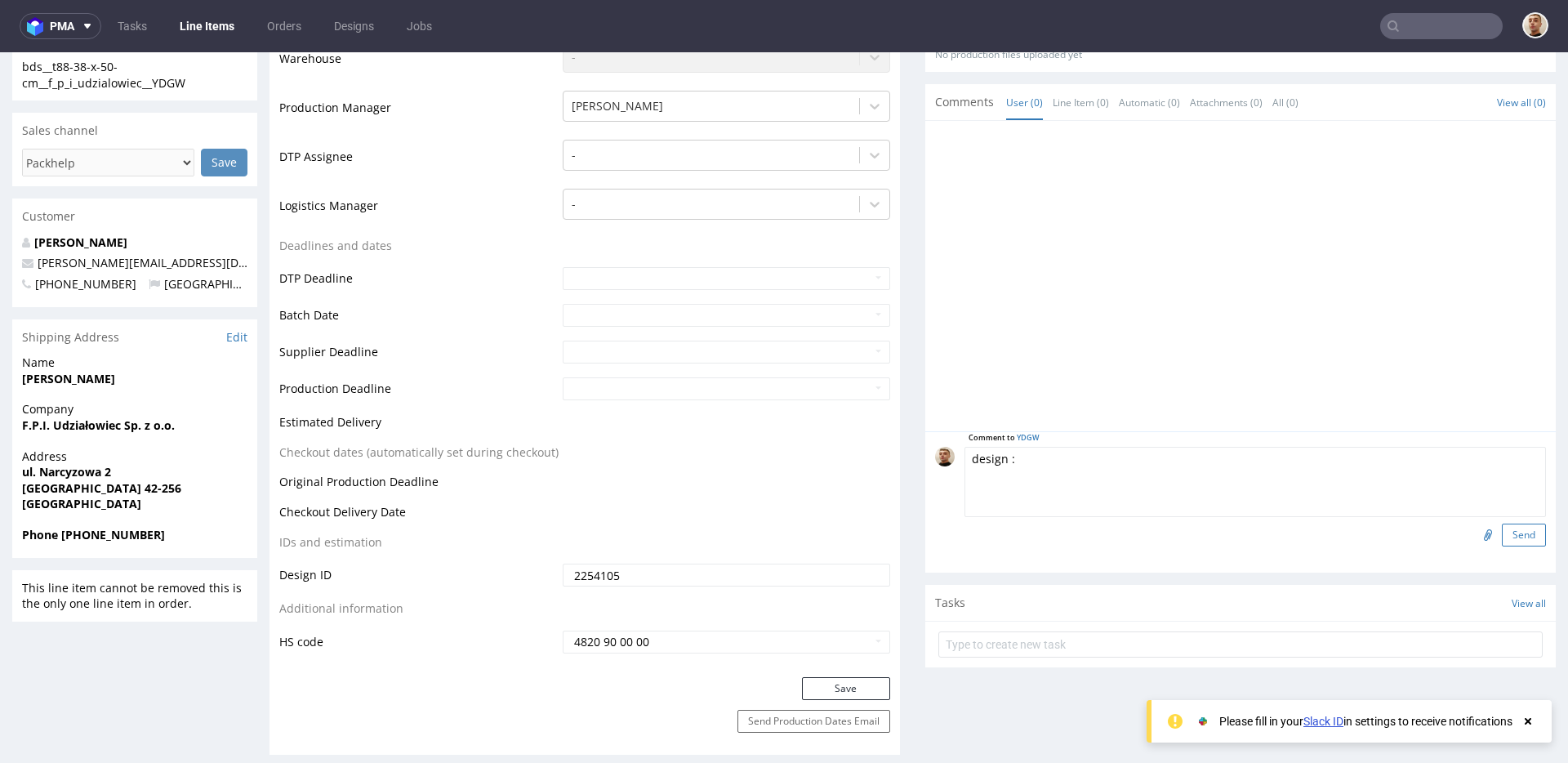
click at [1508, 534] on button "Send" at bounding box center [1523, 535] width 44 height 23
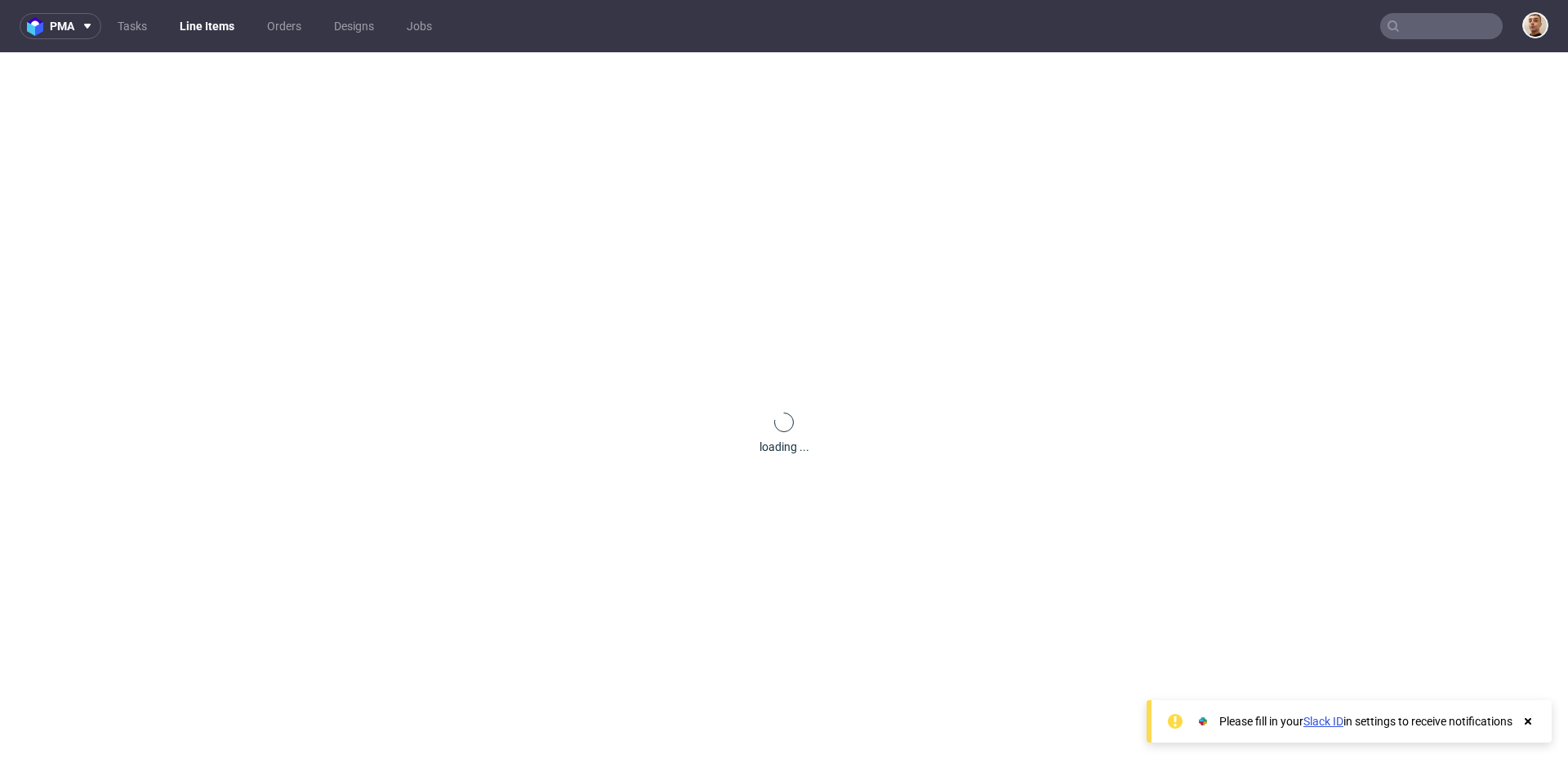
scroll to position [0, 0]
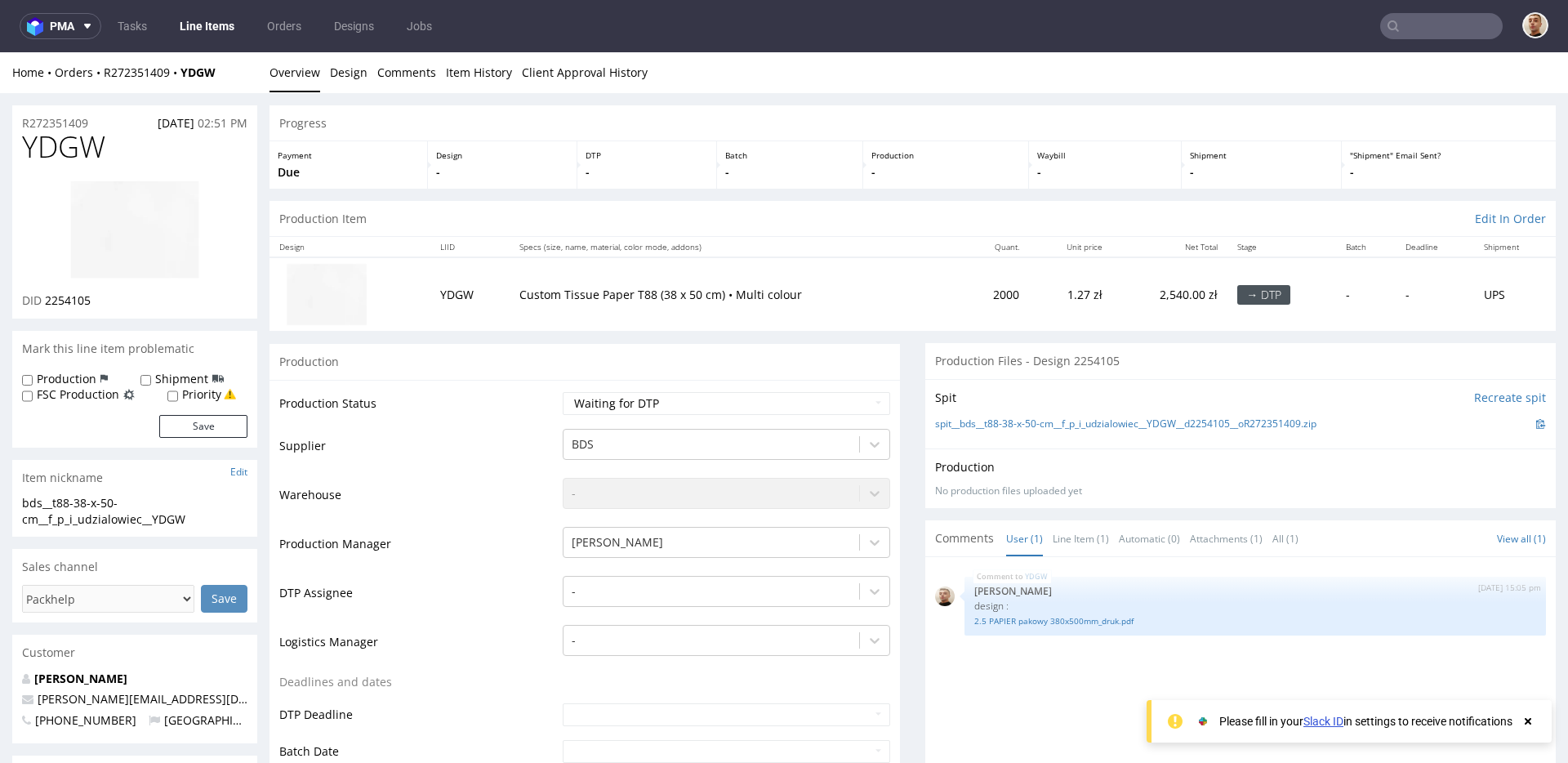
click at [99, 139] on span "YDGW" at bounding box center [64, 147] width 83 height 33
click at [89, 141] on span "YDGW" at bounding box center [64, 147] width 83 height 33
copy span "YDGW"
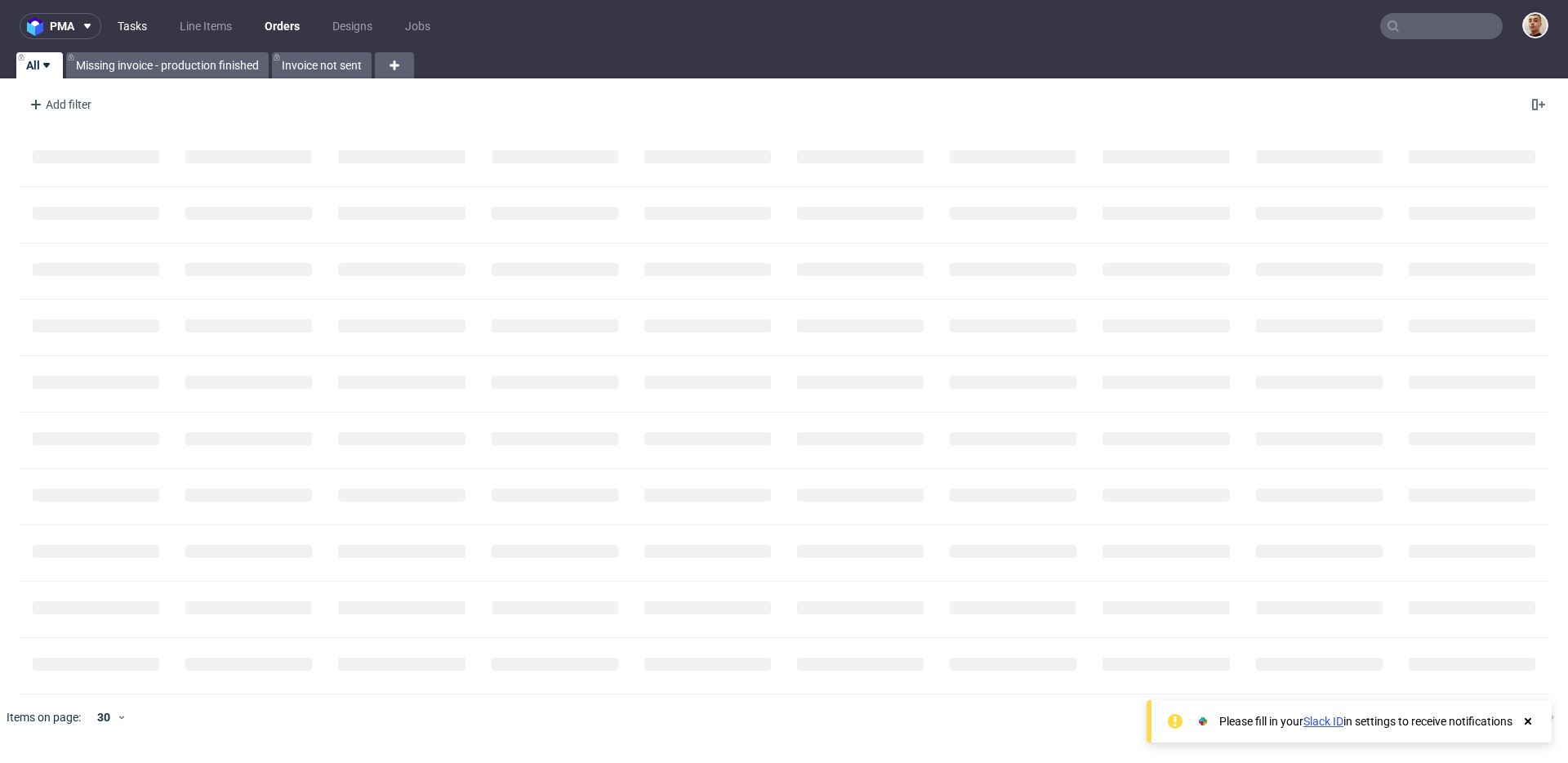
click at [140, 24] on link "Tasks" at bounding box center [131, 26] width 49 height 26
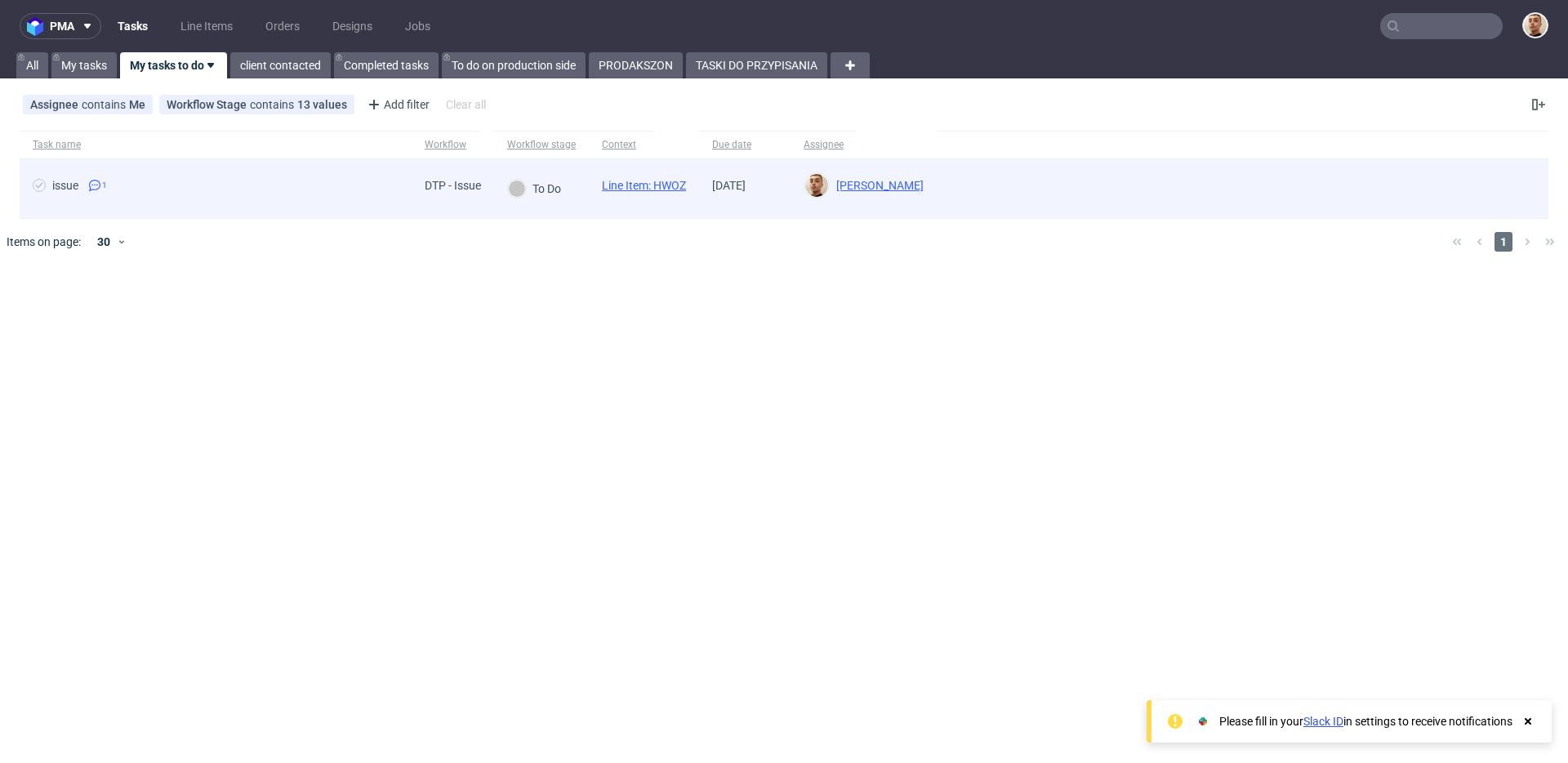
click at [300, 182] on span "issue 1" at bounding box center [216, 189] width 366 height 20
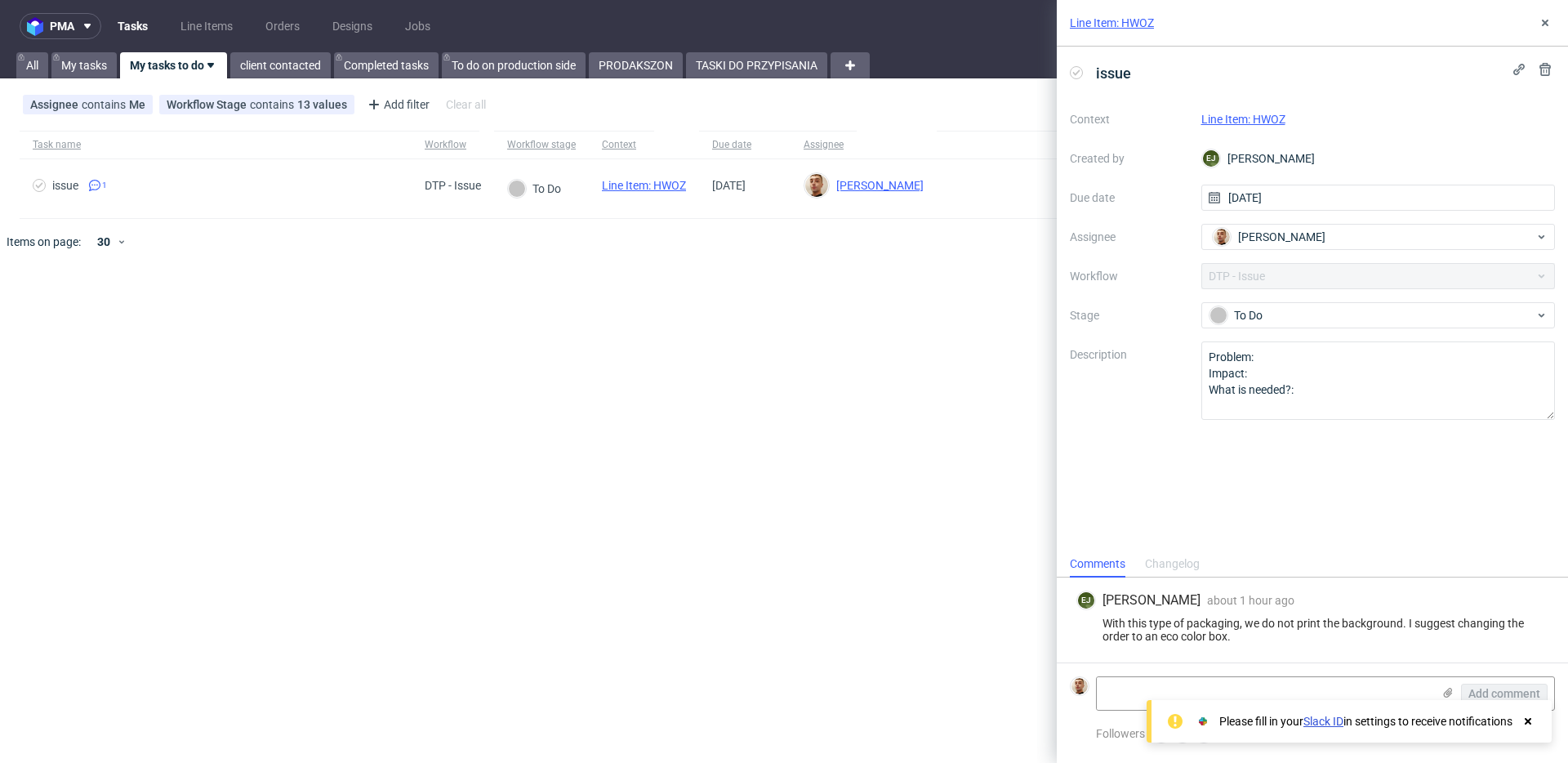
click at [1223, 119] on link "Line Item: HWOZ" at bounding box center [1243, 119] width 84 height 13
click at [1267, 689] on textarea at bounding box center [1264, 693] width 335 height 33
paste textarea "[URL][DOMAIN_NAME]"
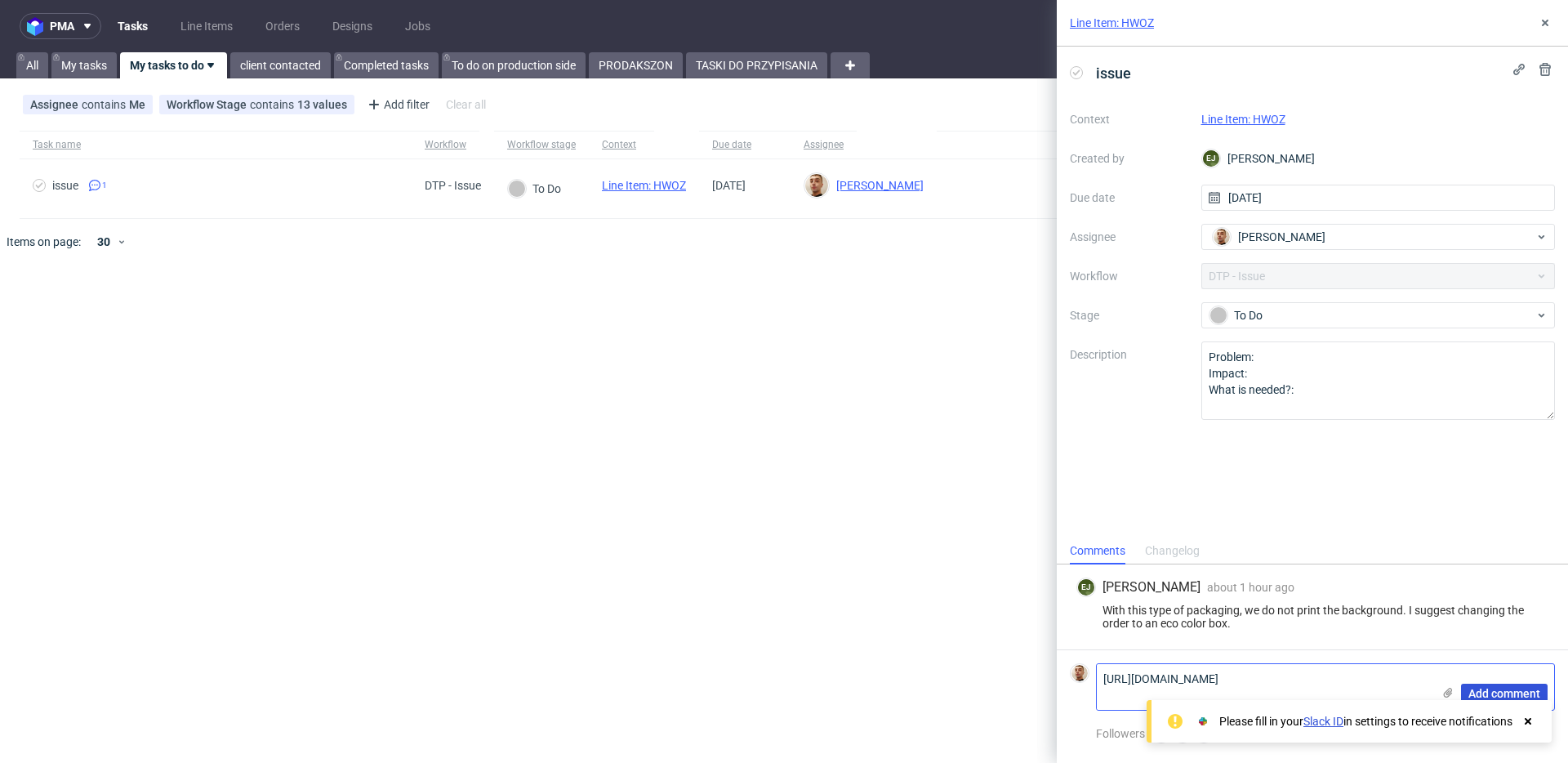
type textarea "[URL][DOMAIN_NAME]"
click at [1471, 695] on span "Add comment" at bounding box center [1504, 693] width 72 height 12
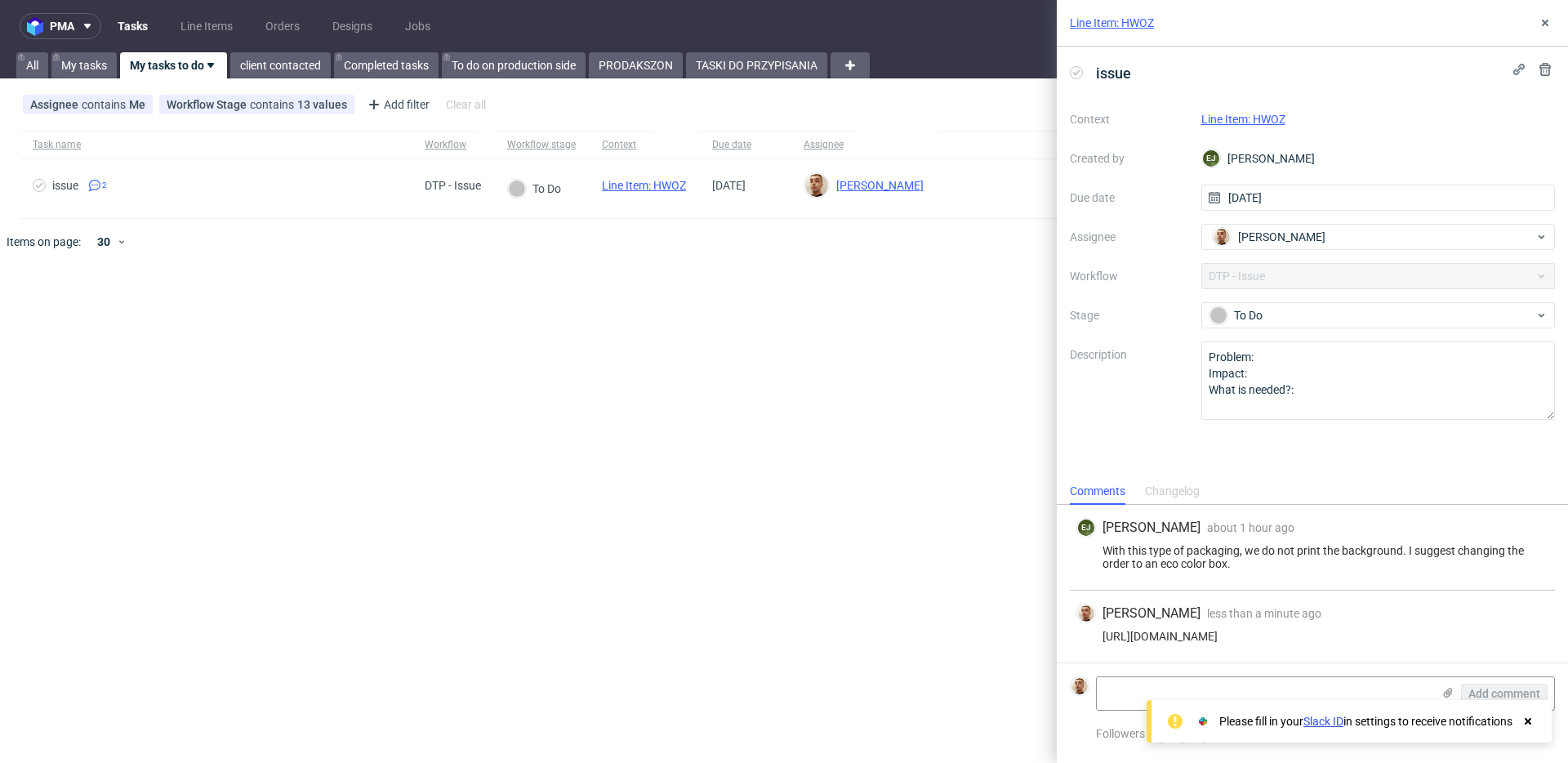
click at [1298, 328] on div "Context Line Item: HWOZ Created by [PERSON_NAME] Due date [DATE] Assignee [PERS…" at bounding box center [1312, 263] width 485 height 314
click at [1298, 325] on div "To Do" at bounding box center [1378, 315] width 354 height 26
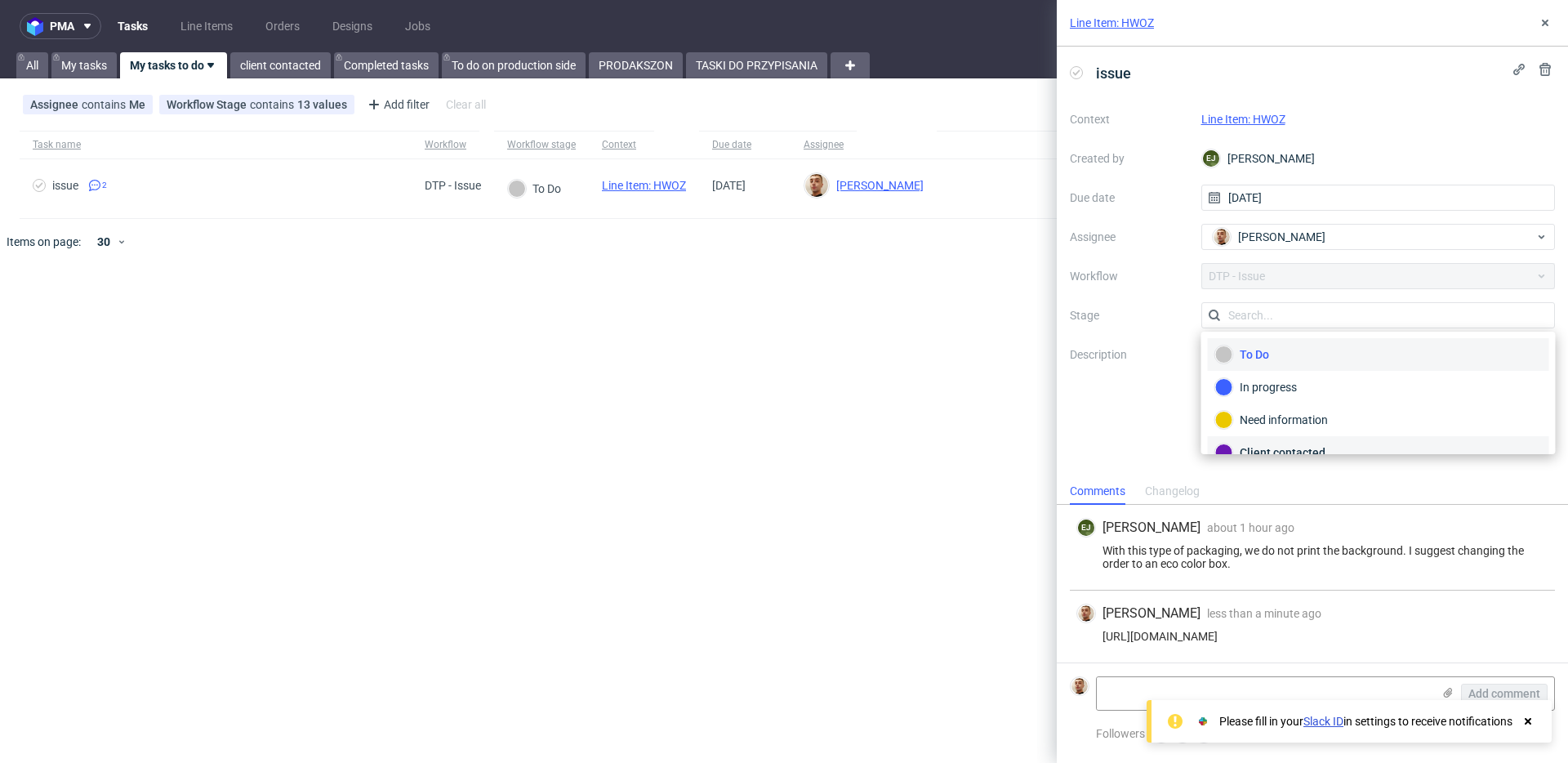
click at [1276, 440] on div "Client contacted" at bounding box center [1378, 452] width 342 height 33
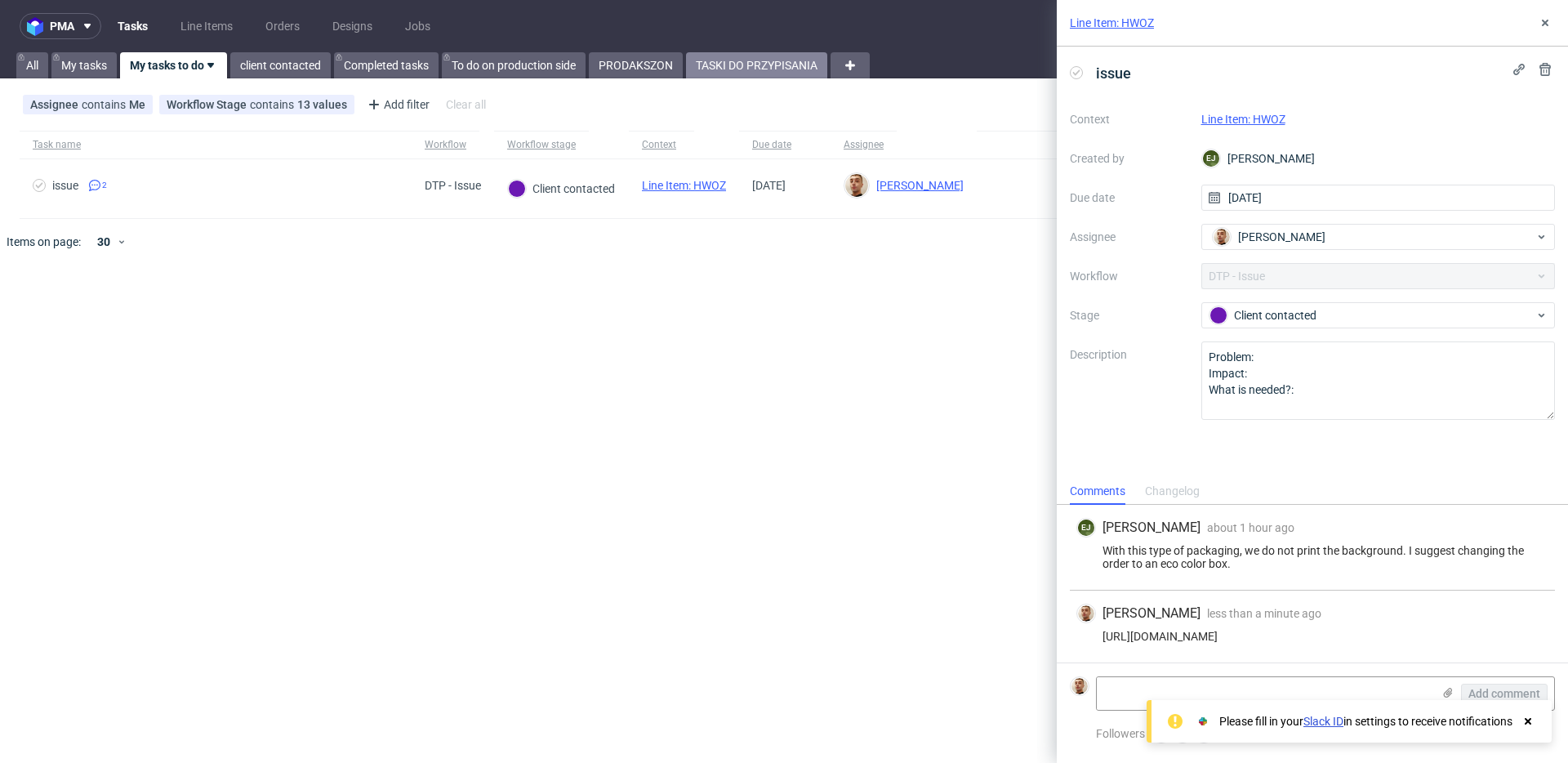
click at [774, 72] on link "TASKI DO PRZYPISANIA" at bounding box center [757, 64] width 141 height 26
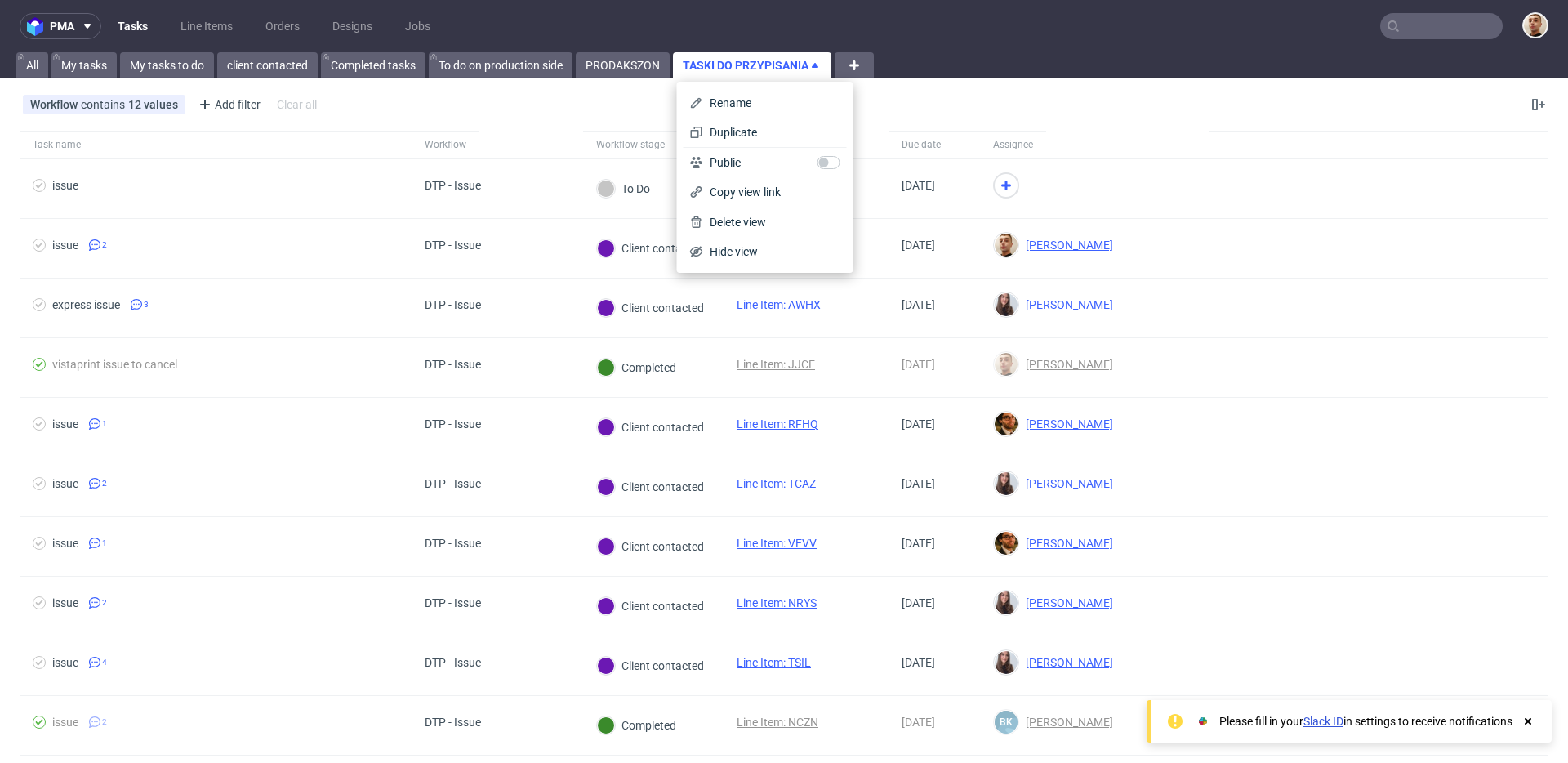
click at [936, 112] on div "Workflow contains 12 values DTP - Issue, Non-Auto PCA - English, Non-Auto PCA -…" at bounding box center [784, 105] width 1568 height 39
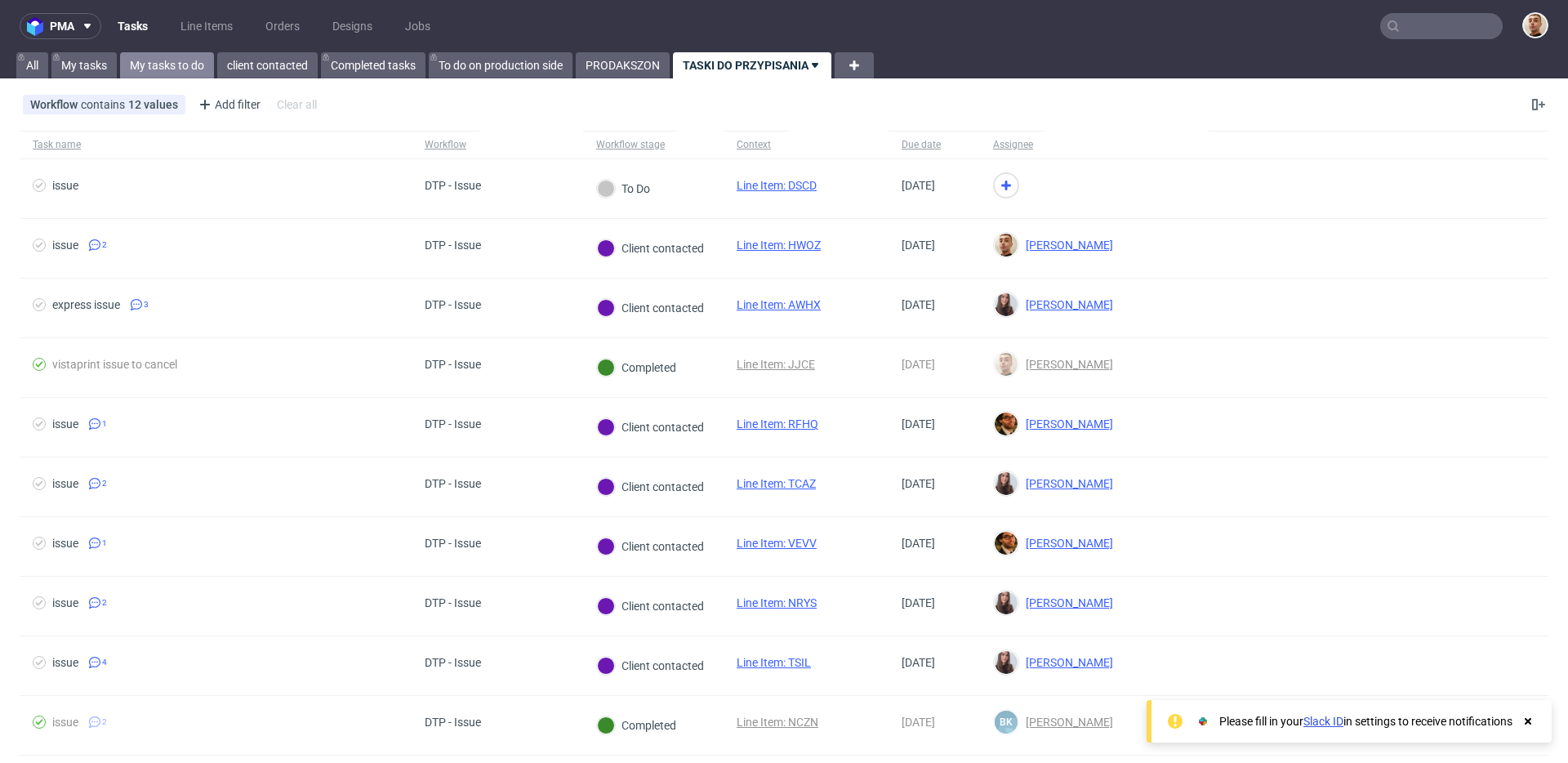
click at [197, 65] on link "My tasks to do" at bounding box center [166, 64] width 94 height 26
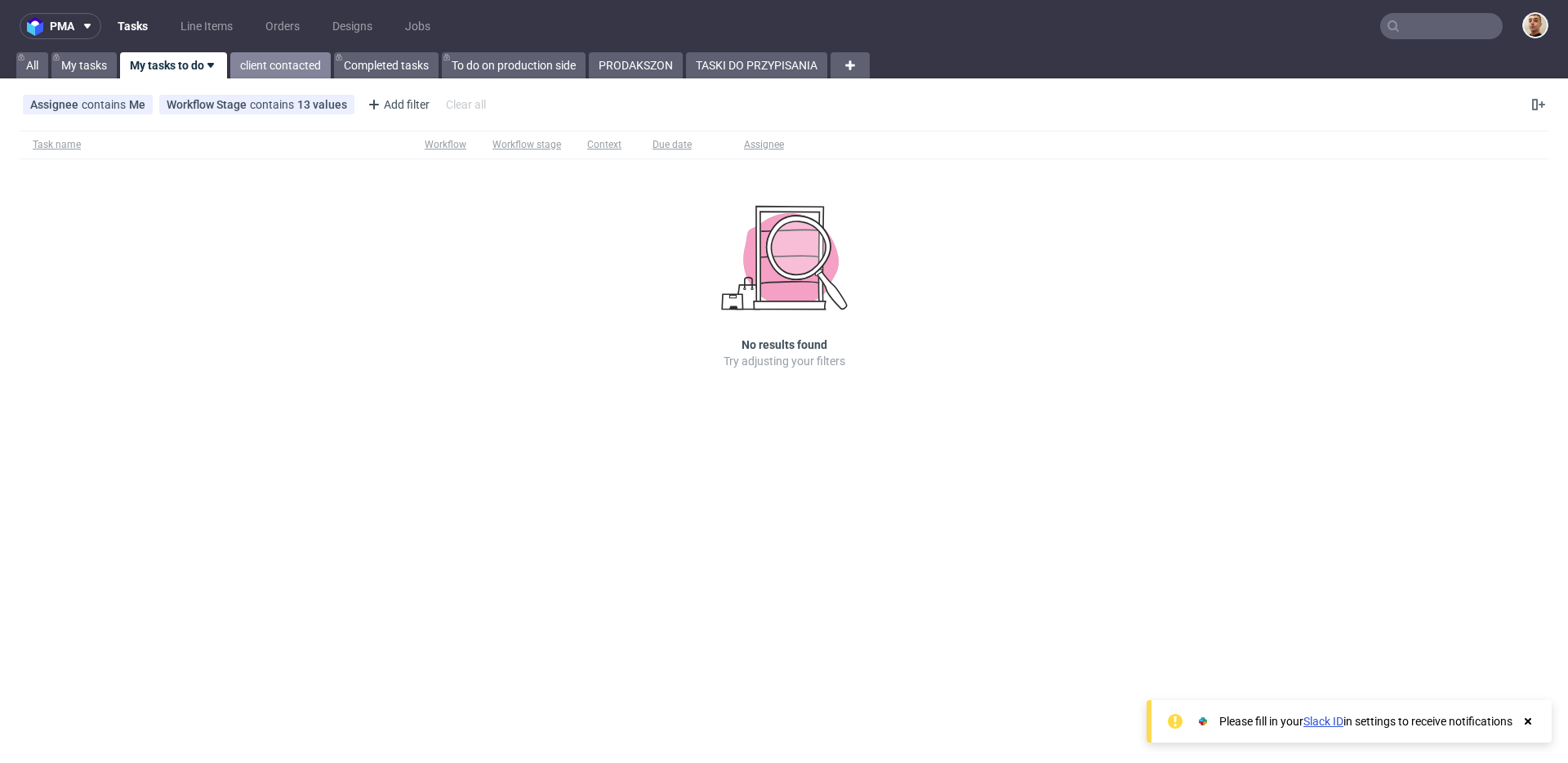
click at [249, 68] on link "client contacted" at bounding box center [280, 64] width 100 height 26
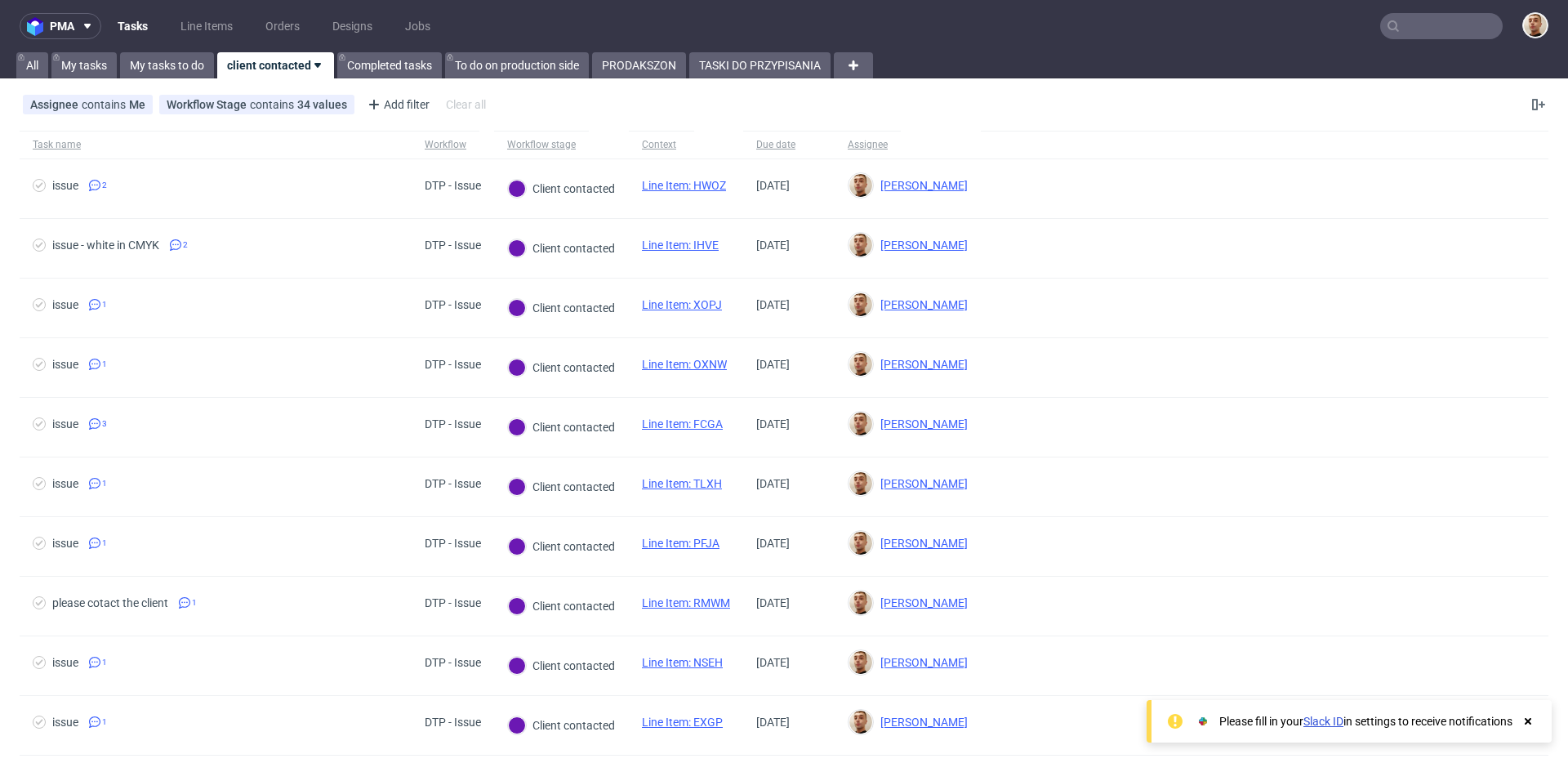
click at [370, 79] on div "pma Tasks Line Items Orders Designs Jobs All My tasks My tasks to do client con…" at bounding box center [784, 381] width 1568 height 763
click at [389, 66] on div "All My tasks My tasks to do client contacted Completed tasks To do on productio…" at bounding box center [422, 64] width 818 height 26
click at [472, 64] on link "To do on production side" at bounding box center [516, 64] width 144 height 26
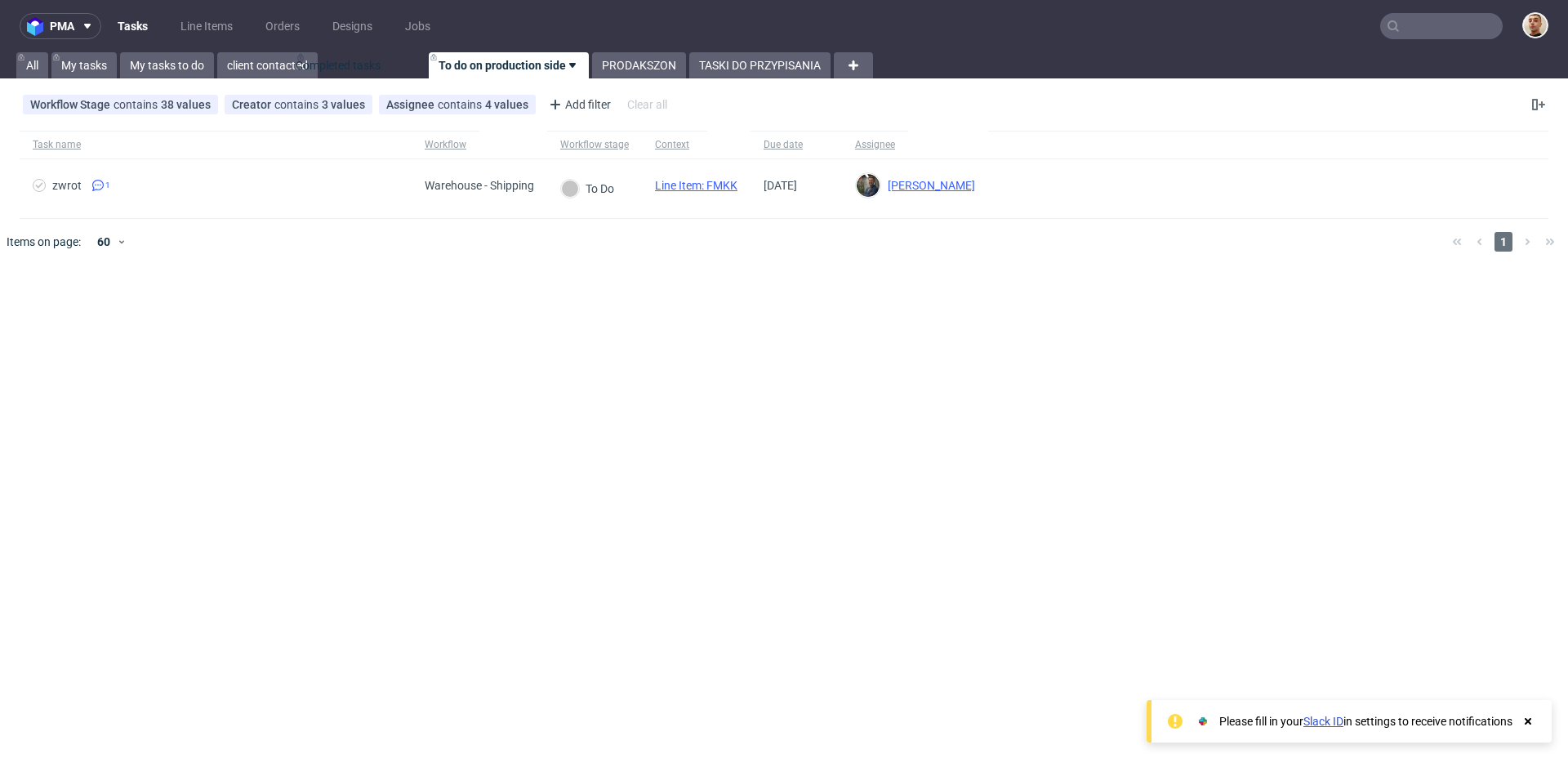
drag, startPoint x: 400, startPoint y: 71, endPoint x: 365, endPoint y: 68, distance: 35.1
click at [365, 68] on div "All My tasks My tasks to do client contacted Completed tasks To do on productio…" at bounding box center [422, 64] width 818 height 26
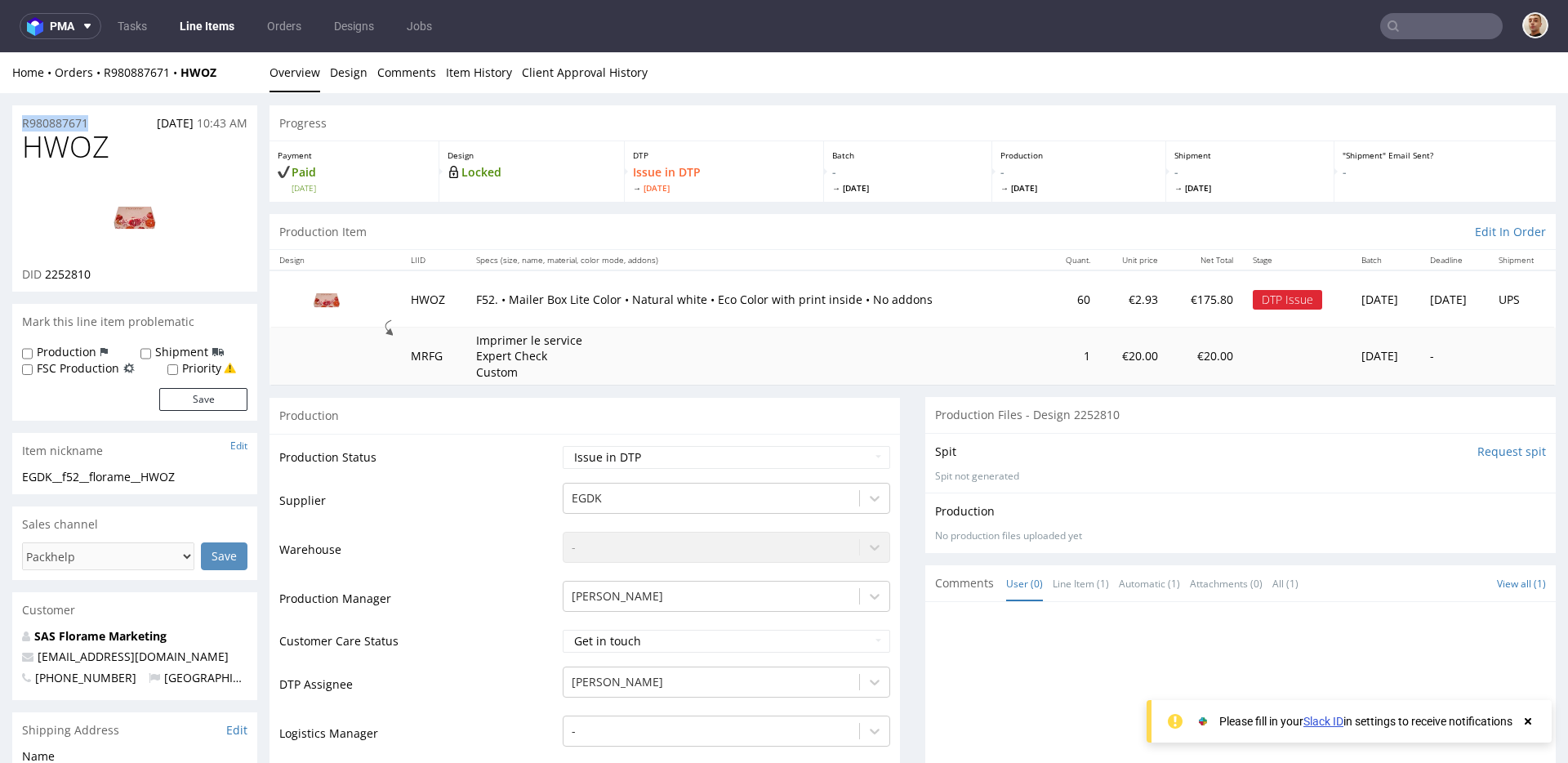
drag, startPoint x: 97, startPoint y: 120, endPoint x: 0, endPoint y: 120, distance: 97.0
copy p "R980887671"
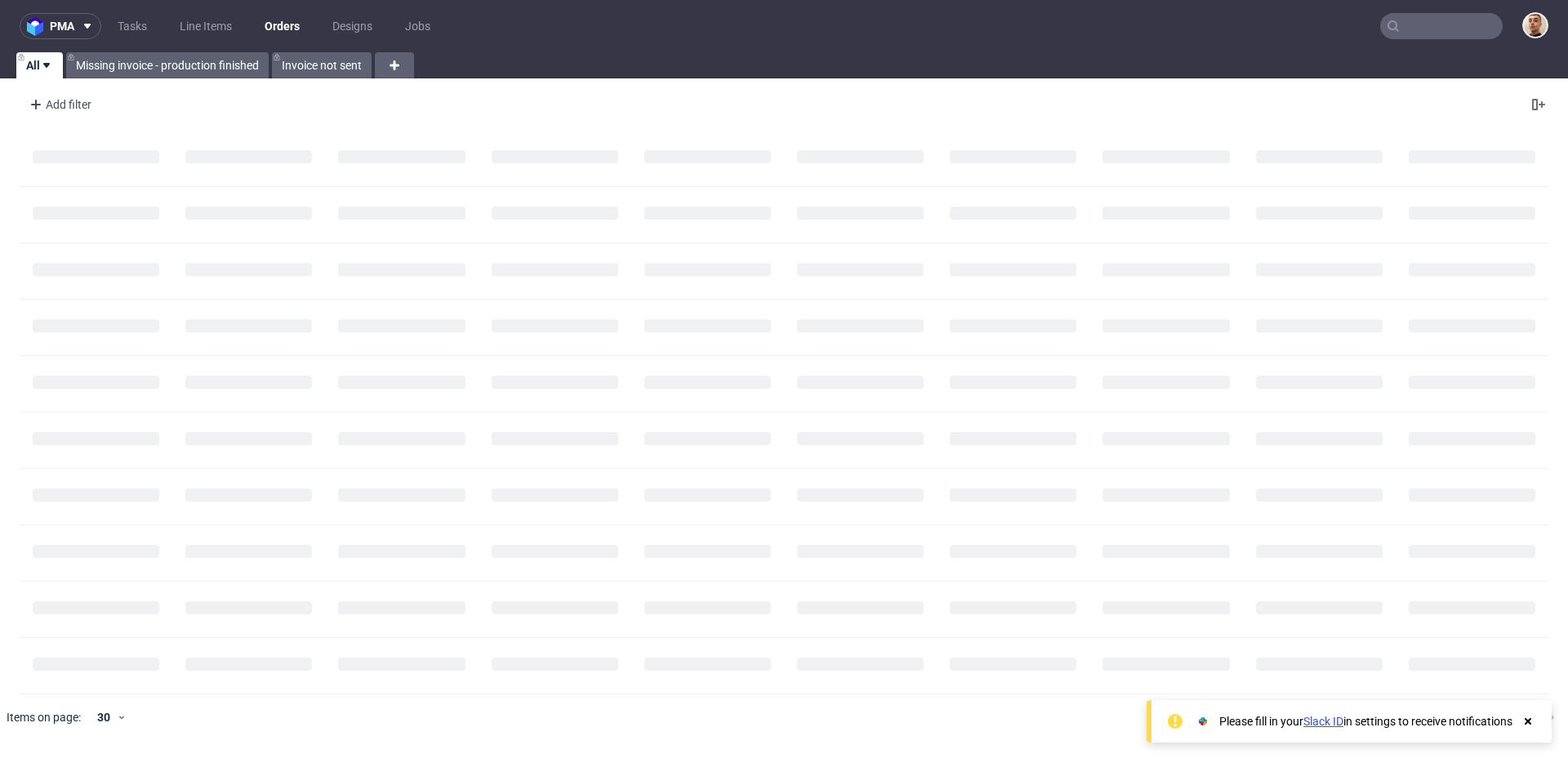
click at [1448, 24] on input "text" at bounding box center [1441, 26] width 123 height 26
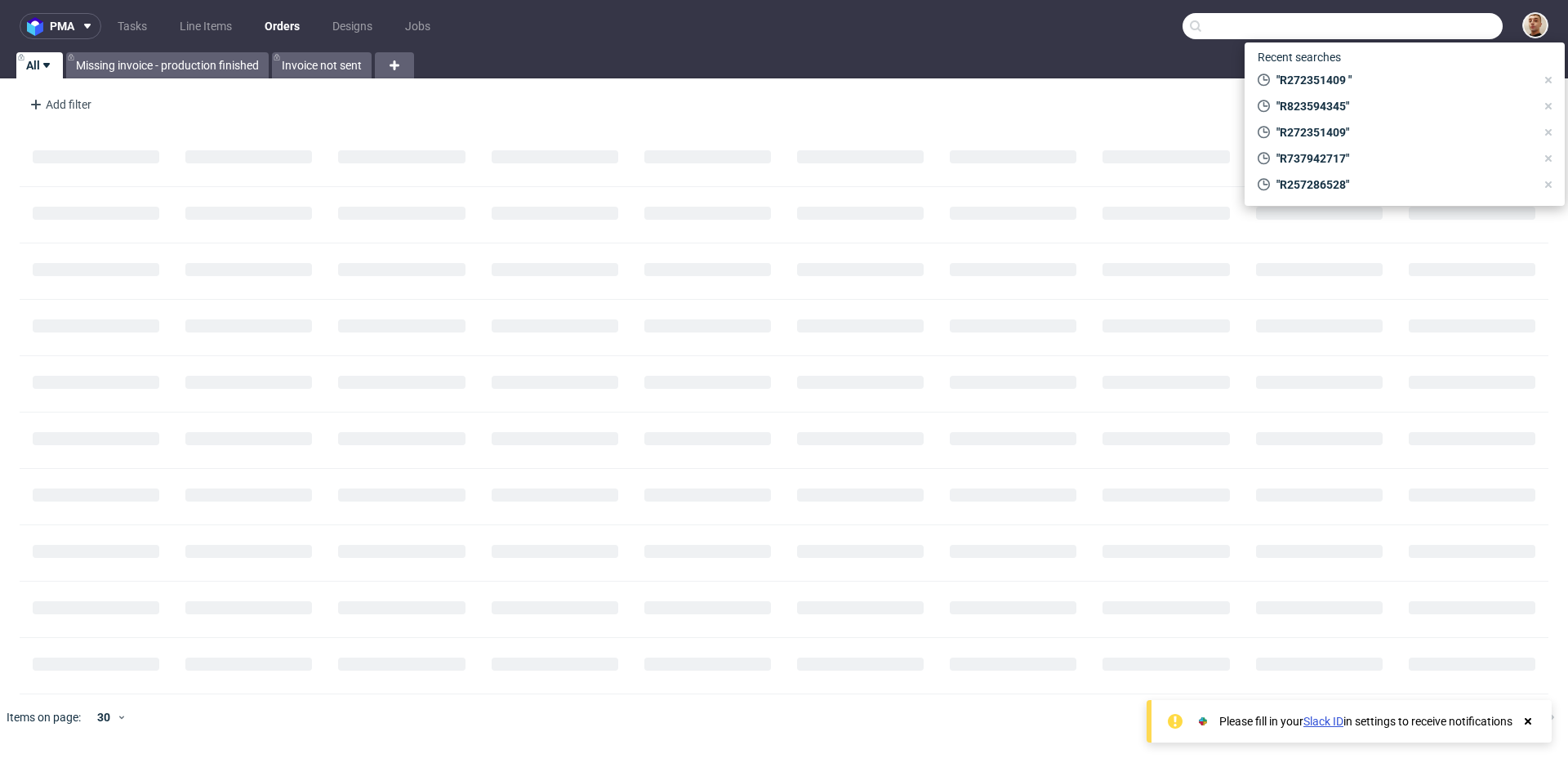
paste input "R257286528"
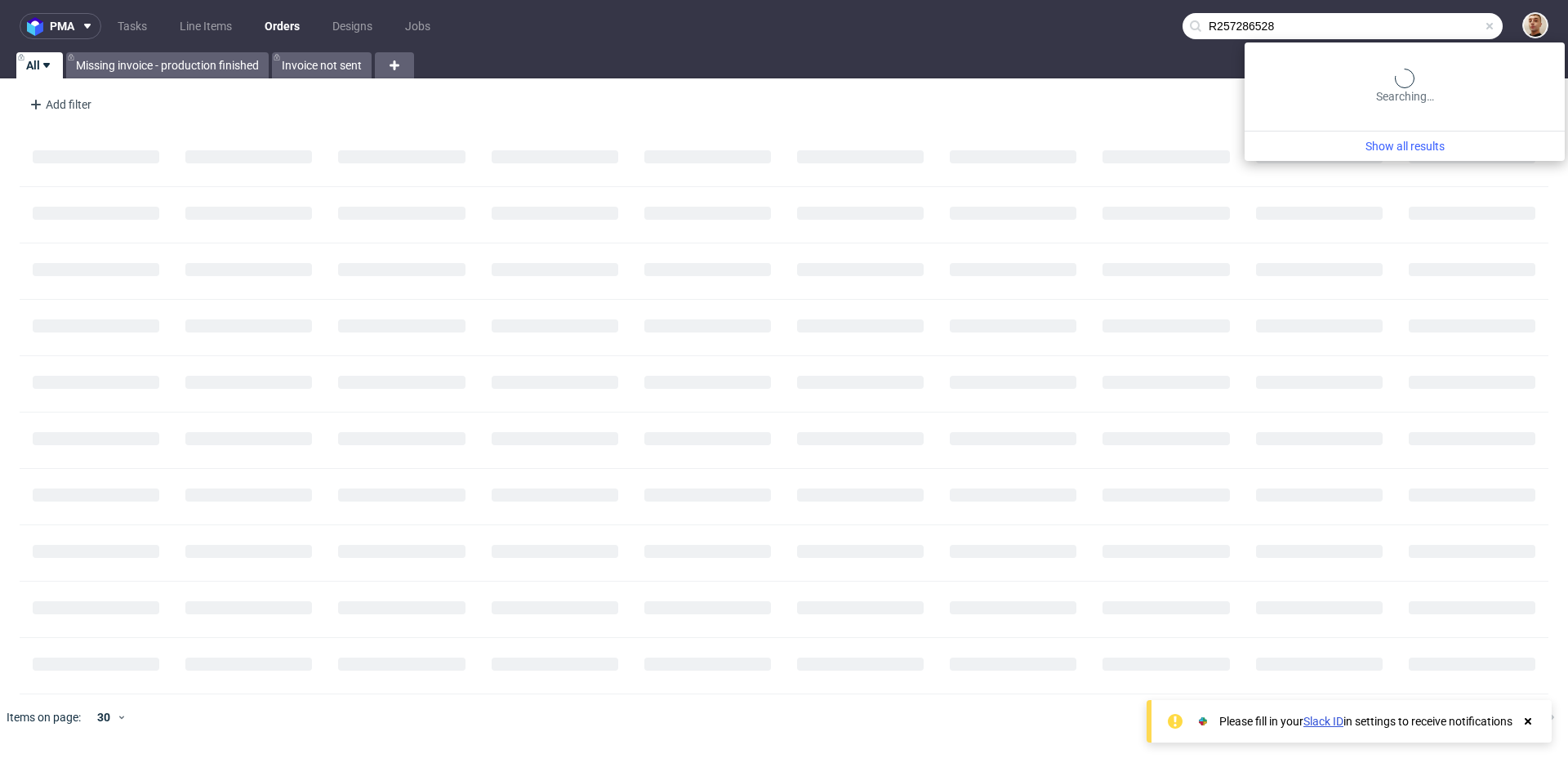
type input "R257286528"
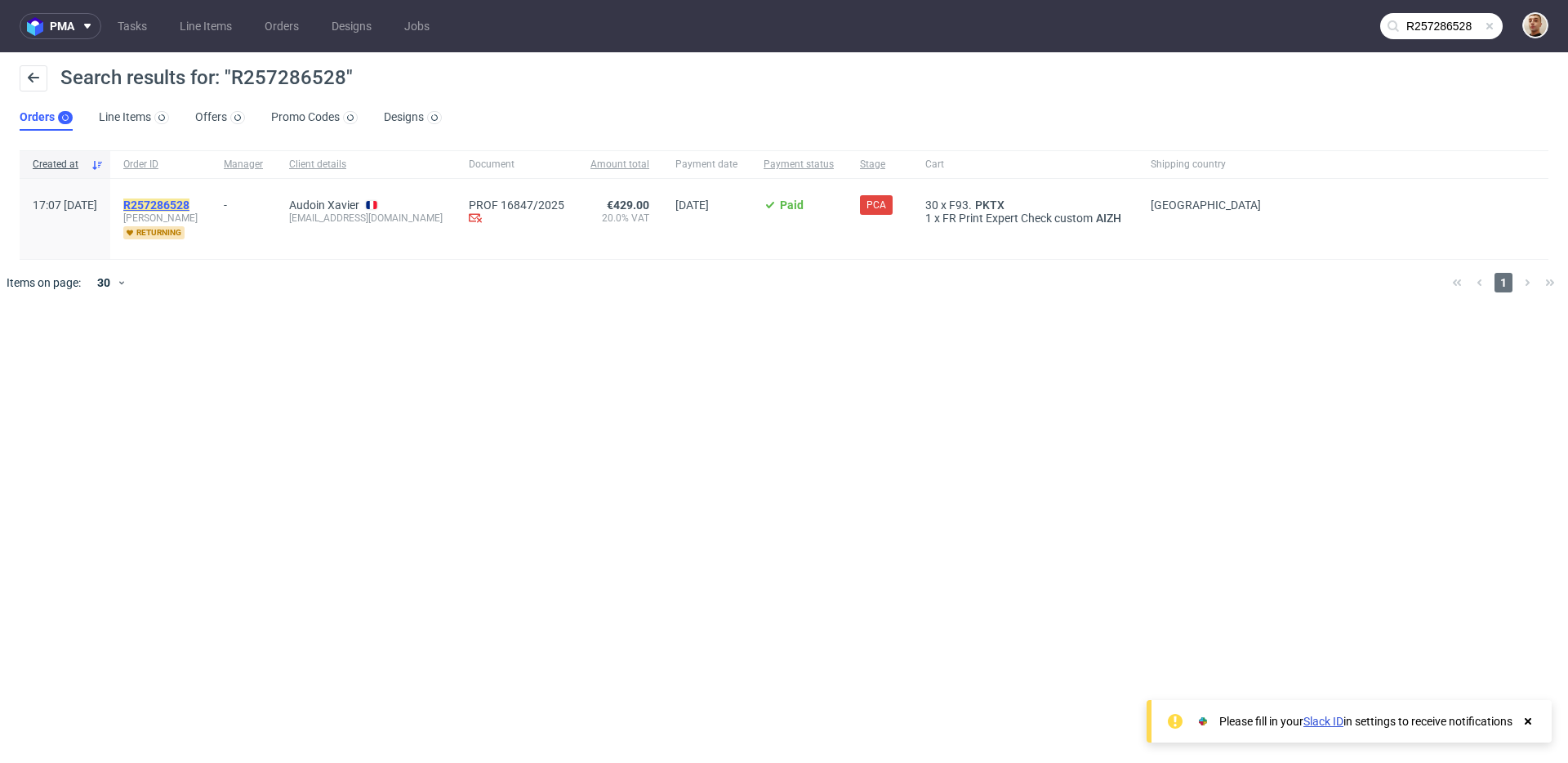
click at [190, 201] on mark "R257286528" at bounding box center [157, 205] width 66 height 13
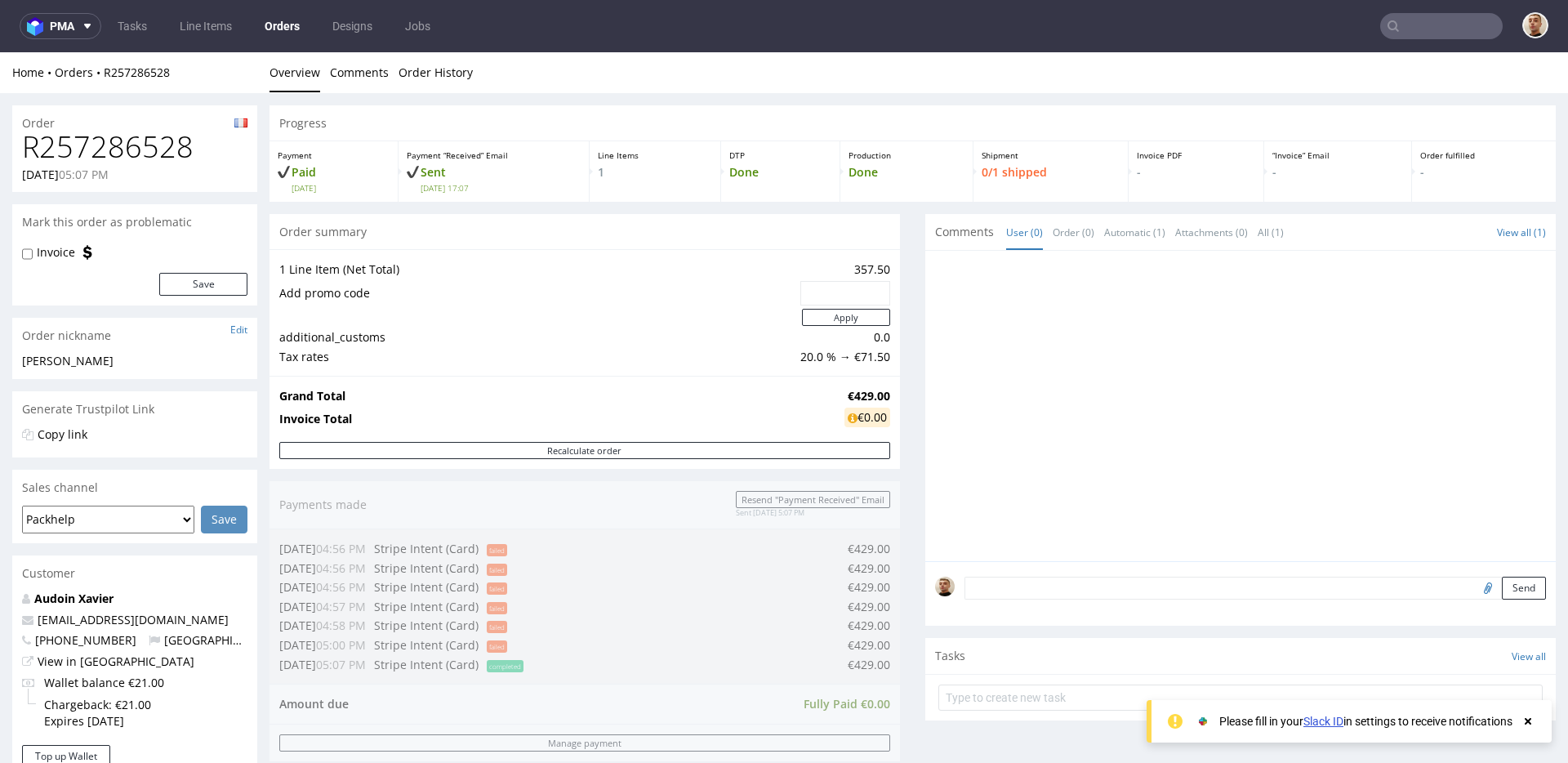
scroll to position [584, 0]
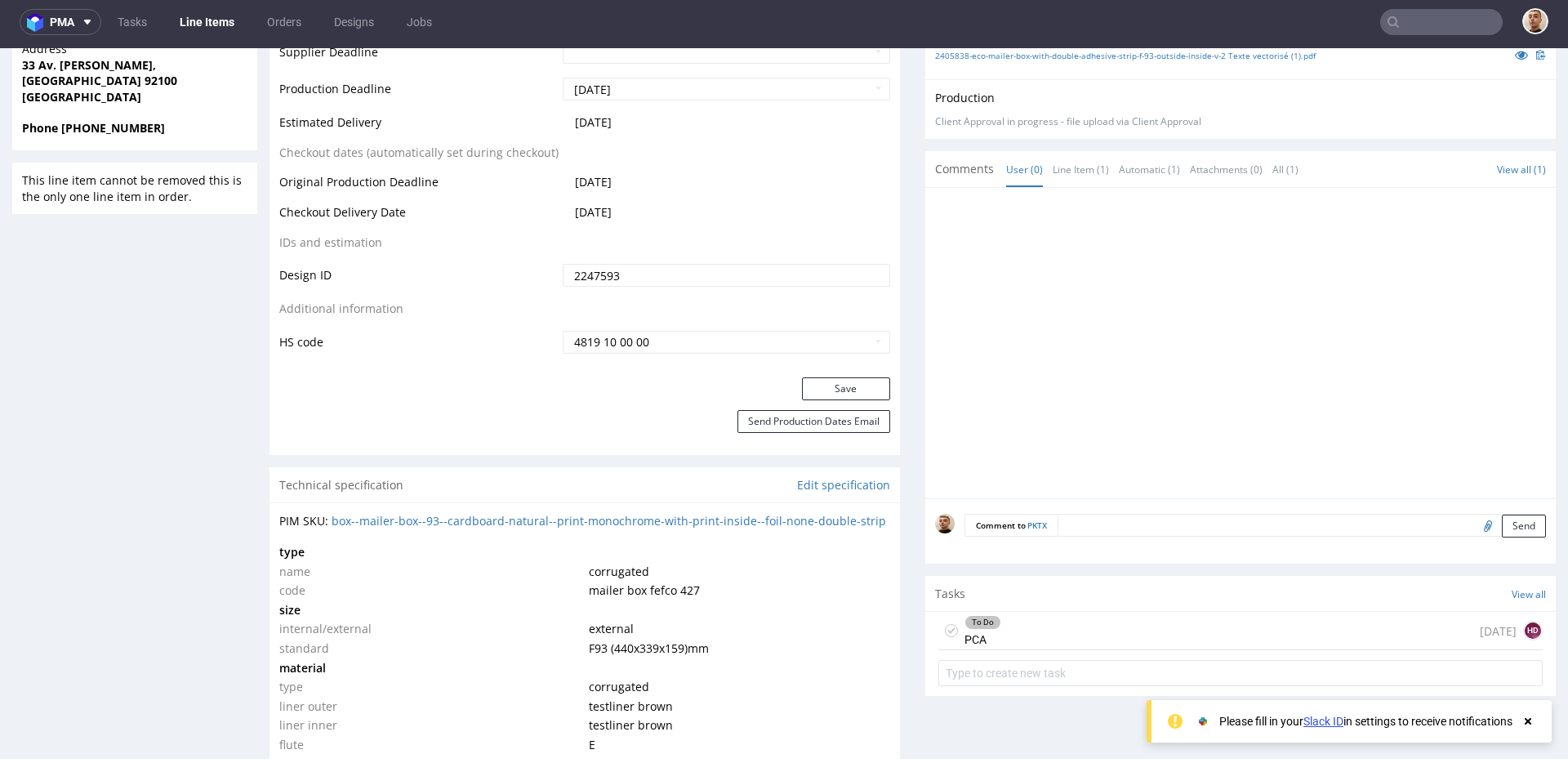
scroll to position [988, 0]
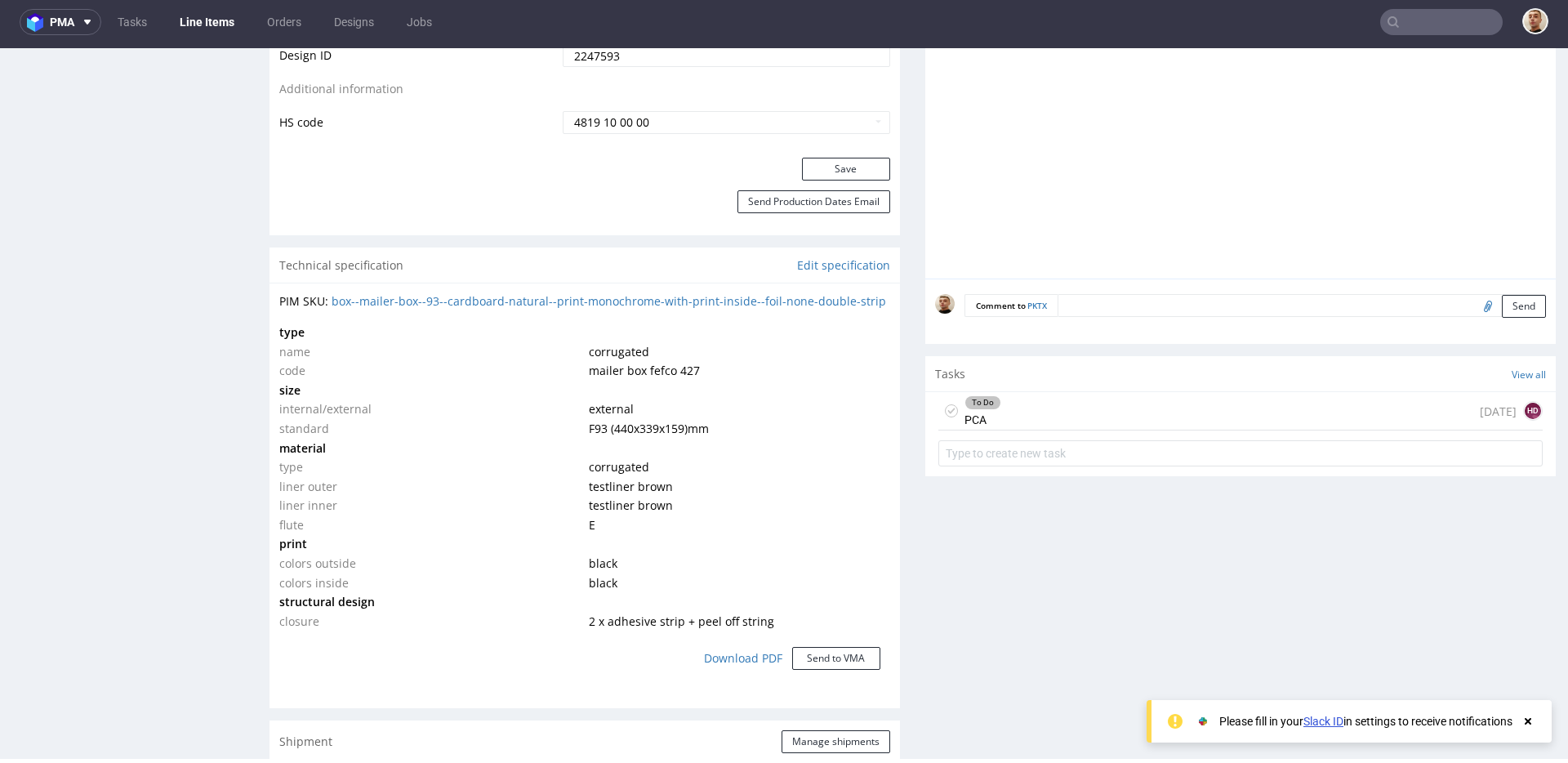
click at [1017, 418] on div "To Do PCA 3 days ago HD" at bounding box center [1241, 411] width 605 height 38
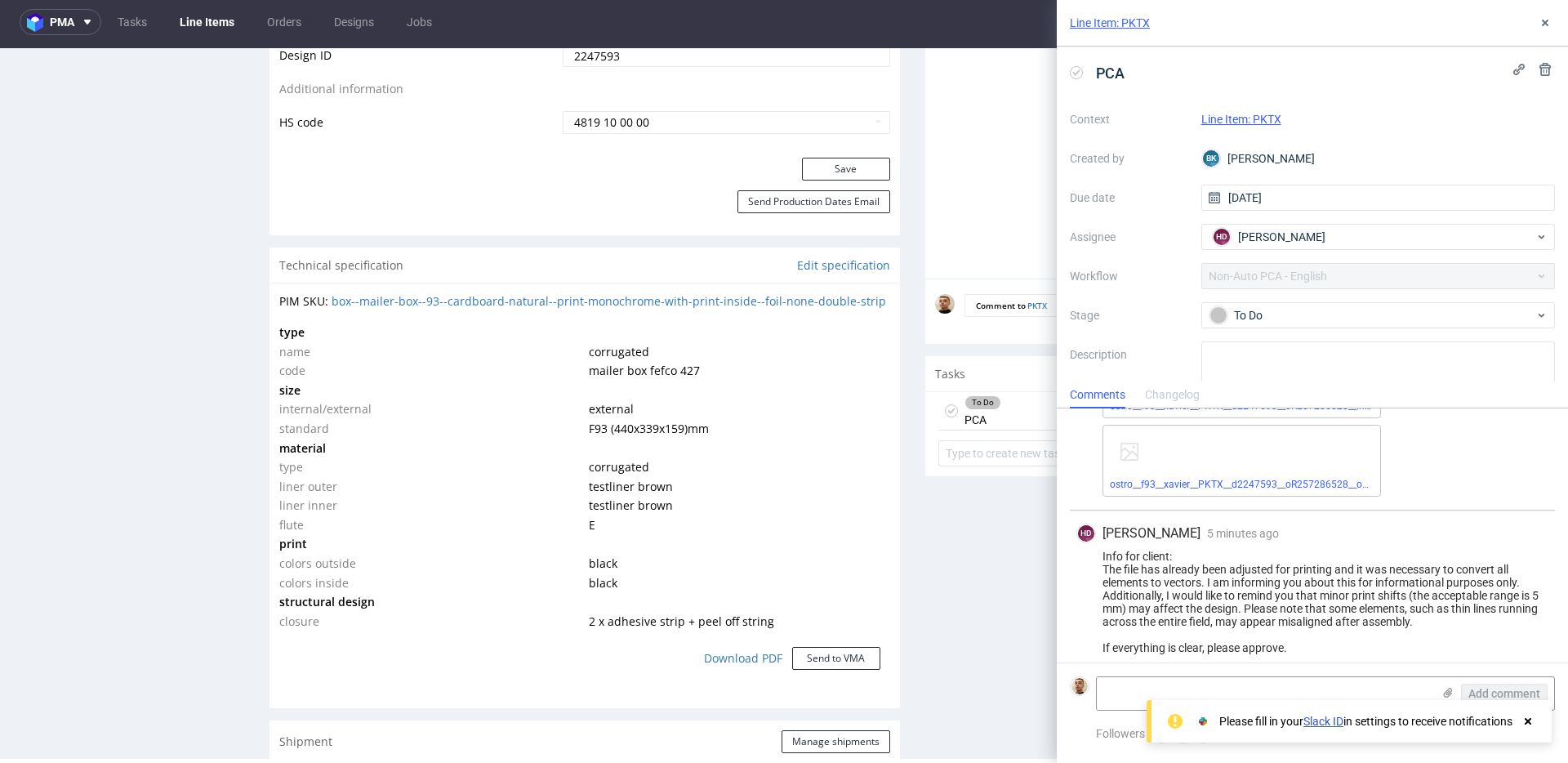
scroll to position [343, 0]
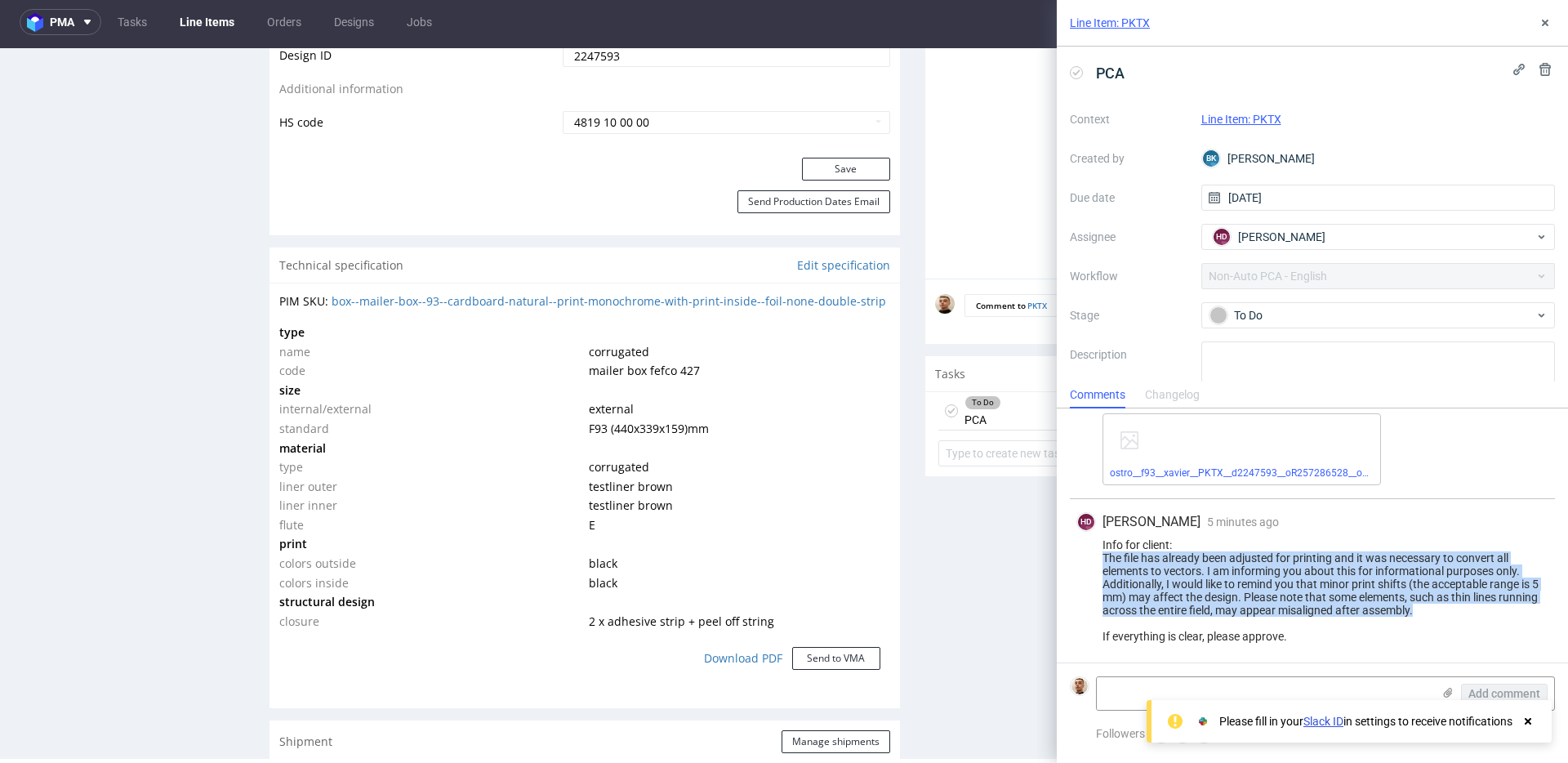
drag, startPoint x: 1429, startPoint y: 610, endPoint x: 1103, endPoint y: 557, distance: 330.3
click at [1103, 557] on div "Info for client: The file has already been adjusted for printing and it was nec…" at bounding box center [1312, 590] width 472 height 105
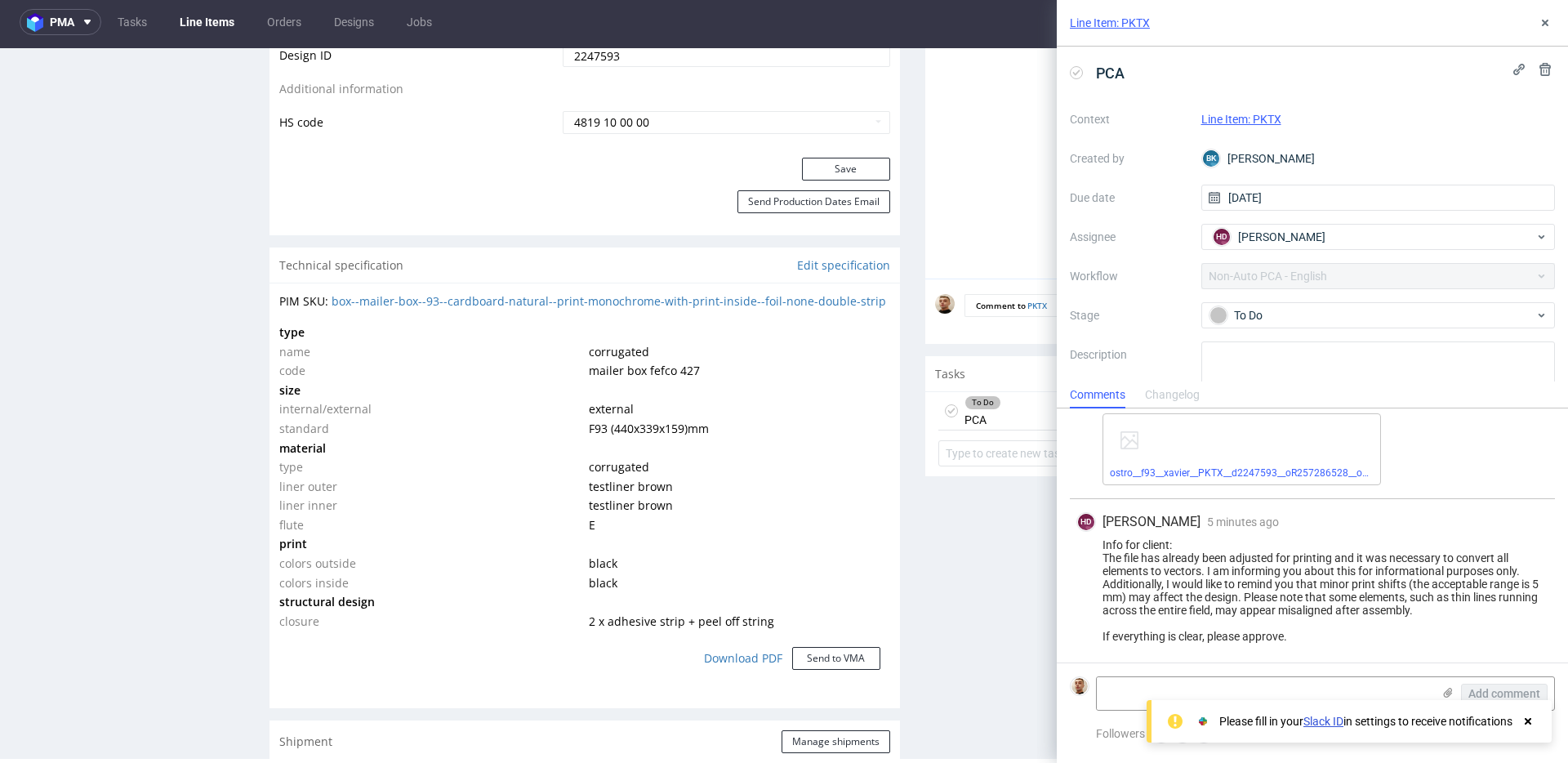
click at [1332, 631] on div "Info for client: The file has already been adjusted for printing and it was nec…" at bounding box center [1312, 590] width 472 height 105
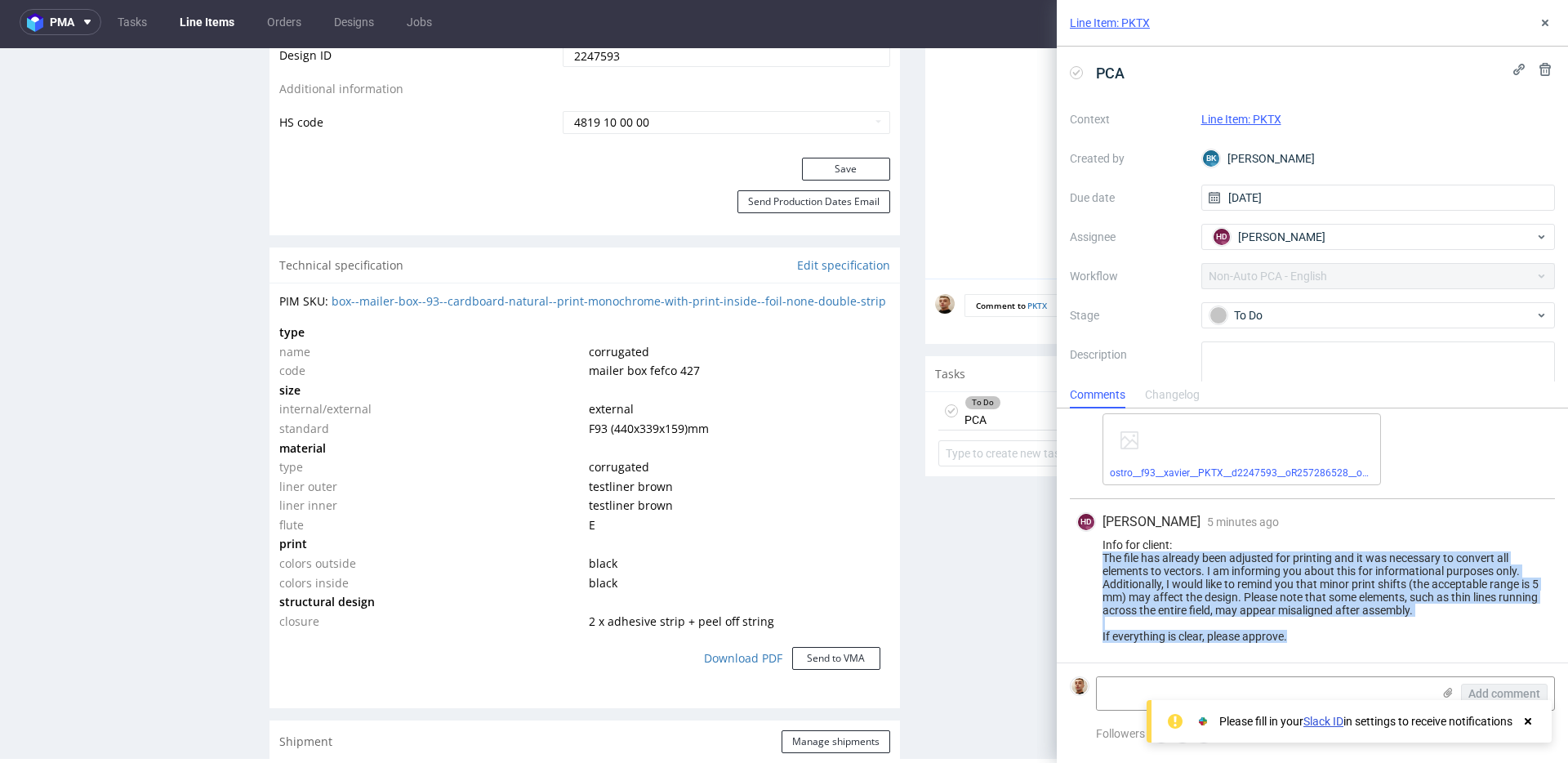
drag, startPoint x: 1309, startPoint y: 639, endPoint x: 1105, endPoint y: 561, distance: 218.4
click at [1105, 561] on div "Info for client: The file has already been adjusted for printing and it was nec…" at bounding box center [1312, 590] width 472 height 105
copy div "The file has already been adjusted for printing and it was necessary to convert…"
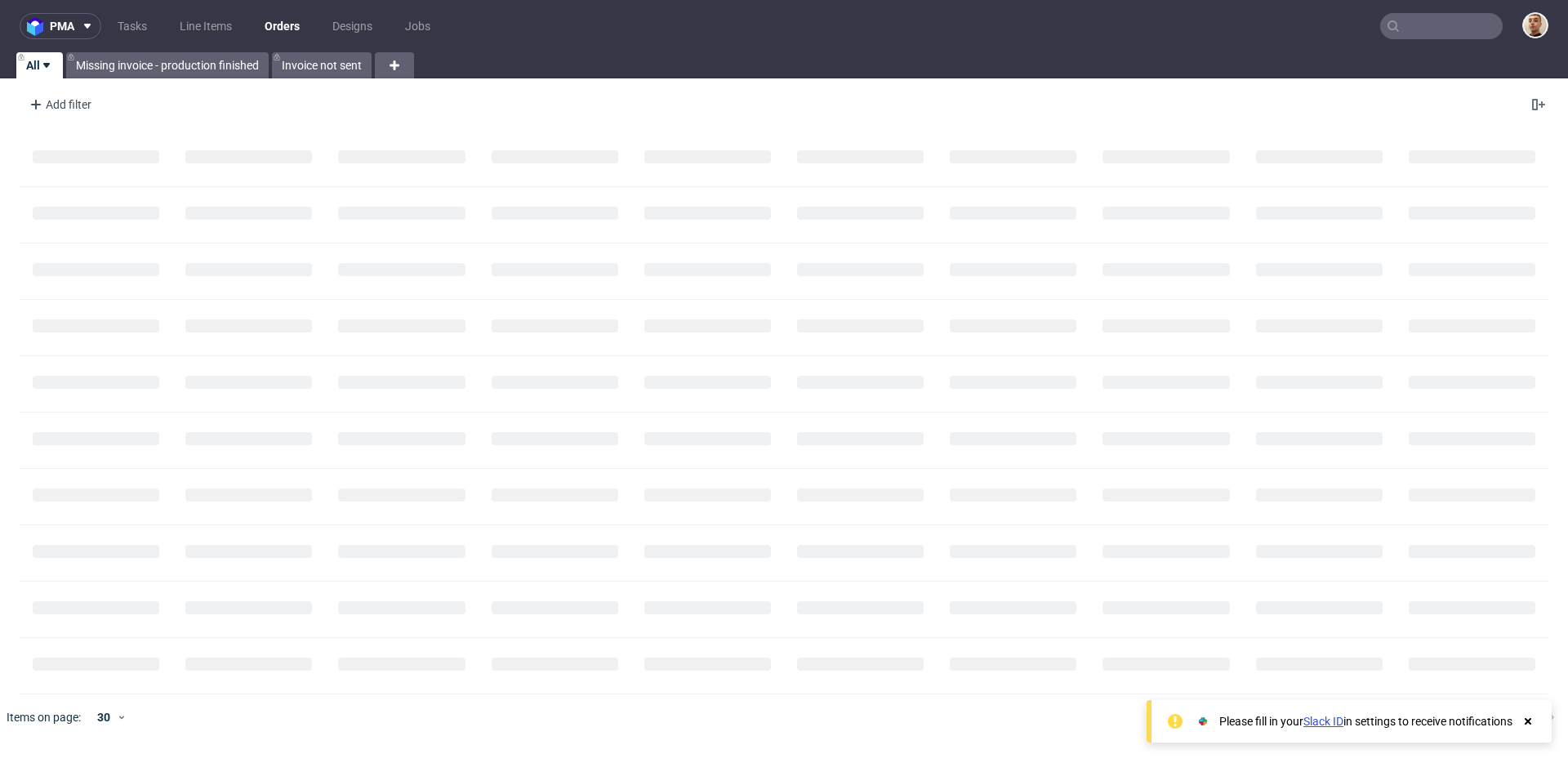
click at [1430, 25] on input "text" at bounding box center [1441, 26] width 123 height 26
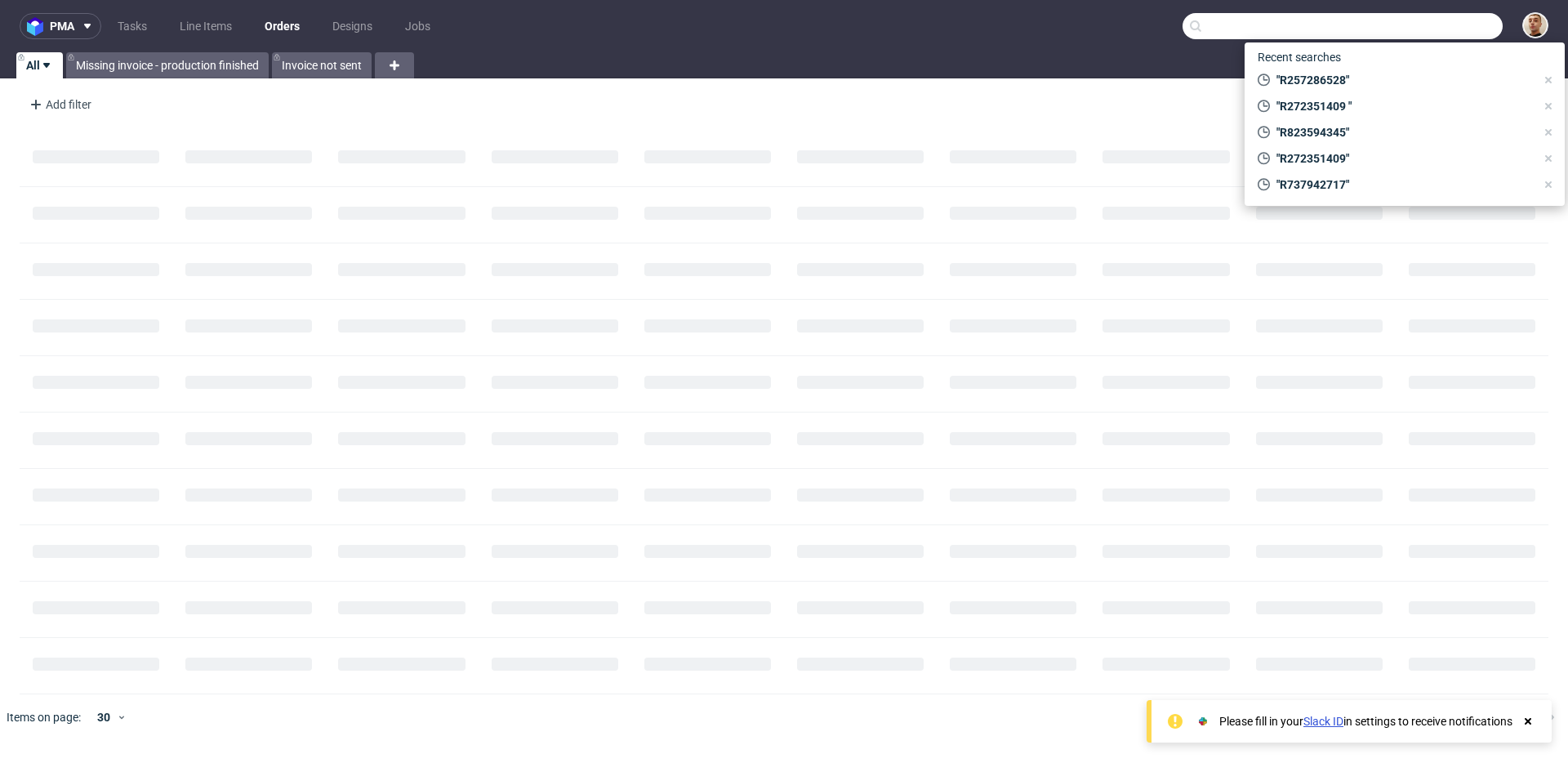
paste input "YDGW"
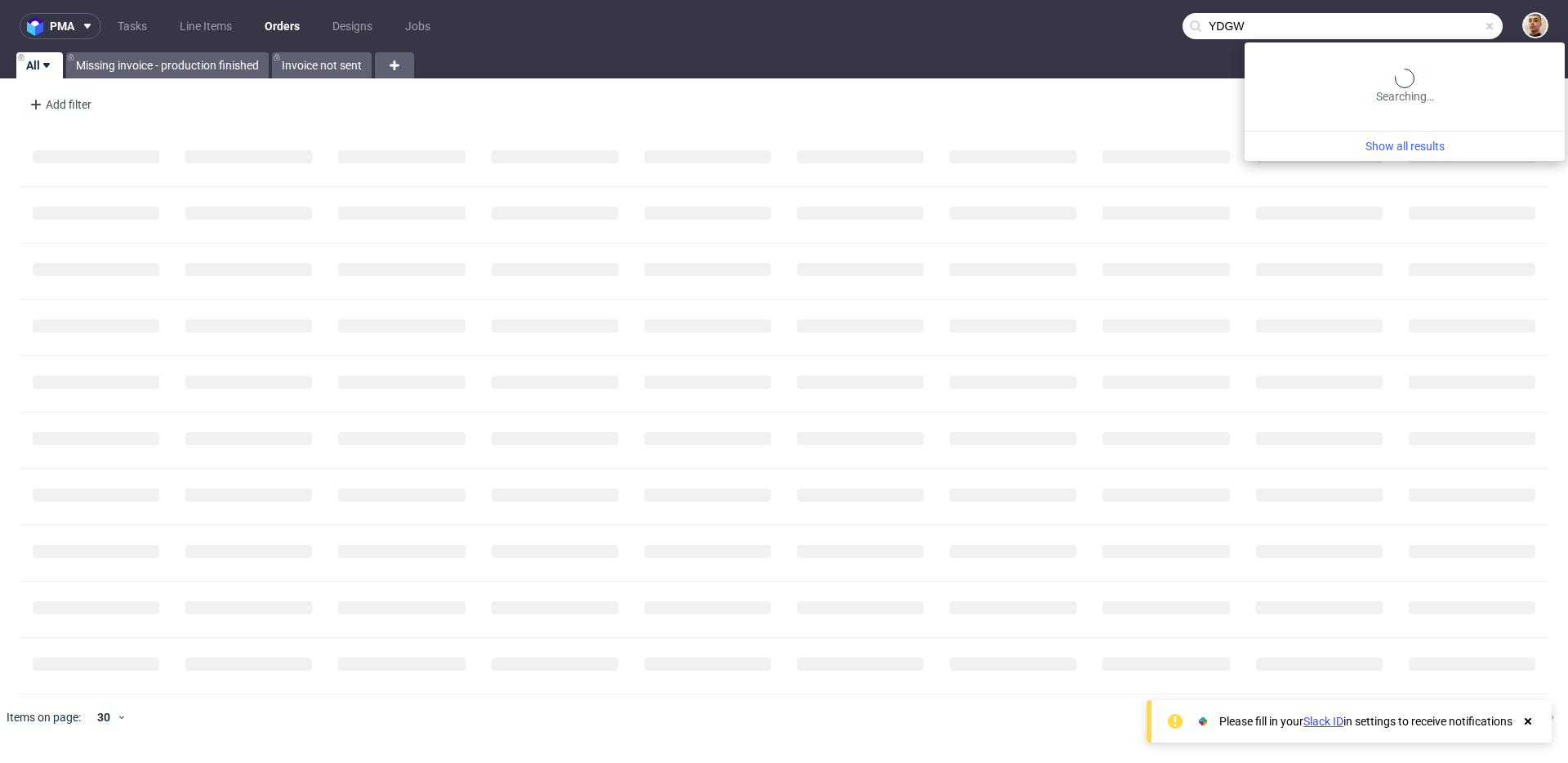
type input "YDGW"
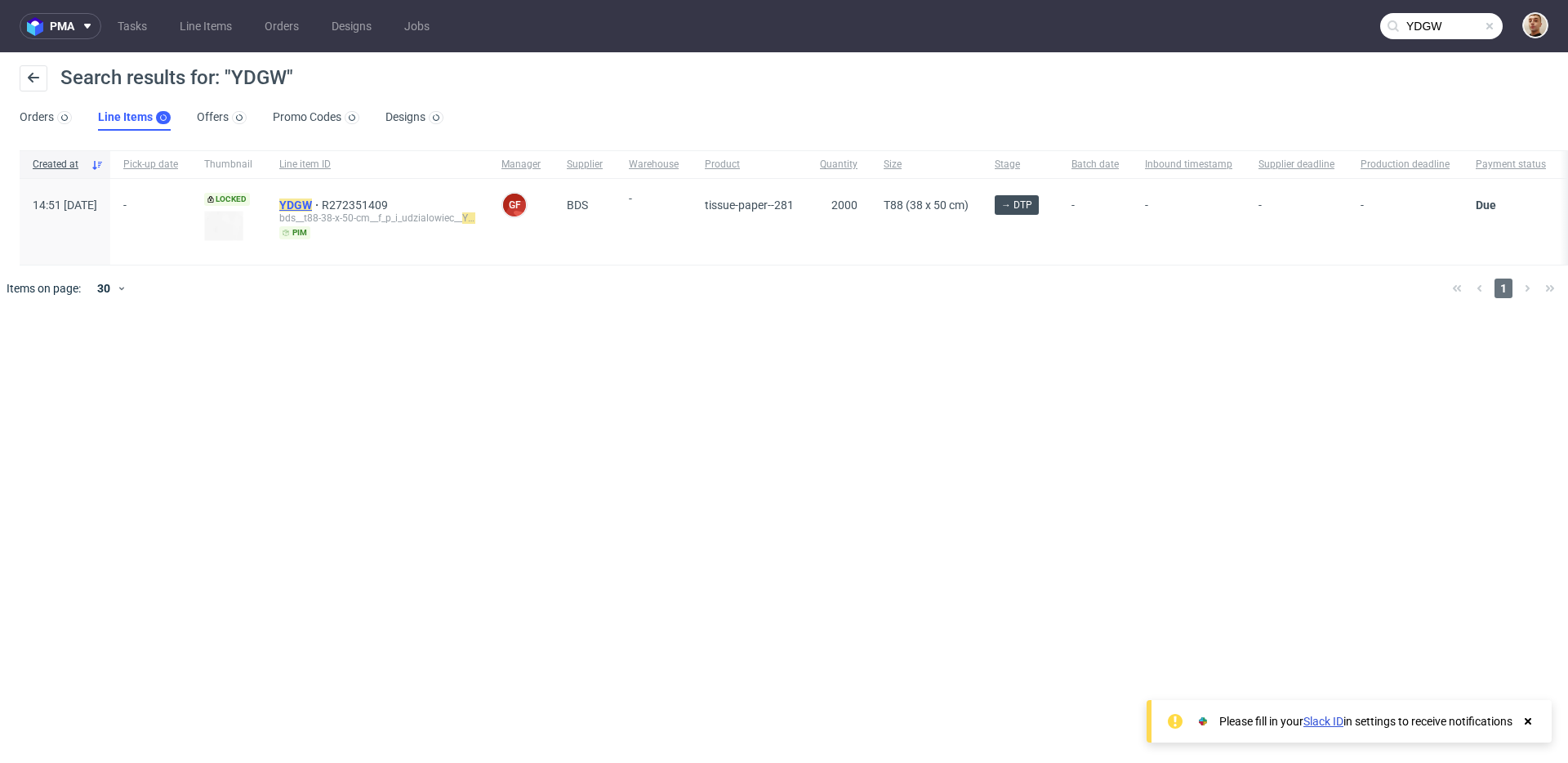
click at [312, 207] on mark "YDGW" at bounding box center [295, 205] width 33 height 13
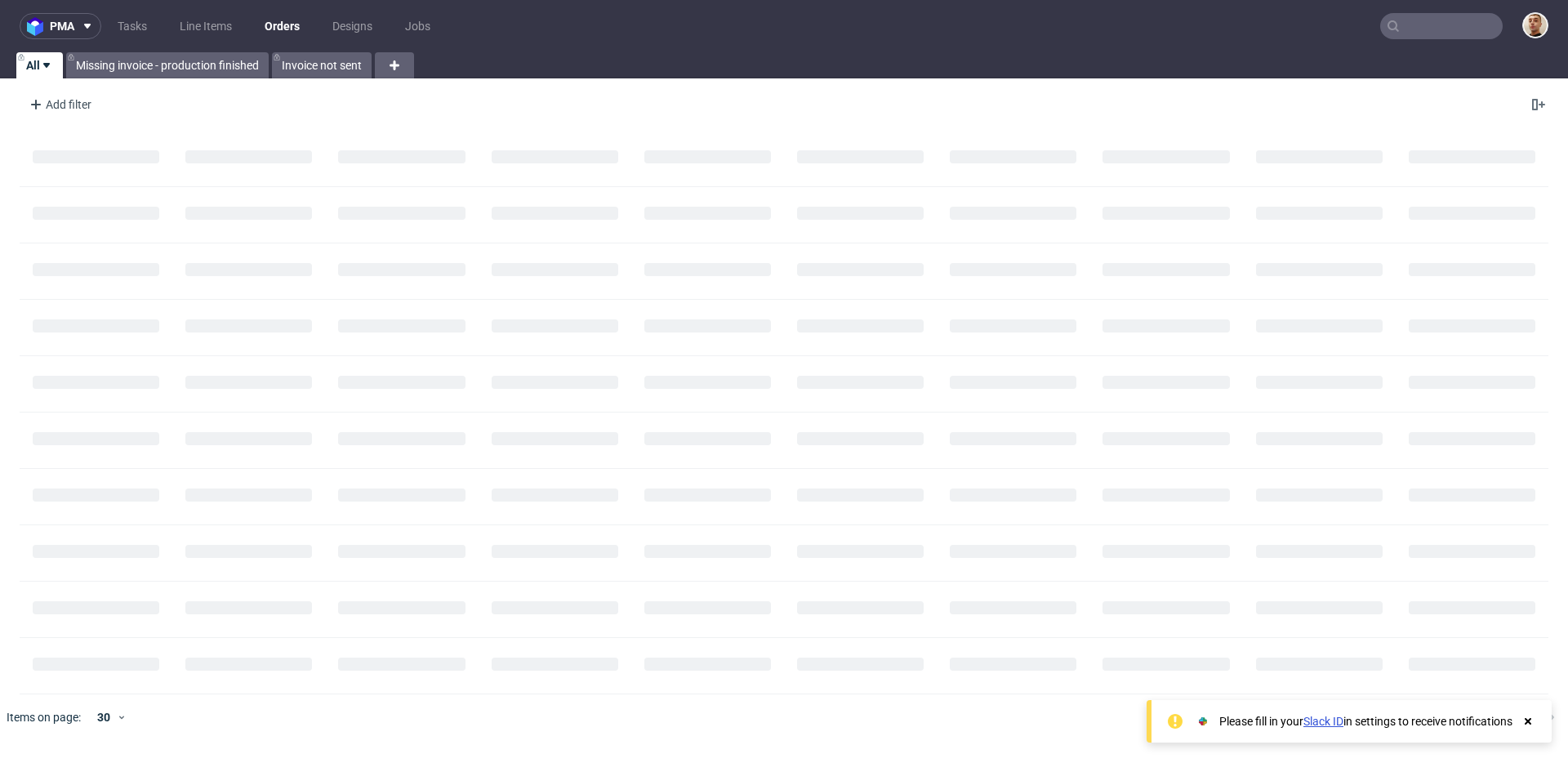
click at [1462, 19] on input "text" at bounding box center [1441, 26] width 123 height 26
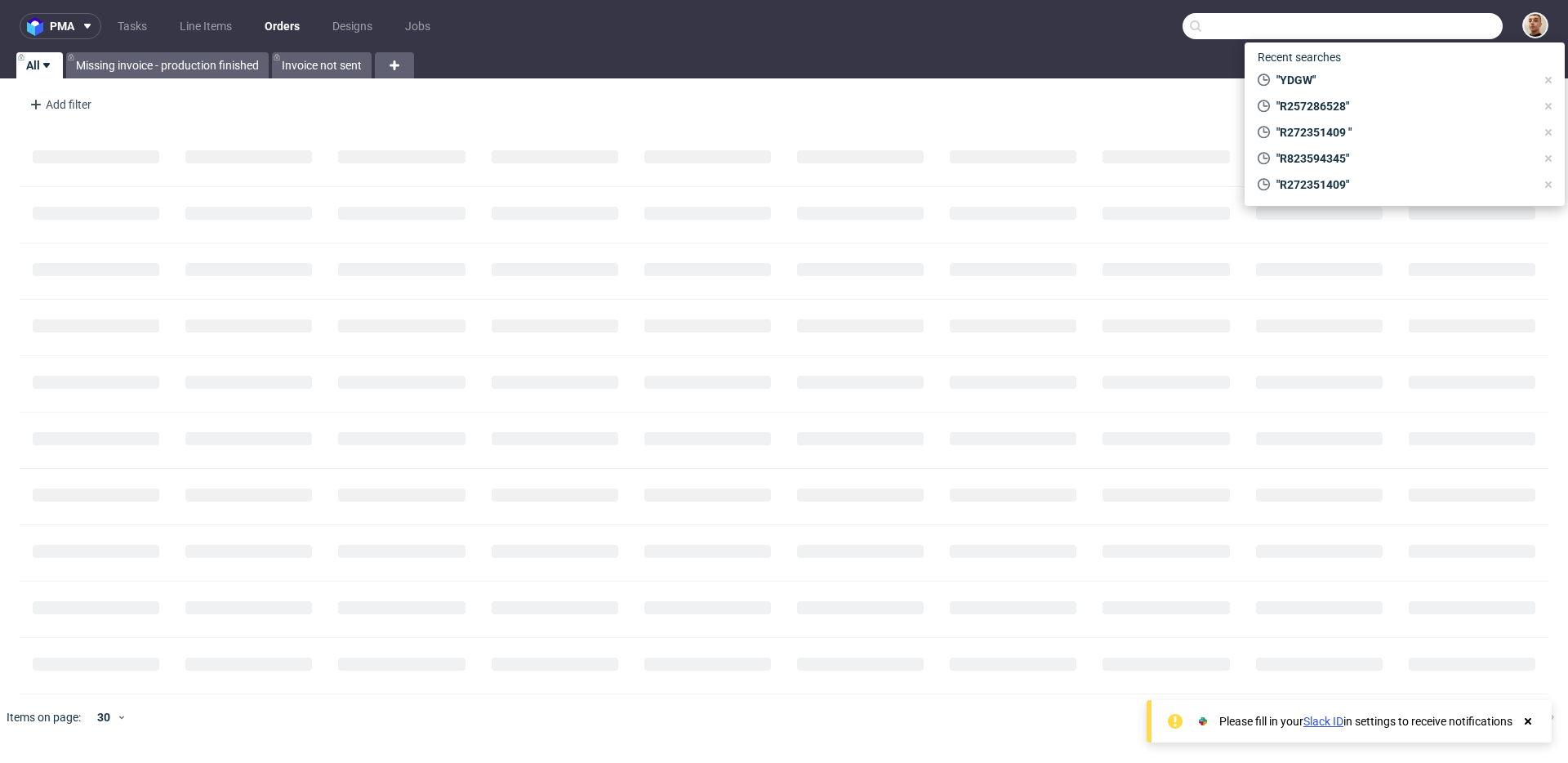
paste input "R296794650"
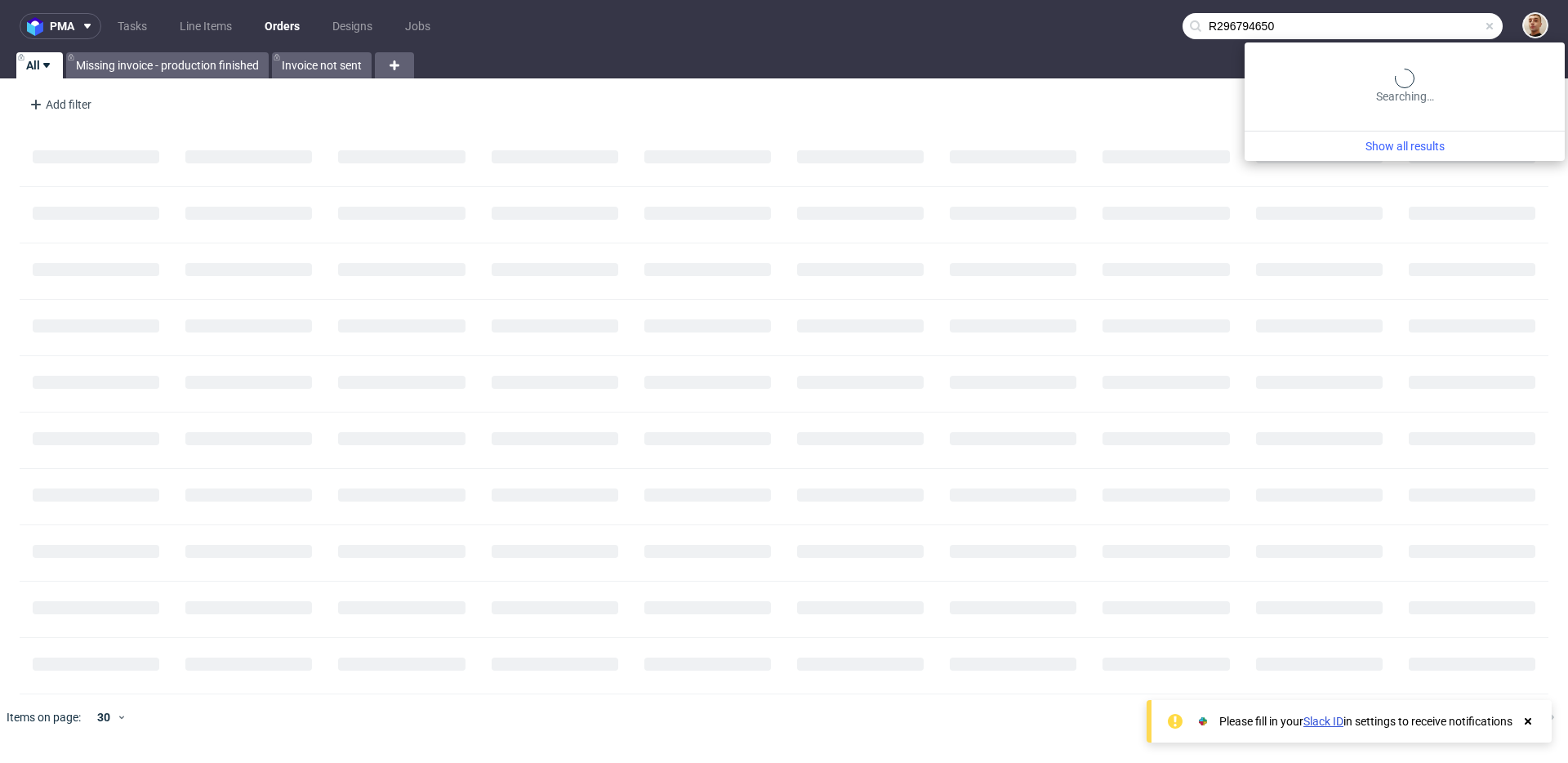
type input "R296794650"
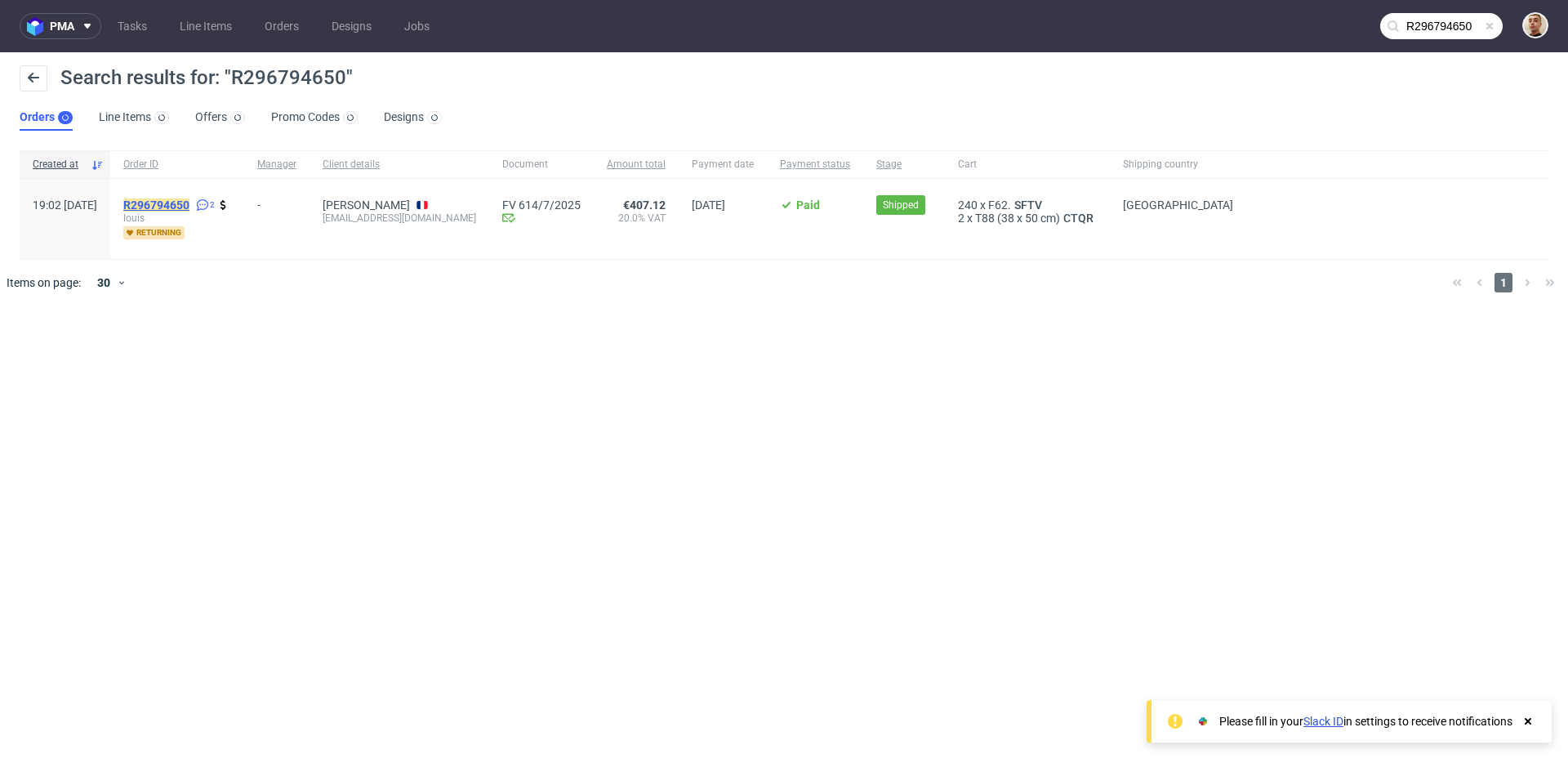
click at [190, 203] on mark "R296794650" at bounding box center [157, 205] width 66 height 13
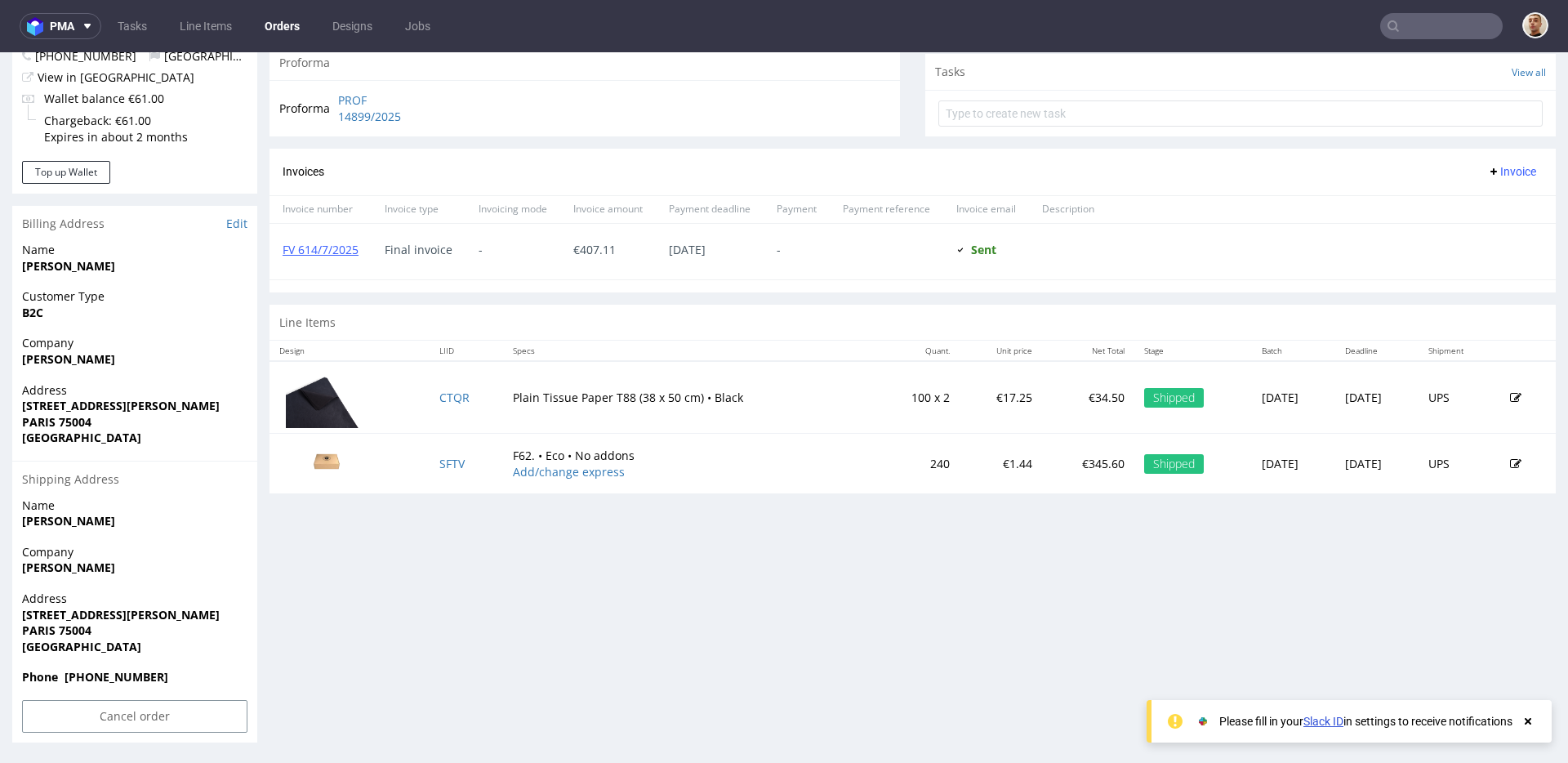
scroll to position [4, 0]
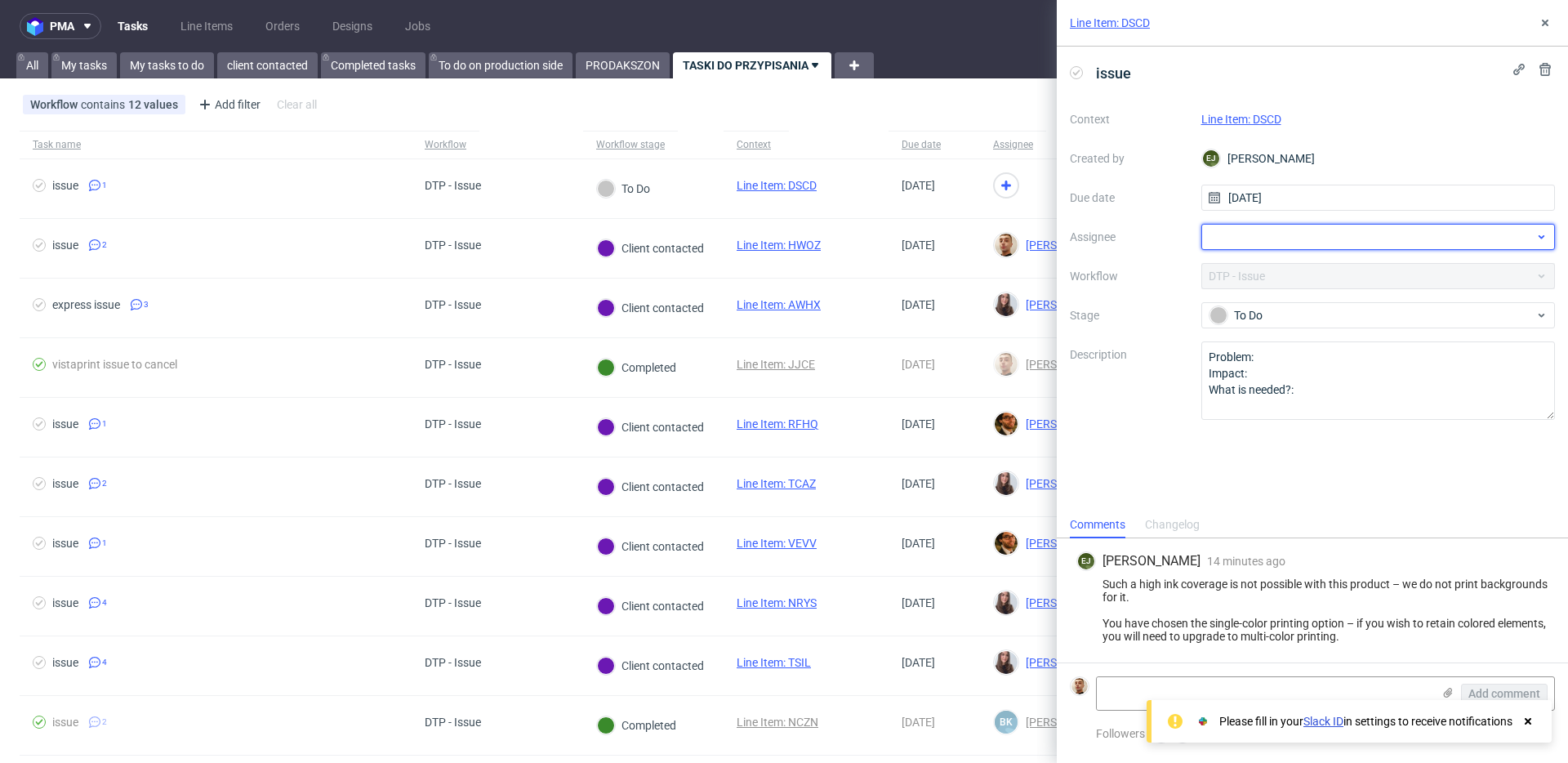
click at [1259, 242] on div at bounding box center [1378, 236] width 354 height 26
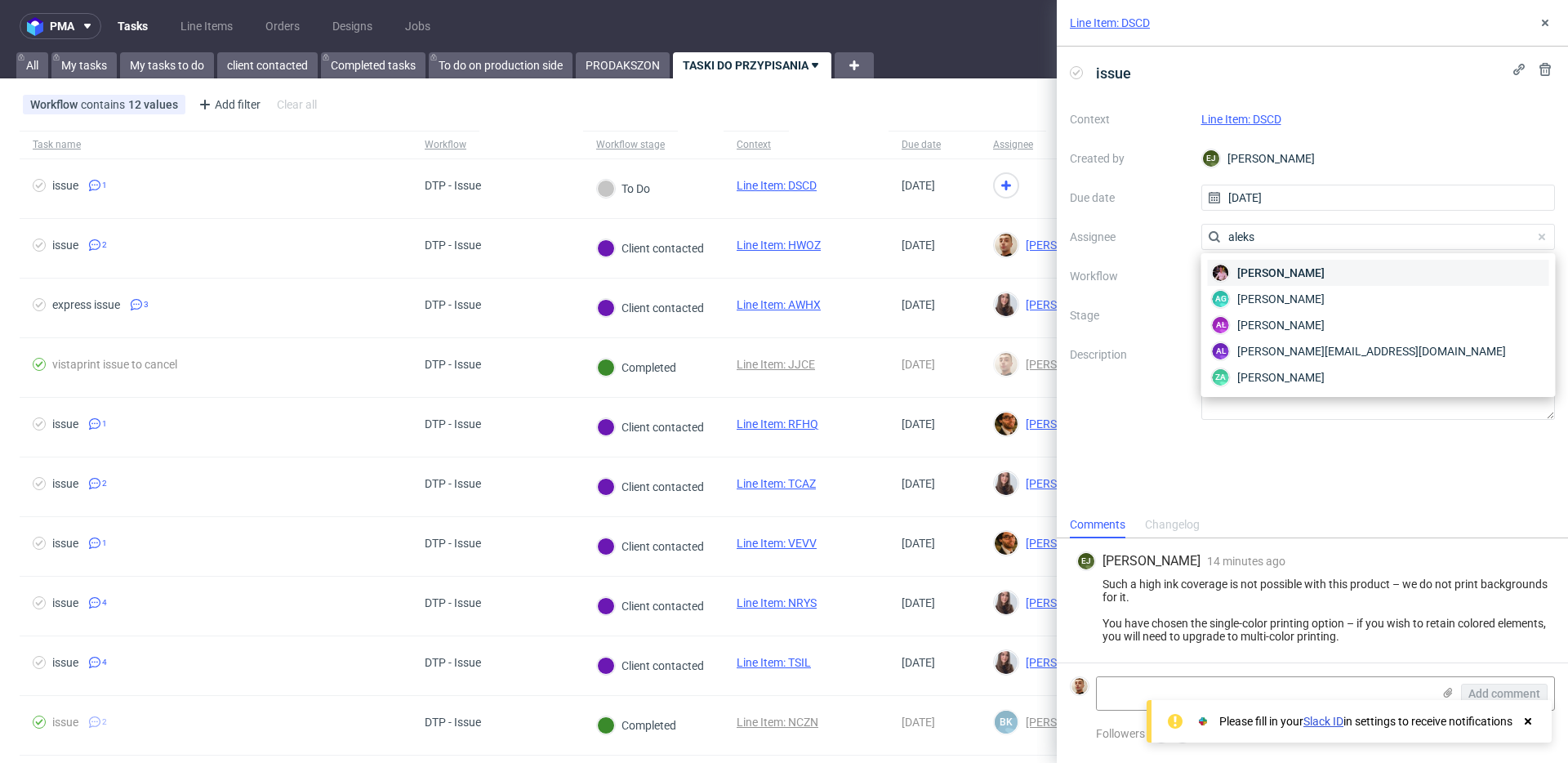
type input "aleks"
click at [1251, 272] on span "[PERSON_NAME]" at bounding box center [1281, 273] width 88 height 16
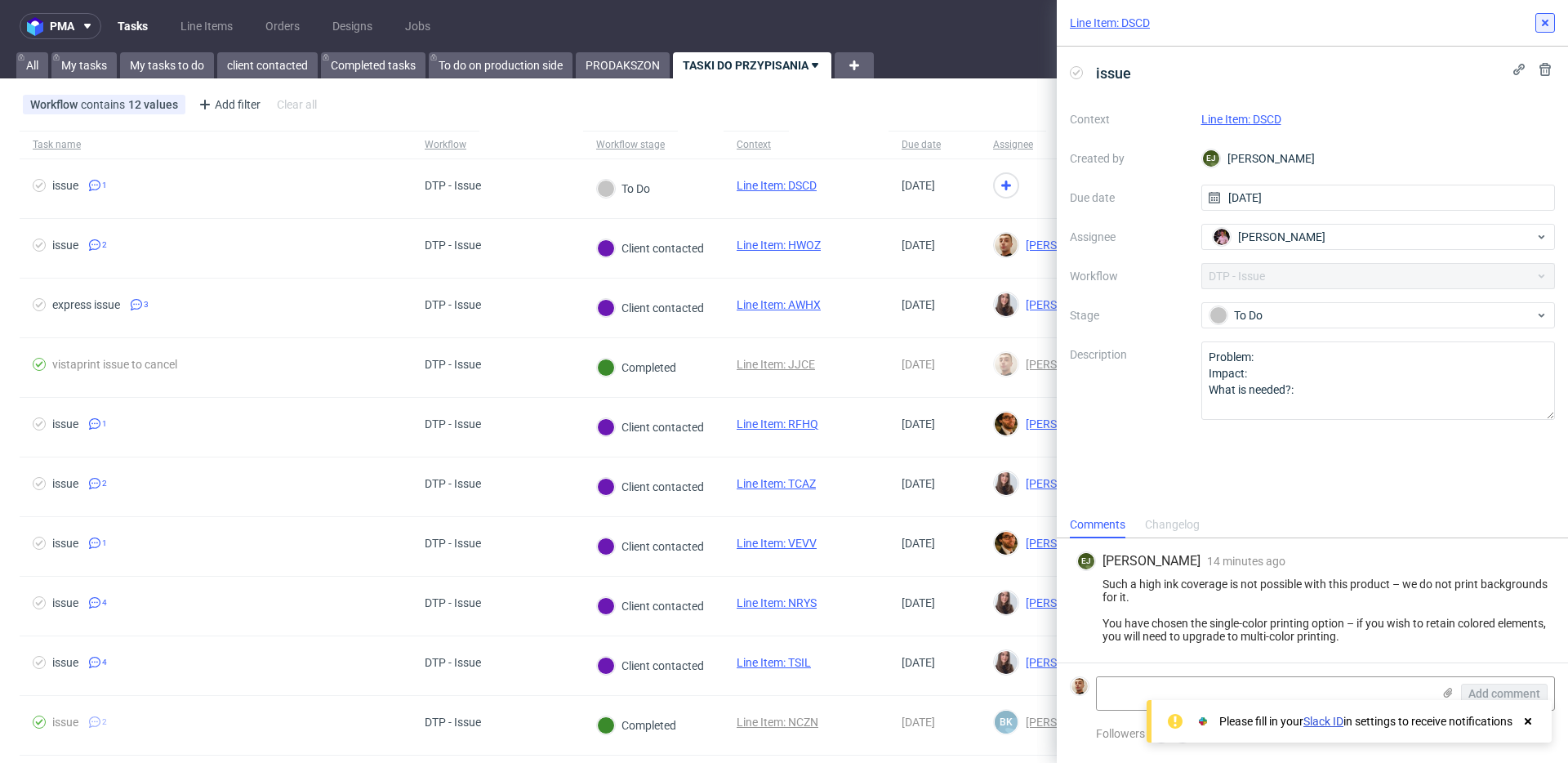
click at [1543, 23] on use at bounding box center [1544, 22] width 6 height 6
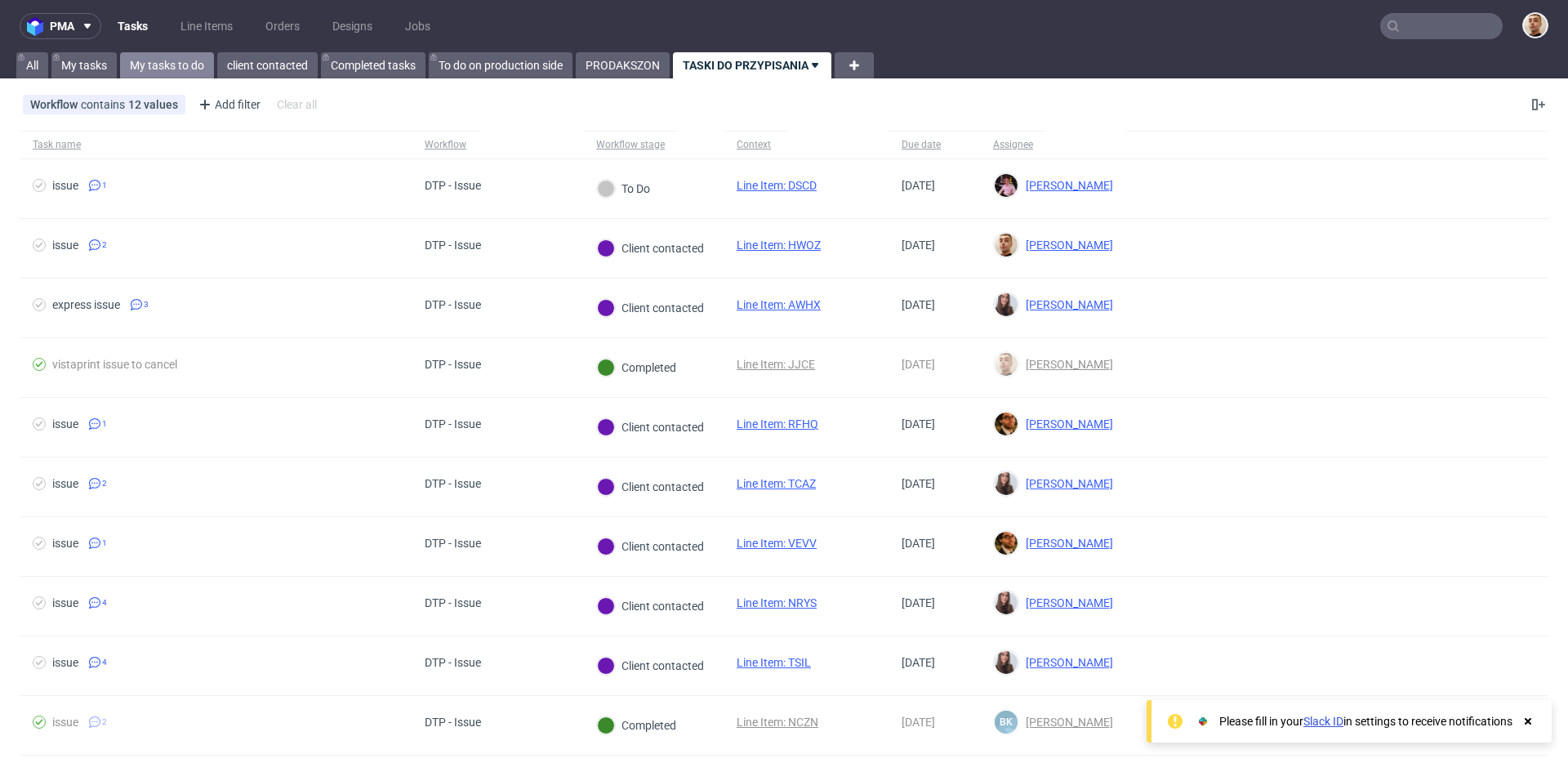
click at [189, 66] on link "My tasks to do" at bounding box center [166, 64] width 94 height 26
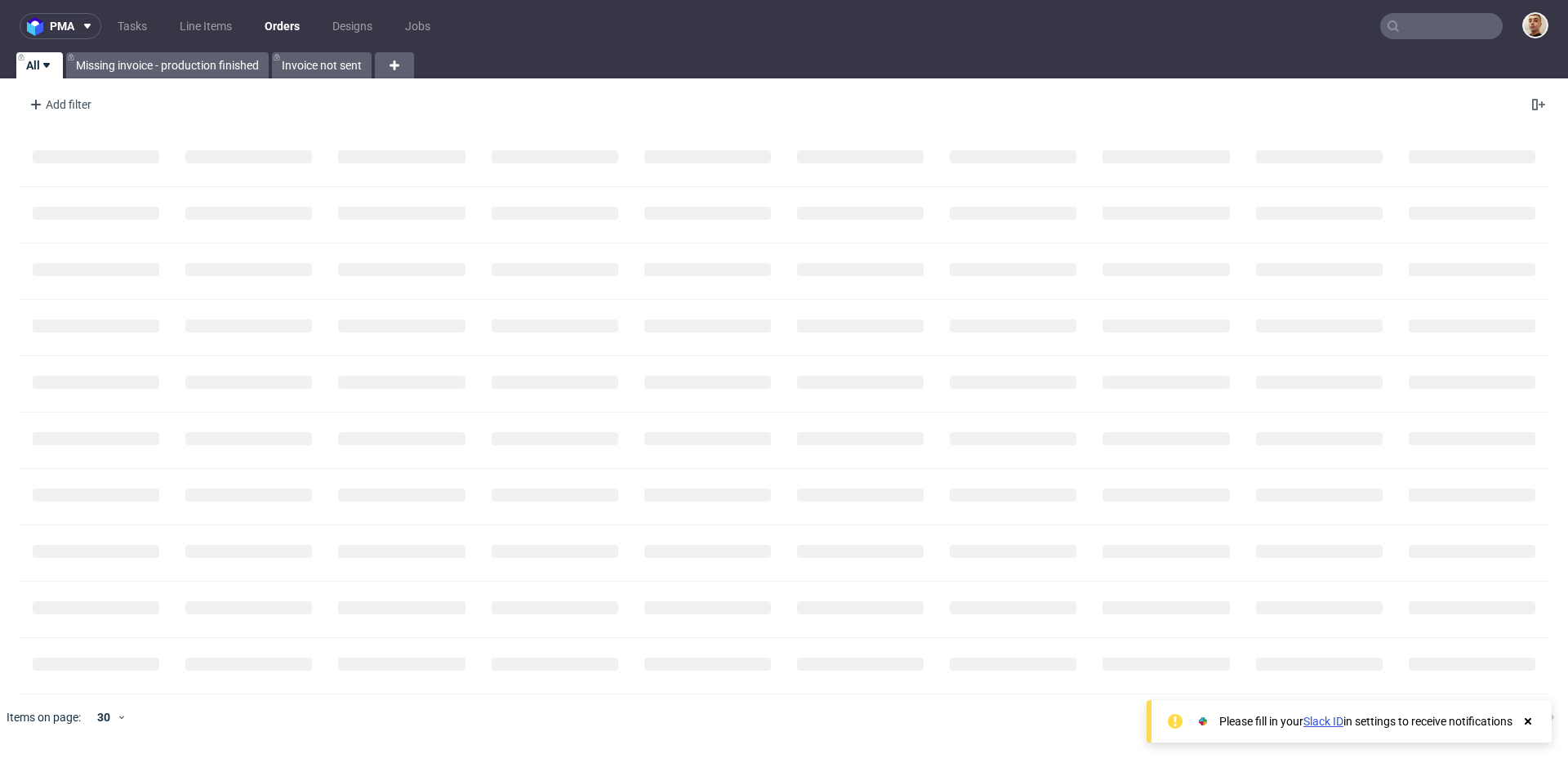
click at [1454, 36] on input "text" at bounding box center [1441, 26] width 123 height 26
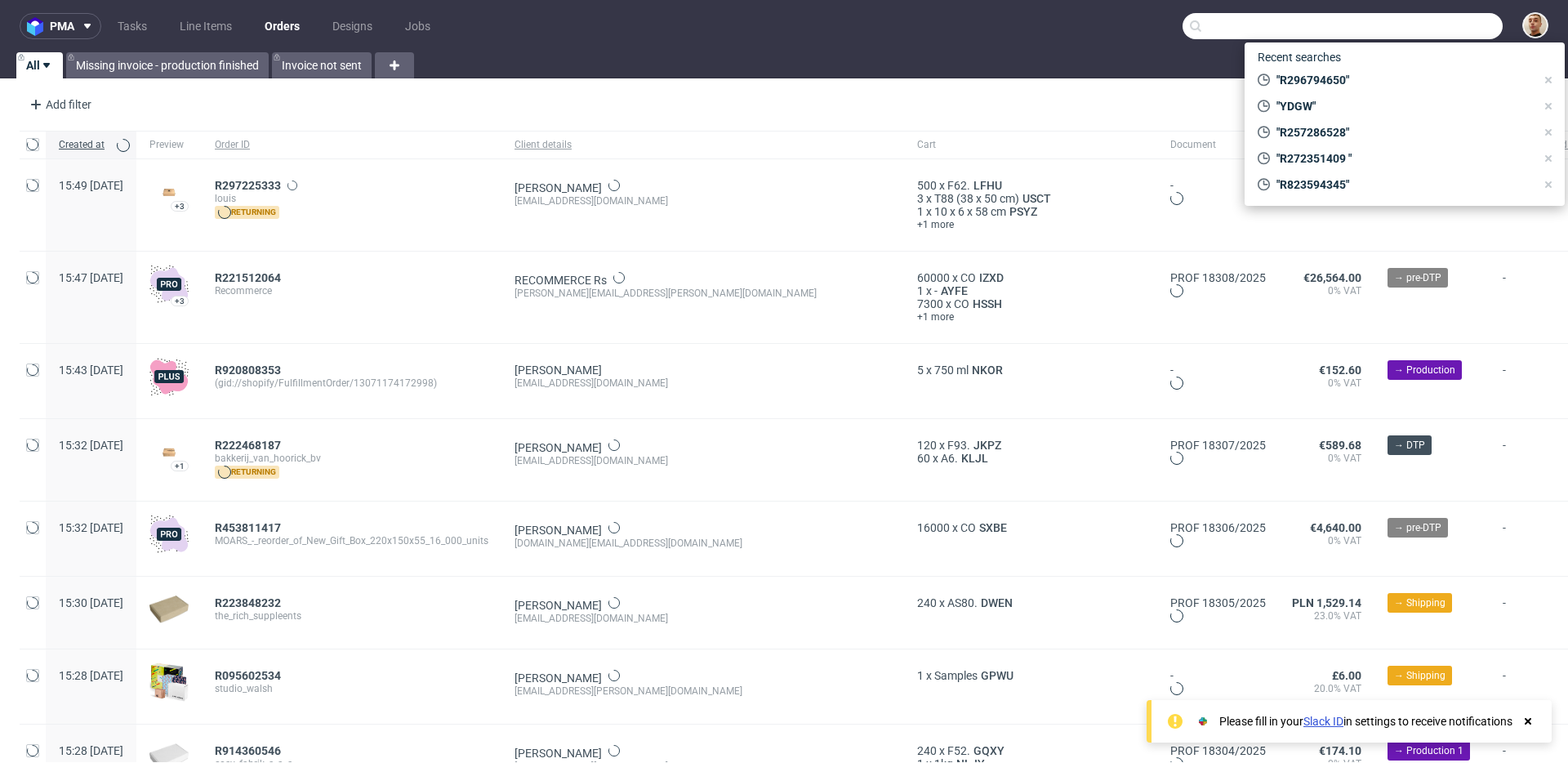
paste input "R823594345"
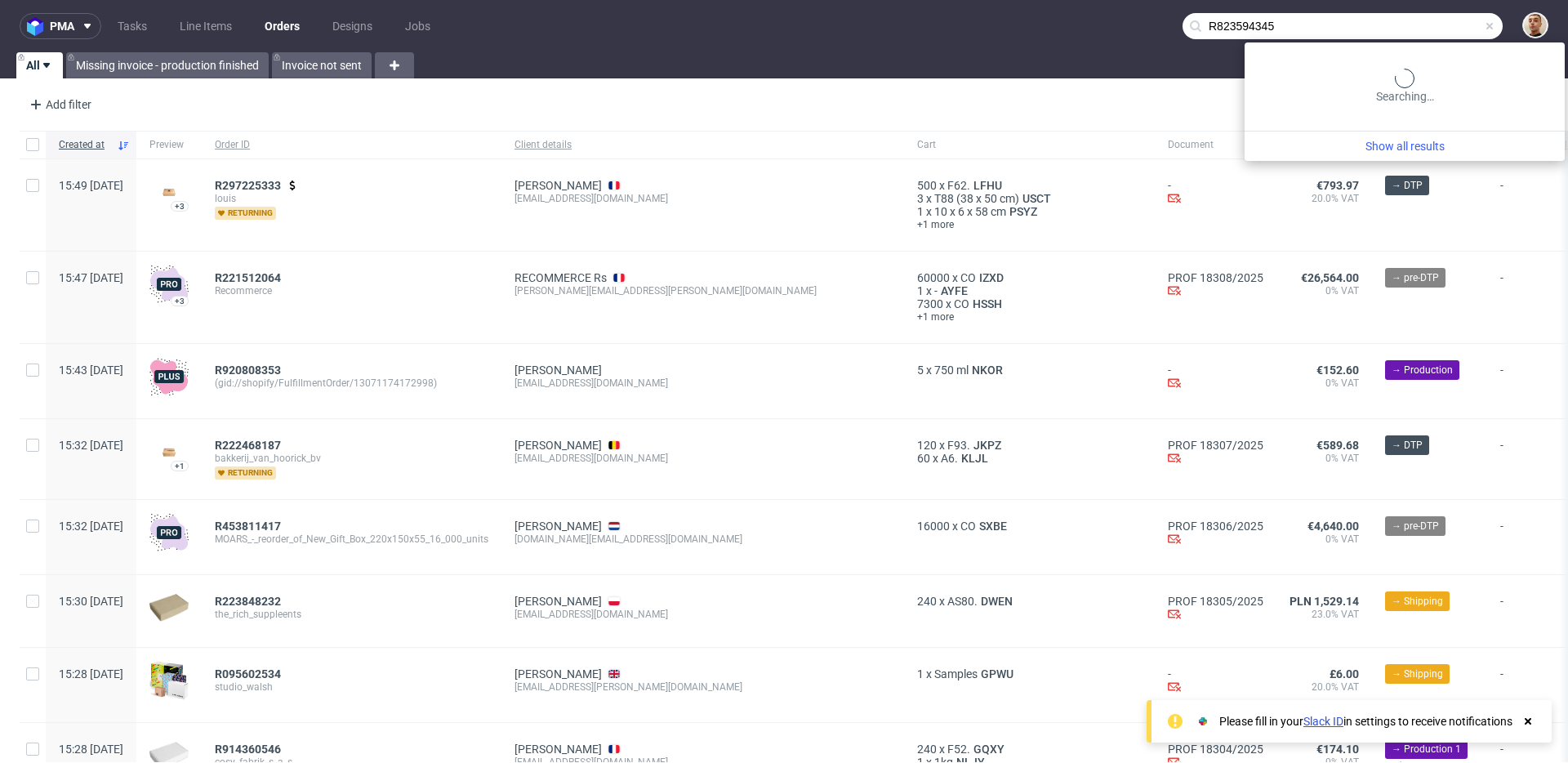
type input "R823594345"
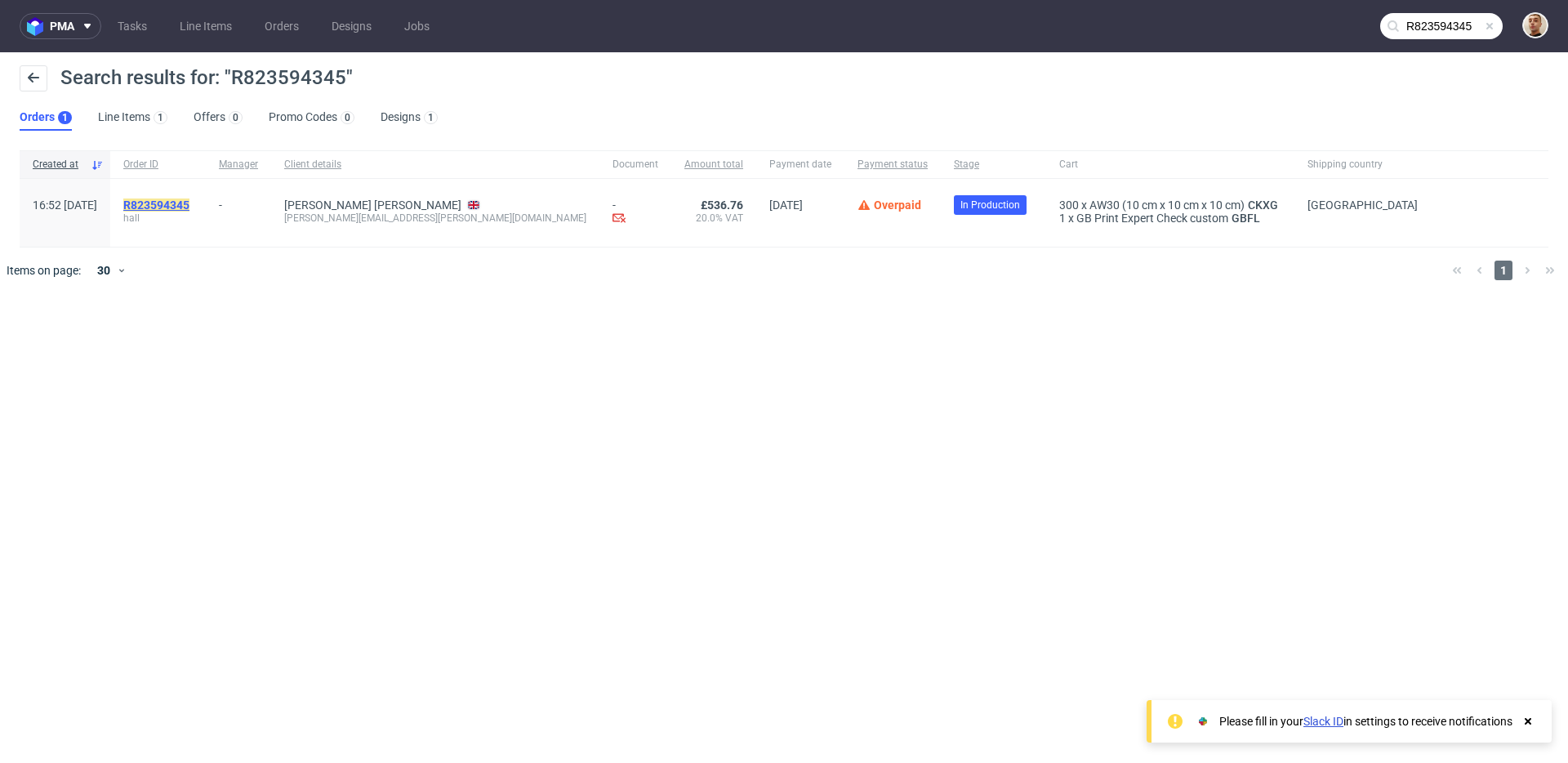
click at [190, 210] on mark "R823594345" at bounding box center [157, 205] width 66 height 13
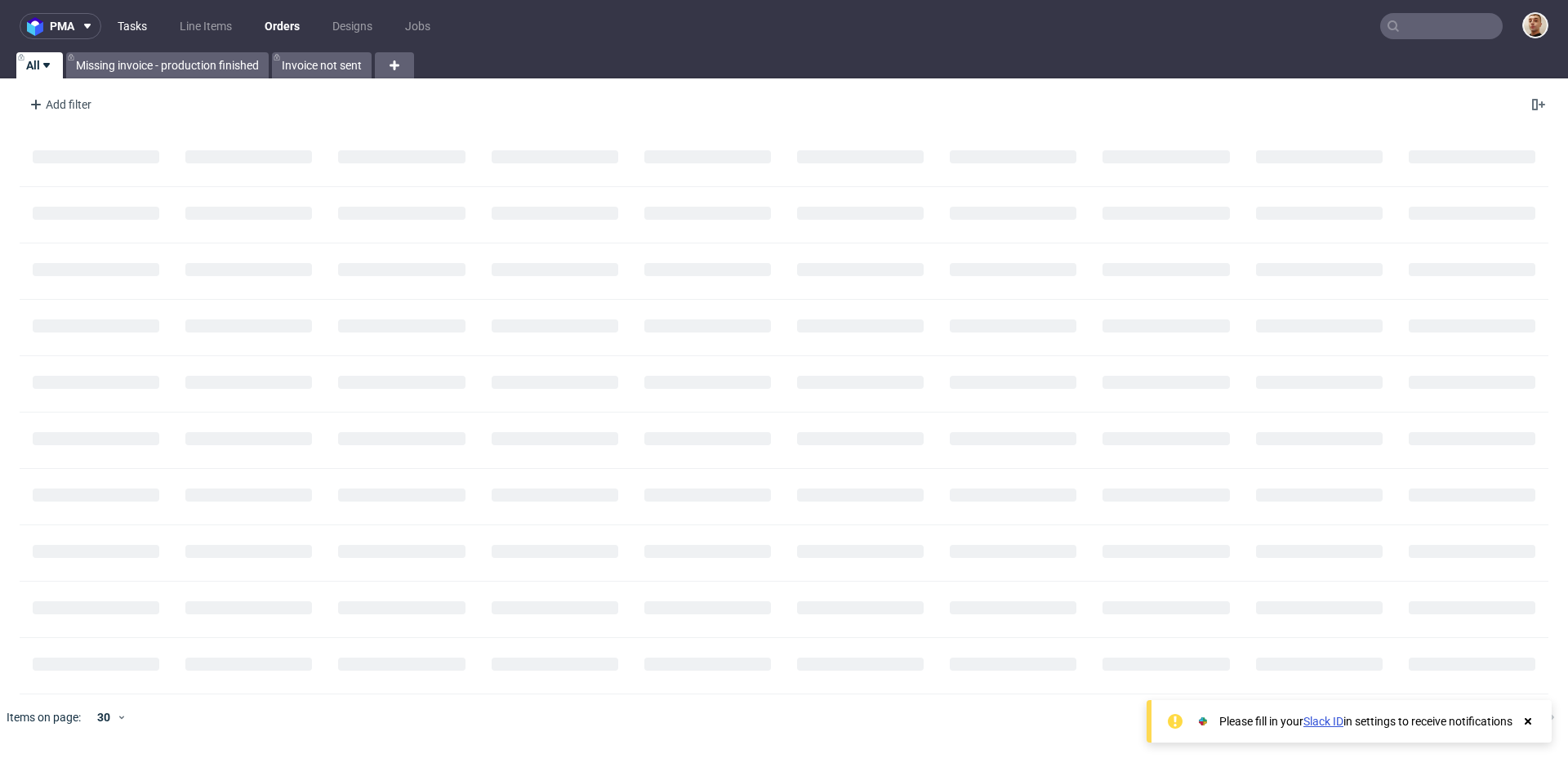
click at [136, 26] on link "Tasks" at bounding box center [131, 26] width 49 height 26
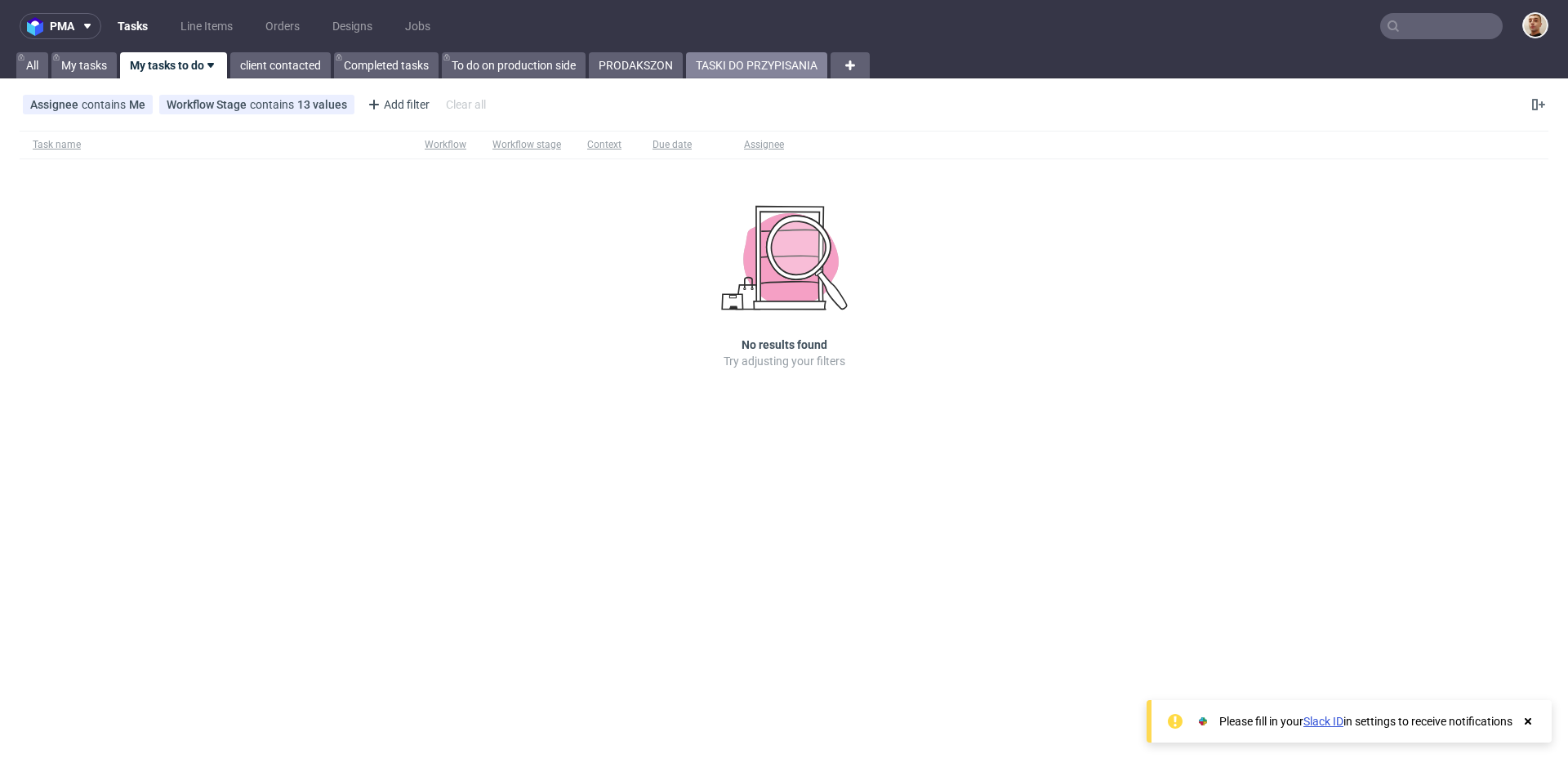
click at [723, 70] on link "TASKI DO PRZYPISANIA" at bounding box center [757, 64] width 141 height 26
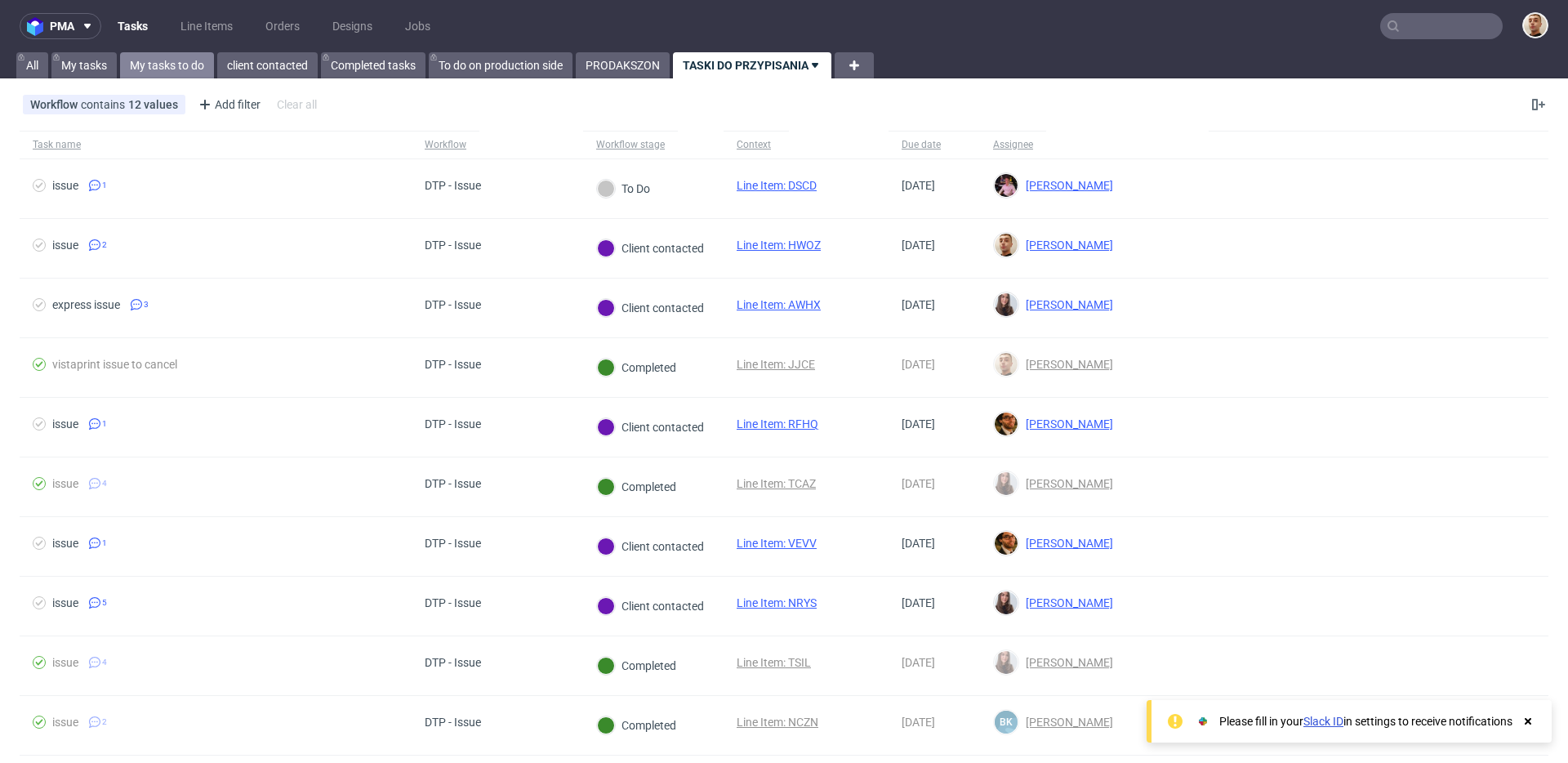
click at [208, 68] on link "My tasks to do" at bounding box center [166, 64] width 94 height 26
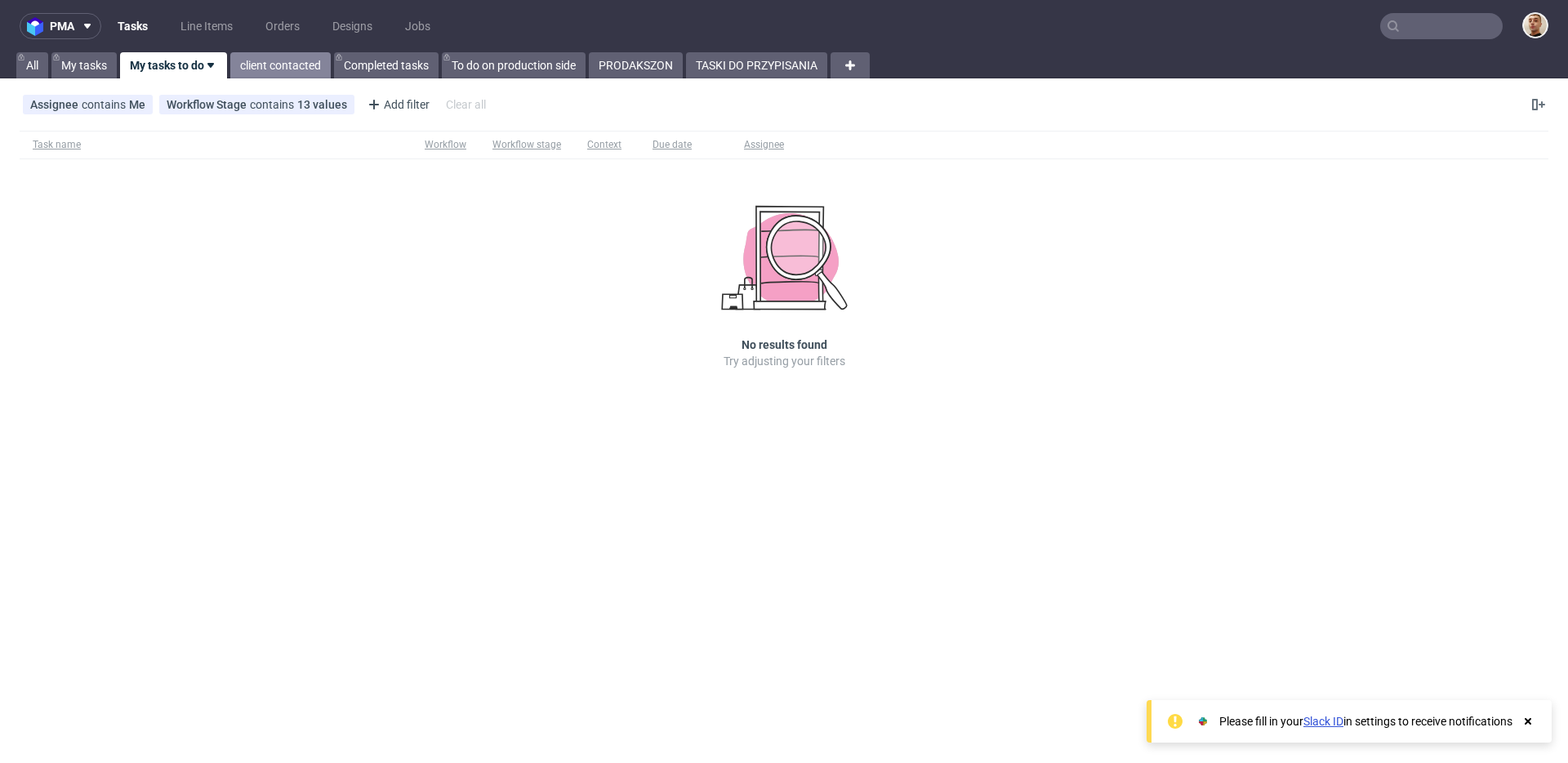
click at [249, 63] on link "client contacted" at bounding box center [280, 64] width 100 height 26
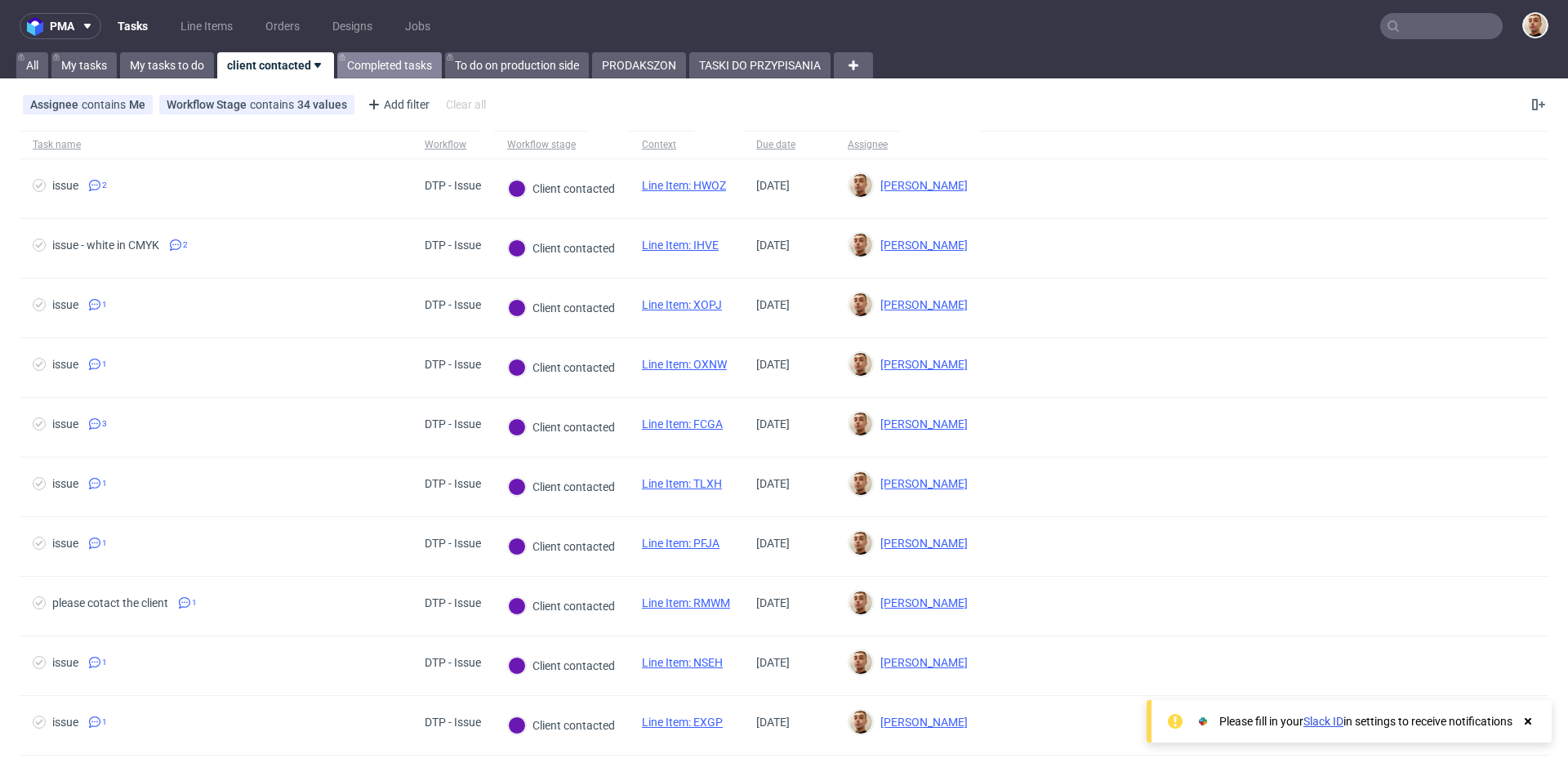
click at [383, 60] on link "Completed tasks" at bounding box center [389, 64] width 105 height 26
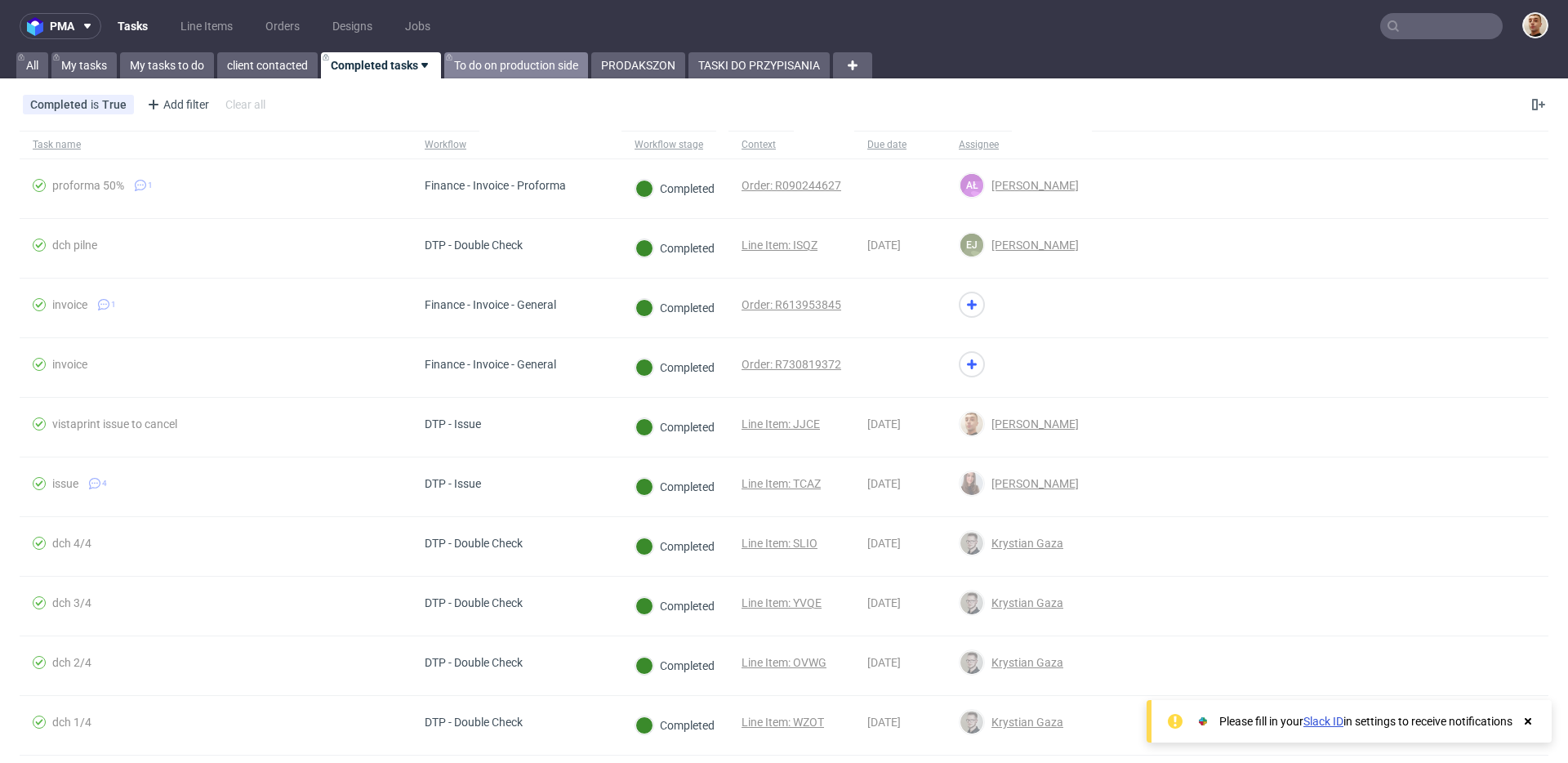
click at [493, 56] on link "To do on production side" at bounding box center [516, 64] width 144 height 26
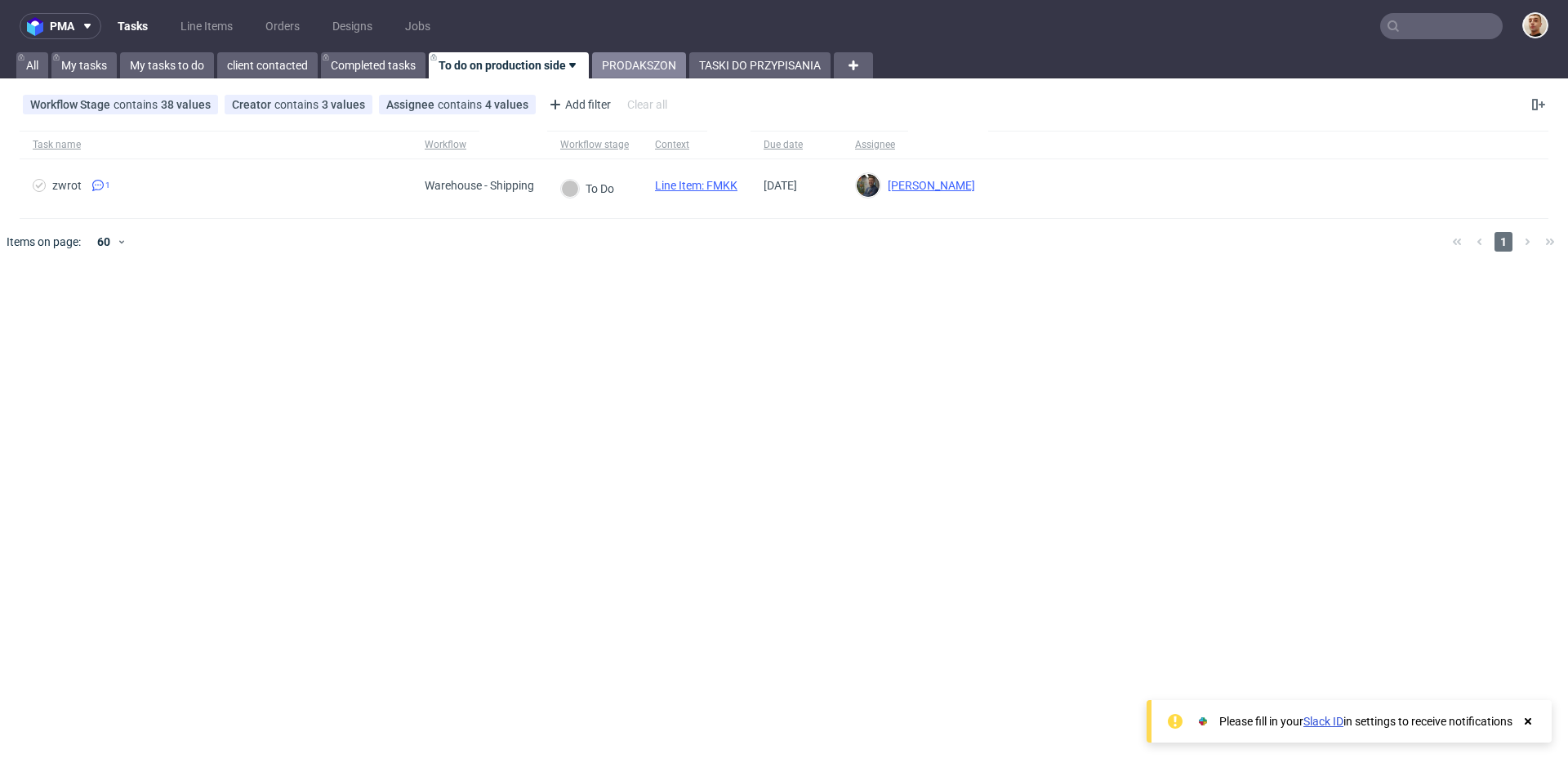
click at [633, 55] on link "PRODAKSZON" at bounding box center [639, 64] width 94 height 26
click at [190, 20] on link "Line Items" at bounding box center [207, 26] width 72 height 26
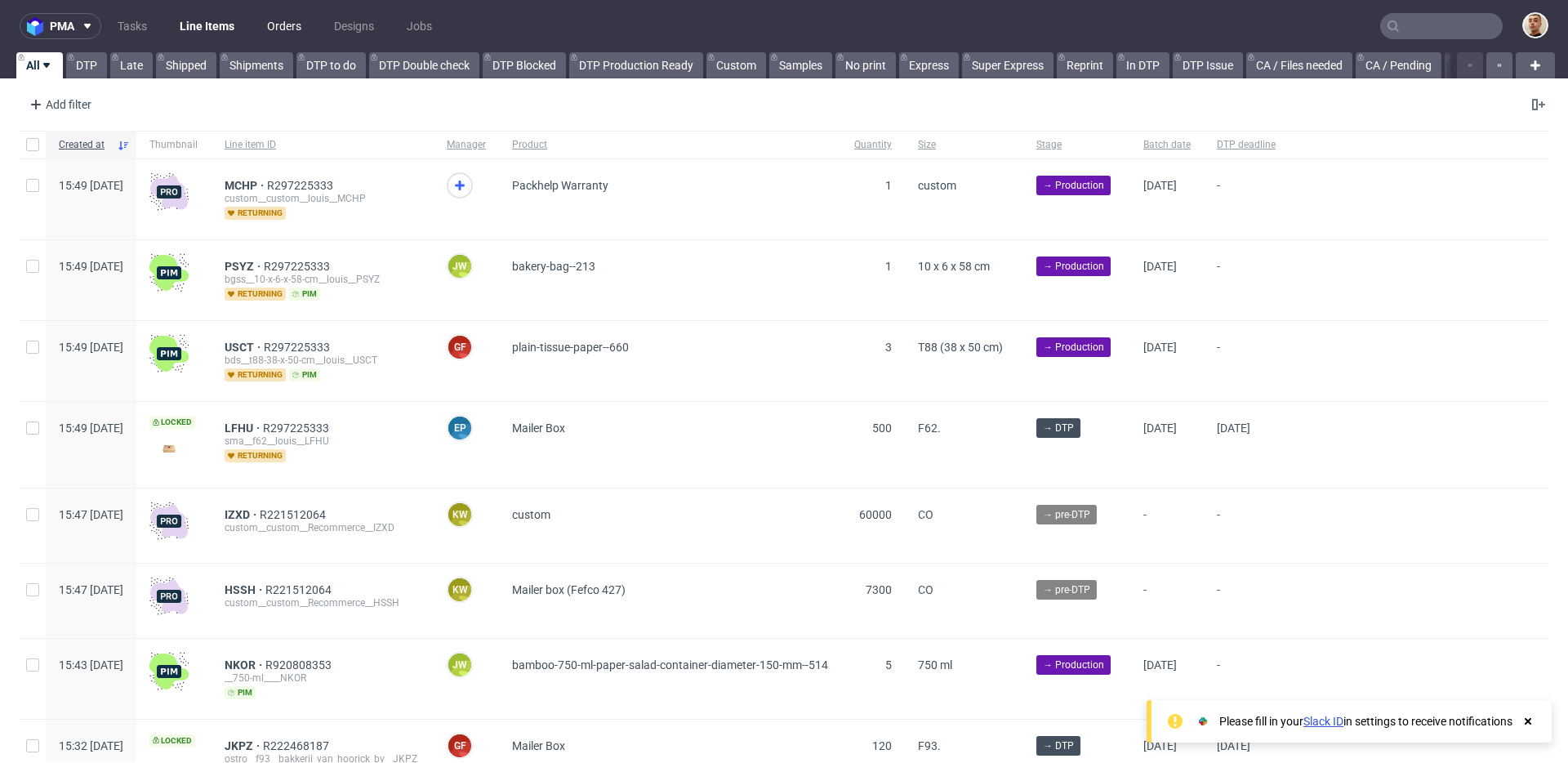
click at [267, 28] on link "Orders" at bounding box center [284, 26] width 54 height 26
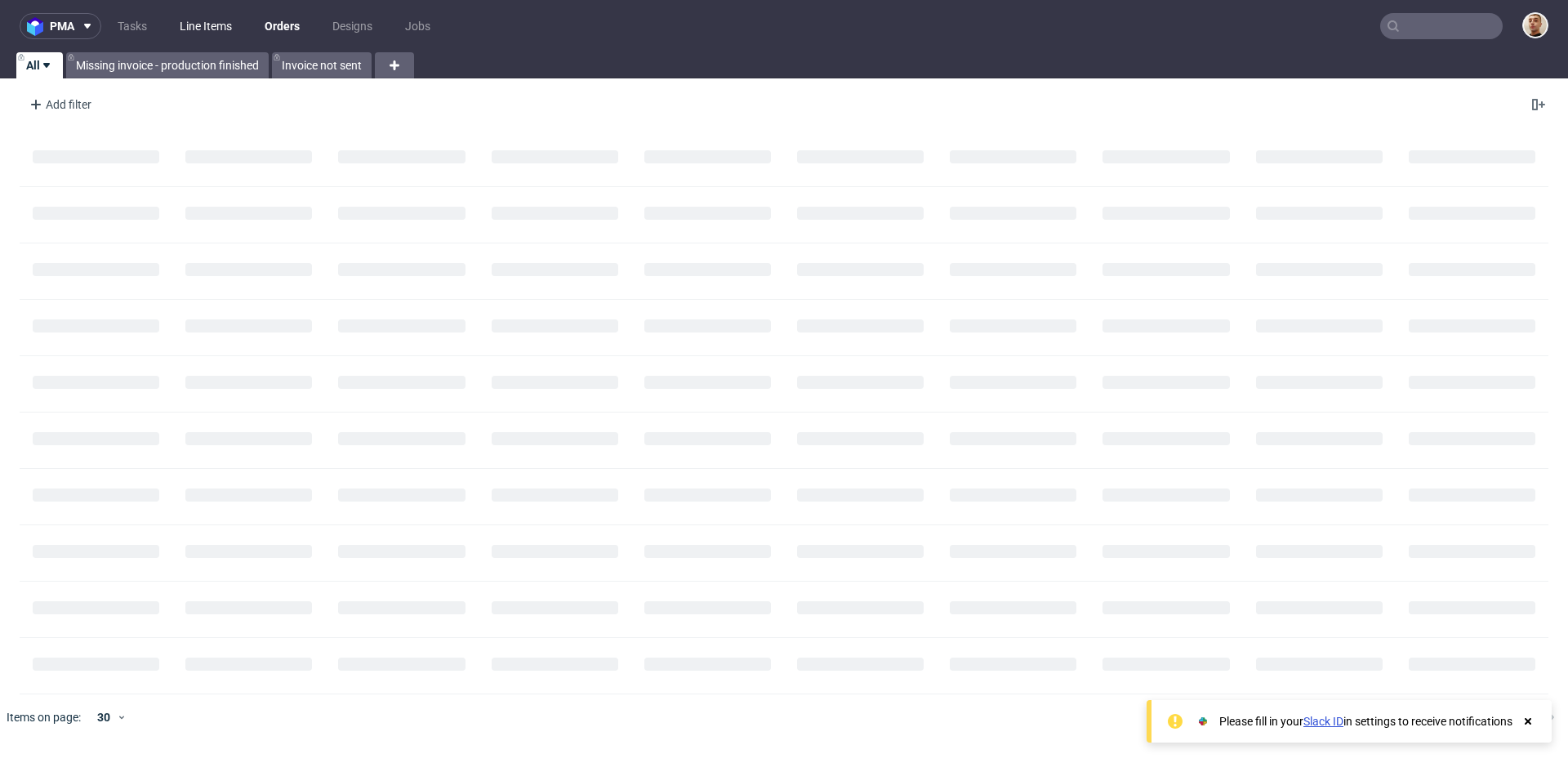
click at [234, 29] on link "Line Items" at bounding box center [206, 26] width 72 height 26
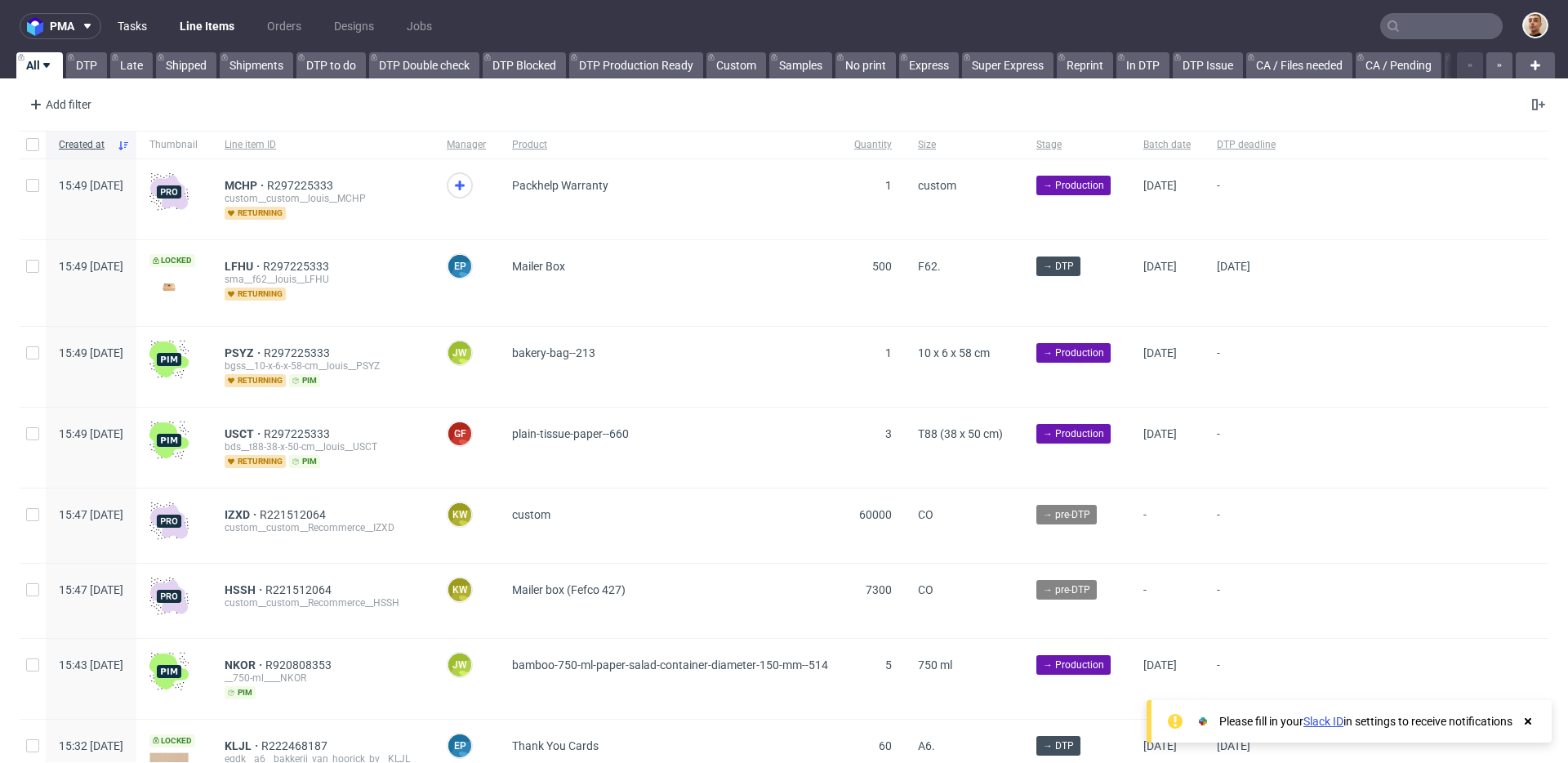
click at [143, 32] on link "Tasks" at bounding box center [131, 26] width 49 height 26
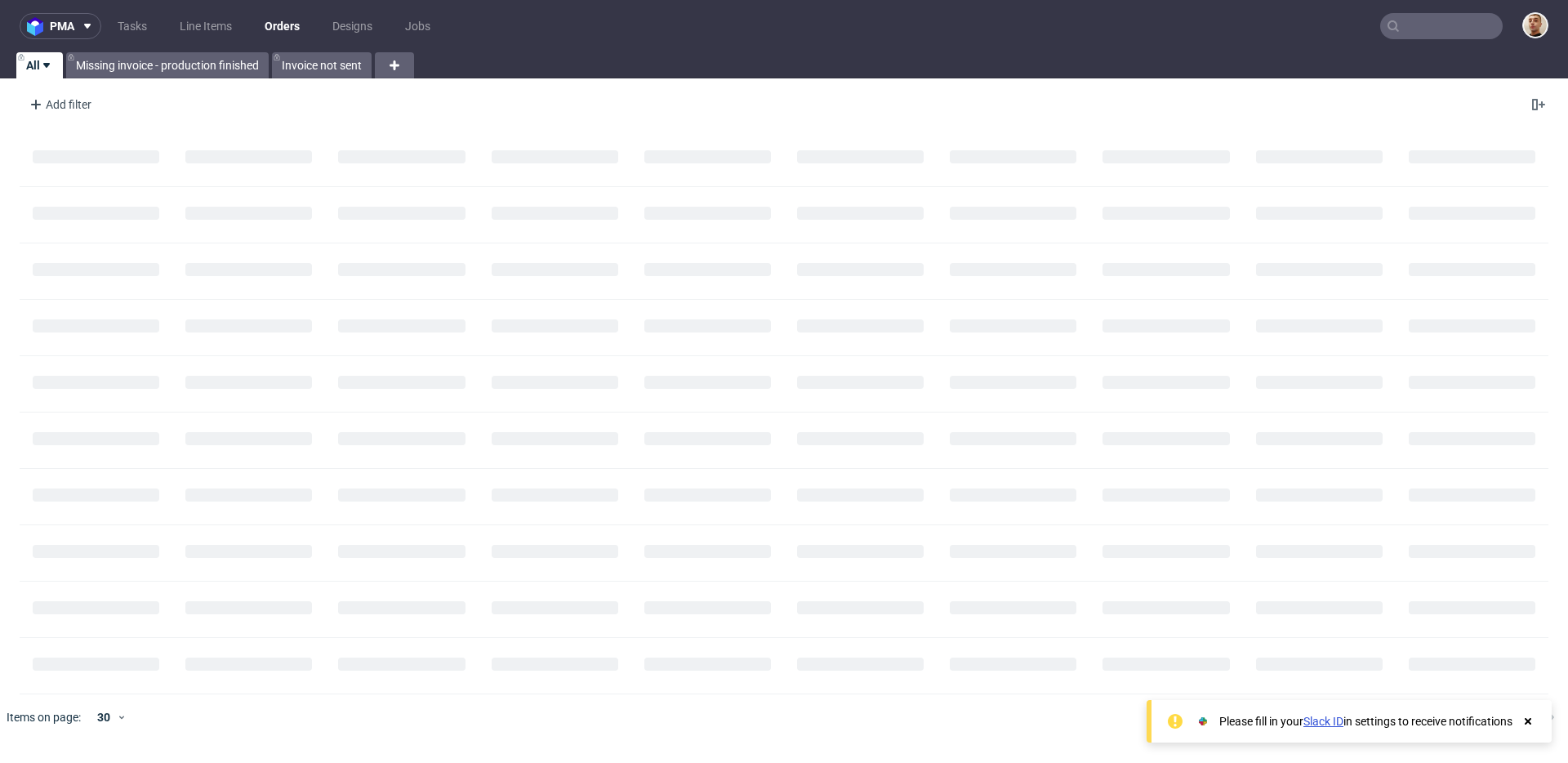
click at [1503, 15] on div at bounding box center [1525, 27] width 46 height 29
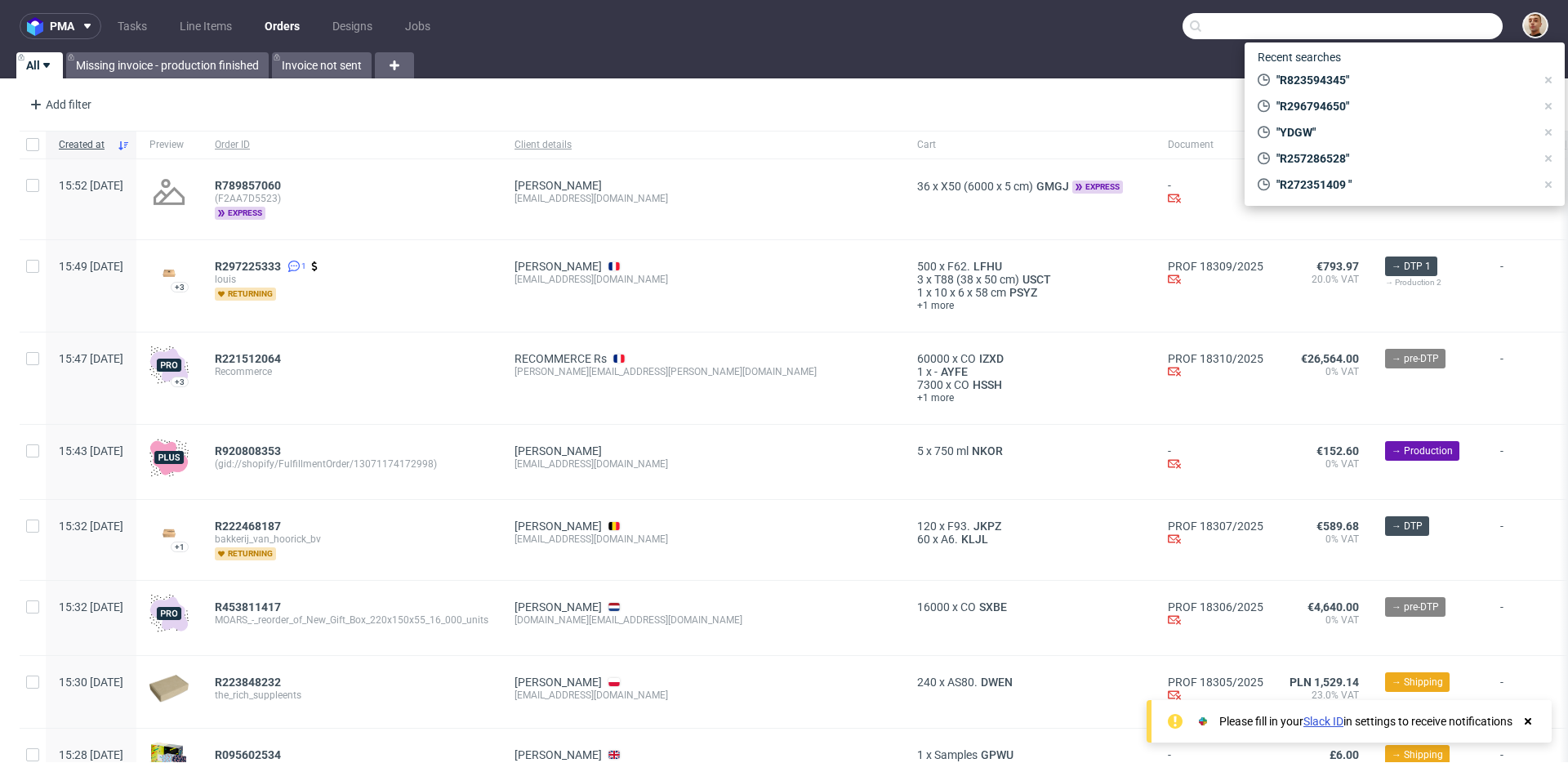
click at [1487, 32] on input "text" at bounding box center [1343, 26] width 320 height 26
paste input "R737942717"
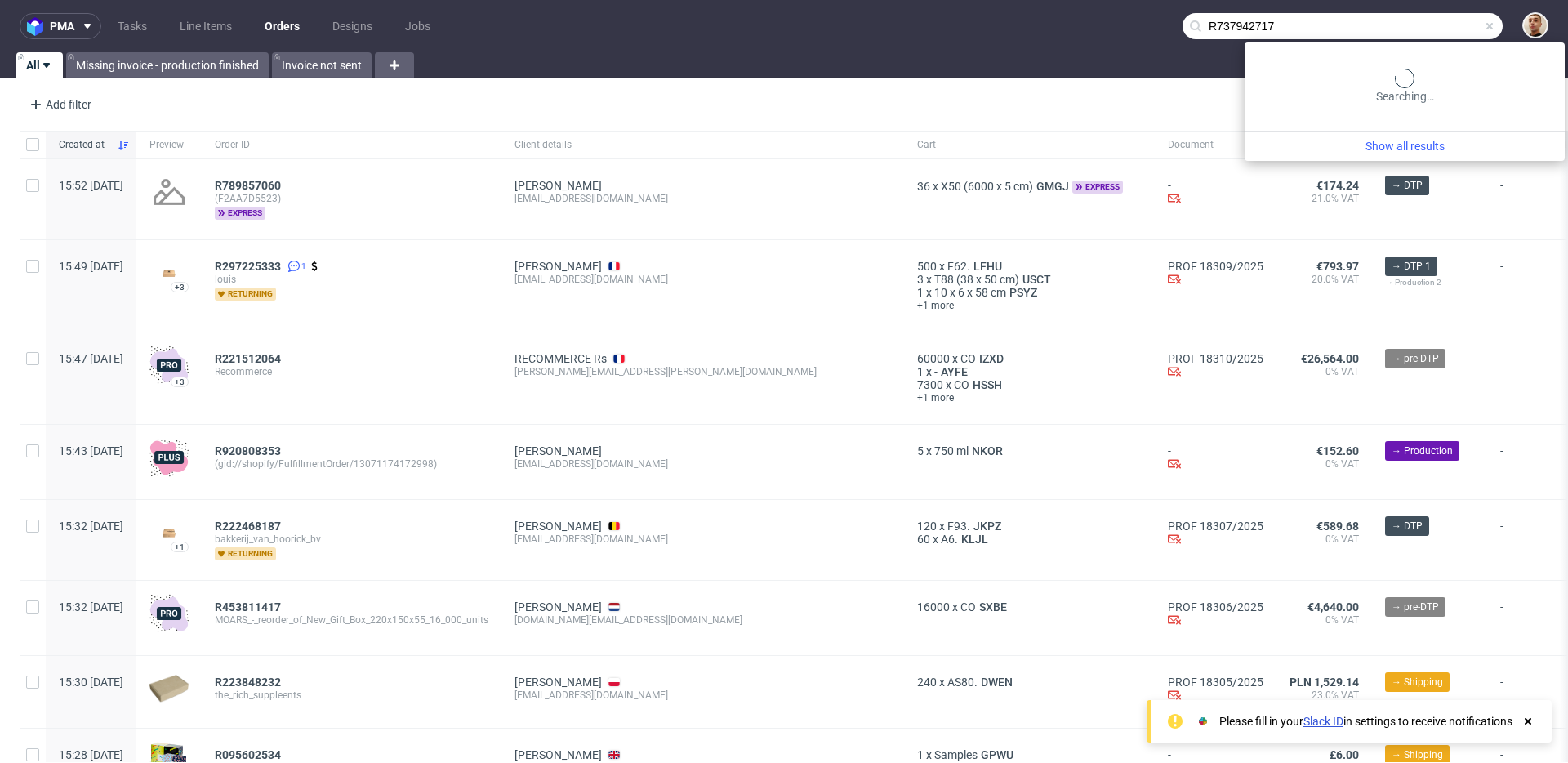
type input "R737942717"
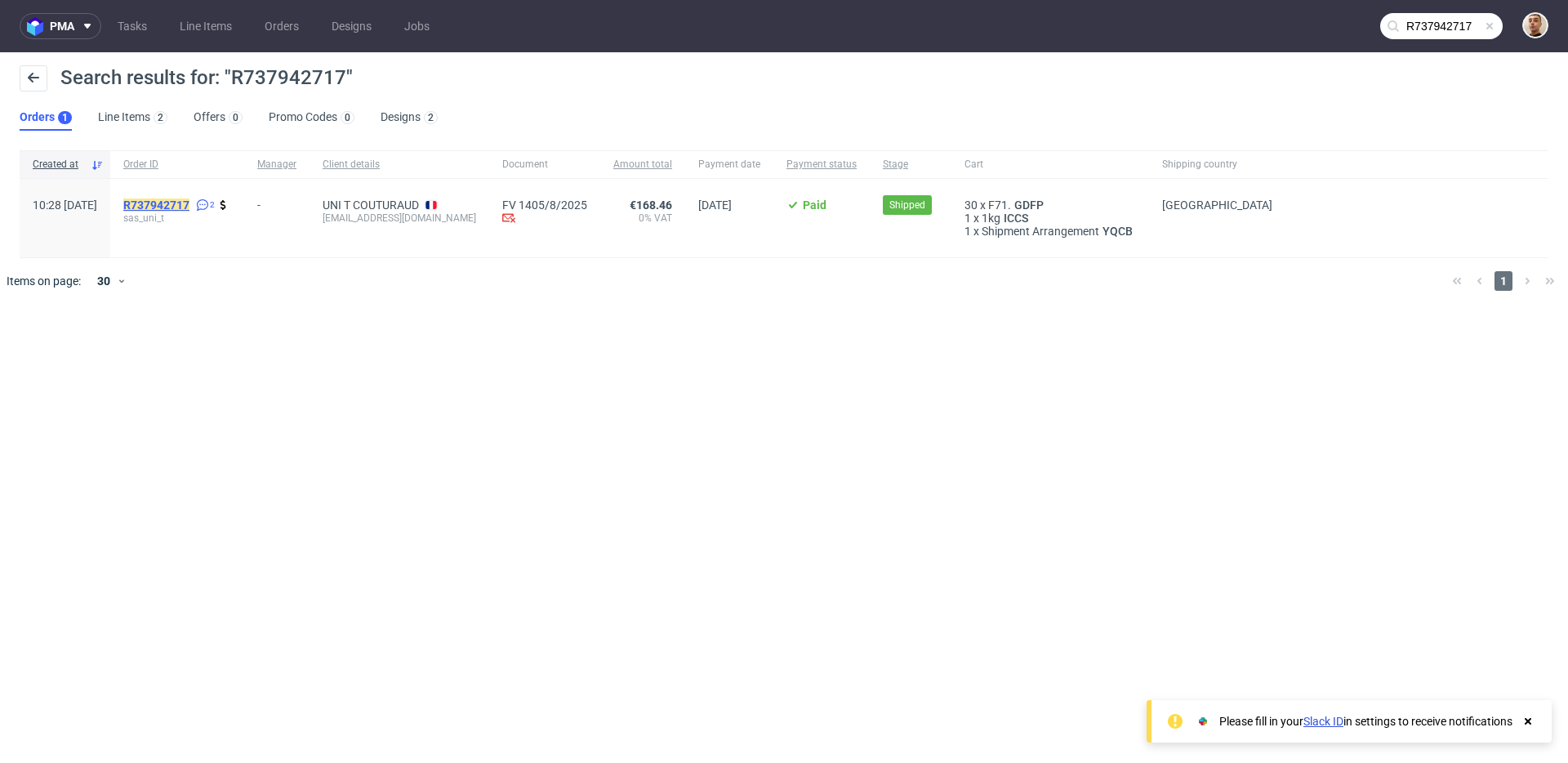
click at [190, 206] on mark "R737942717" at bounding box center [157, 205] width 66 height 13
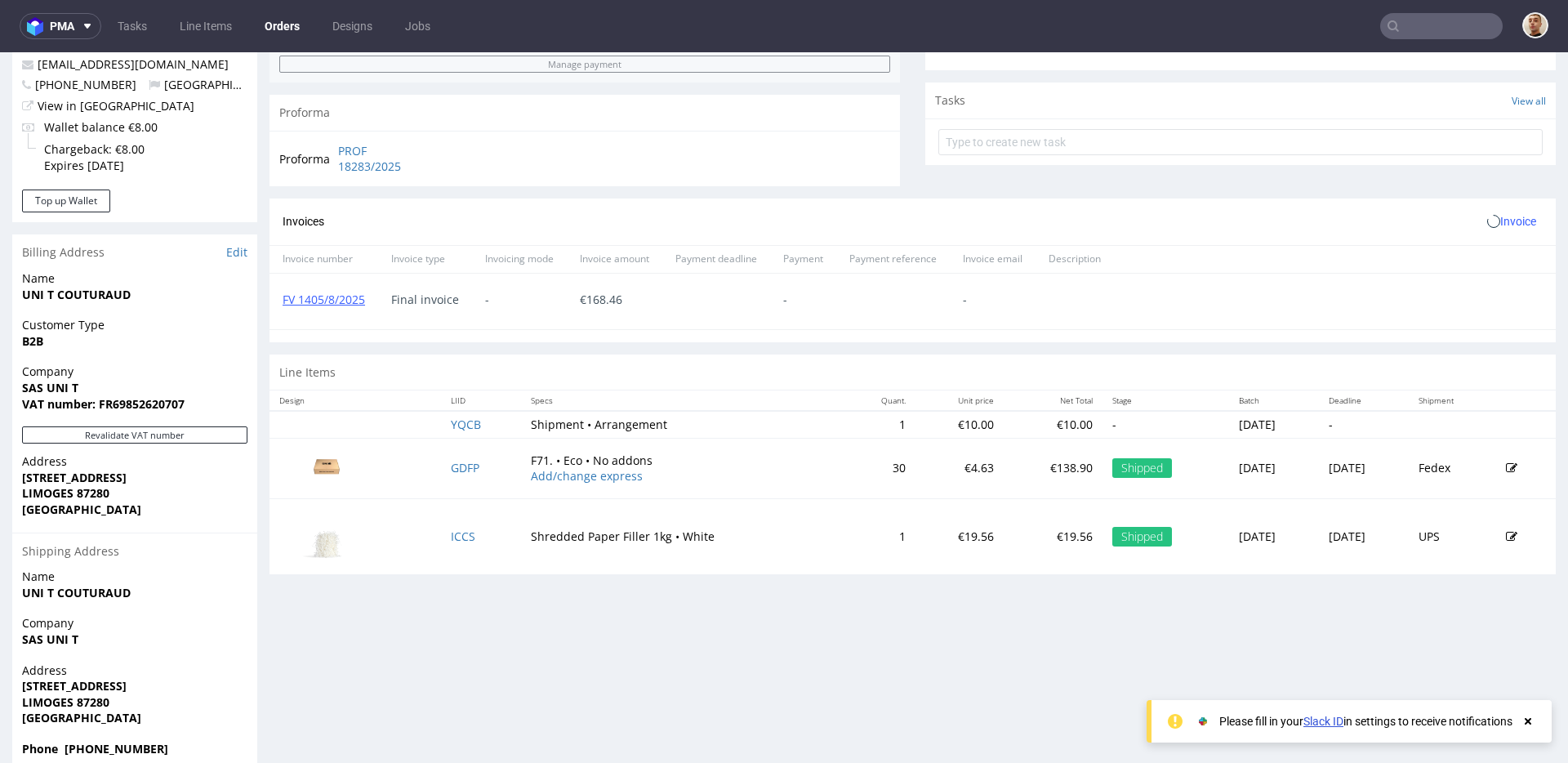
scroll to position [617, 0]
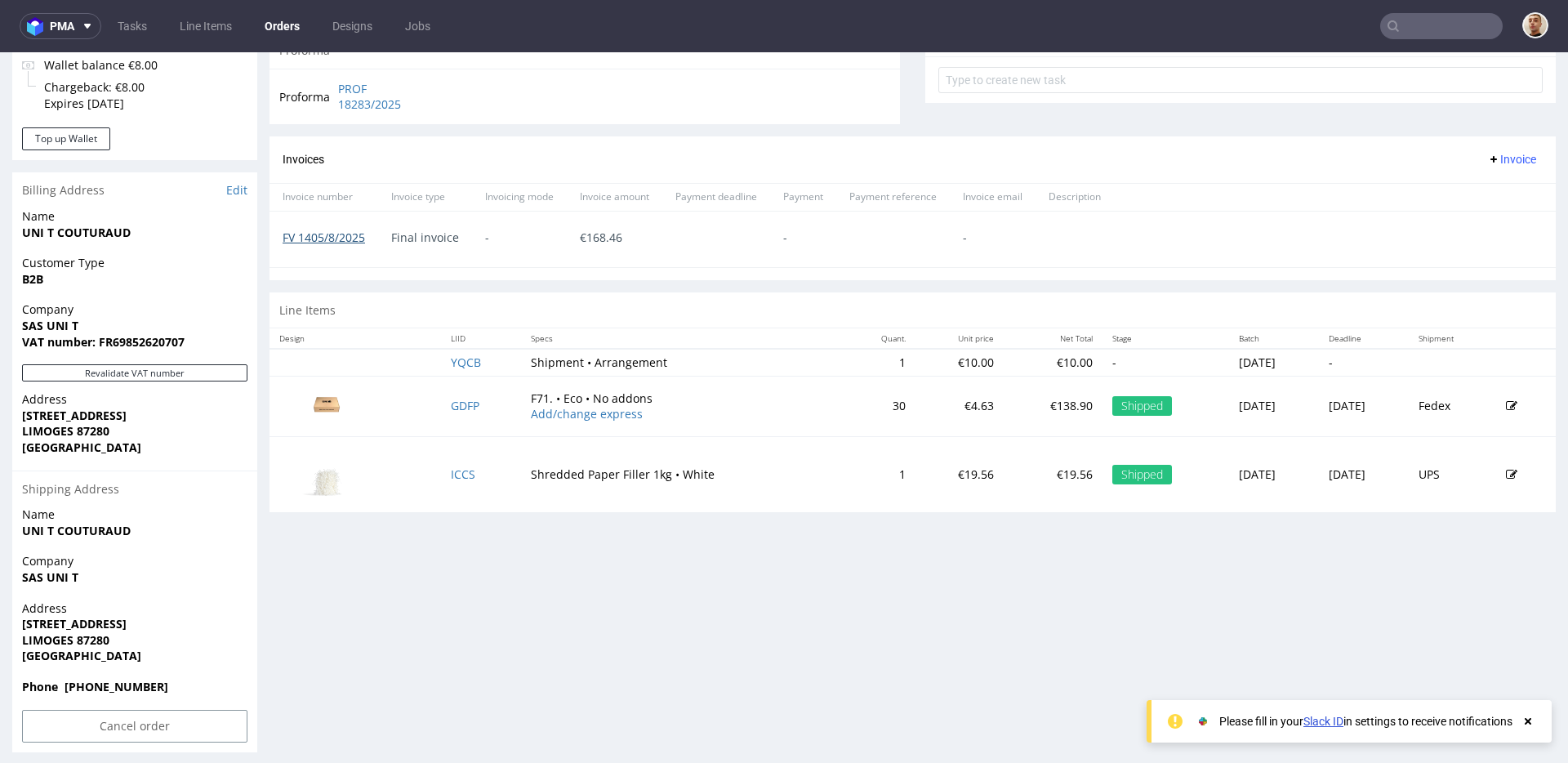
click at [343, 239] on link "FV 1405/8/2025" at bounding box center [324, 237] width 82 height 15
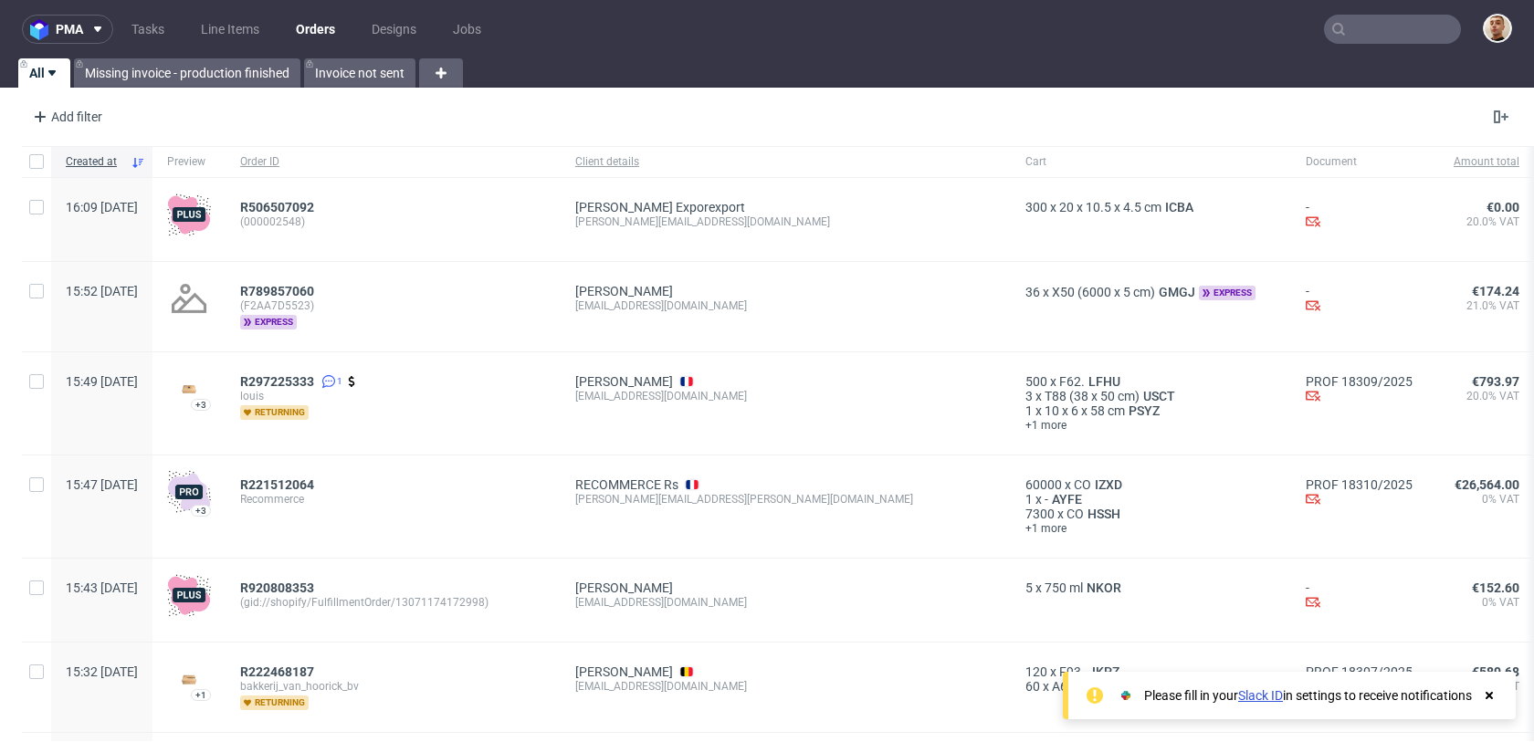
click at [183, 28] on ul "Tasks Line Items Orders Designs Jobs" at bounding box center [306, 29] width 386 height 29
click at [160, 30] on link "Tasks" at bounding box center [147, 29] width 55 height 29
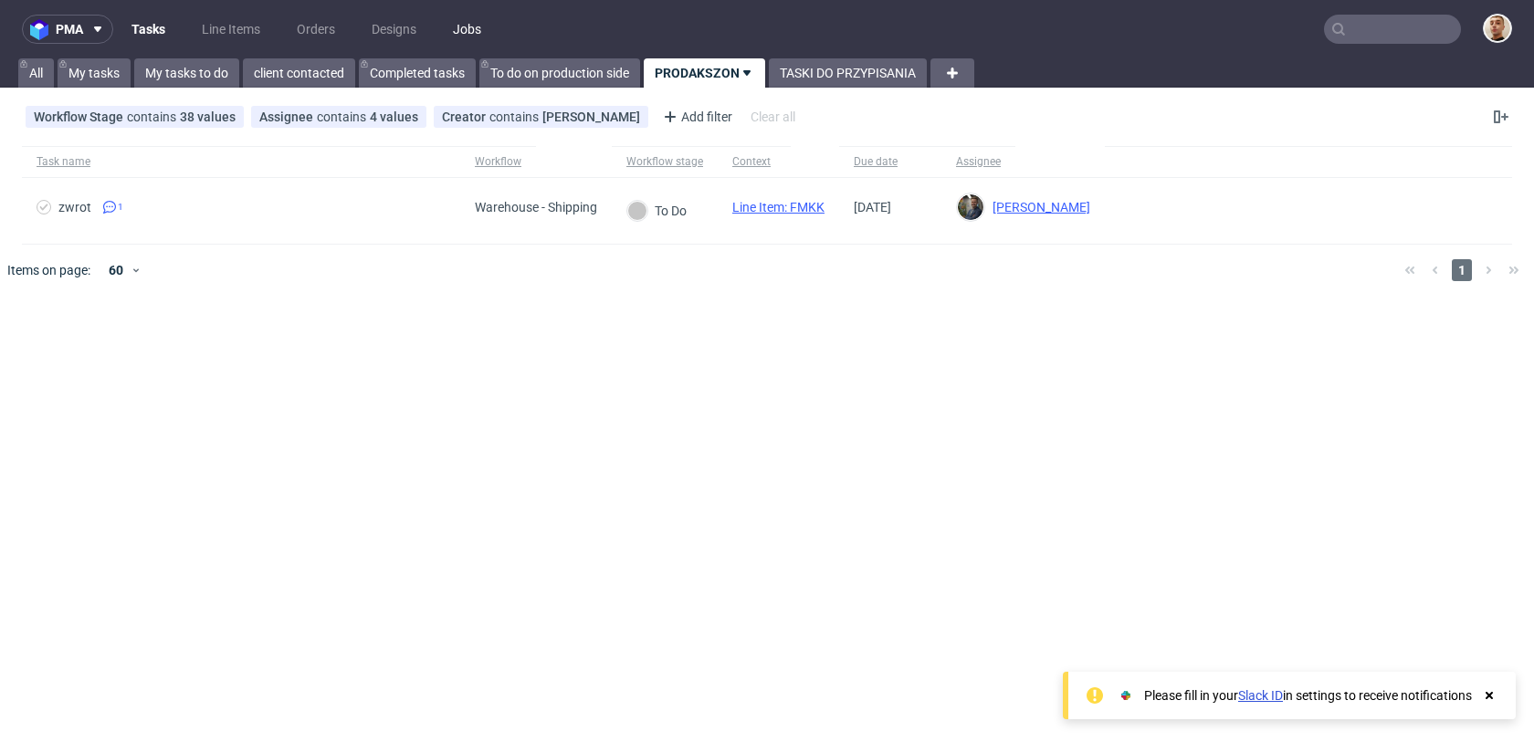
click at [480, 30] on link "Jobs" at bounding box center [467, 29] width 50 height 29
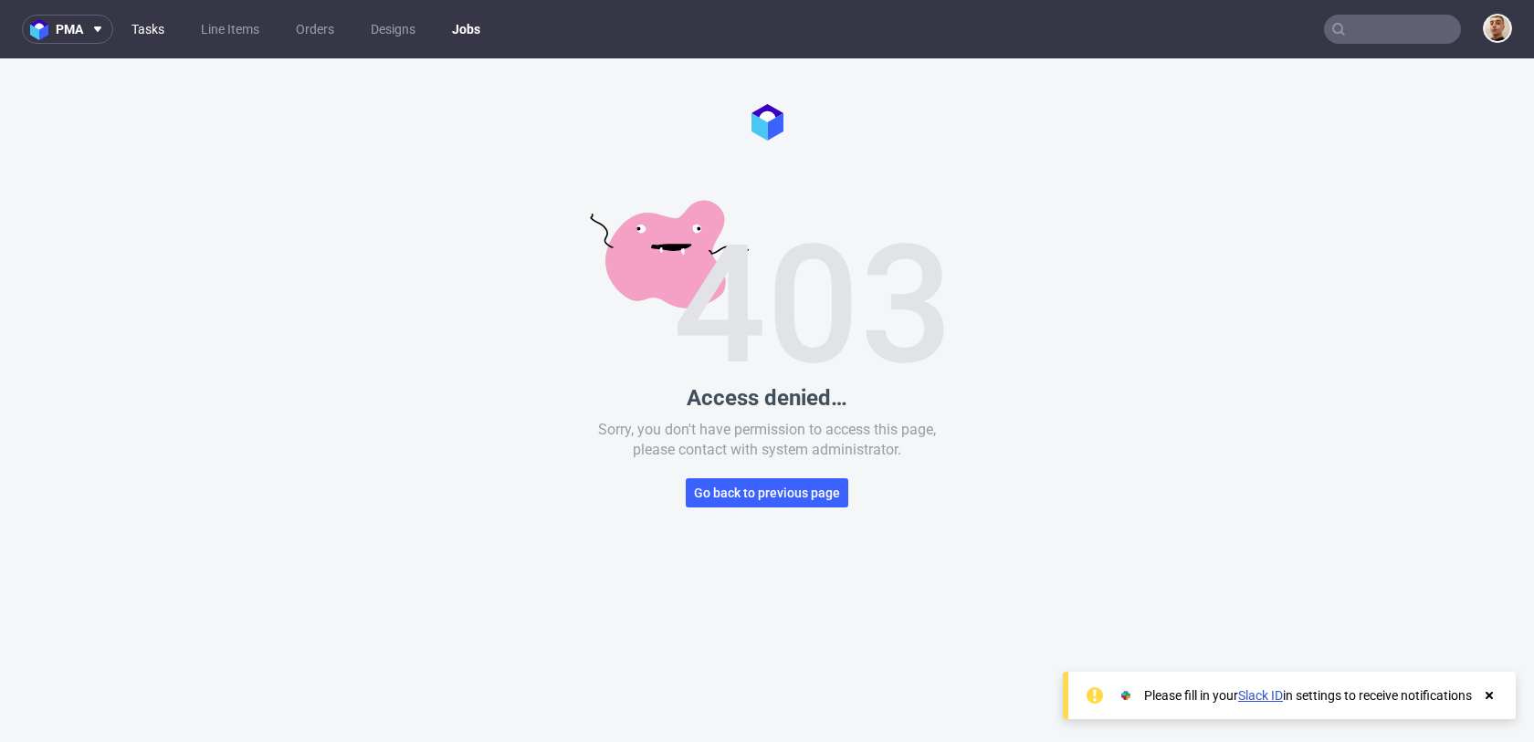
click at [158, 31] on link "Tasks" at bounding box center [147, 29] width 55 height 29
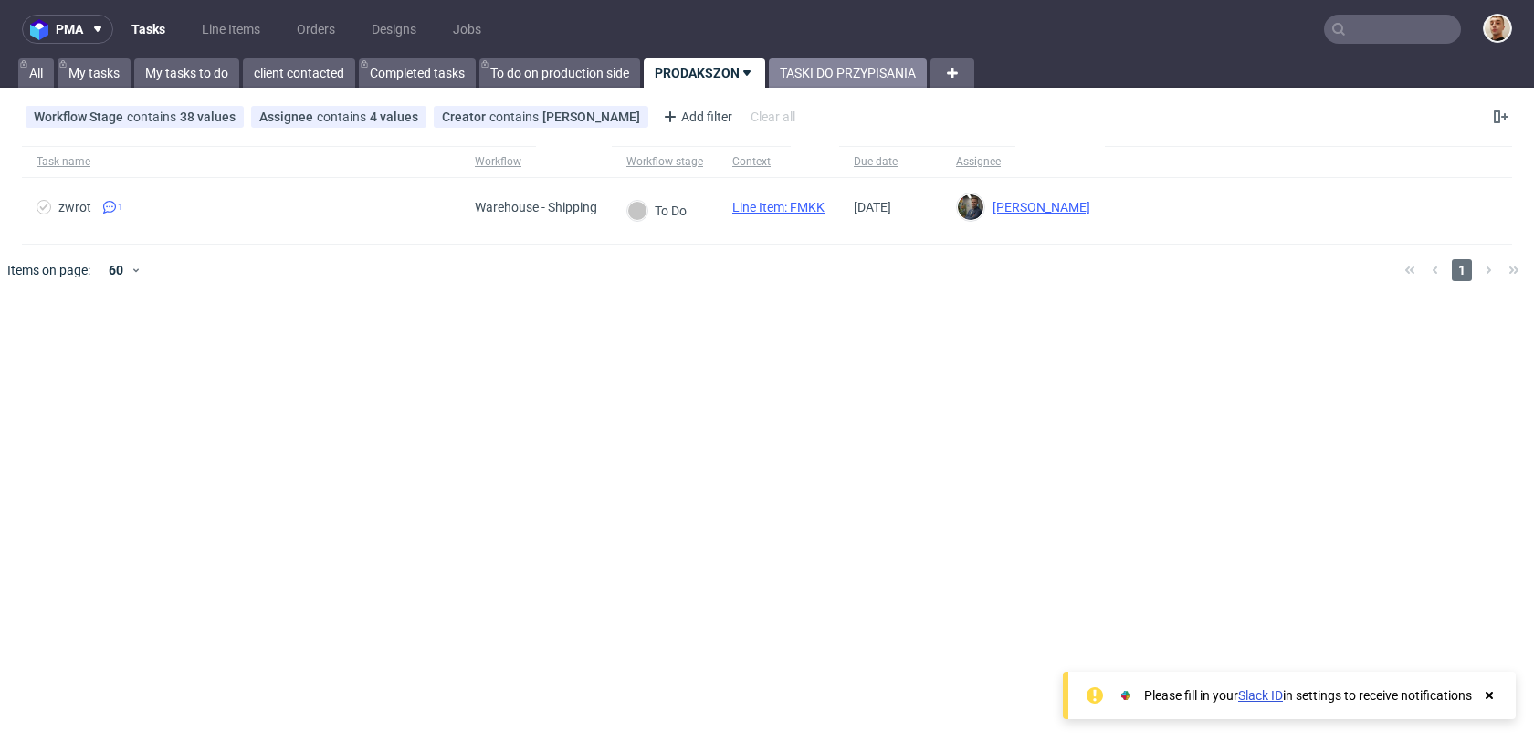
click at [836, 73] on link "TASKI DO PRZYPISANIA" at bounding box center [848, 72] width 158 height 29
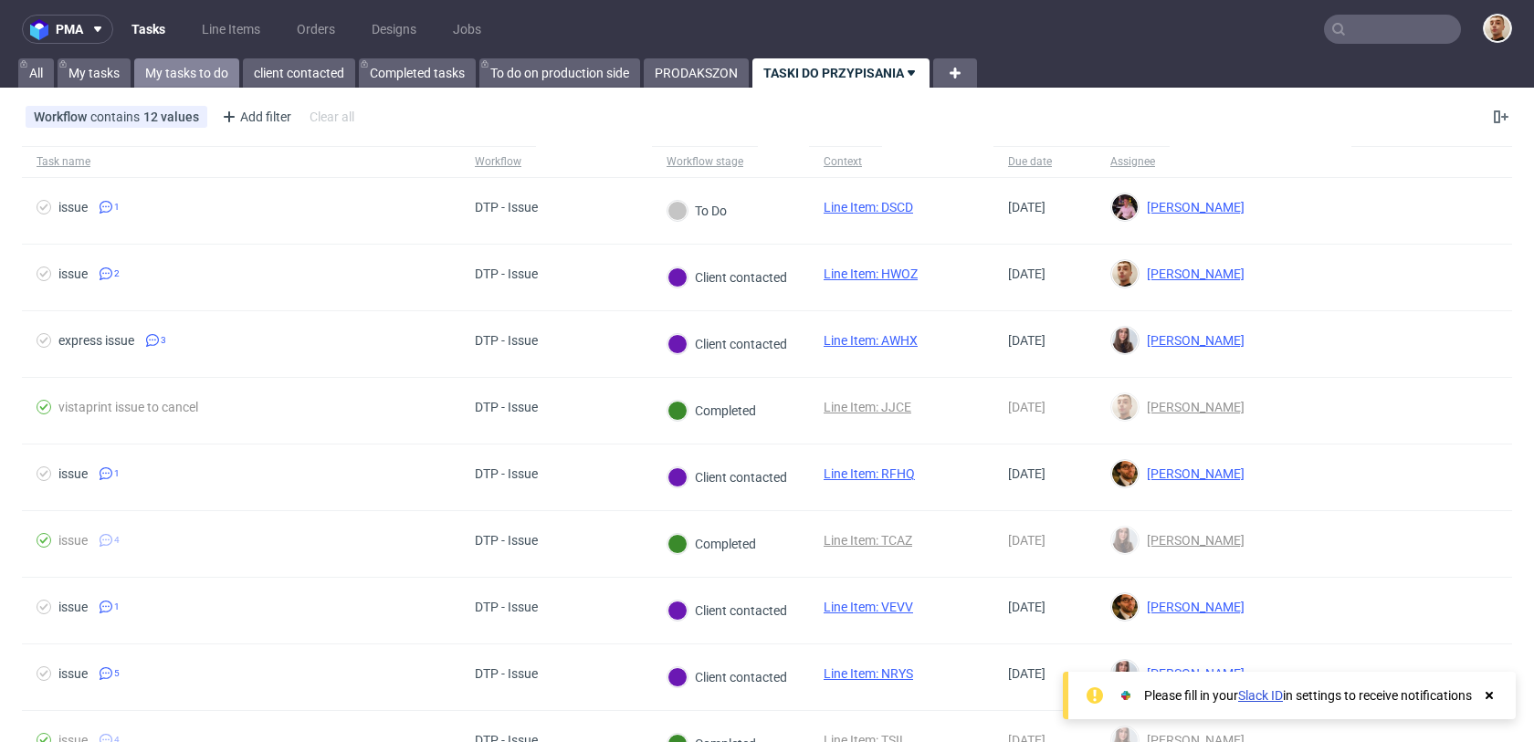
click at [171, 63] on link "My tasks to do" at bounding box center [186, 72] width 105 height 29
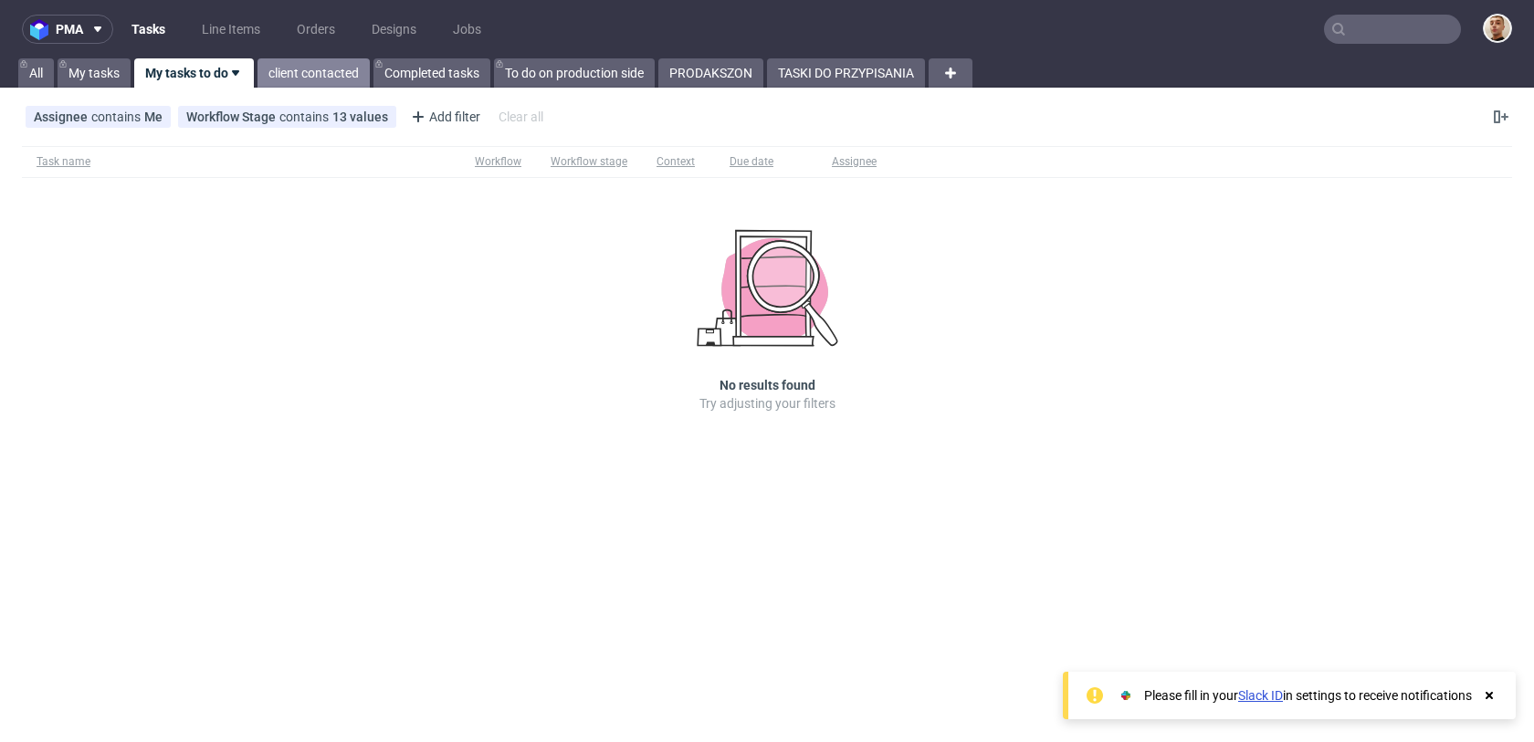
click at [271, 74] on link "client contacted" at bounding box center [313, 72] width 112 height 29
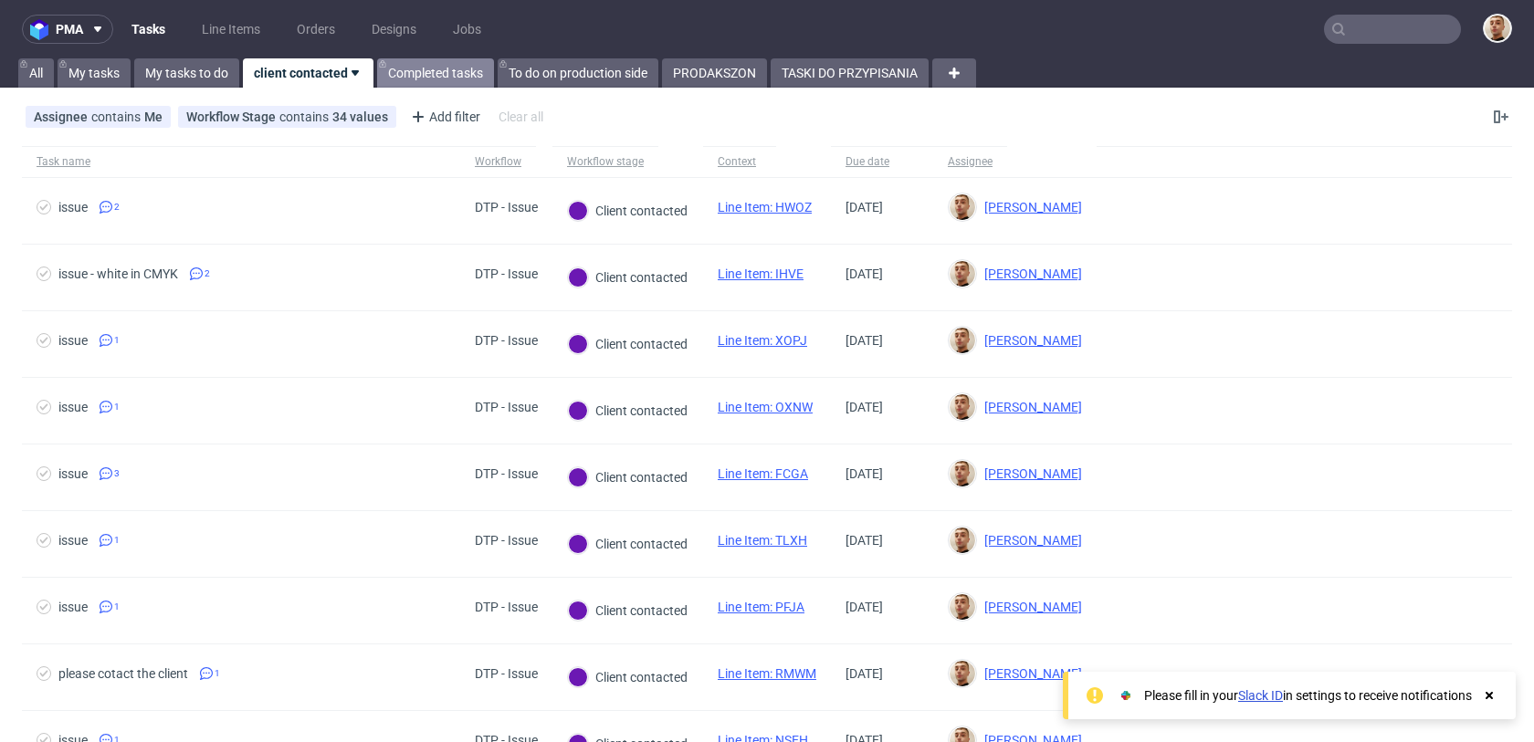
click at [432, 66] on link "Completed tasks" at bounding box center [435, 72] width 117 height 29
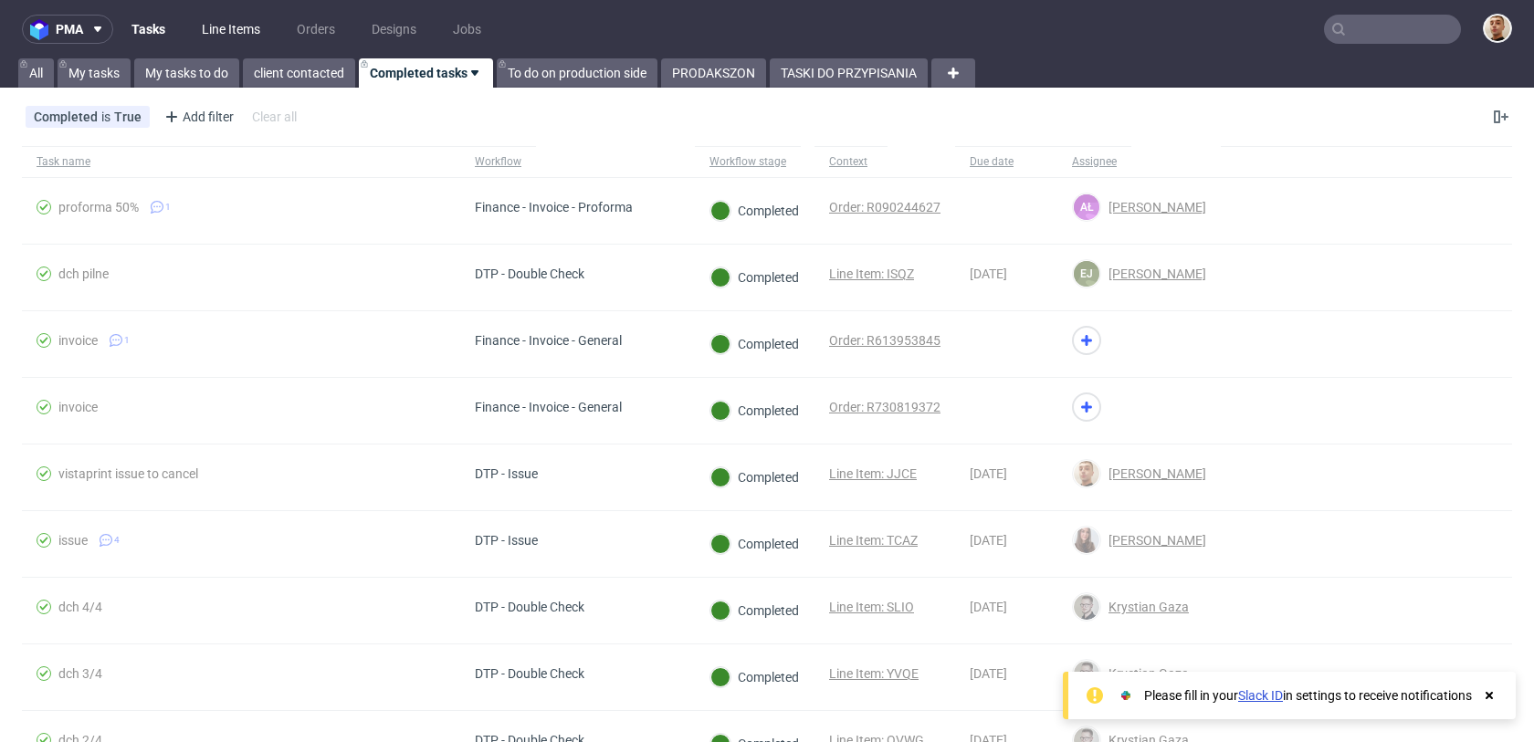
click at [257, 24] on link "Line Items" at bounding box center [231, 29] width 80 height 29
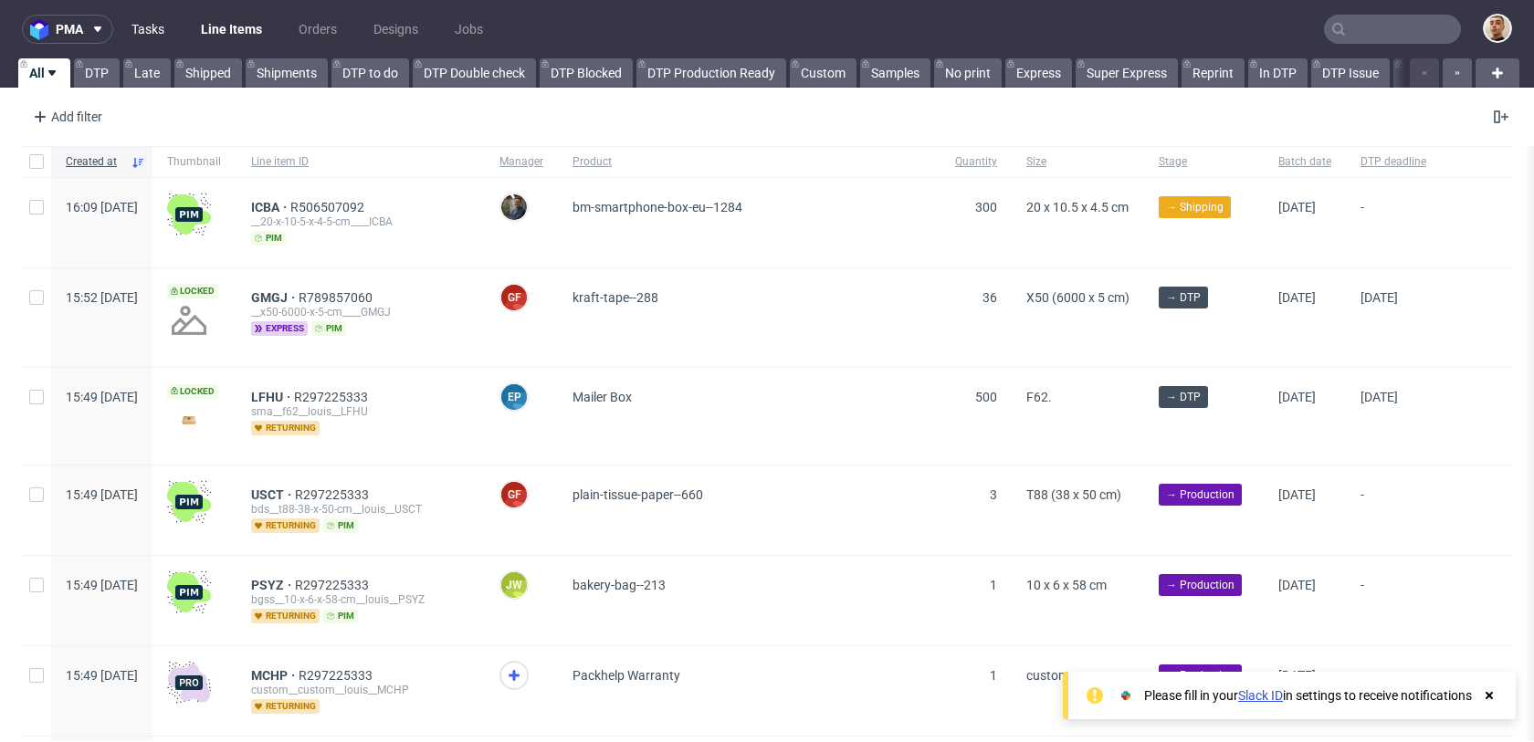
click at [157, 21] on link "Tasks" at bounding box center [147, 29] width 55 height 29
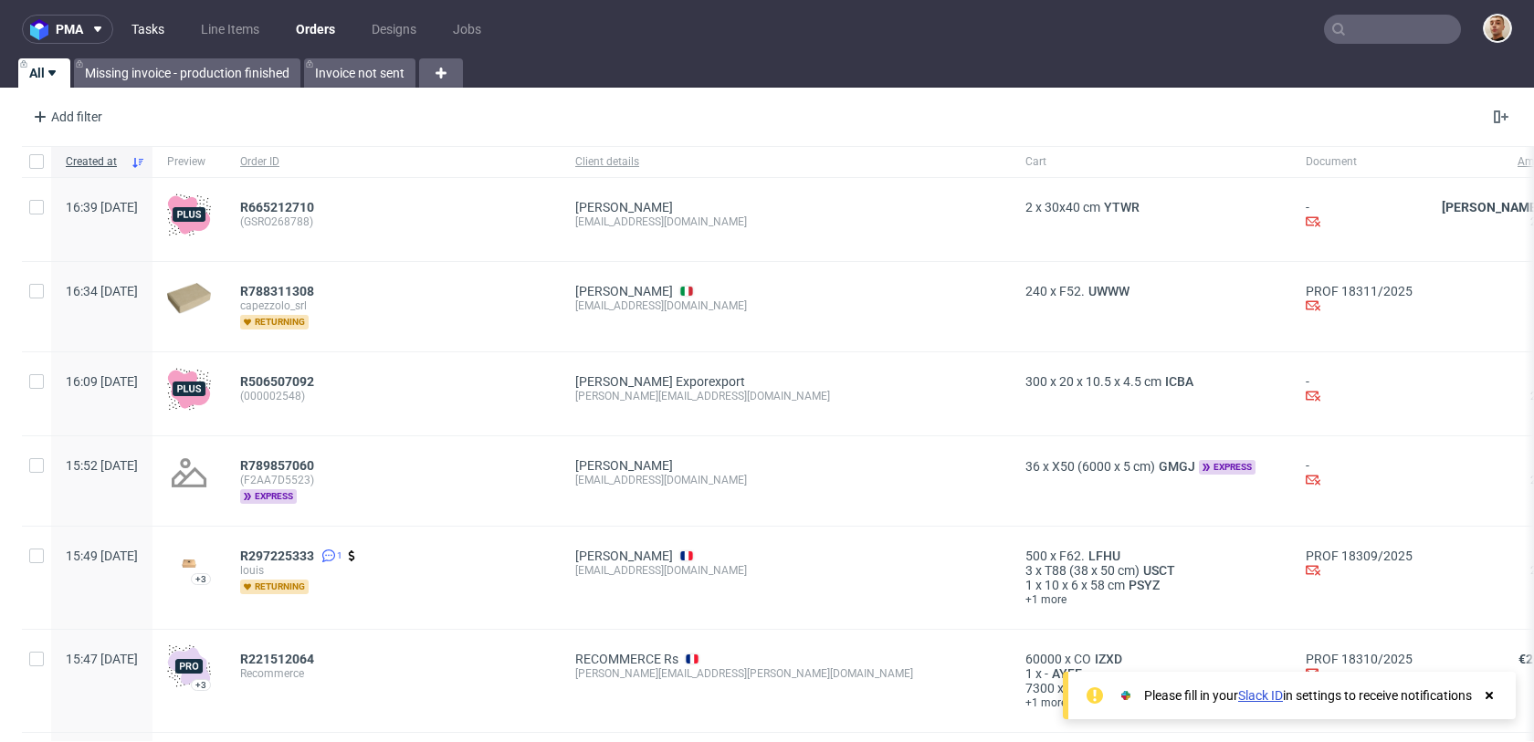
click at [147, 36] on link "Tasks" at bounding box center [147, 29] width 55 height 29
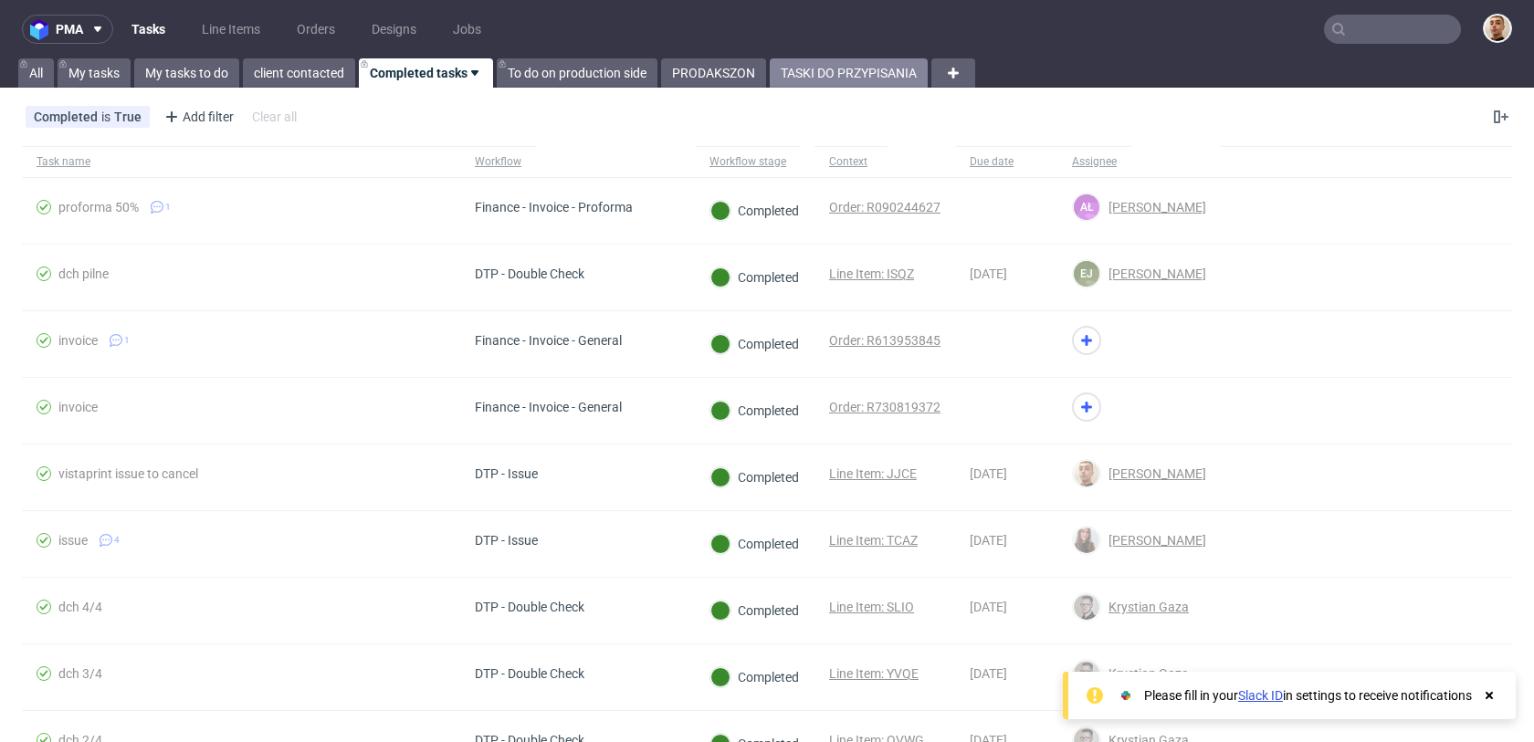
click at [792, 79] on link "TASKI DO PRZYPISANIA" at bounding box center [849, 72] width 158 height 29
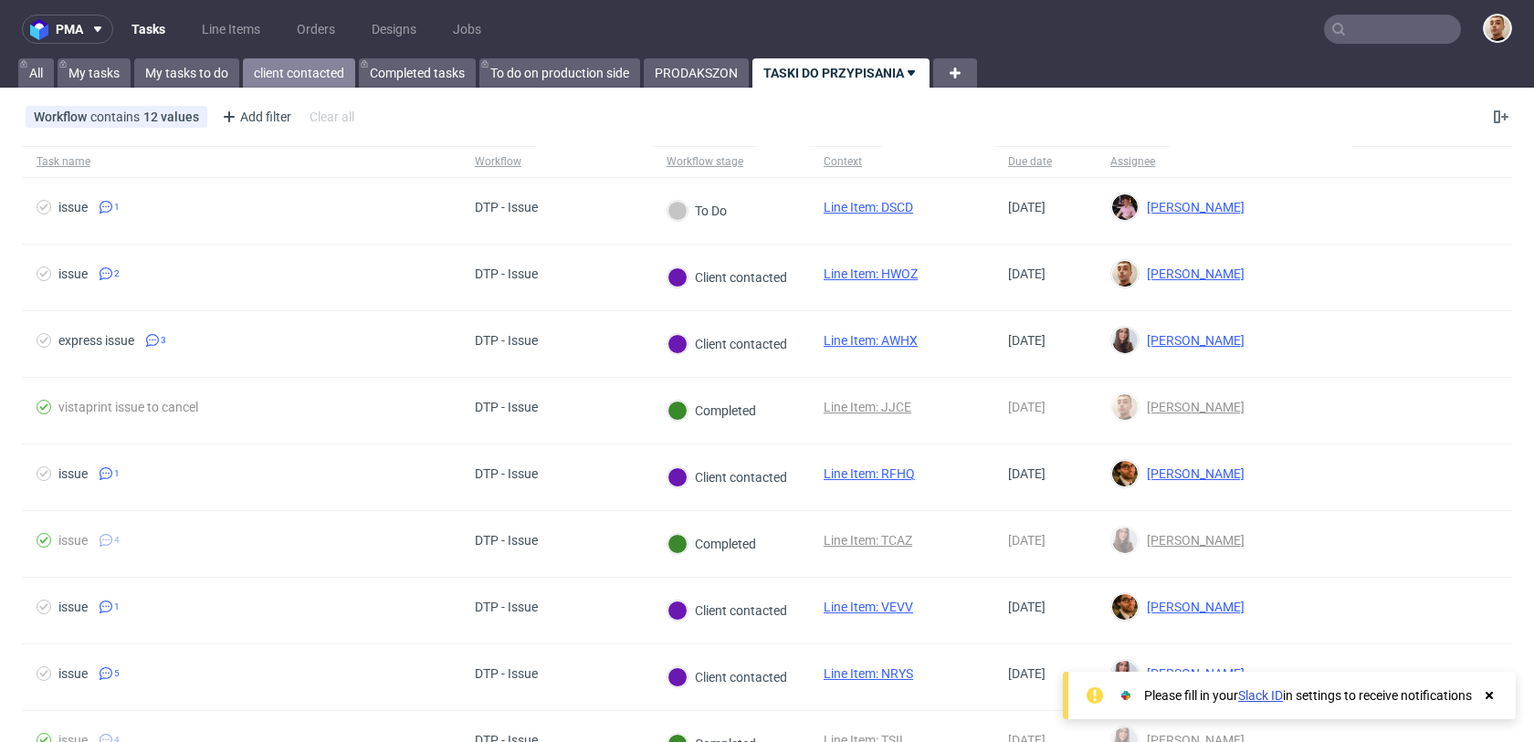
click at [302, 71] on link "client contacted" at bounding box center [299, 72] width 112 height 29
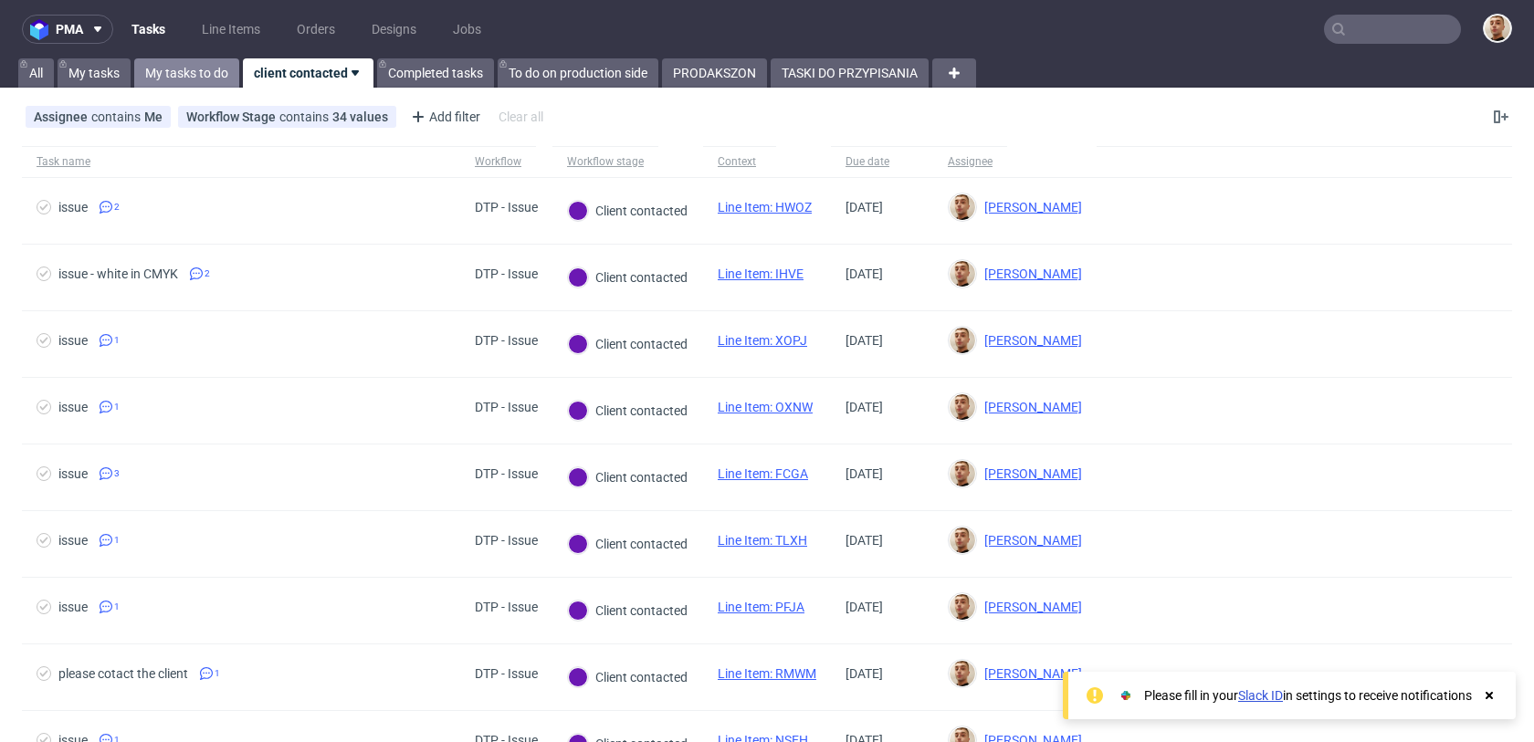
click at [221, 68] on link "My tasks to do" at bounding box center [186, 72] width 105 height 29
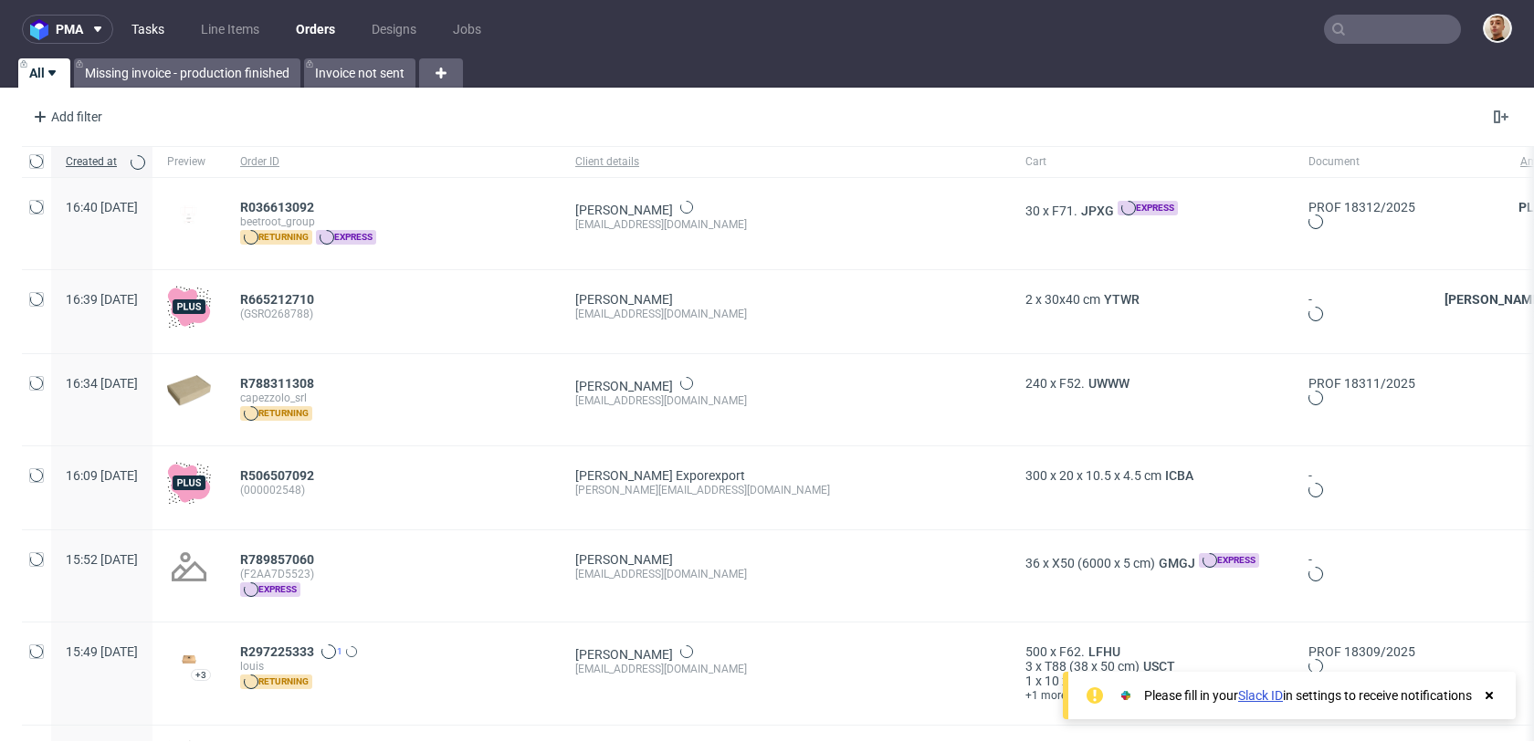
click at [162, 29] on link "Tasks" at bounding box center [147, 29] width 55 height 29
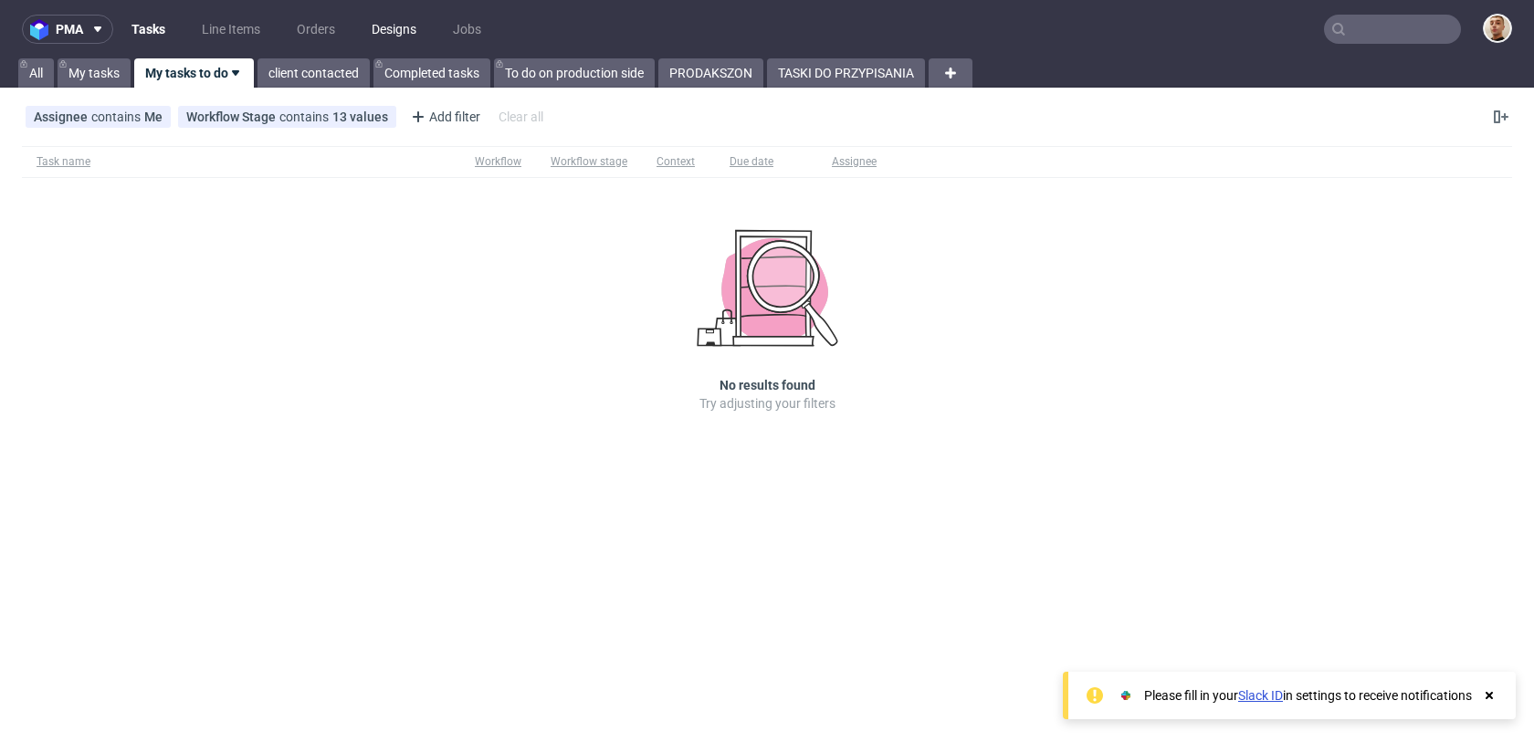
click at [407, 24] on link "Designs" at bounding box center [394, 29] width 67 height 29
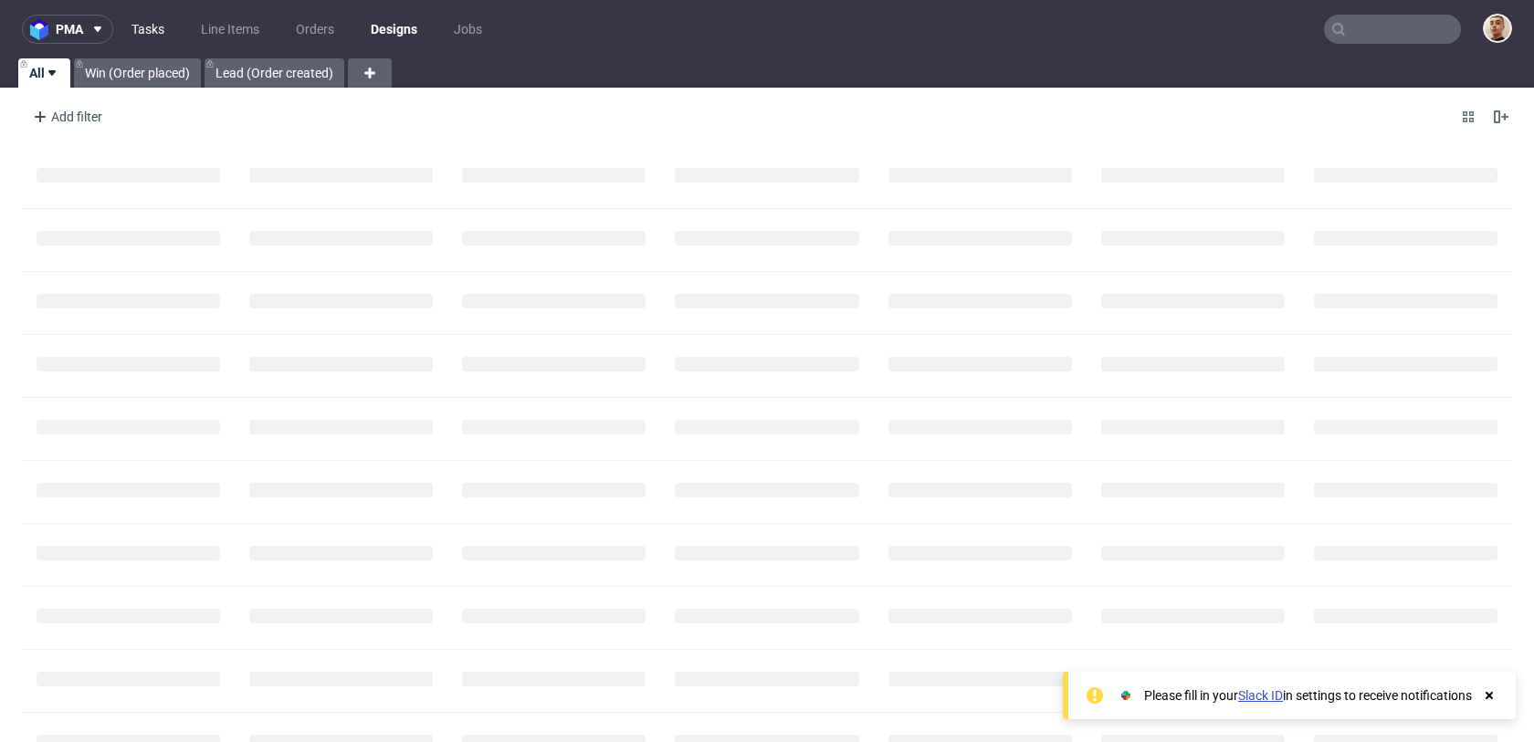
click at [152, 37] on link "Tasks" at bounding box center [147, 29] width 55 height 29
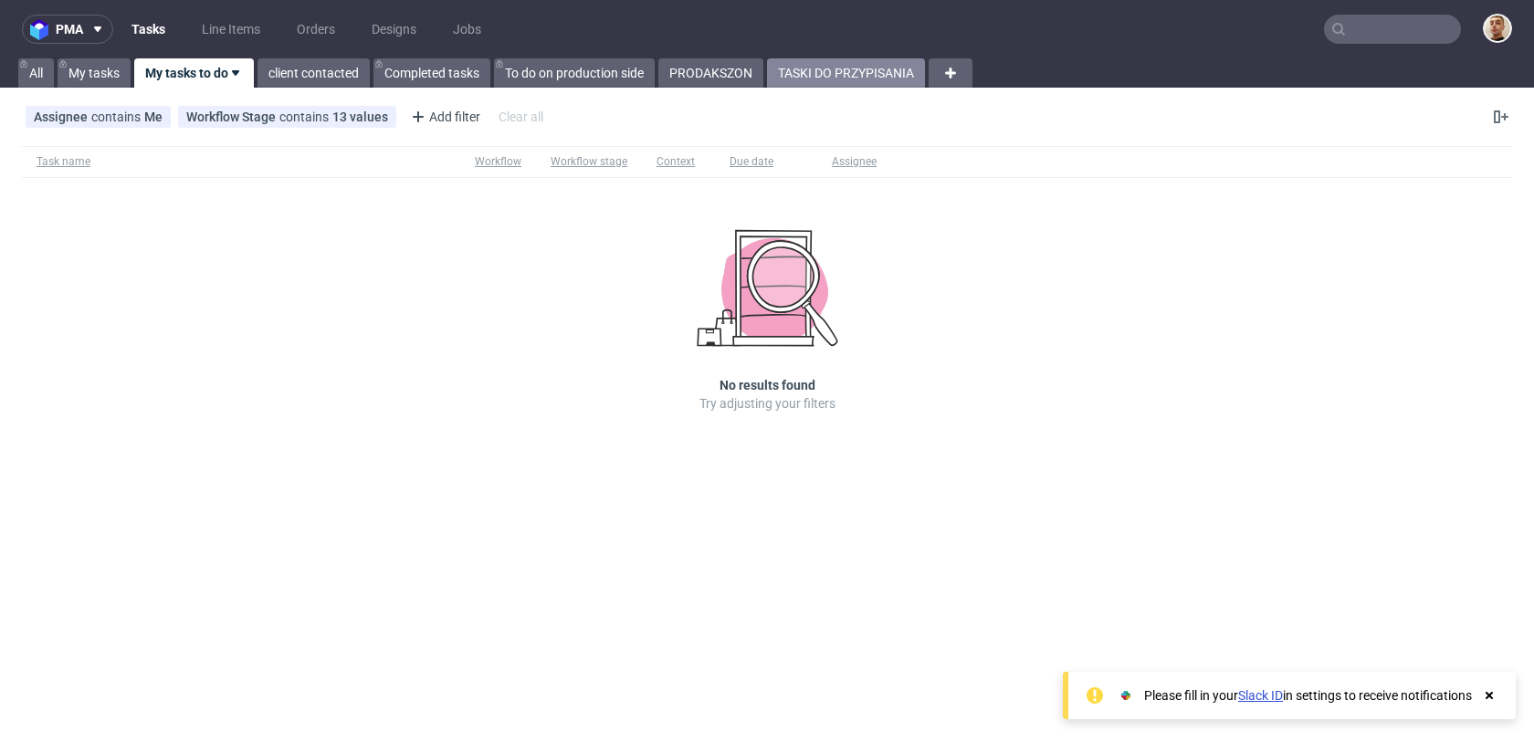
click at [864, 69] on link "TASKI DO PRZYPISANIA" at bounding box center [846, 72] width 158 height 29
